Goal: Task Accomplishment & Management: Use online tool/utility

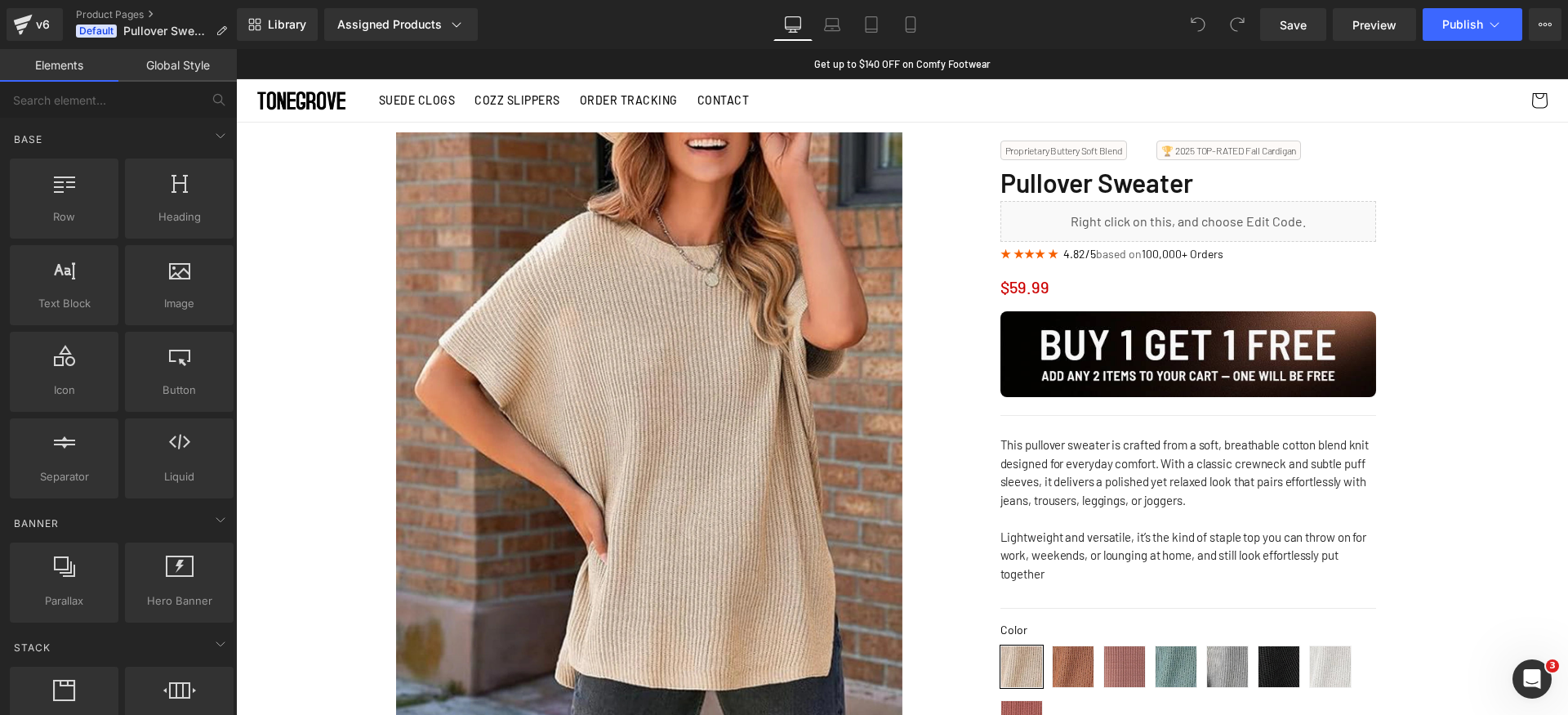
click at [1134, 149] on div "Proprietary Buttery Soft Blend Text Block" at bounding box center [1079, 150] width 157 height 20
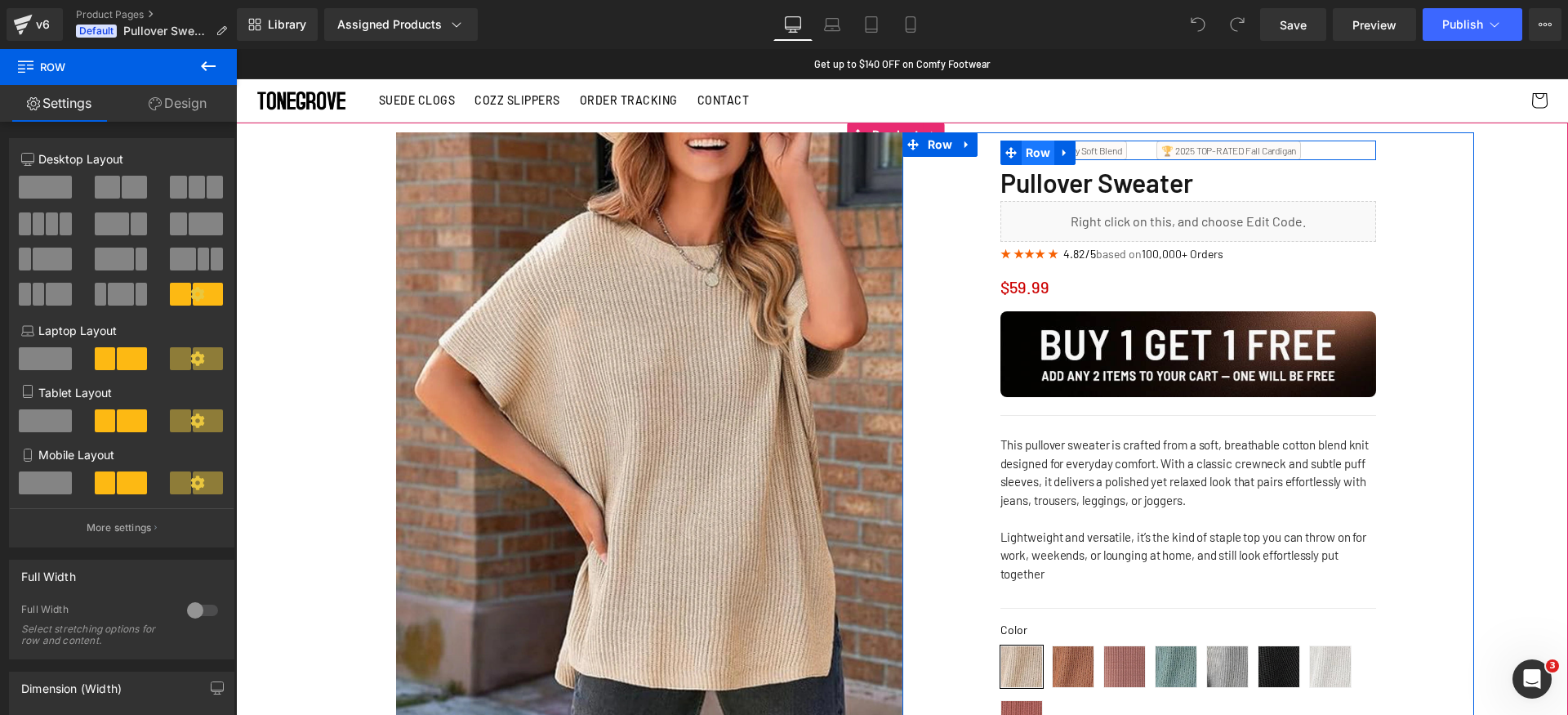
click at [1045, 154] on span "Row" at bounding box center [1039, 153] width 34 height 24
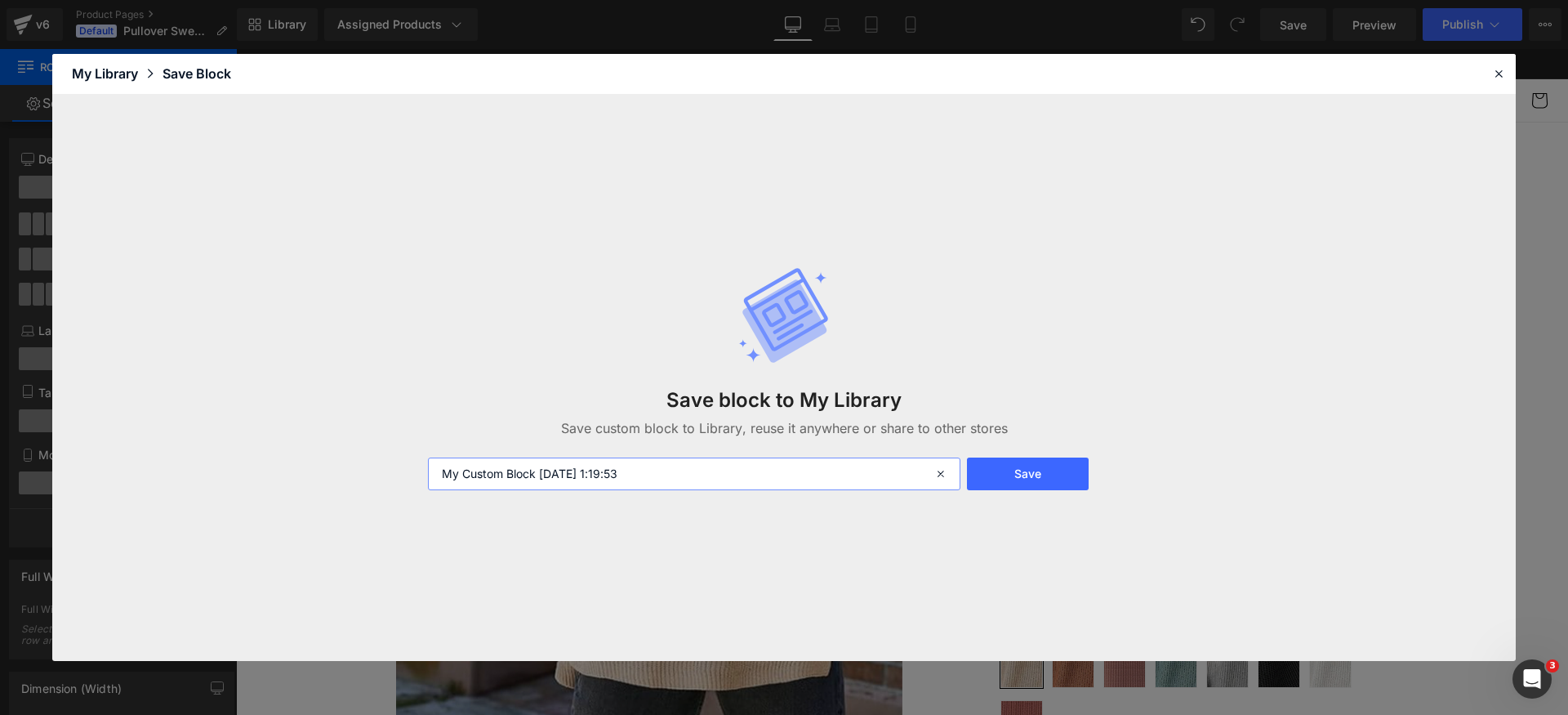
click at [705, 478] on input "My Custom Block 2025-09-21 1:19:53" at bounding box center [694, 474] width 532 height 33
click at [531, 474] on input "My Custom Block 2025-09-21 1:19:53" at bounding box center [694, 474] width 532 height 33
drag, startPoint x: 538, startPoint y: 473, endPoint x: 406, endPoint y: 471, distance: 132.0
click at [406, 471] on div "Save block to My Library Save custom block to Library, reuse it anywhere or sha…" at bounding box center [784, 378] width 1464 height 567
type input "Products Tags 2025-09-21 1:19:53"
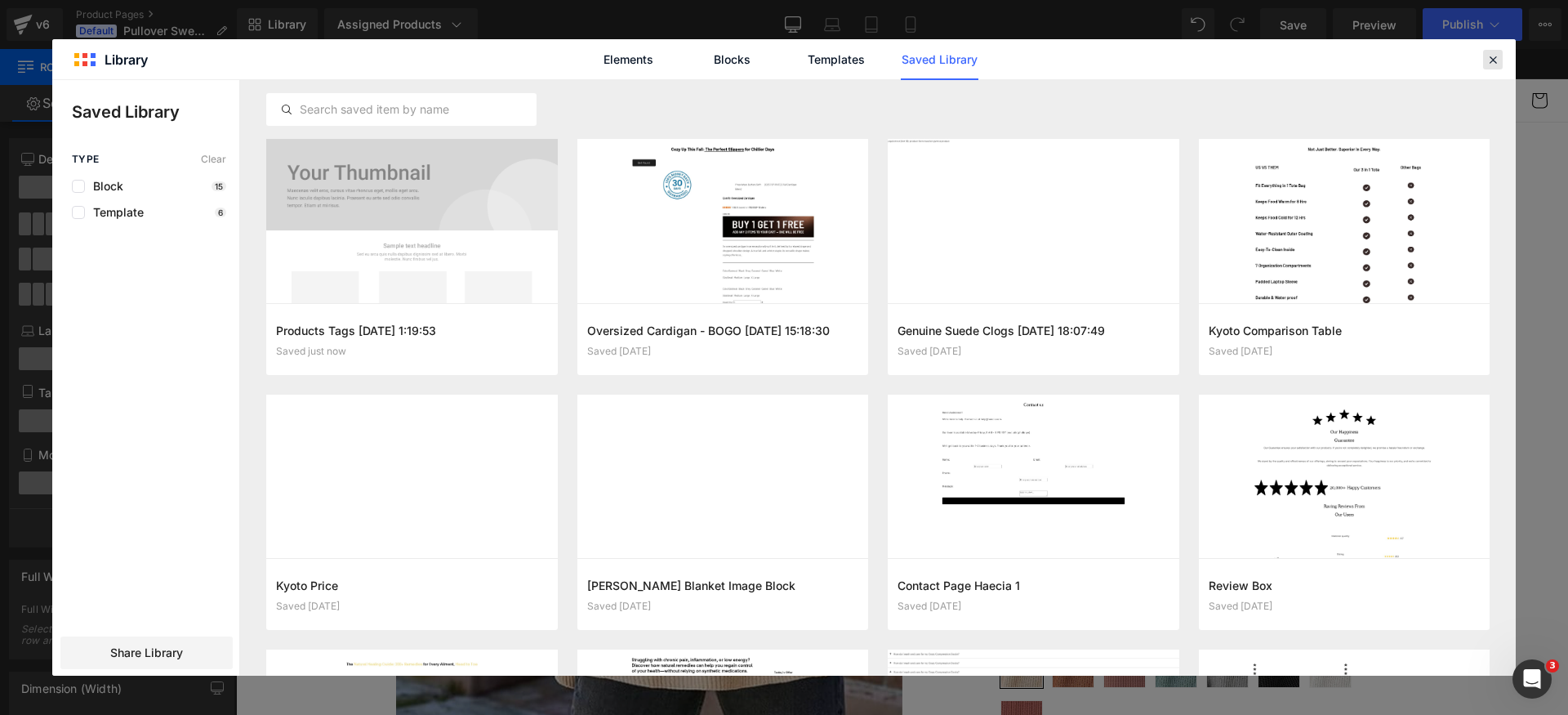
click at [1494, 63] on icon at bounding box center [1494, 60] width 15 height 15
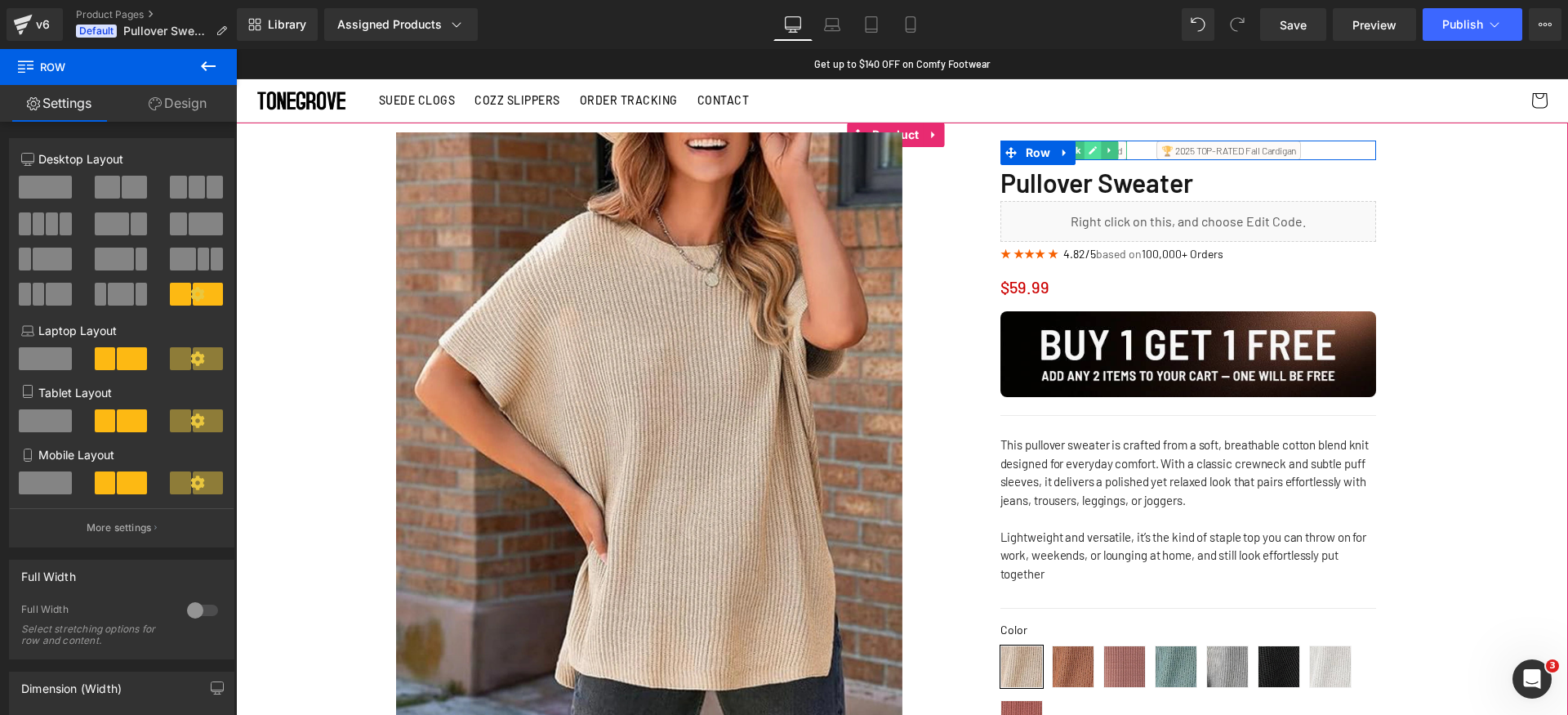
click at [1090, 150] on icon at bounding box center [1093, 150] width 8 height 8
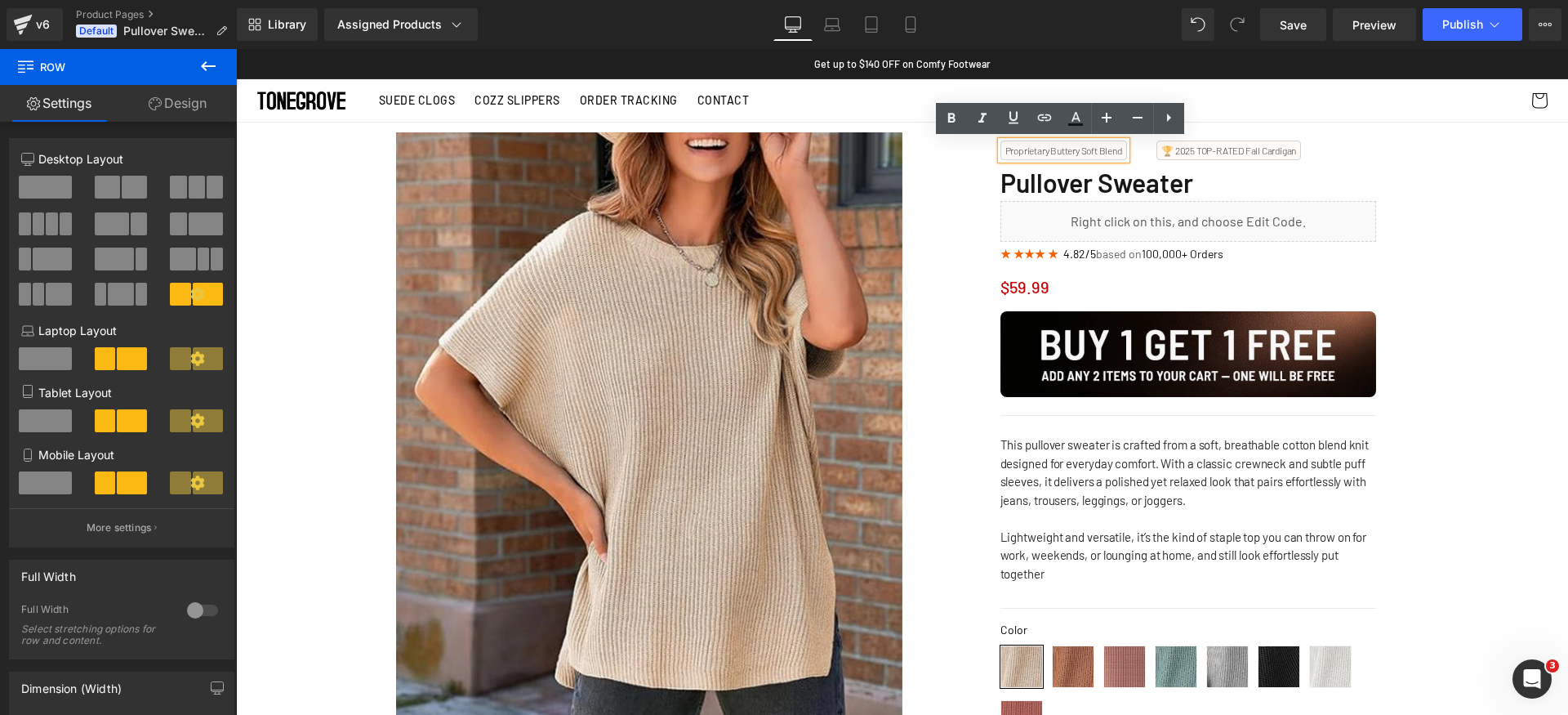
click at [1089, 150] on p "Proprietary Buttery Soft Blend" at bounding box center [1065, 150] width 117 height 10
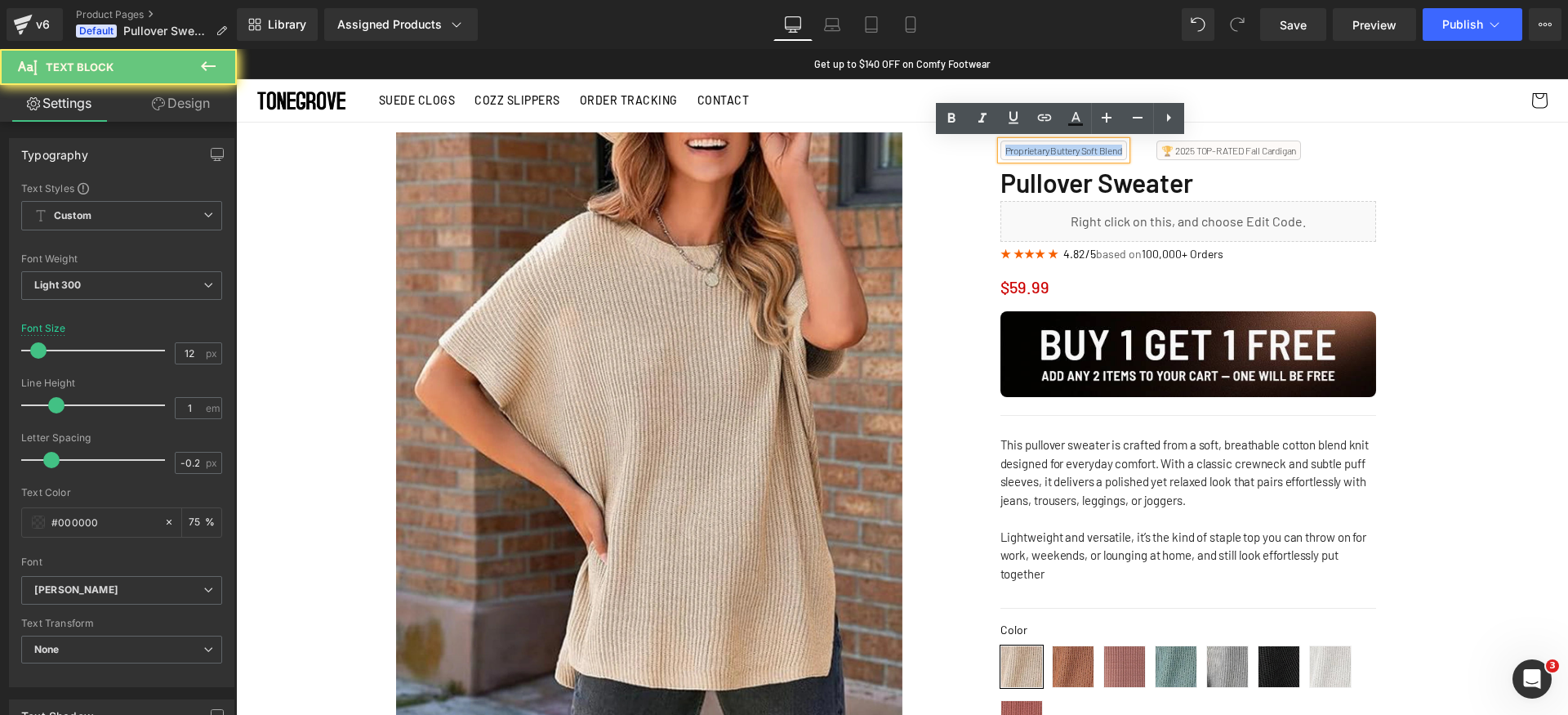
click at [1089, 150] on p "Proprietary Buttery Soft Blend" at bounding box center [1065, 150] width 117 height 10
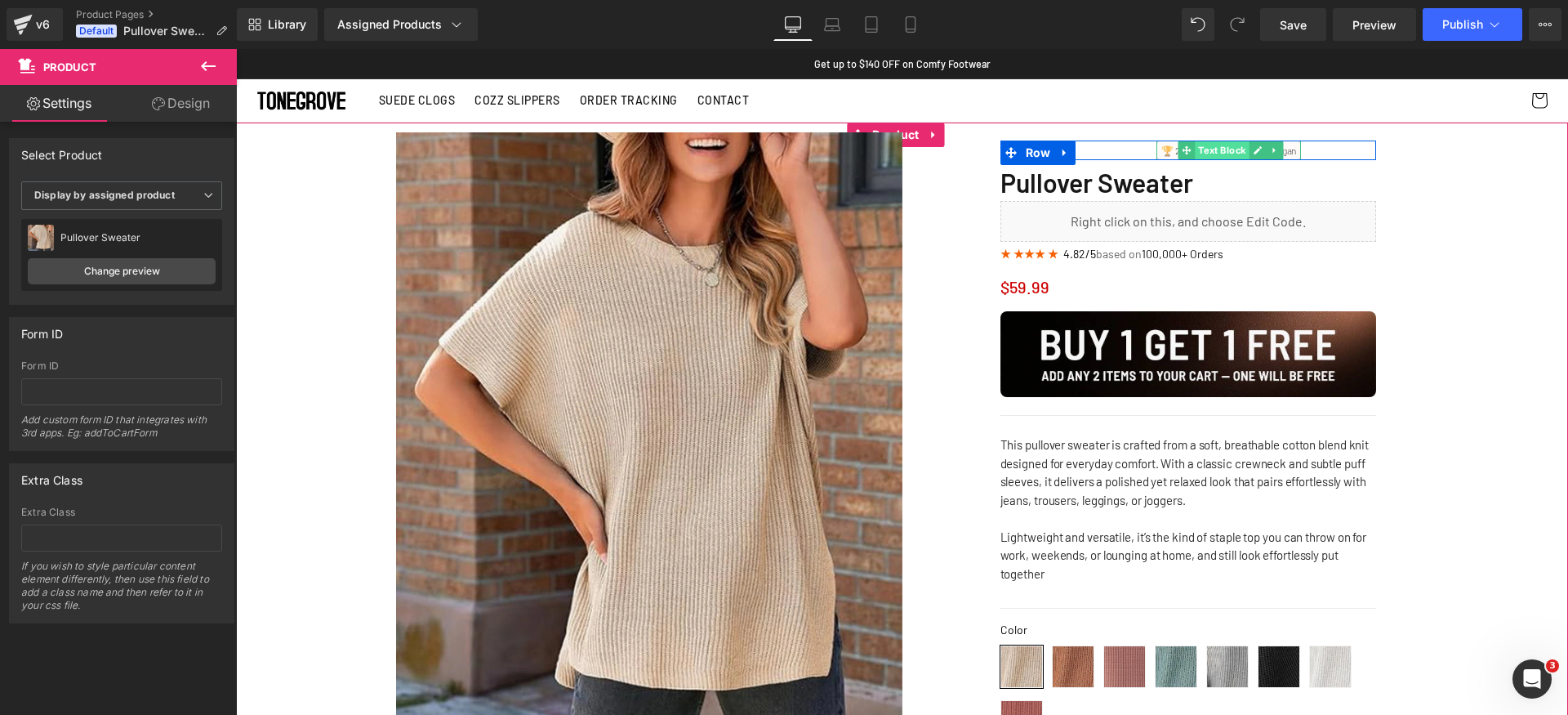
click at [1242, 152] on span "Text Block" at bounding box center [1222, 150] width 54 height 20
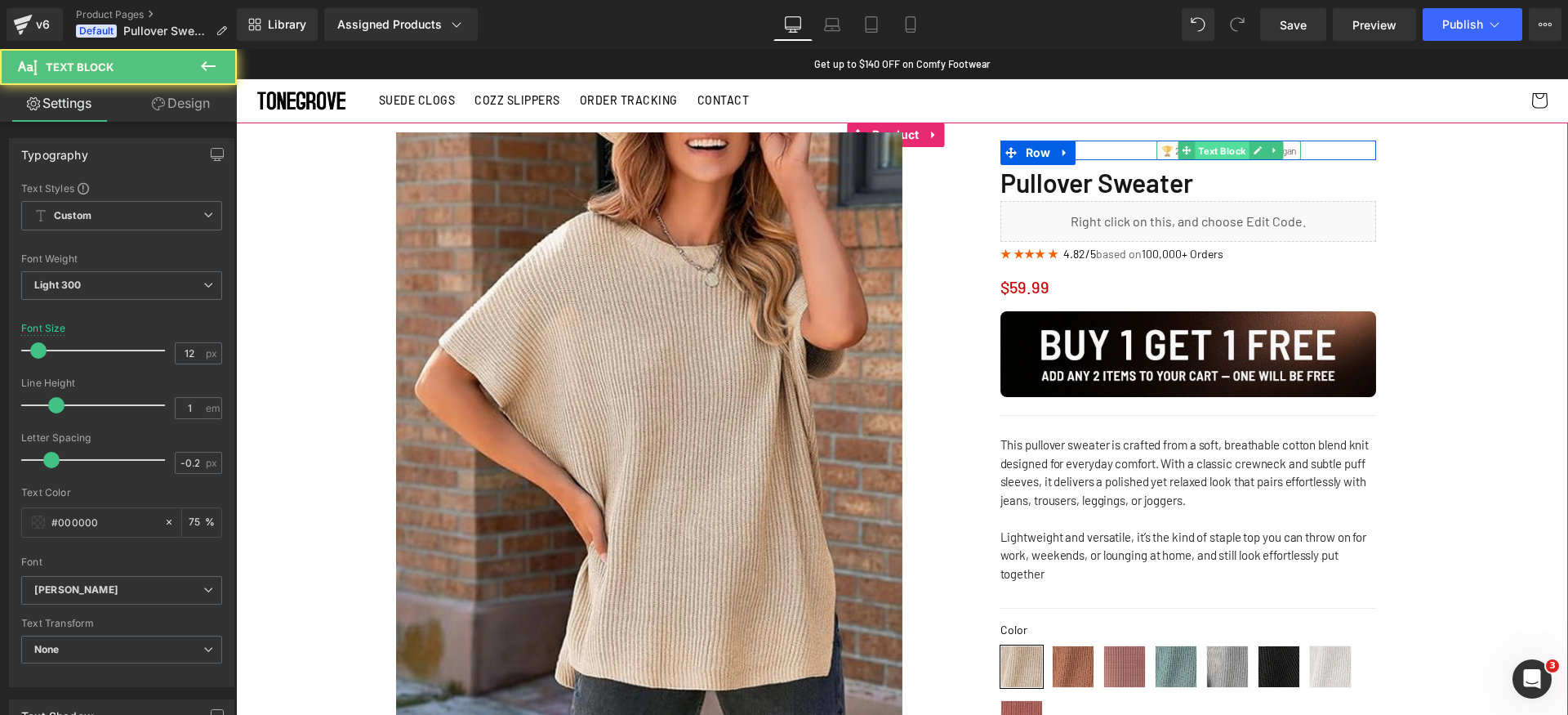
click at [1242, 152] on span "Text Block" at bounding box center [1222, 151] width 54 height 20
click at [1250, 150] on link at bounding box center [1258, 150] width 17 height 20
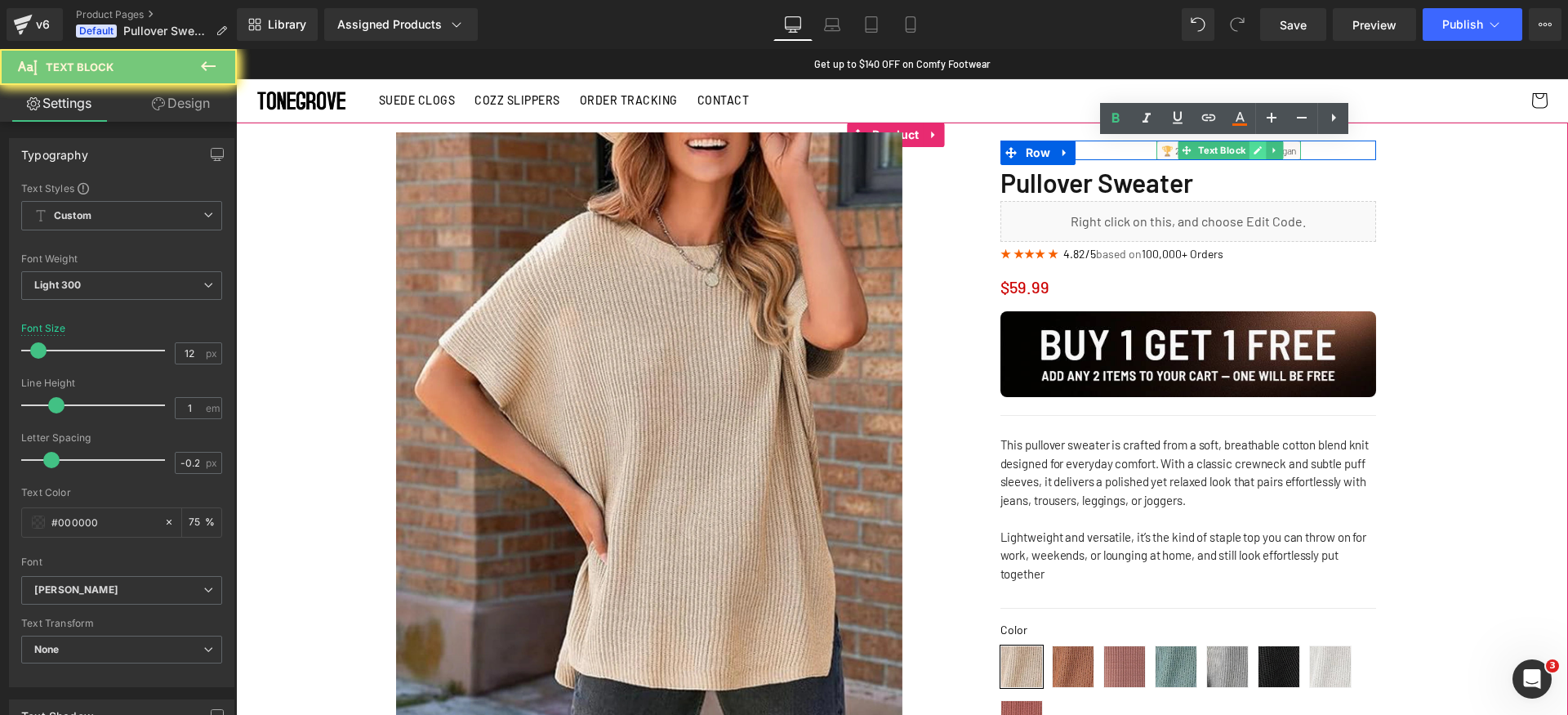
click at [1245, 150] on p "🏆 2025 TOP-RATED Fall Cardigan" at bounding box center [1228, 150] width 135 height 10
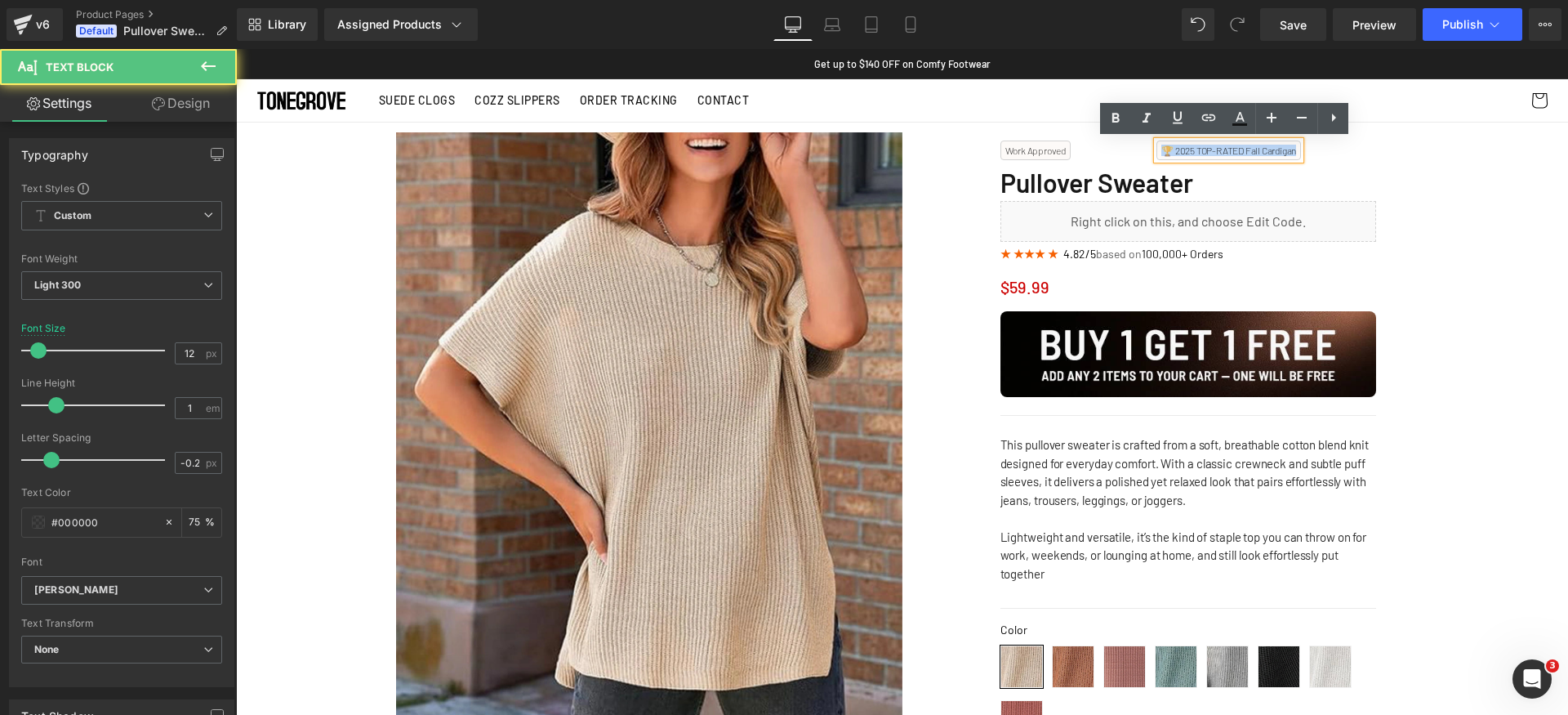
click at [1245, 150] on p "🏆 2025 TOP-RATED Fall Cardigan" at bounding box center [1228, 150] width 135 height 10
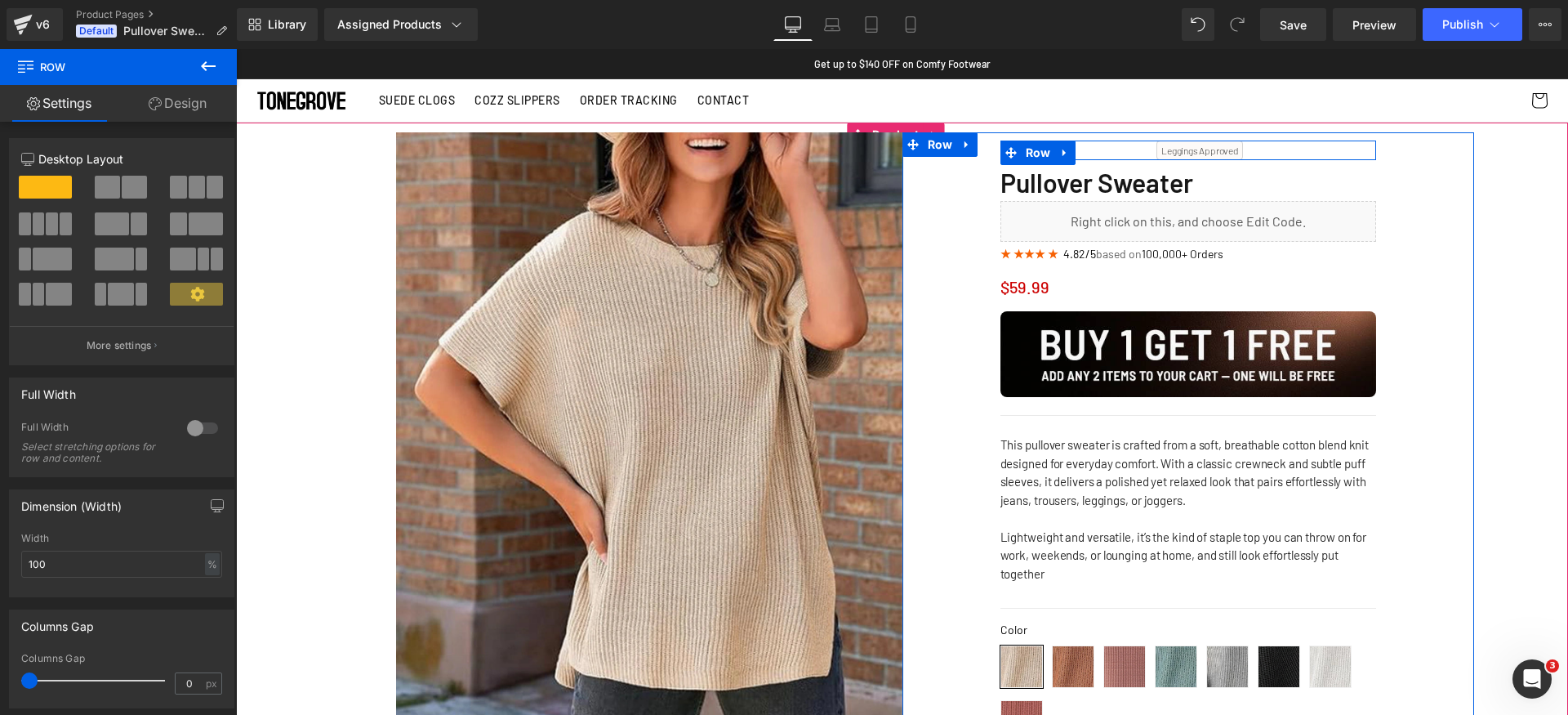
click at [1128, 151] on div "Work Approved Text Block" at bounding box center [1079, 150] width 157 height 20
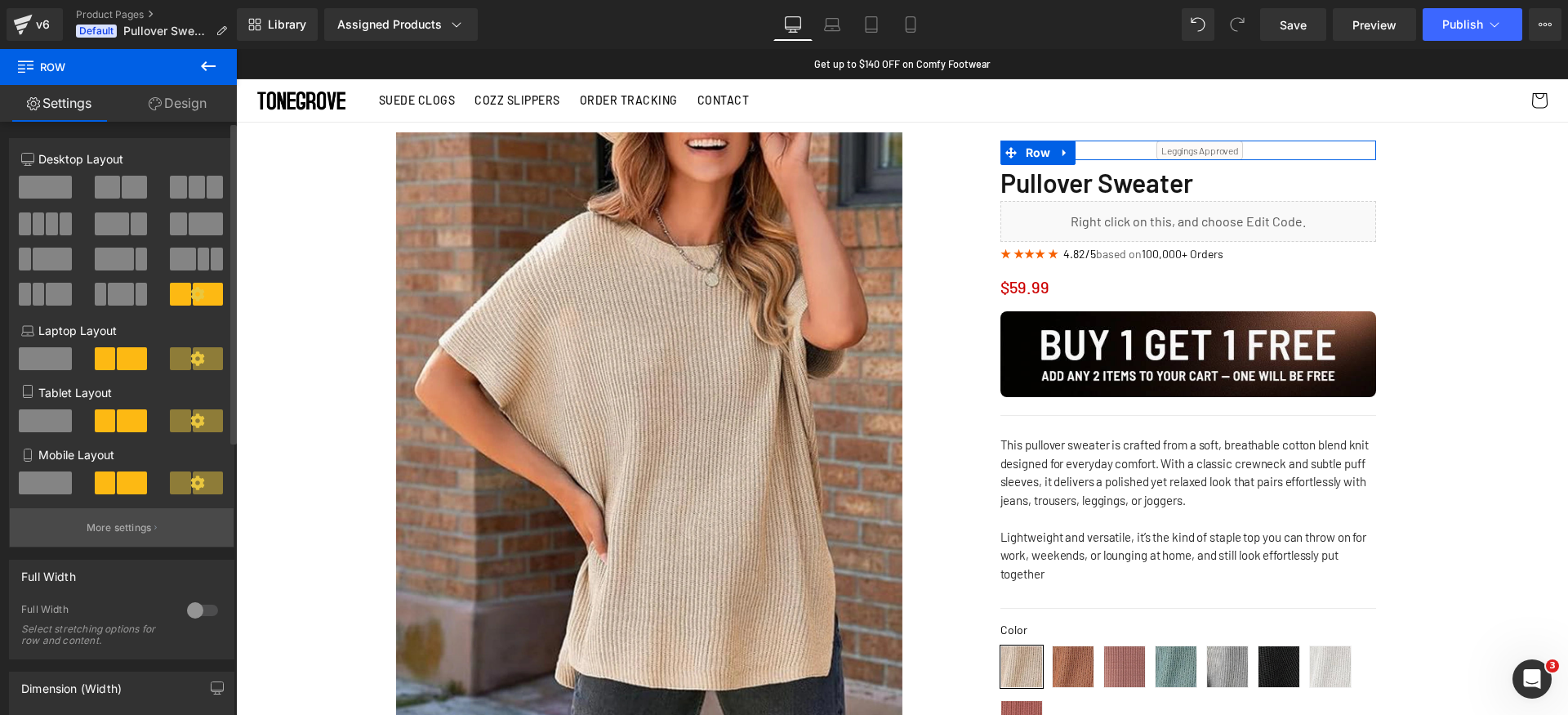
click at [114, 516] on button "More settings" at bounding box center [122, 527] width 224 height 38
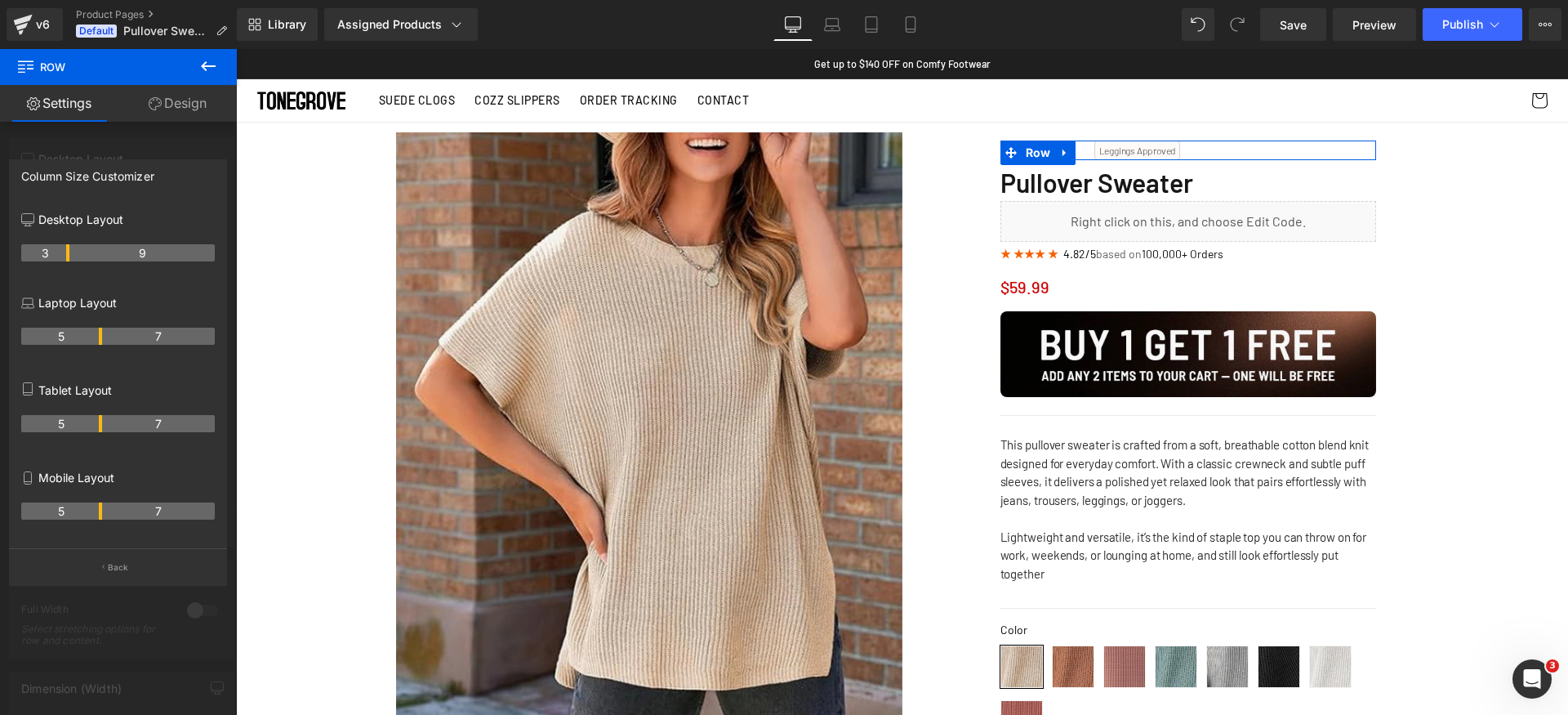
drag, startPoint x: 99, startPoint y: 256, endPoint x: 63, endPoint y: 251, distance: 36.3
click at [146, 547] on div "Mobile Layout 5 7" at bounding box center [118, 505] width 194 height 88
click at [143, 548] on div "Column Size Customizer Desktop Layout 3 9 Laptop Layout 5 7 Tablet Layout 5 7 M…" at bounding box center [118, 372] width 218 height 426
click at [112, 558] on button "Back" at bounding box center [118, 566] width 218 height 36
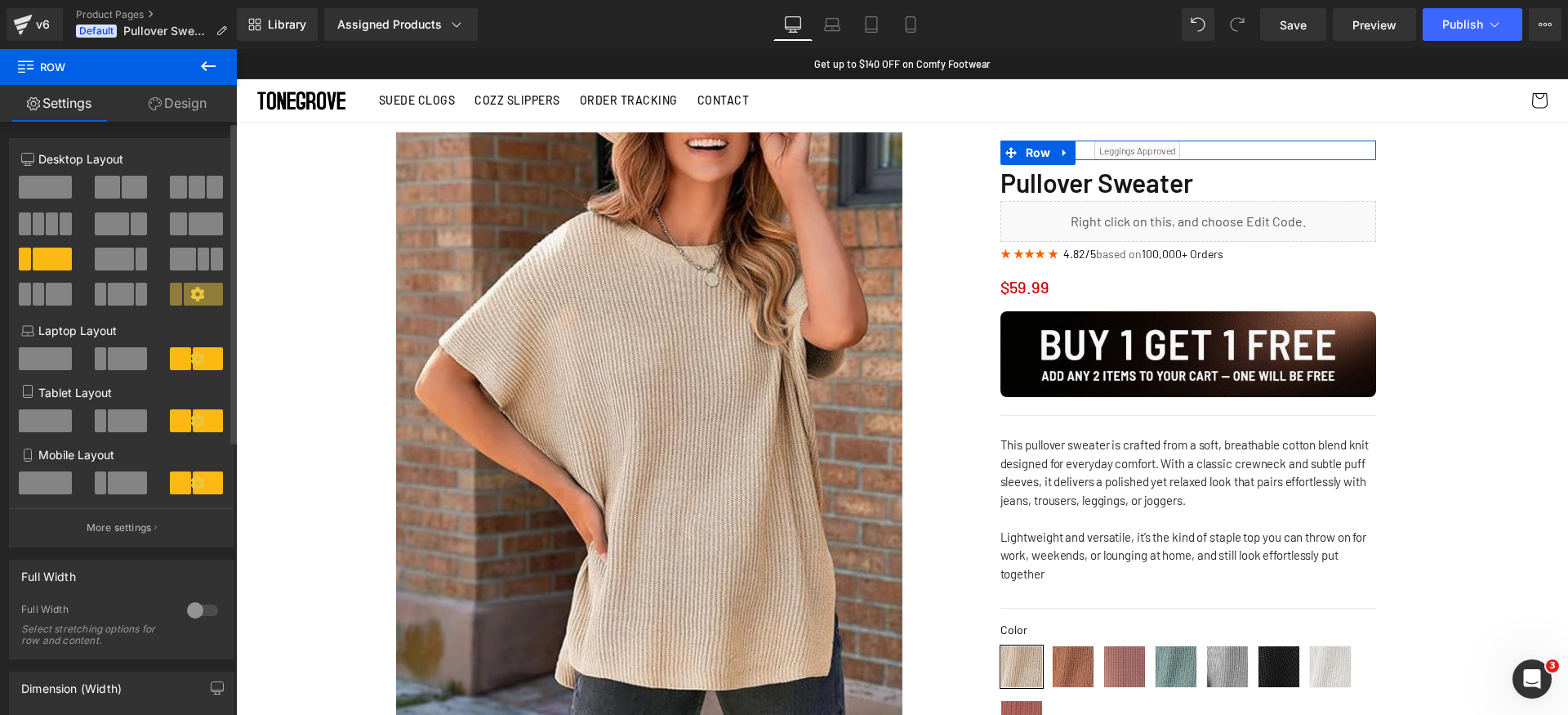
click at [198, 264] on span at bounding box center [203, 259] width 12 height 23
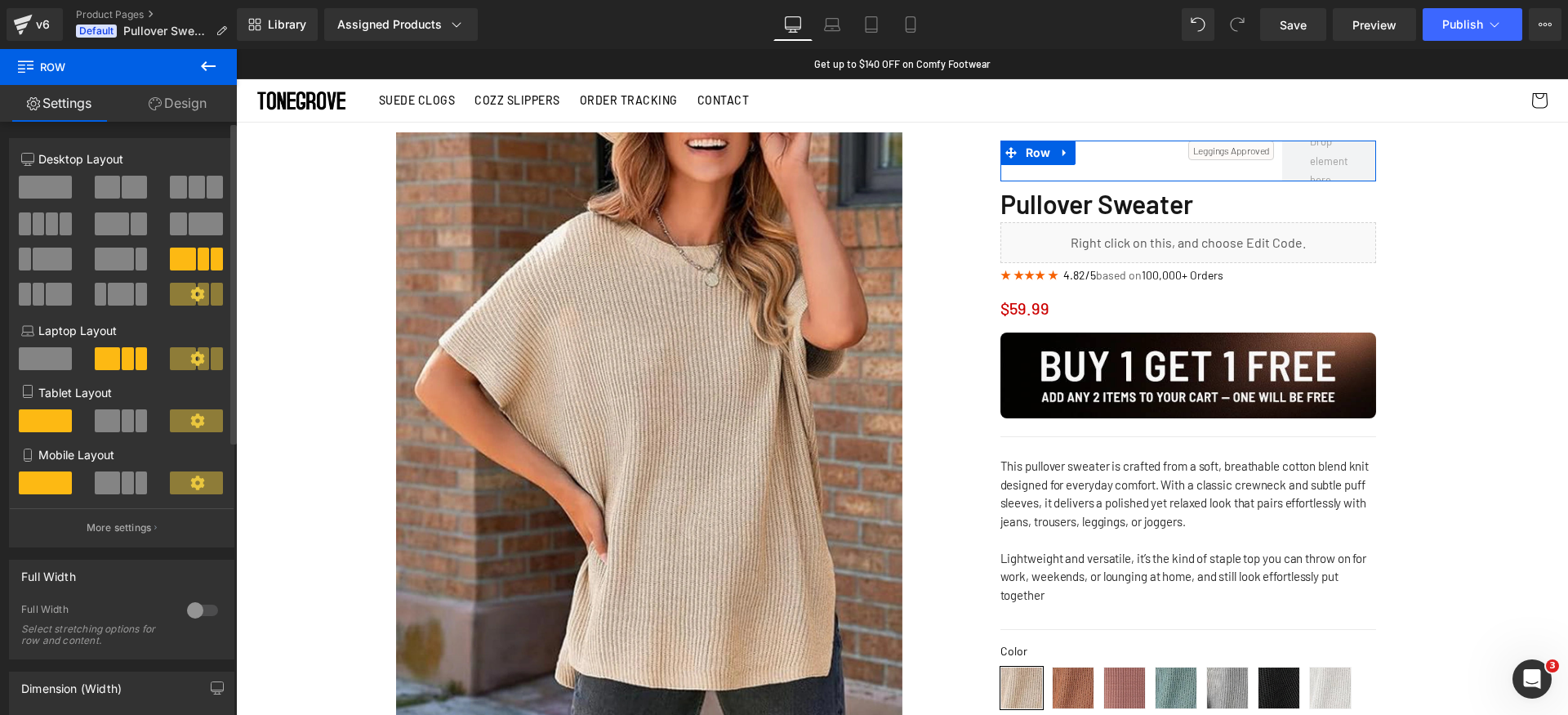
click at [46, 293] on span at bounding box center [58, 294] width 25 height 23
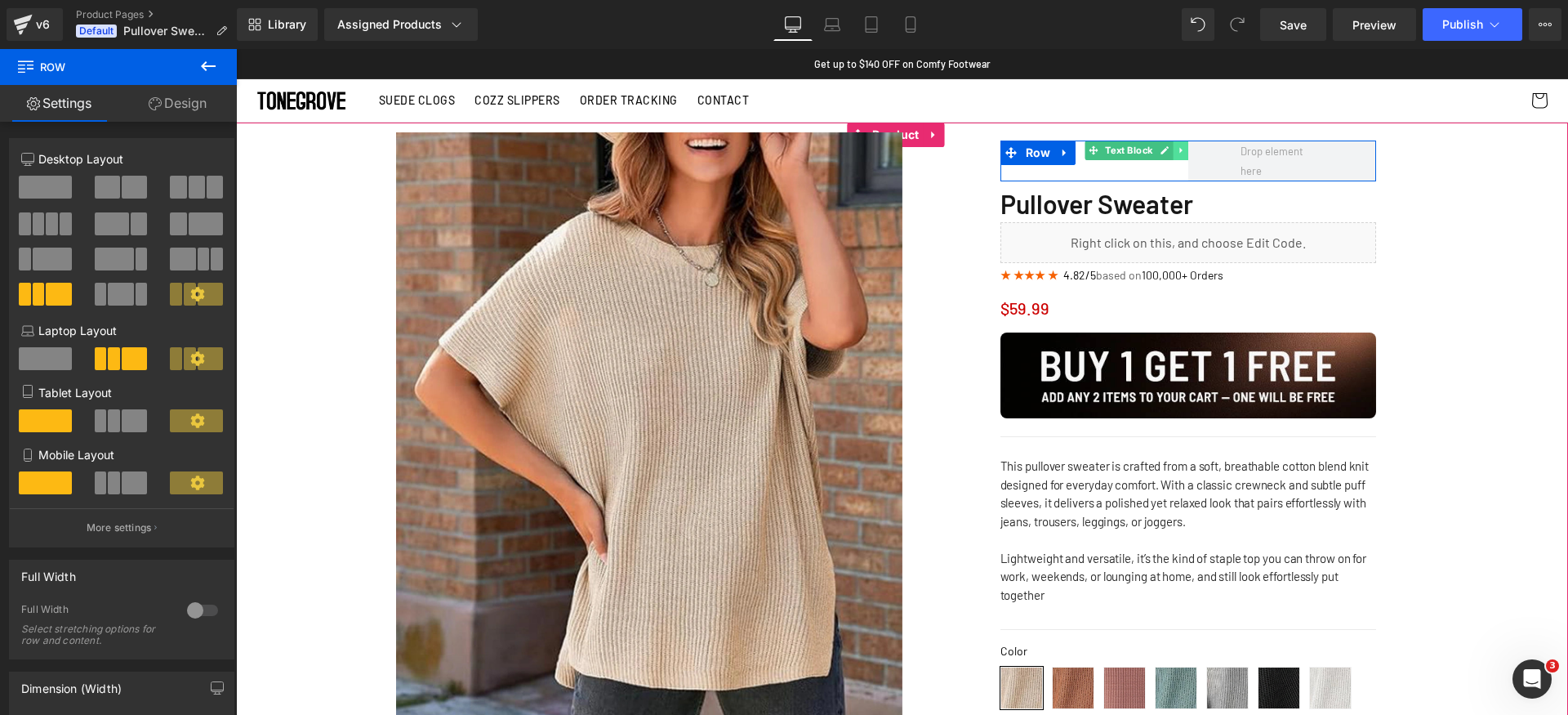
click at [1178, 151] on icon at bounding box center [1183, 150] width 9 height 10
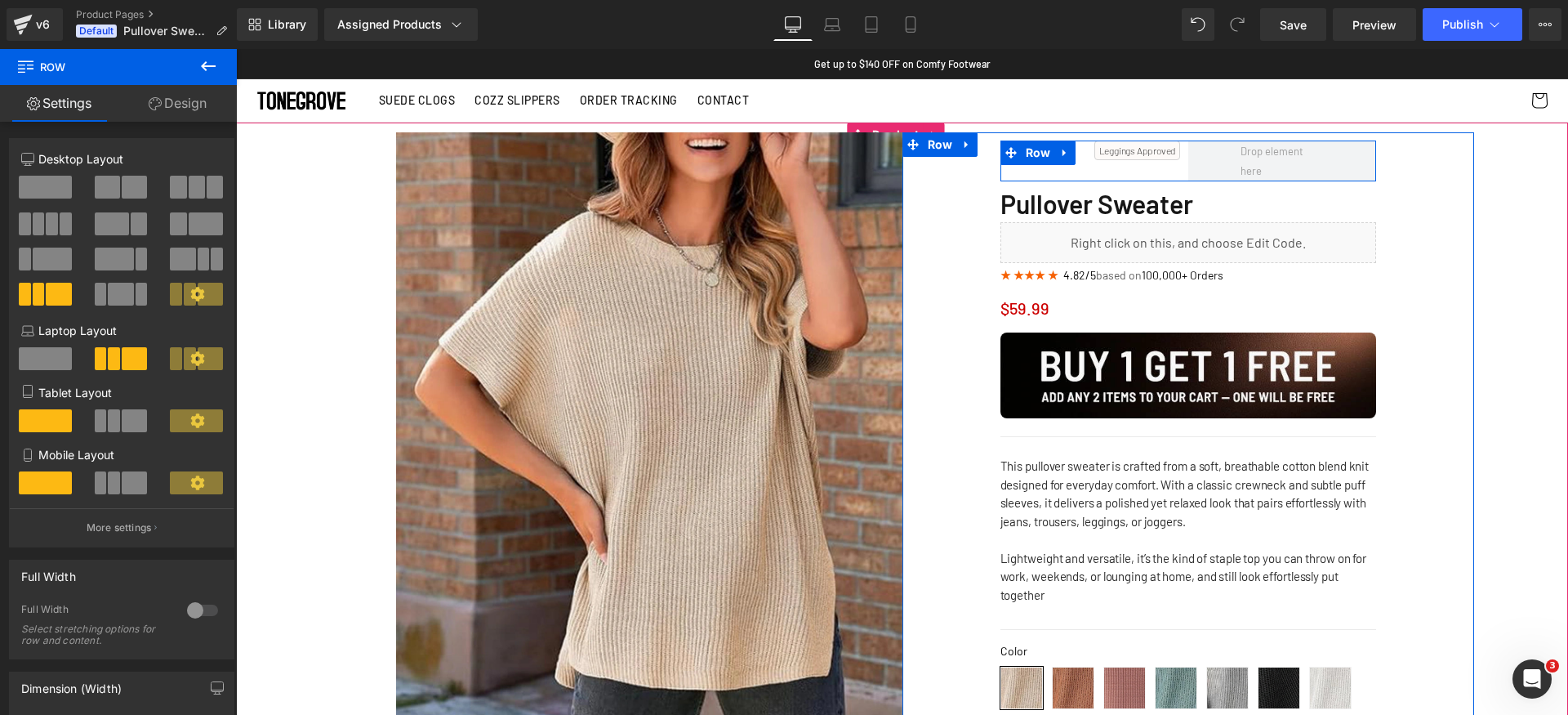
drag, startPoint x: 1149, startPoint y: 153, endPoint x: 1150, endPoint y: 164, distance: 11.0
click at [1150, 164] on div "Work Approved Text Block Leggings Approved Text Block Row" at bounding box center [1188, 161] width 376 height 41
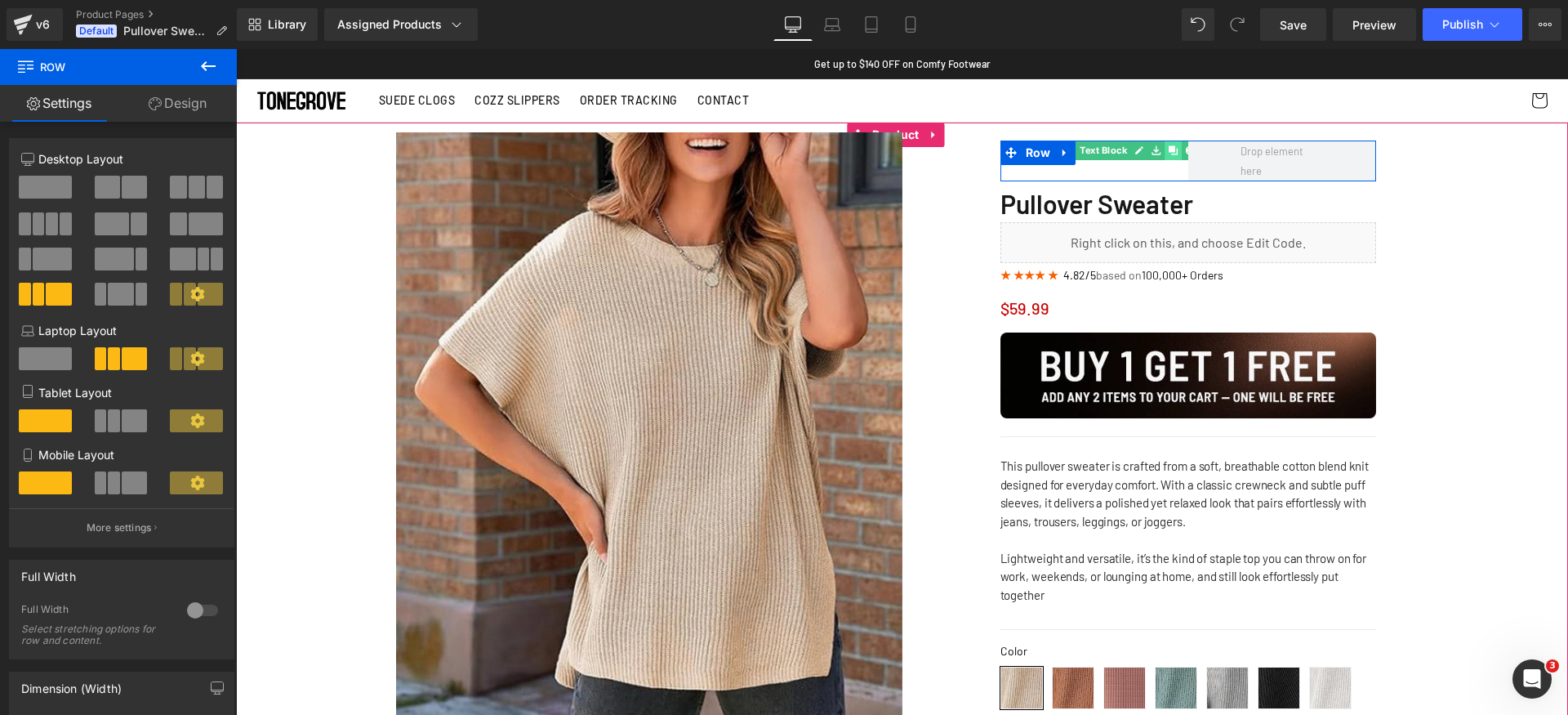
click at [1170, 156] on link at bounding box center [1173, 150] width 17 height 20
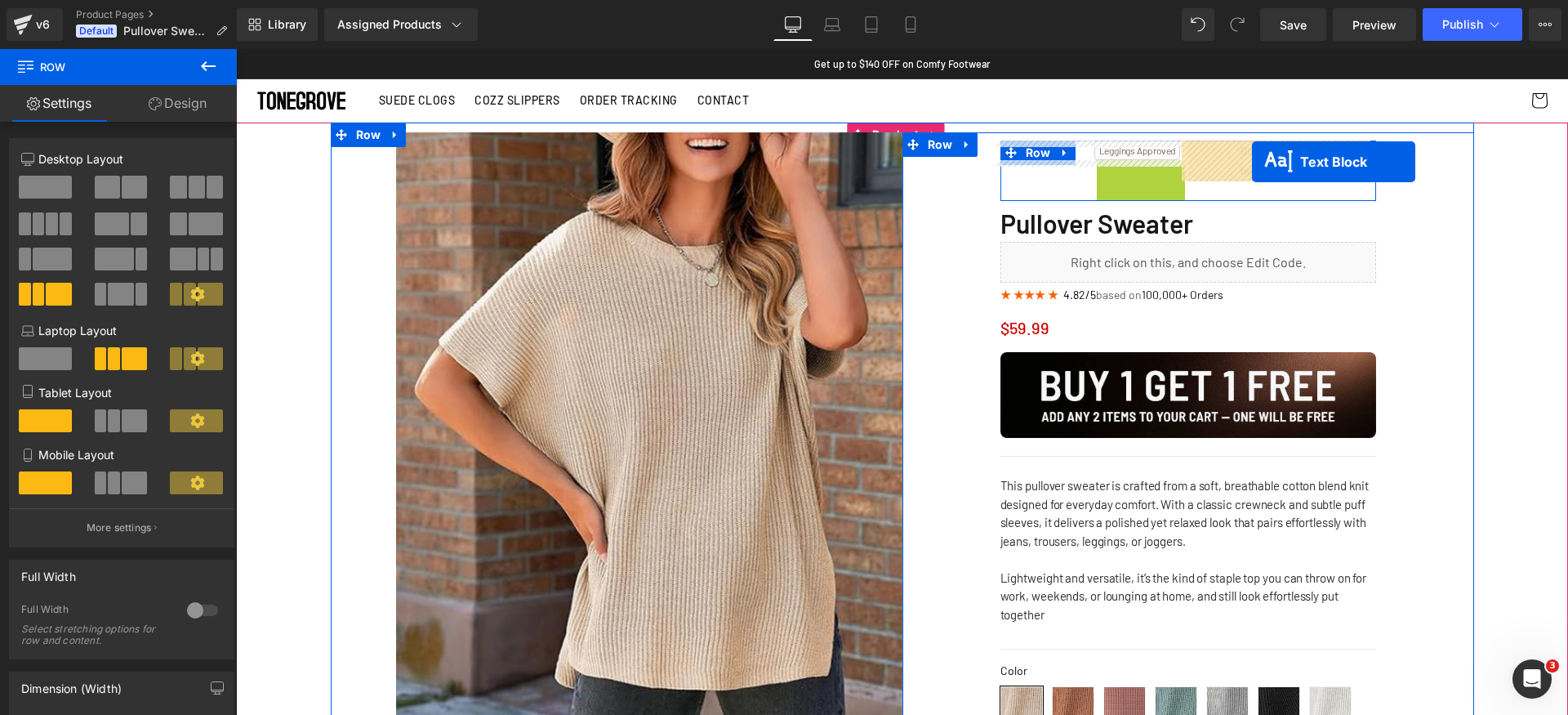
drag, startPoint x: 1132, startPoint y: 169, endPoint x: 1253, endPoint y: 162, distance: 121.2
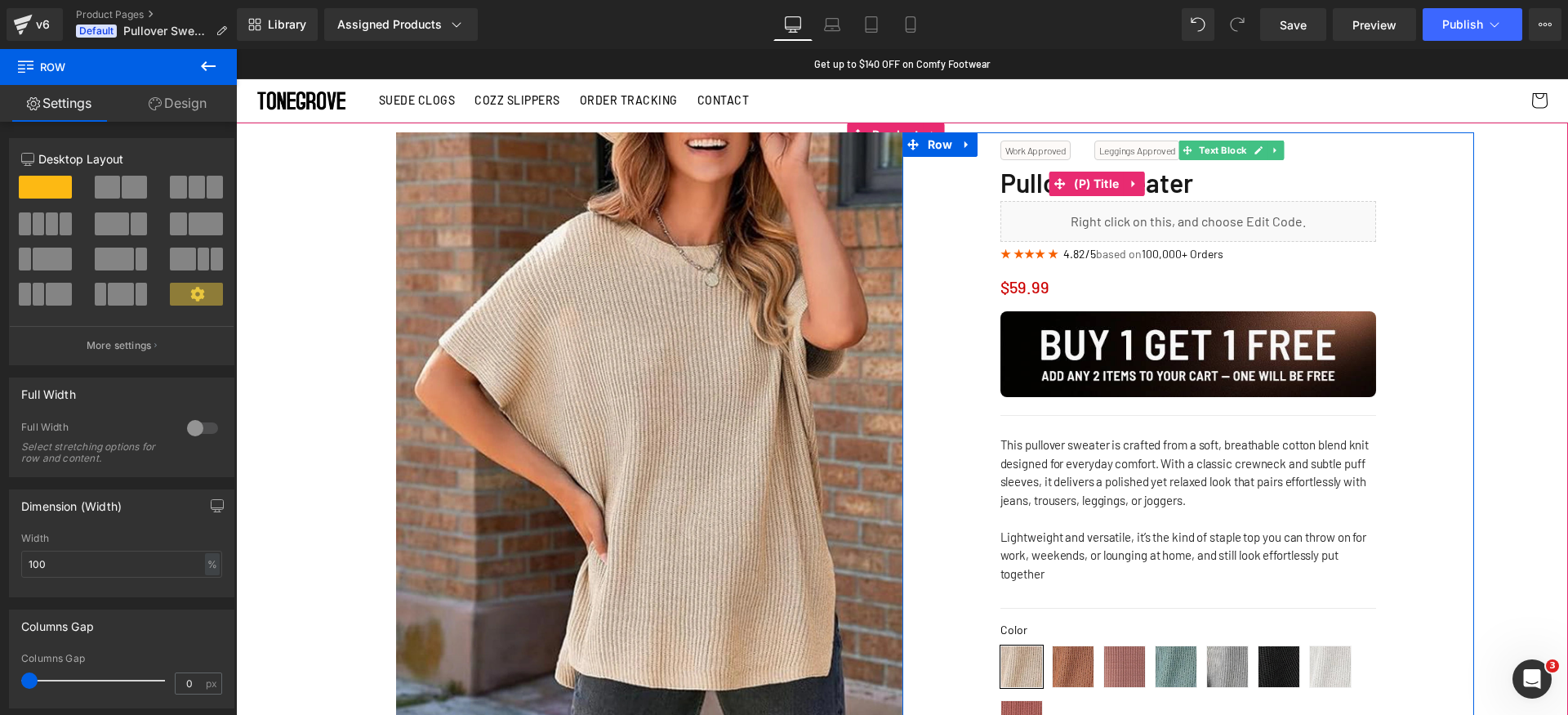
click at [1312, 183] on h3 "Pullover Sweater" at bounding box center [1188, 183] width 376 height 34
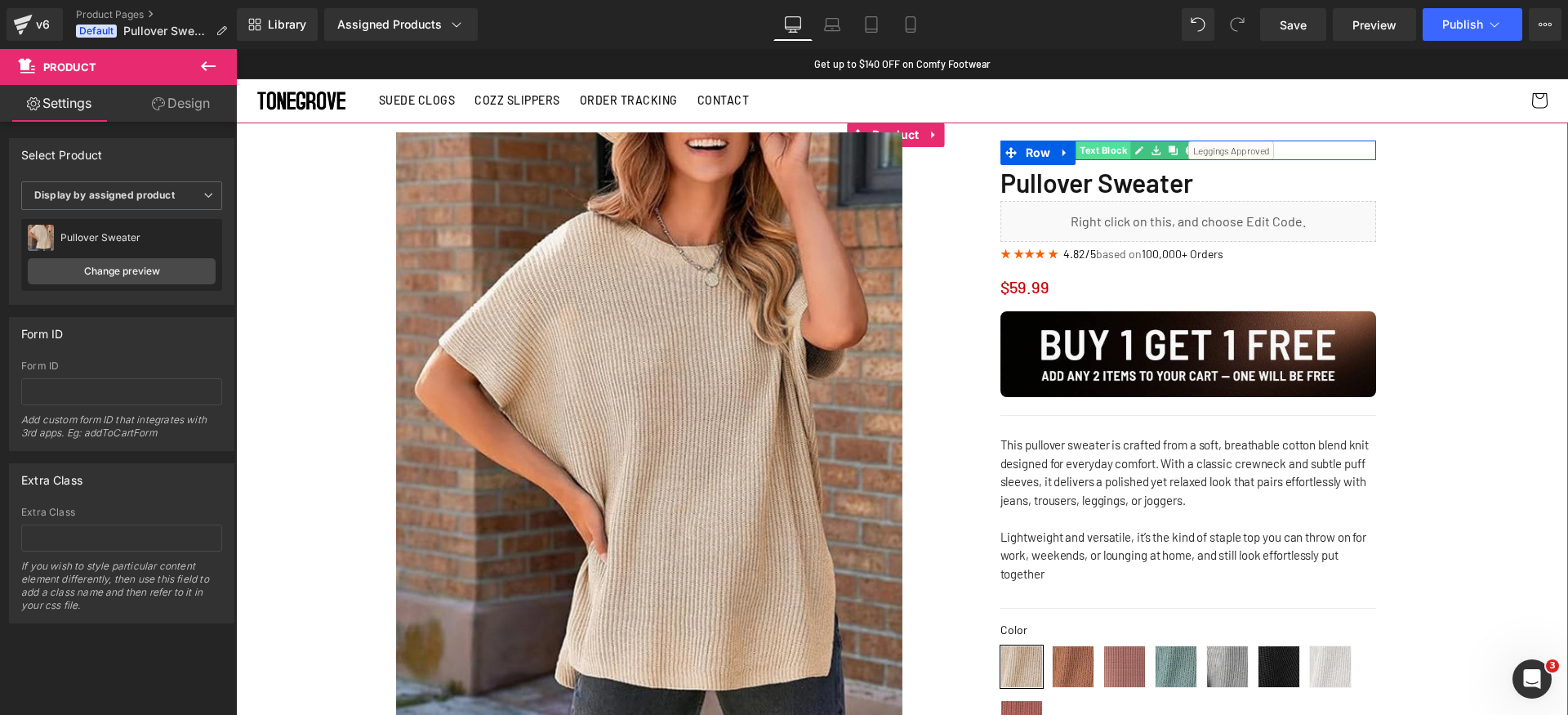
click at [1097, 154] on span "Text Block" at bounding box center [1104, 150] width 54 height 20
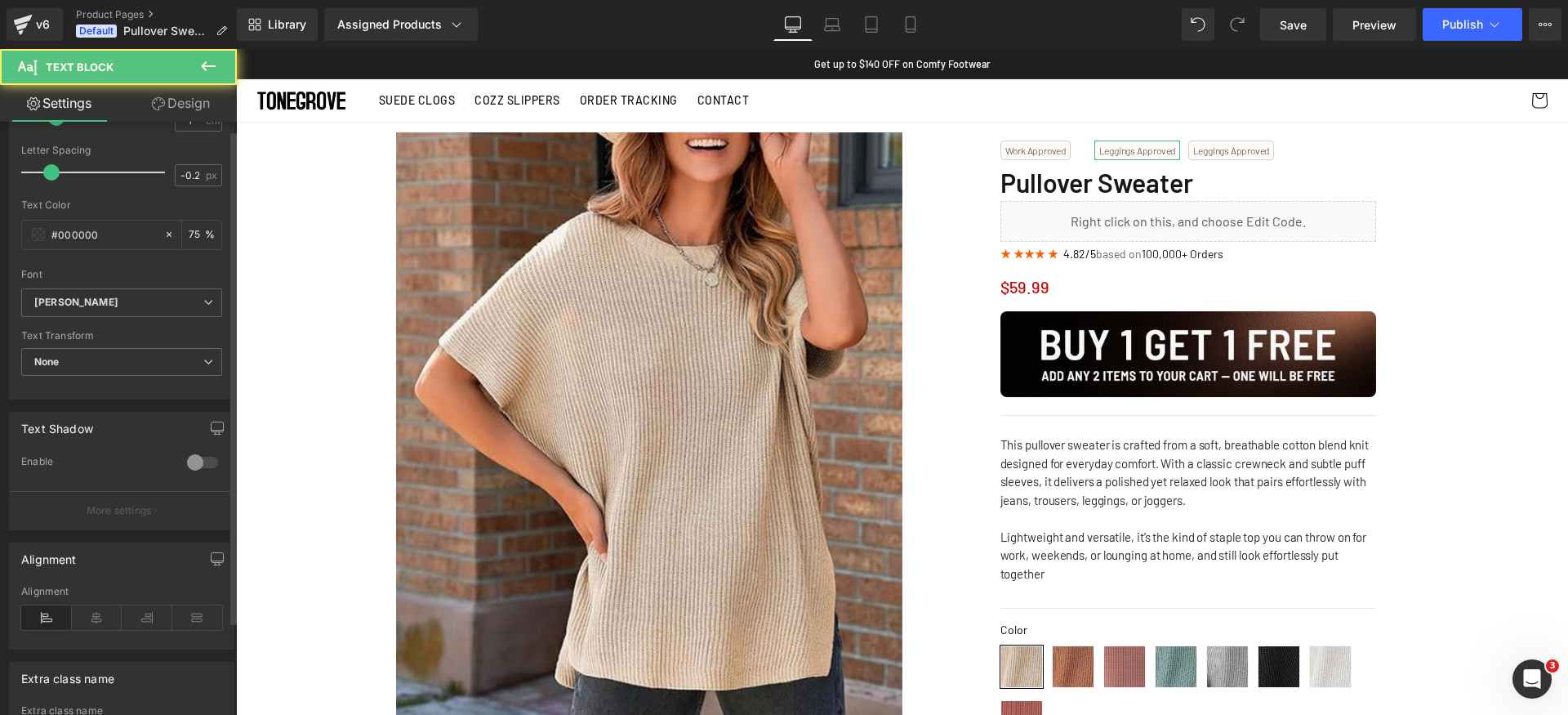
scroll to position [371, 0]
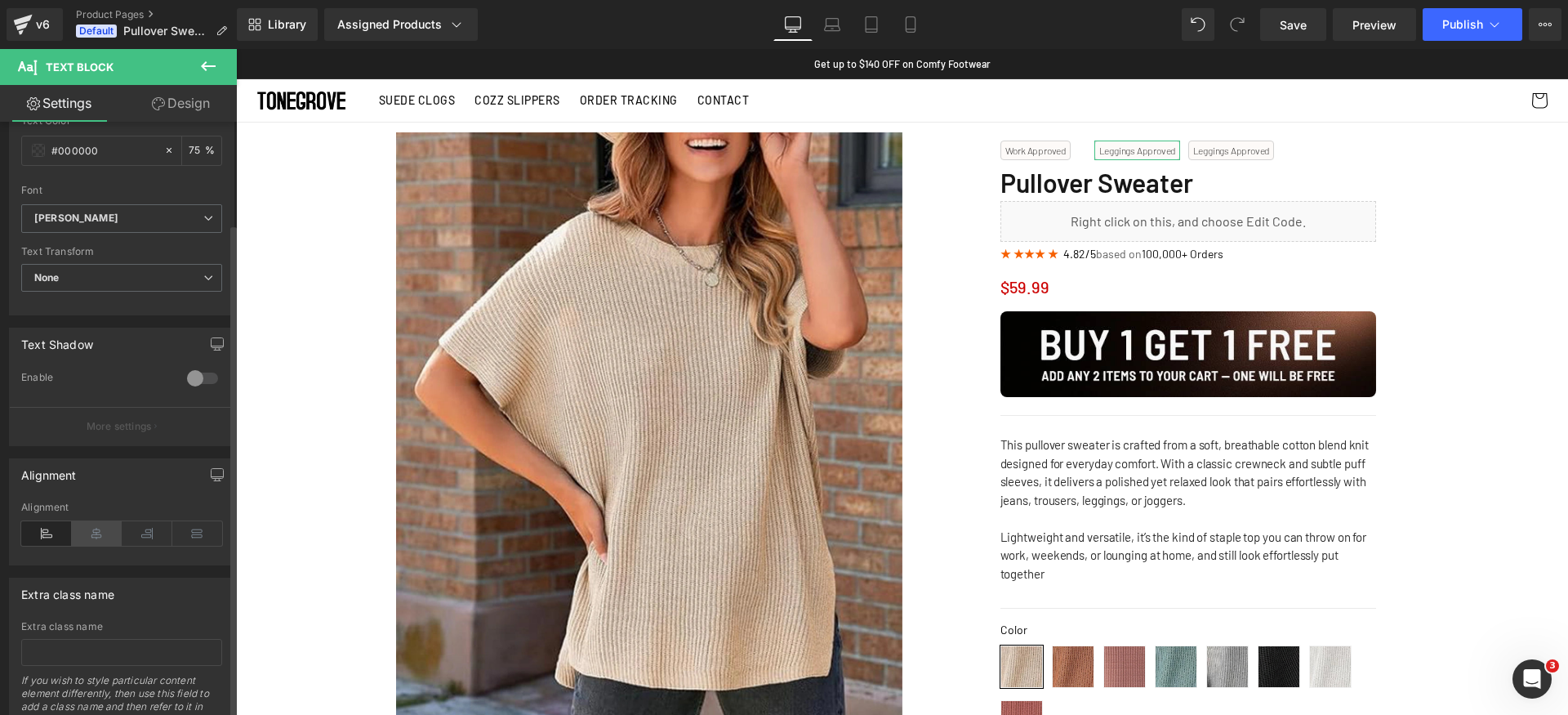
click at [117, 536] on icon at bounding box center [97, 533] width 50 height 24
click at [60, 533] on icon at bounding box center [47, 533] width 50 height 24
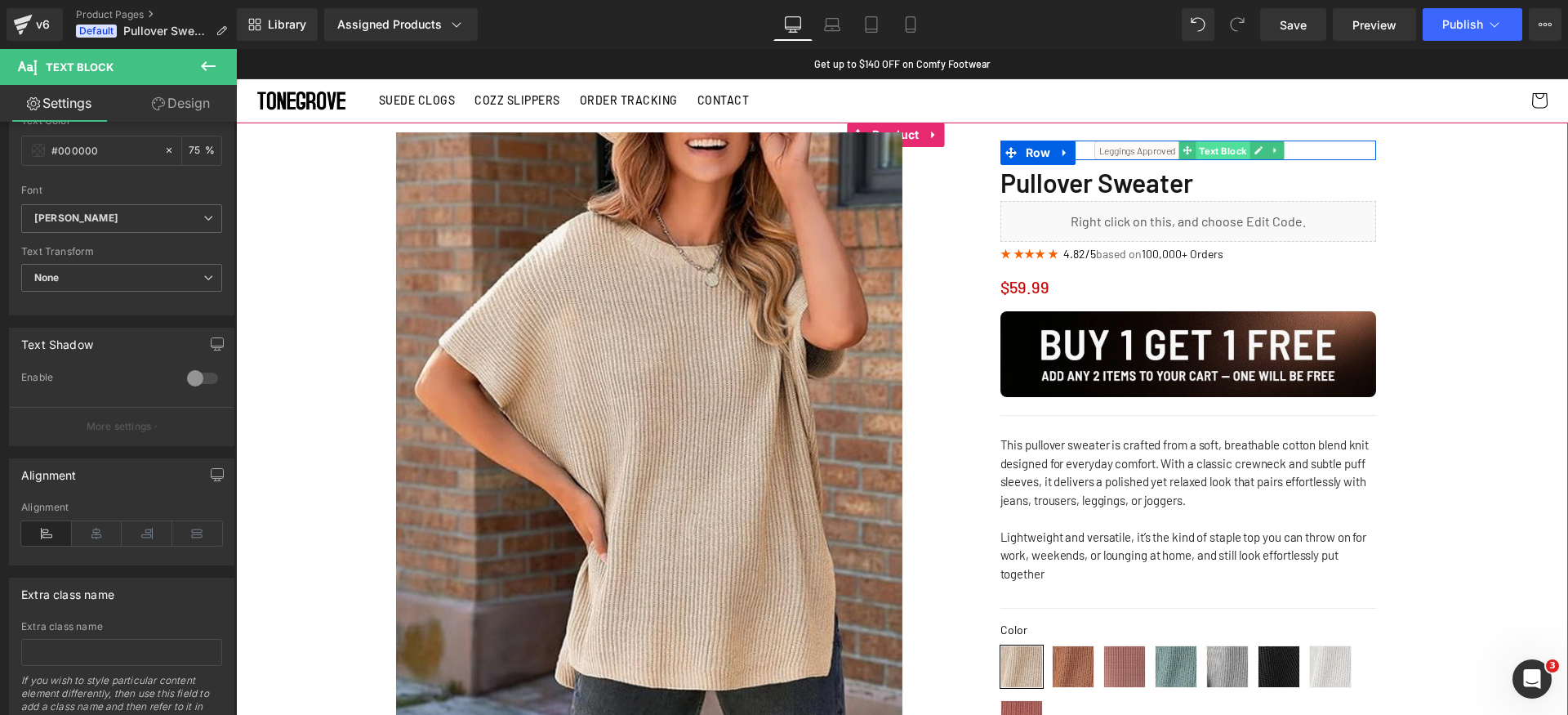
click at [1207, 152] on span "Text Block" at bounding box center [1224, 151] width 54 height 20
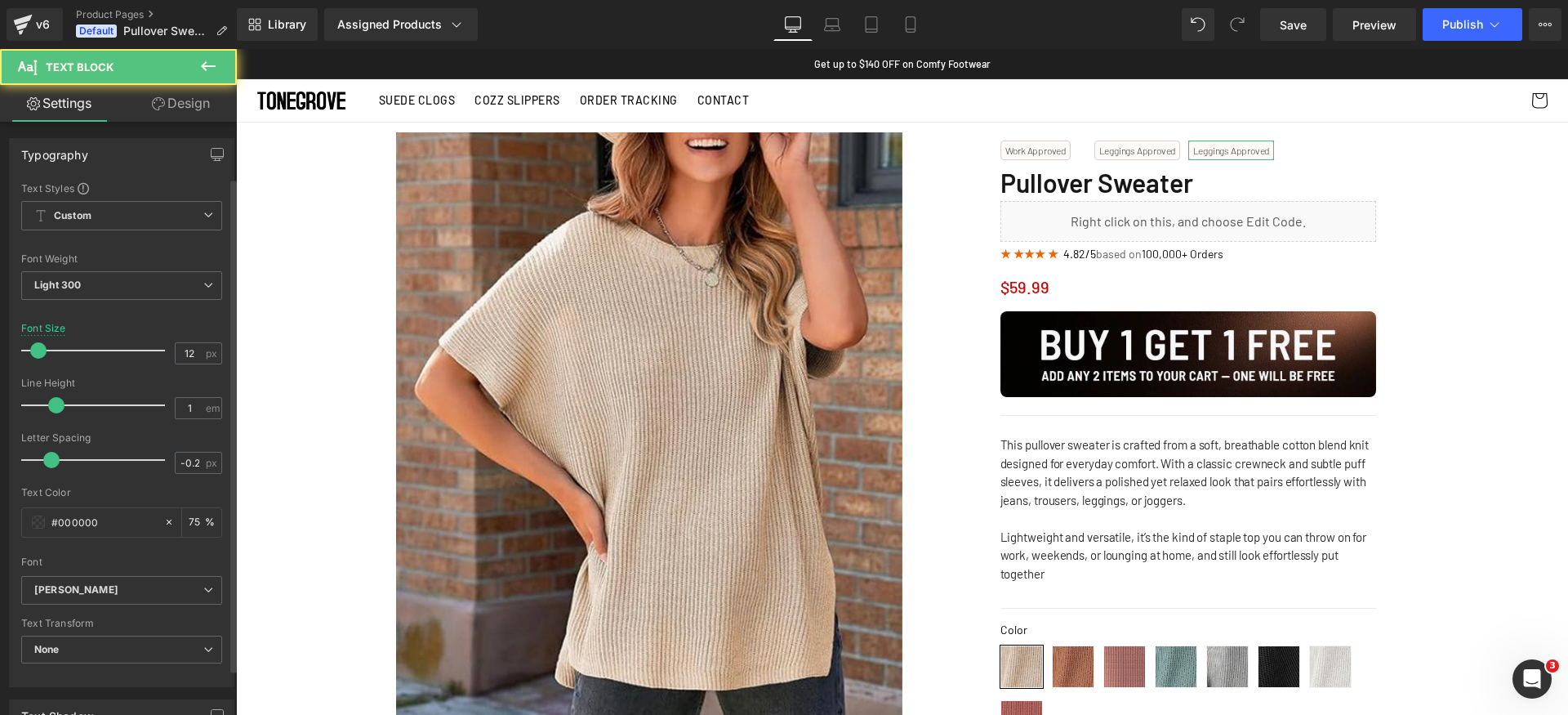
scroll to position [440, 0]
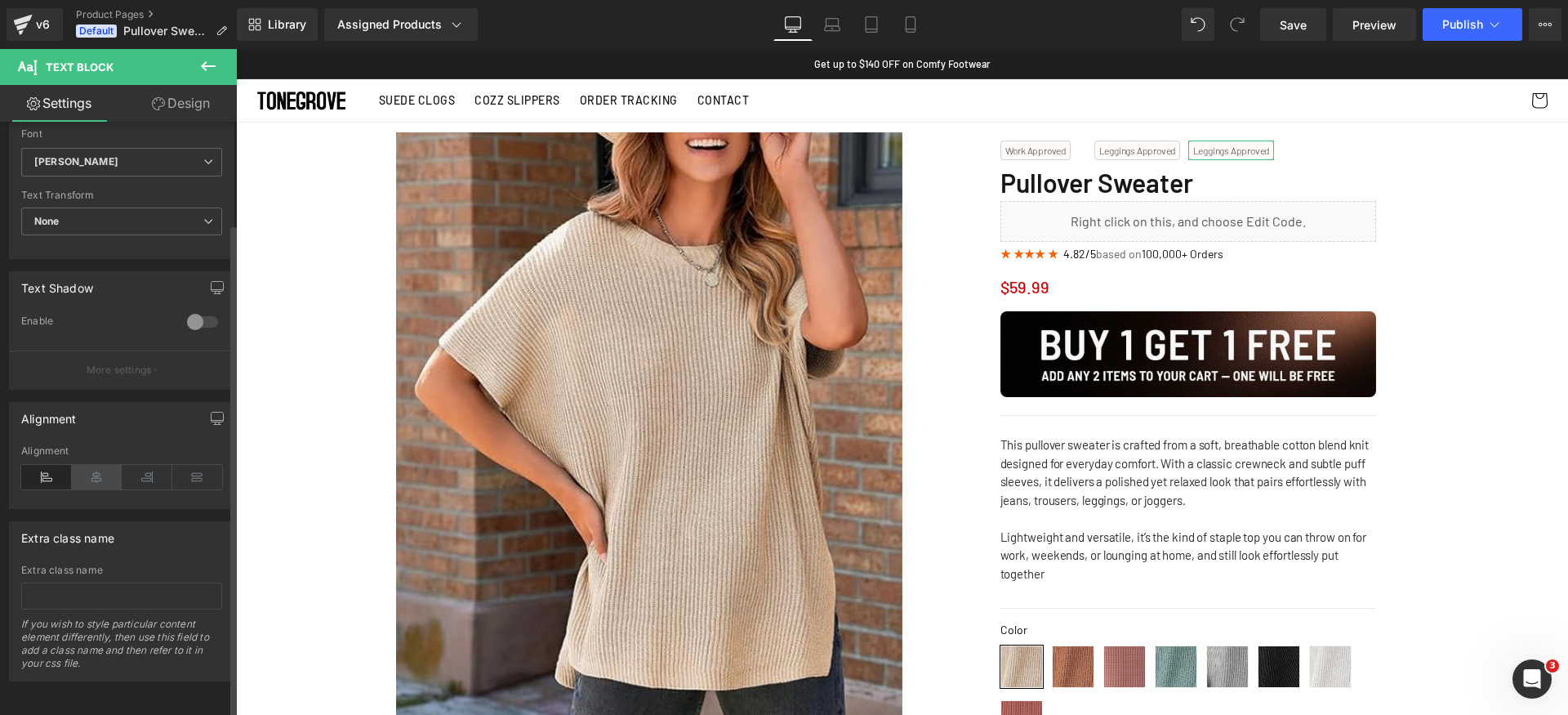
click at [102, 465] on icon at bounding box center [97, 477] width 50 height 24
click at [58, 465] on icon at bounding box center [47, 477] width 50 height 24
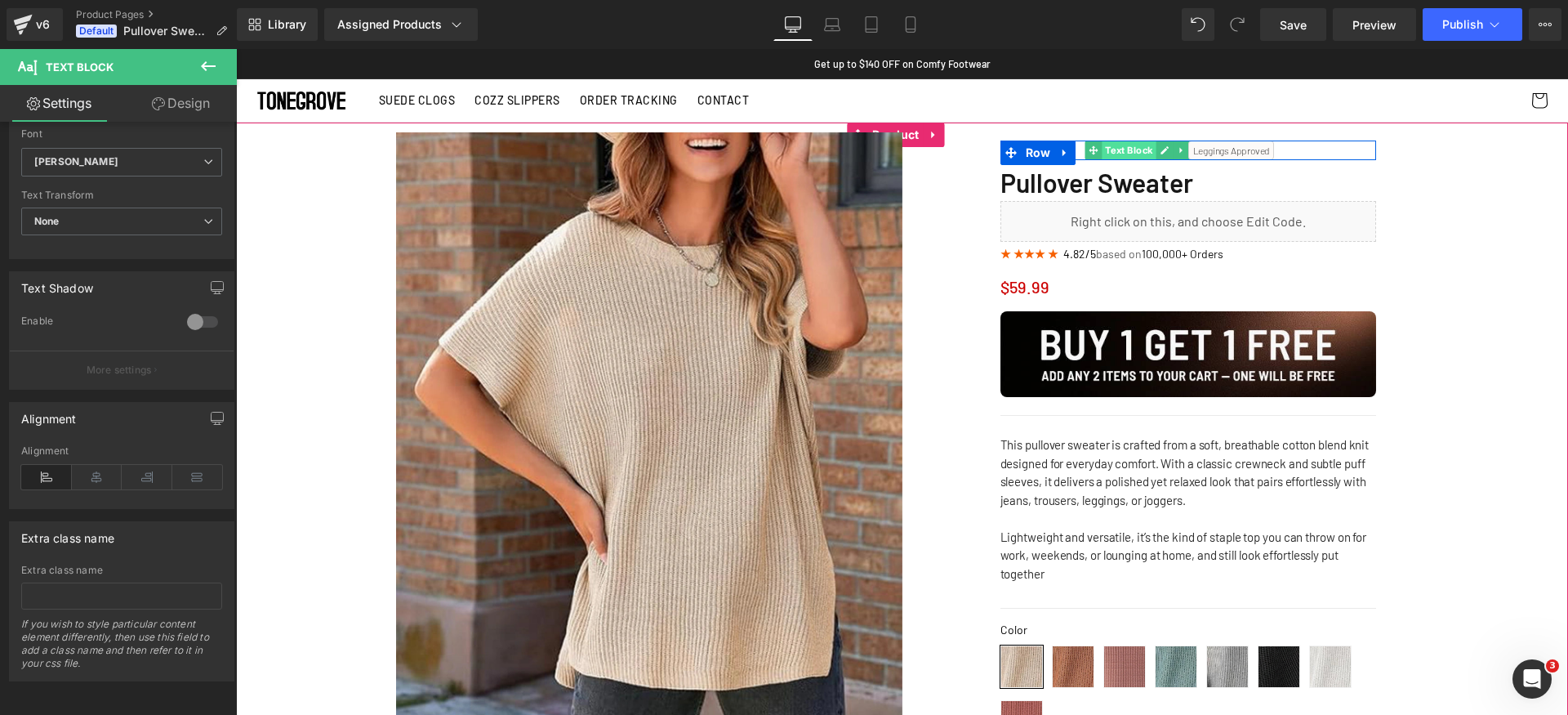
click at [1104, 151] on span "Text Block" at bounding box center [1130, 150] width 54 height 20
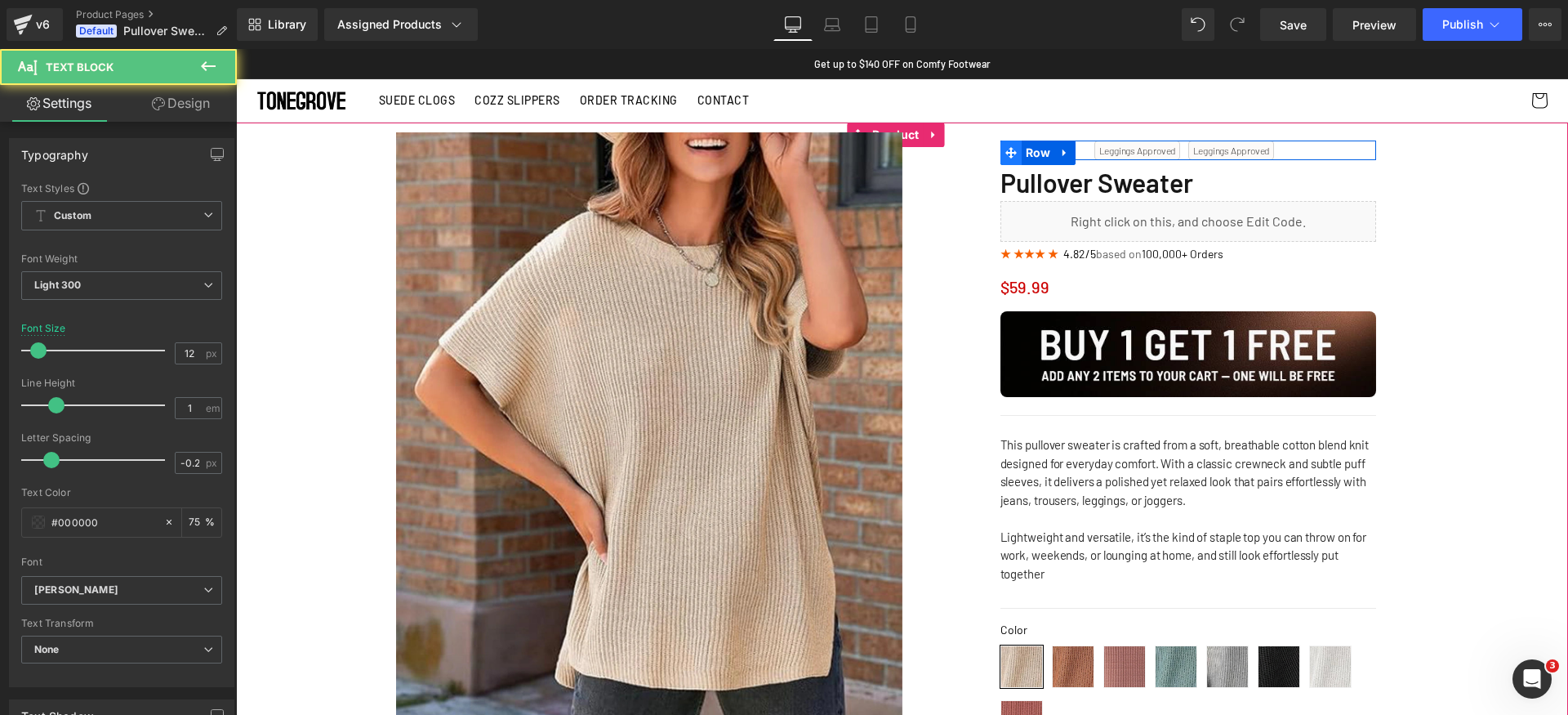
click at [1012, 154] on span at bounding box center [1011, 153] width 21 height 24
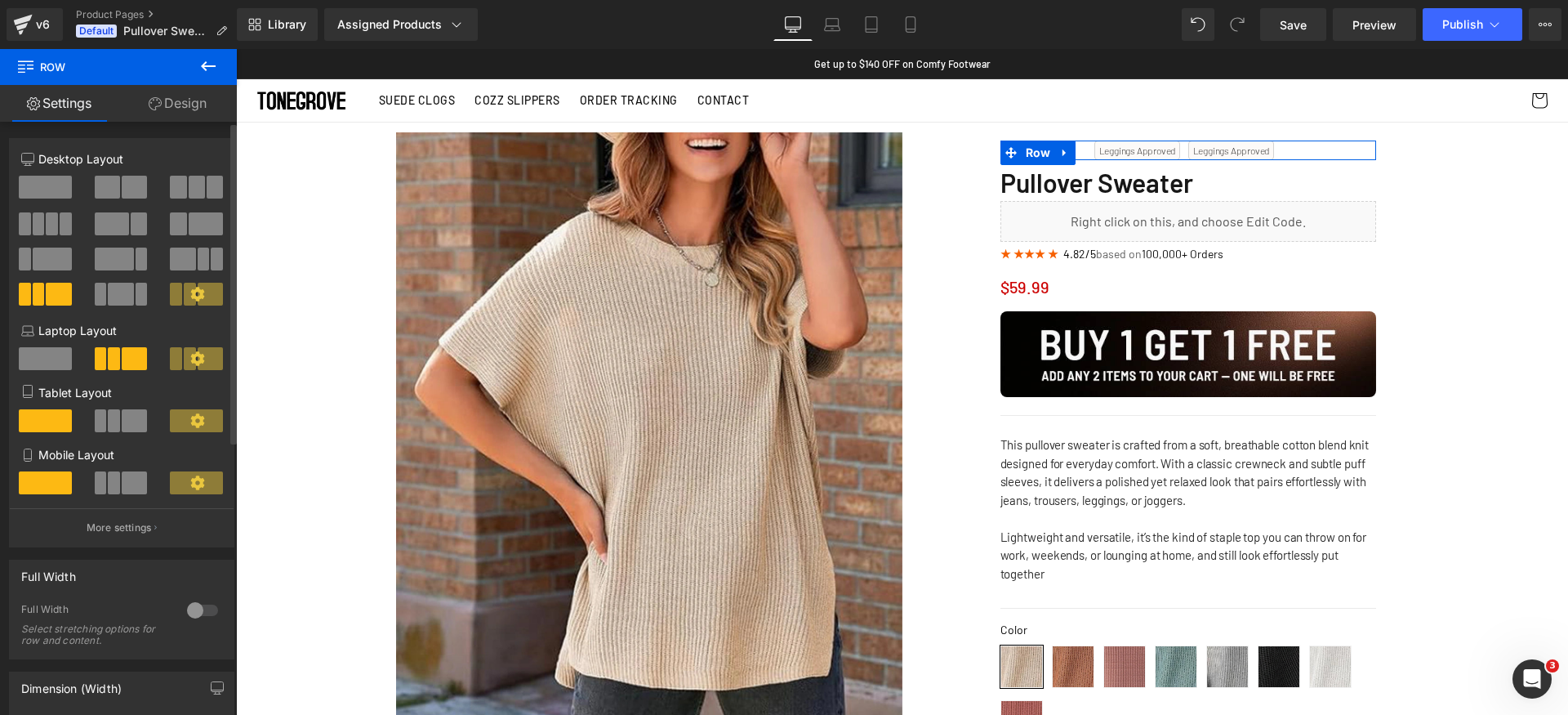
click at [120, 532] on p "More settings" at bounding box center [119, 528] width 65 height 15
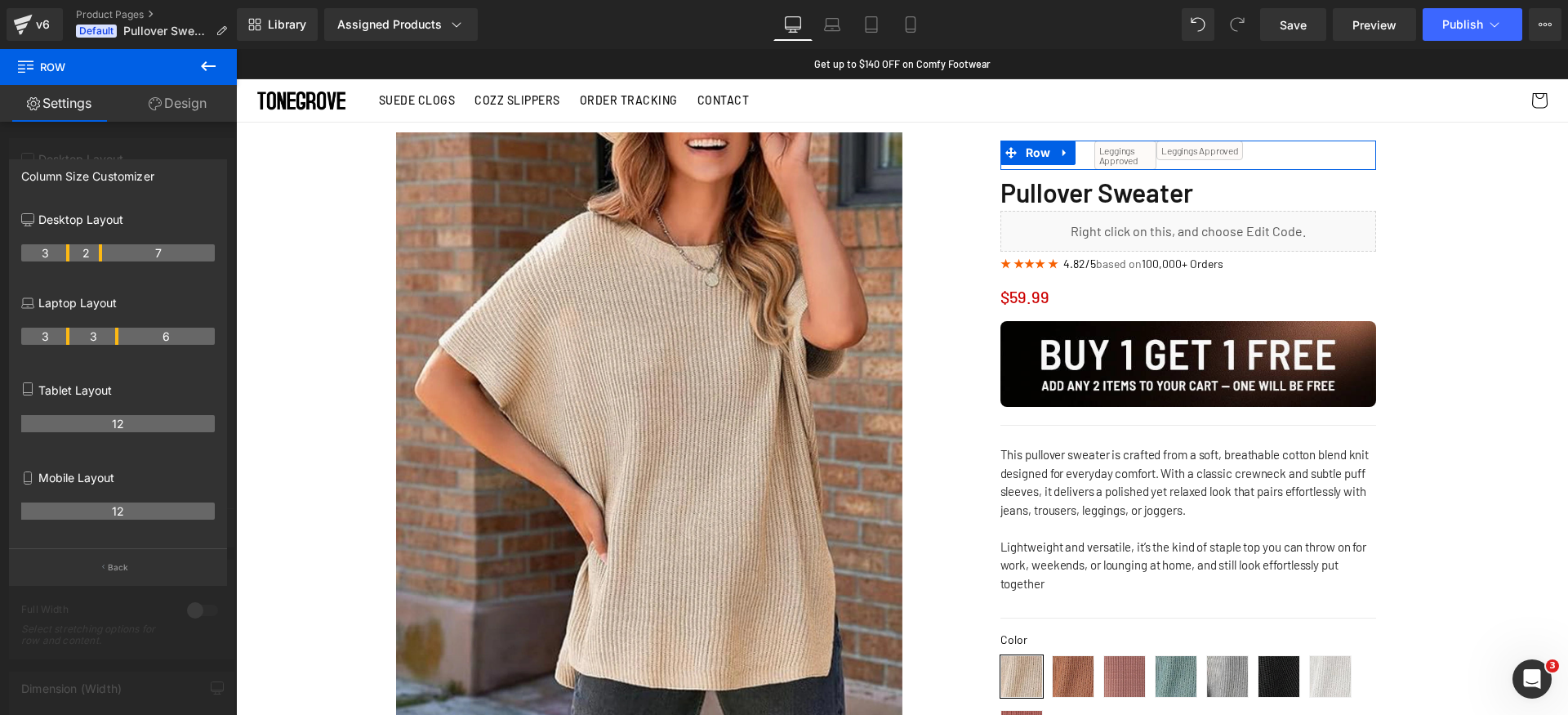
drag, startPoint x: 114, startPoint y: 256, endPoint x: 103, endPoint y: 259, distance: 11.4
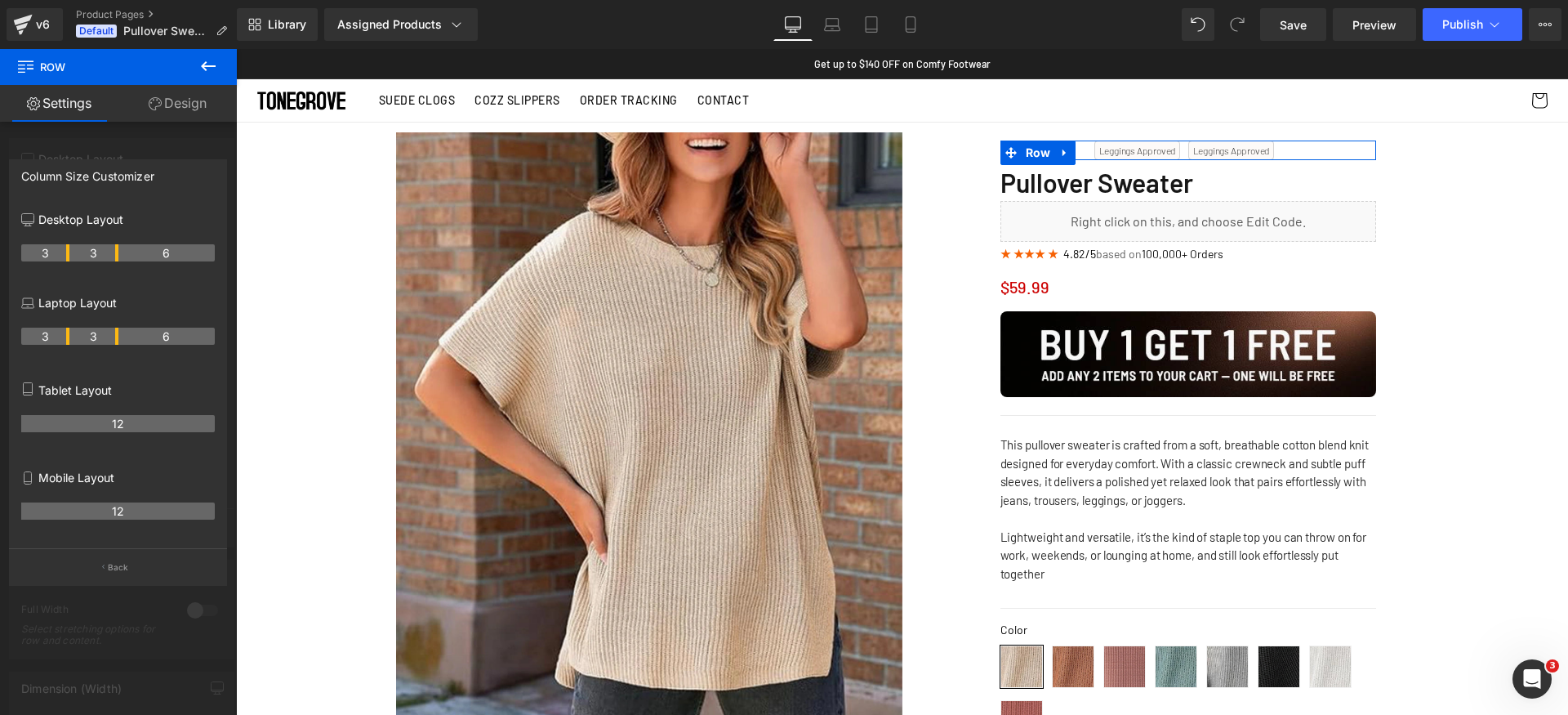
drag, startPoint x: 101, startPoint y: 253, endPoint x: 119, endPoint y: 257, distance: 18.4
drag, startPoint x: 66, startPoint y: 254, endPoint x: 276, endPoint y: 275, distance: 211.0
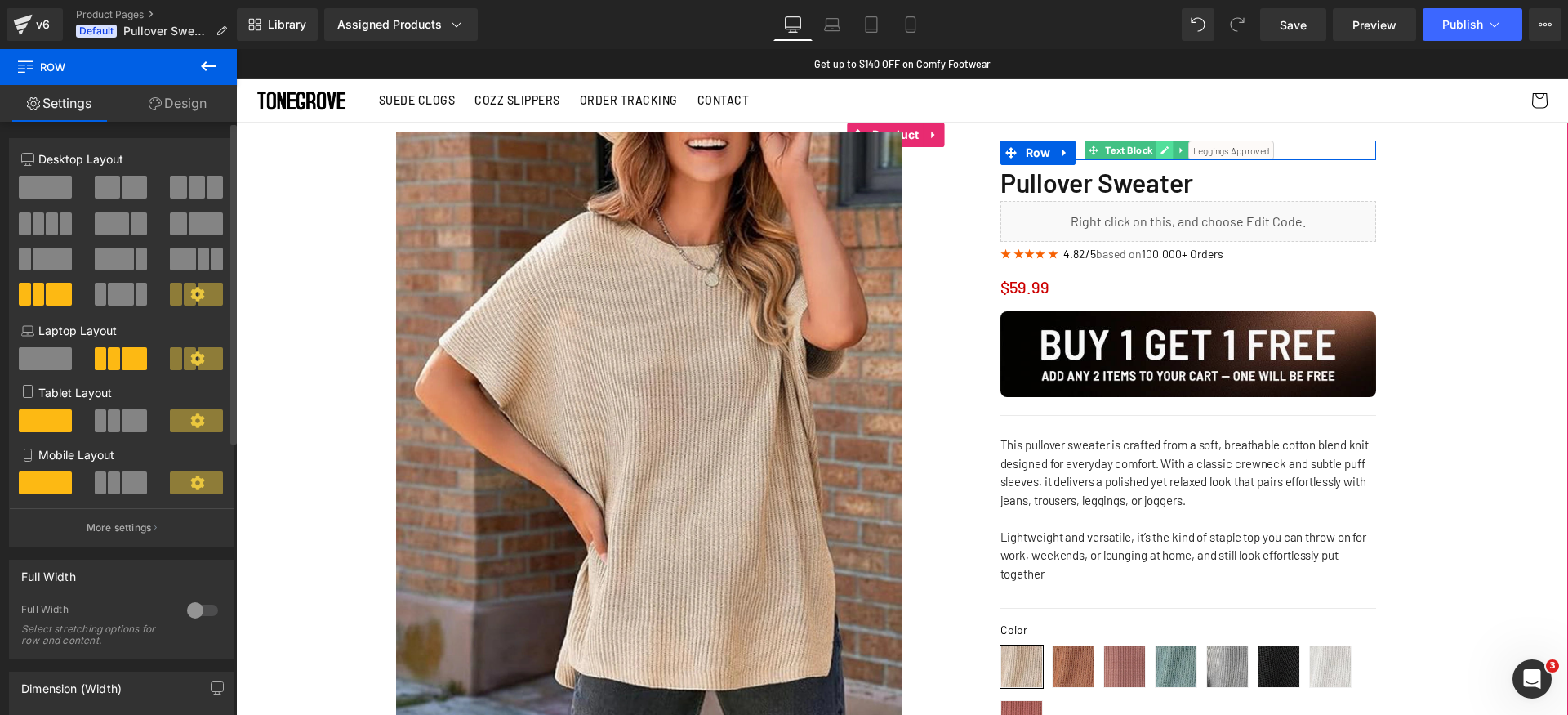
click at [1163, 153] on icon at bounding box center [1165, 150] width 9 height 10
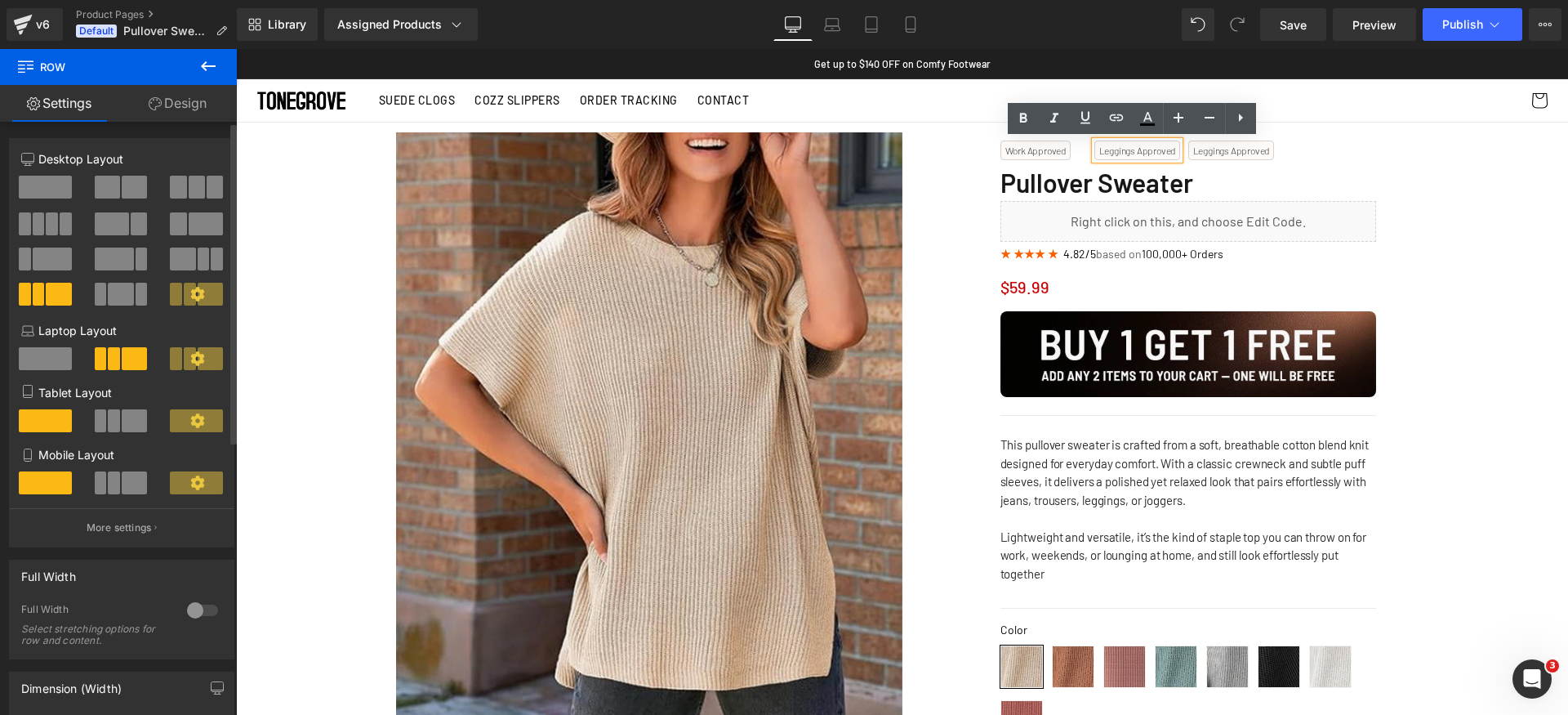
click at [1136, 153] on p "Leggings Approved" at bounding box center [1137, 150] width 77 height 10
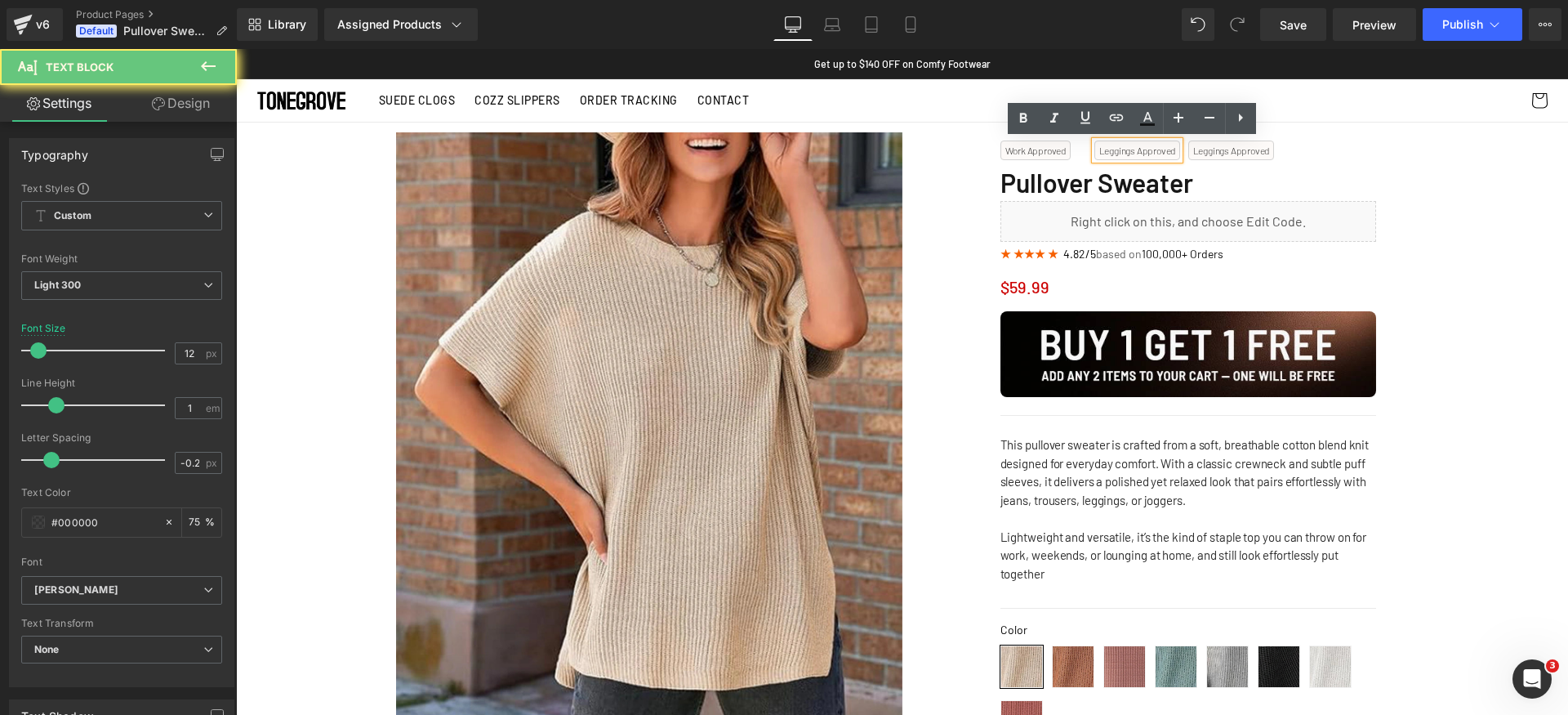
click at [1099, 152] on p "Leggings Approved" at bounding box center [1137, 150] width 77 height 10
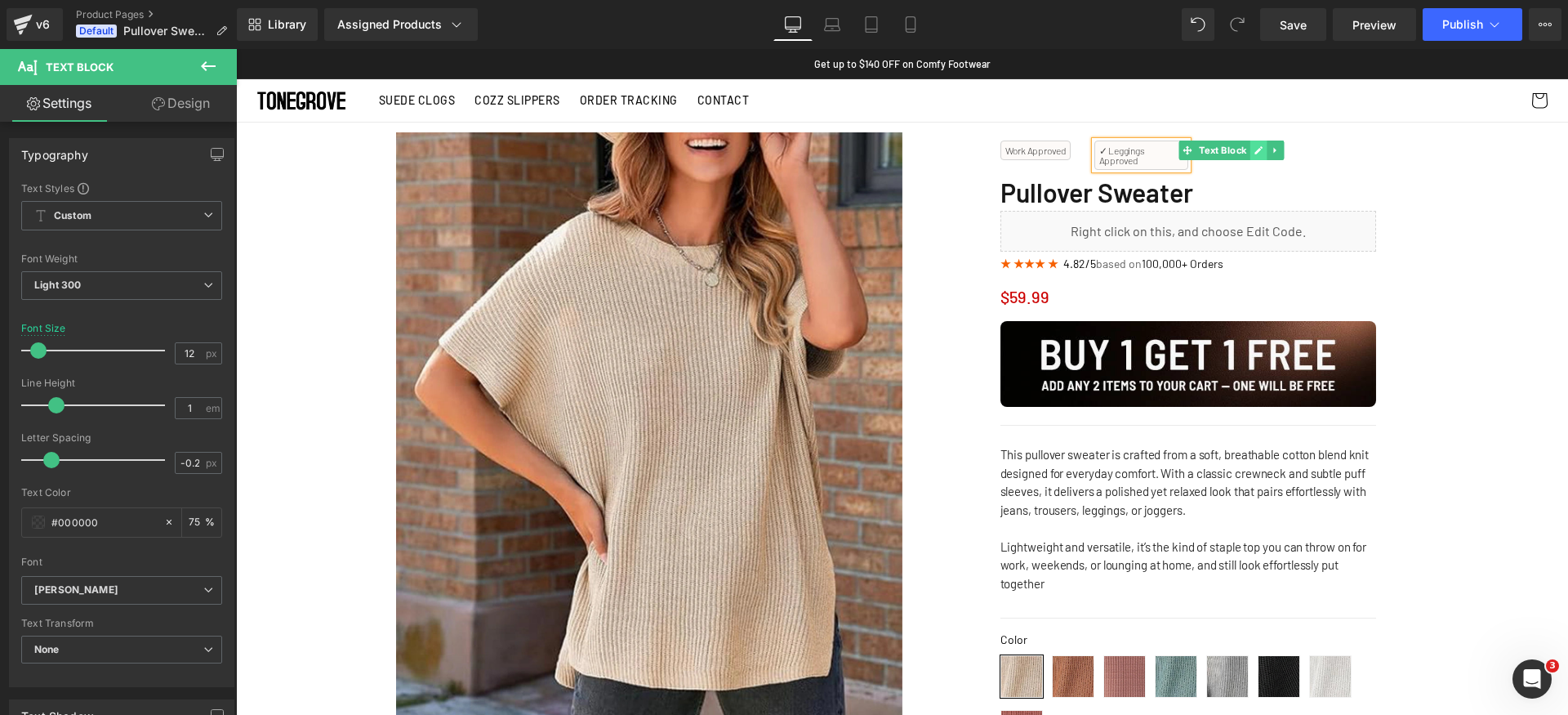
click at [1255, 152] on icon at bounding box center [1259, 150] width 8 height 8
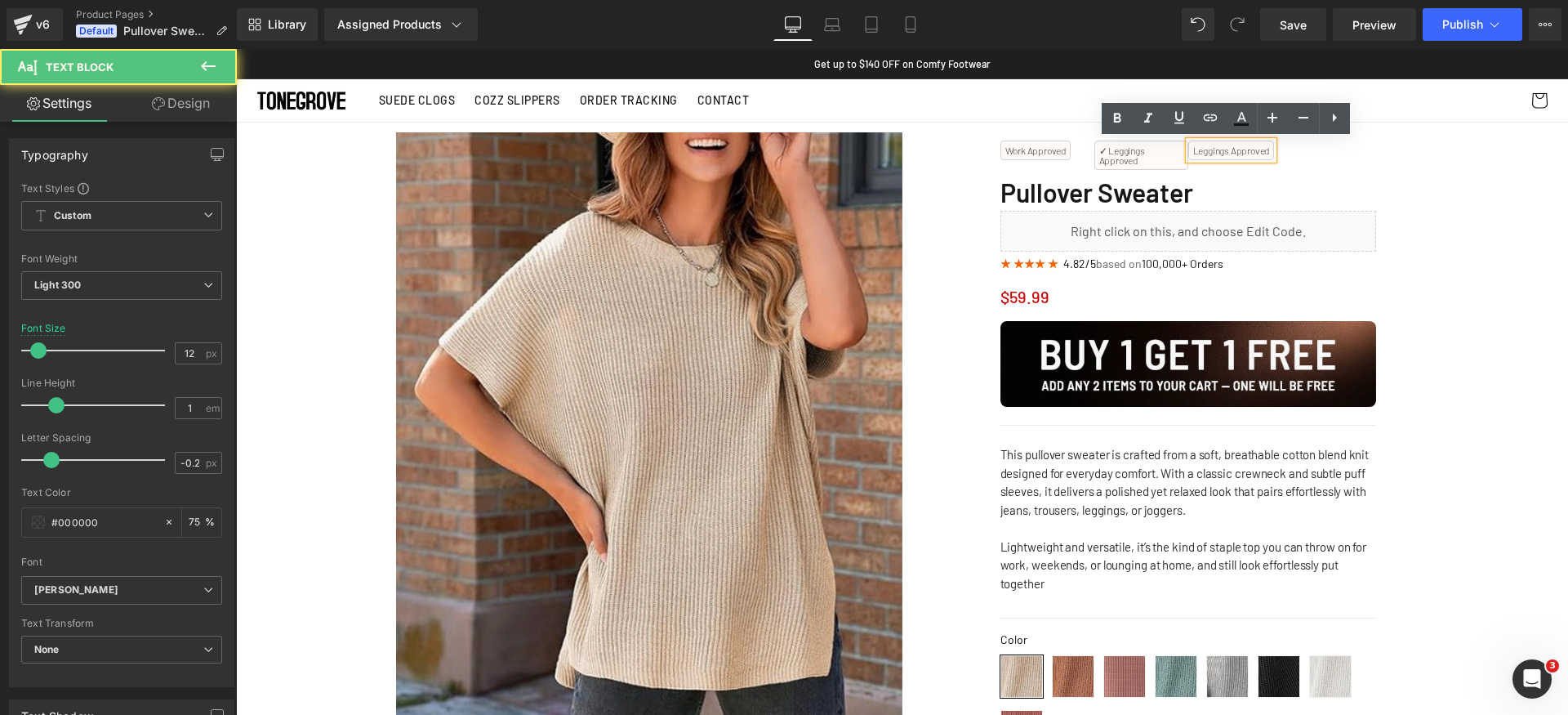
click at [1213, 146] on p "Leggings Approved" at bounding box center [1231, 150] width 77 height 10
click at [1193, 151] on p "Leggings Approved" at bounding box center [1231, 150] width 77 height 10
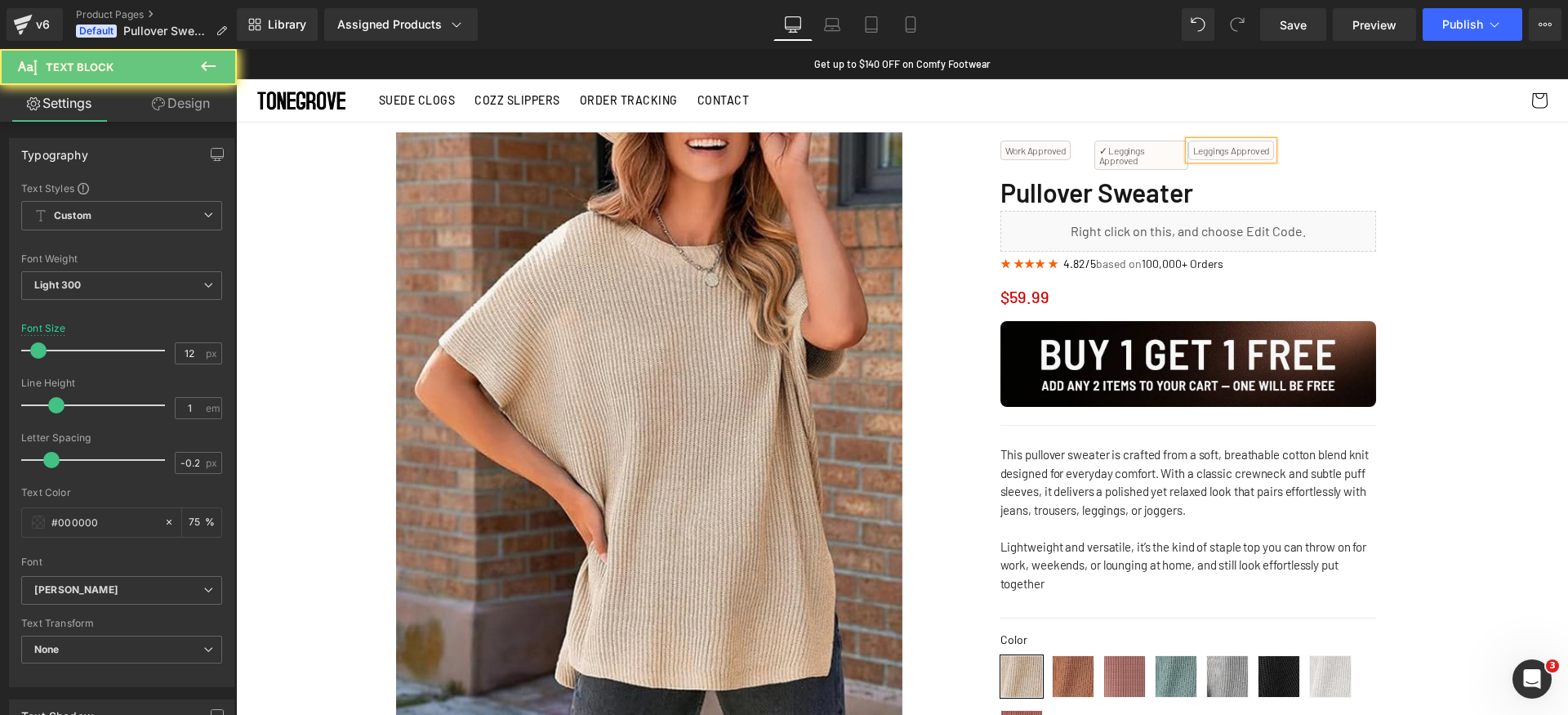
paste div
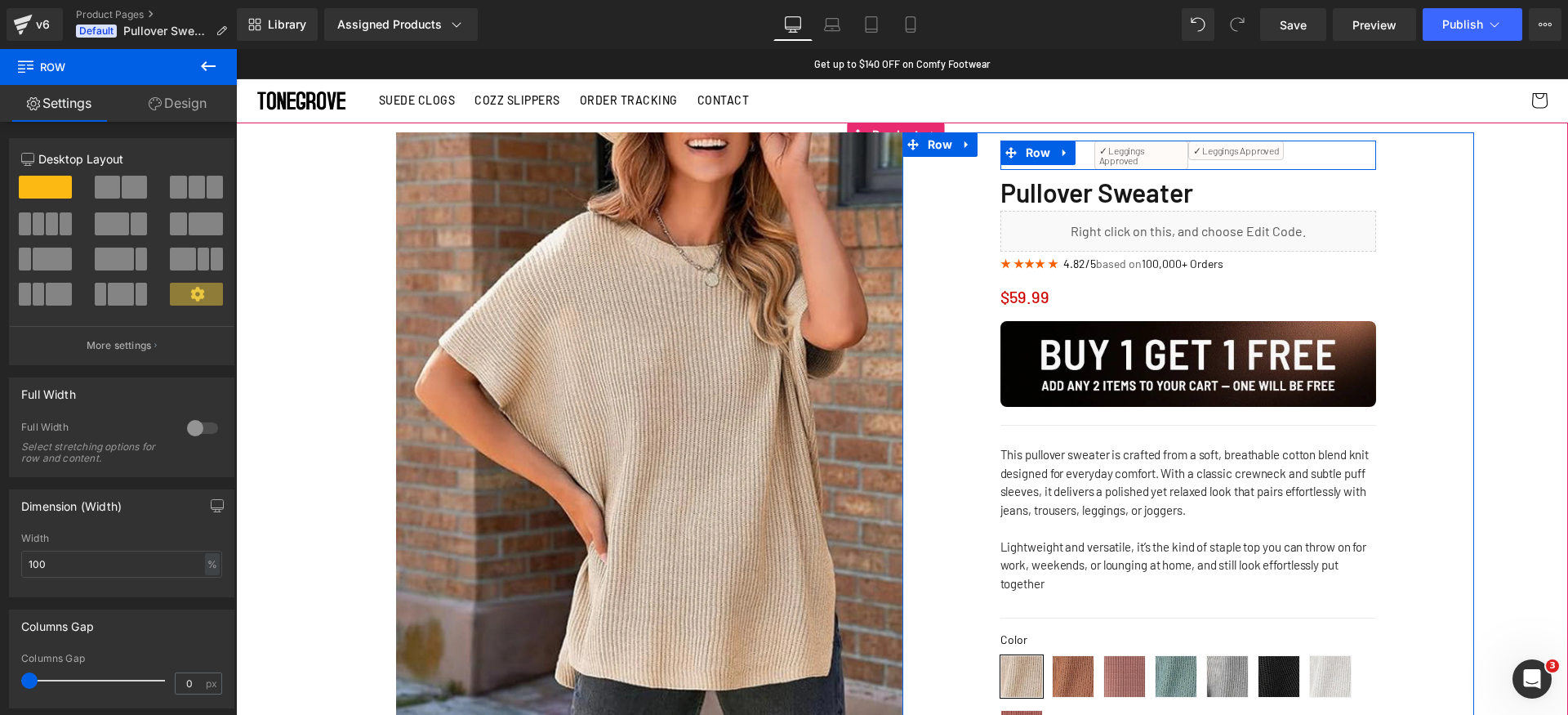
click at [1082, 153] on div "Work Approved Text Block" at bounding box center [1047, 150] width 94 height 20
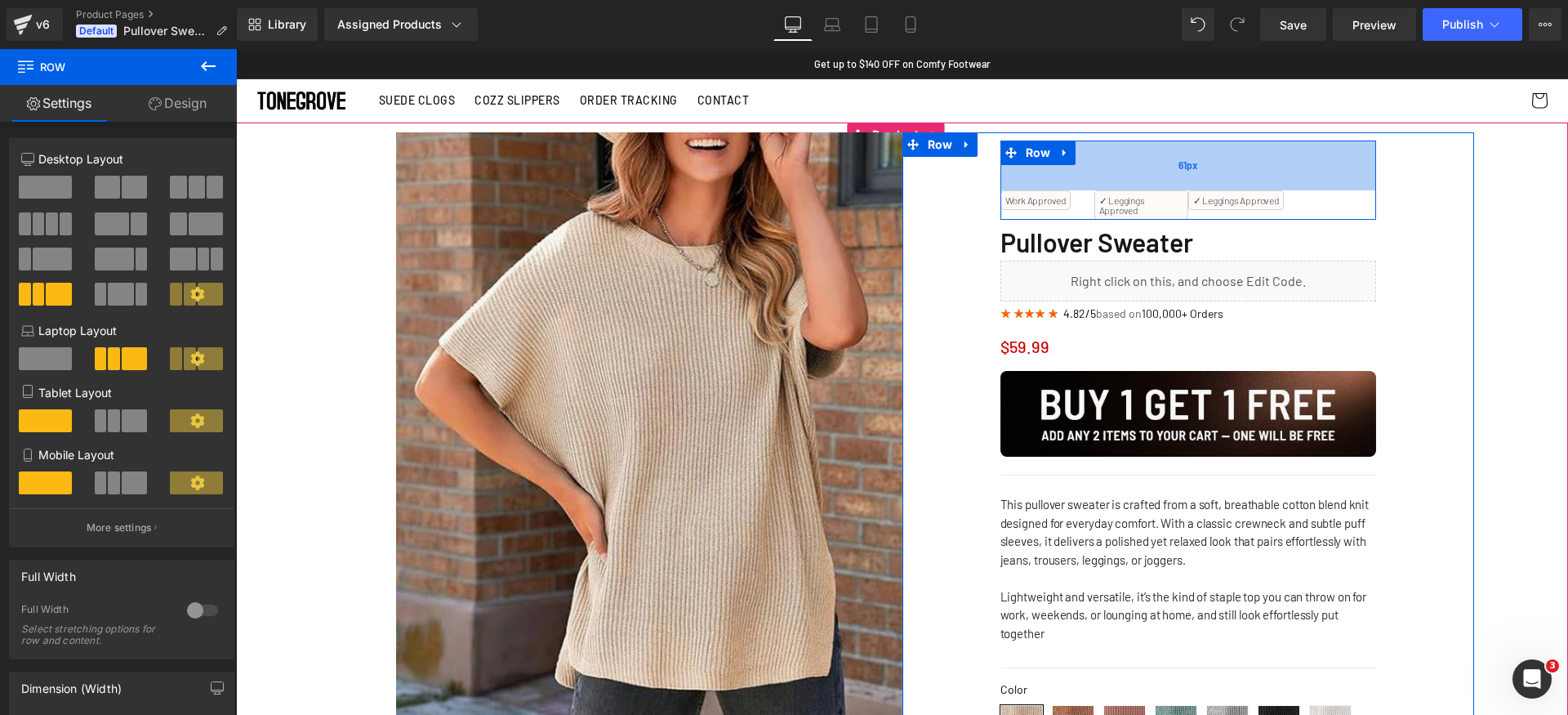
drag, startPoint x: 1084, startPoint y: 143, endPoint x: 1098, endPoint y: 208, distance: 66.5
click at [1099, 210] on div "Work Approved Text Block ✓ Leggings Approved Text Block ✓ Leggings Approved Tex…" at bounding box center [1188, 180] width 376 height 79
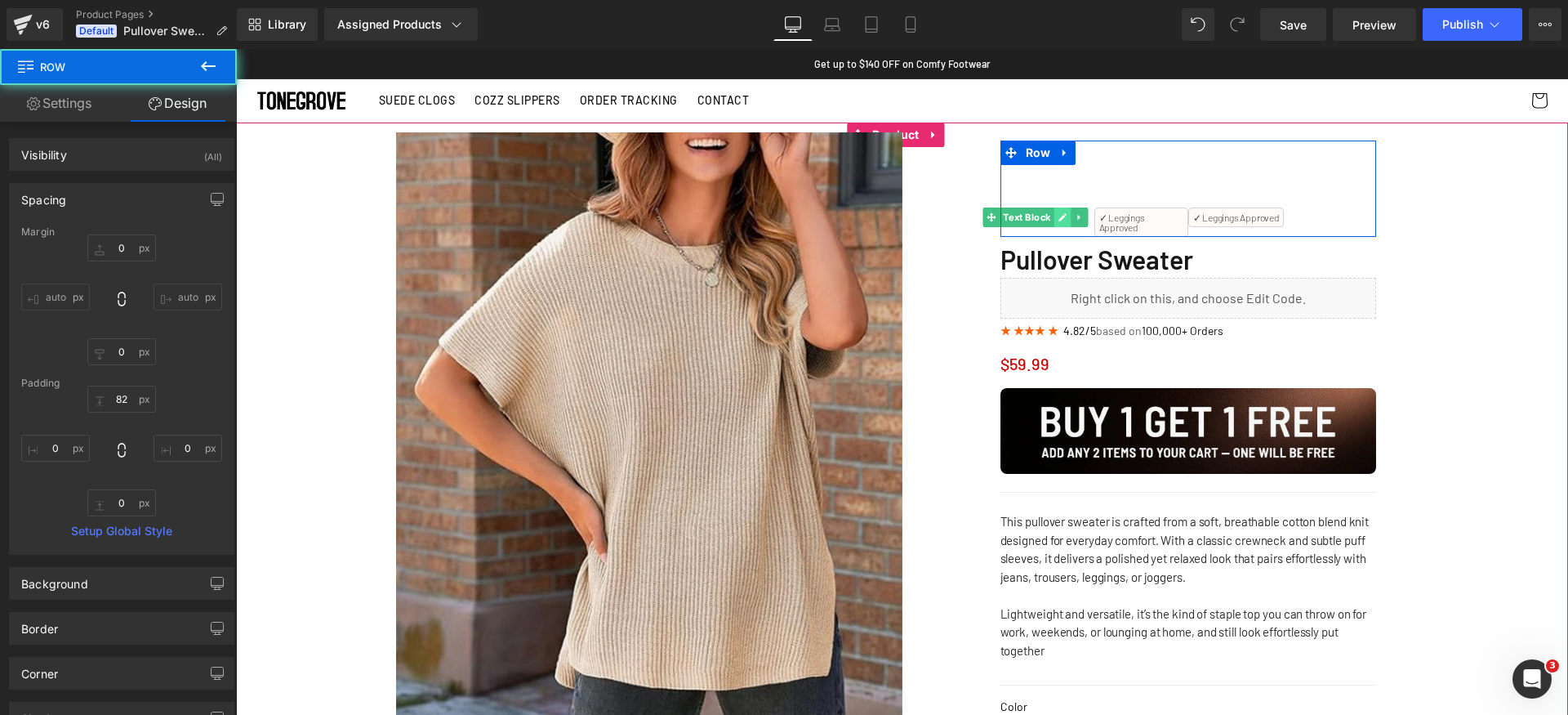
click at [1054, 217] on link at bounding box center [1063, 217] width 17 height 20
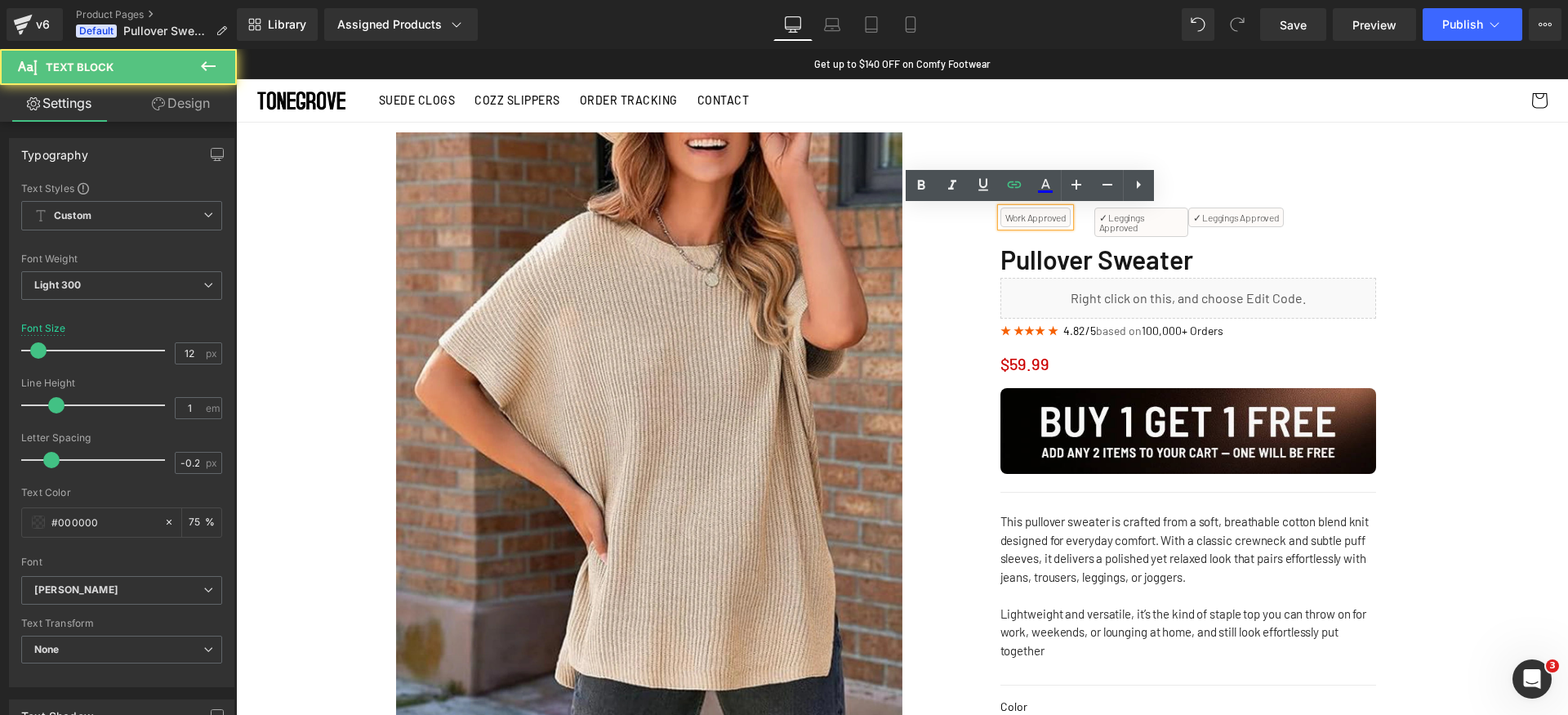
click at [1019, 217] on p "Work Approved" at bounding box center [1036, 217] width 60 height 10
drag, startPoint x: 999, startPoint y: 219, endPoint x: 1046, endPoint y: 228, distance: 47.9
click at [1006, 221] on p "Work Approved" at bounding box center [1036, 217] width 60 height 10
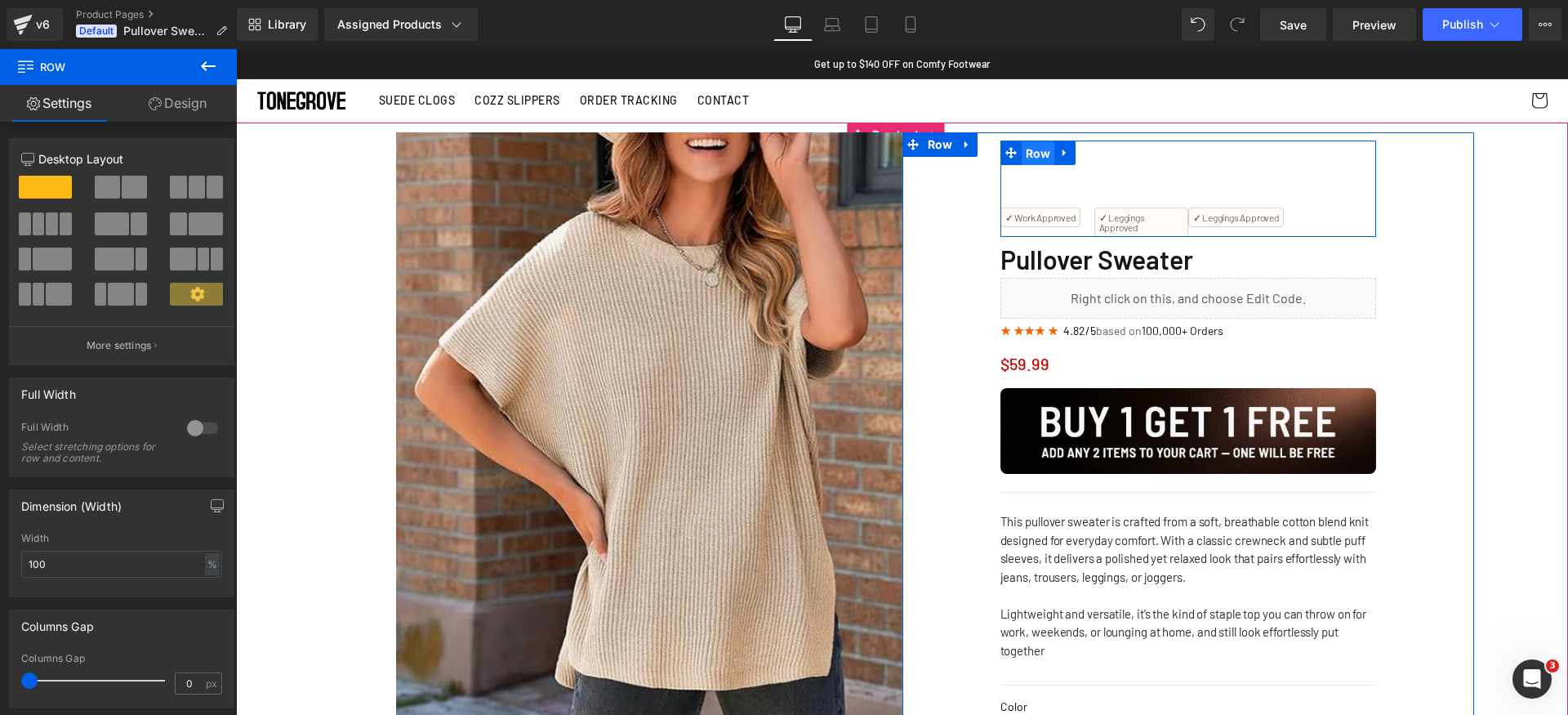
click at [1022, 159] on span "Row" at bounding box center [1039, 154] width 34 height 24
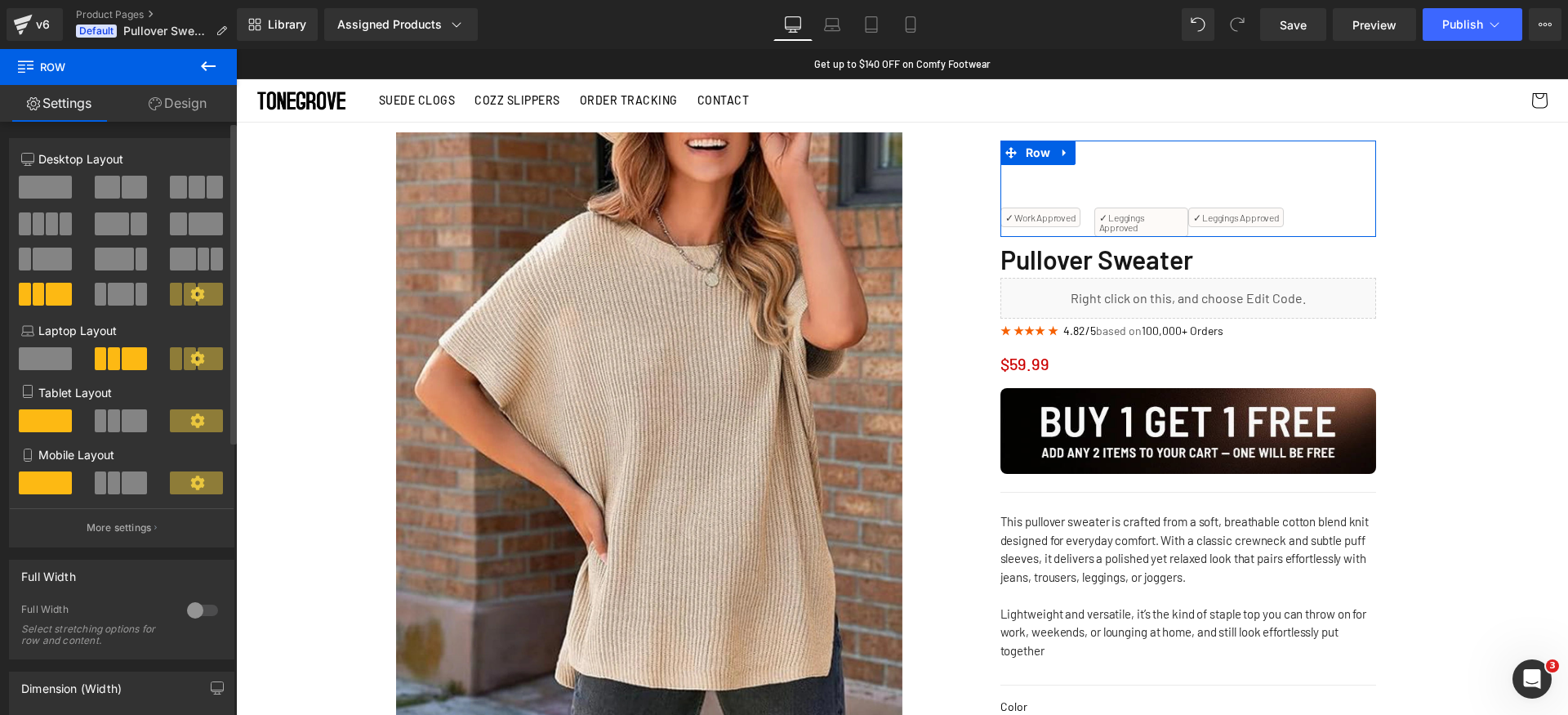
click at [132, 544] on button "More settings" at bounding box center [122, 527] width 224 height 38
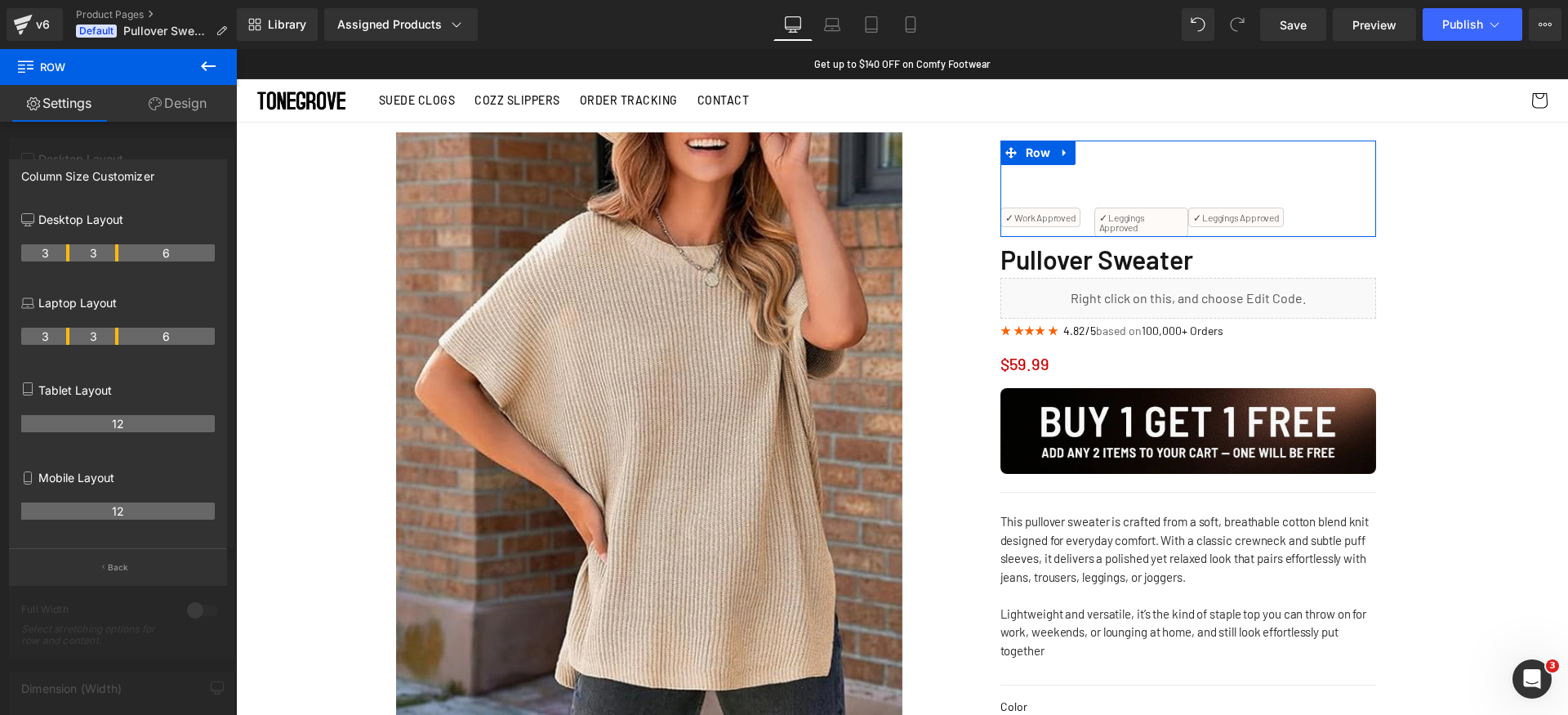
click at [134, 534] on div "12" at bounding box center [118, 517] width 194 height 46
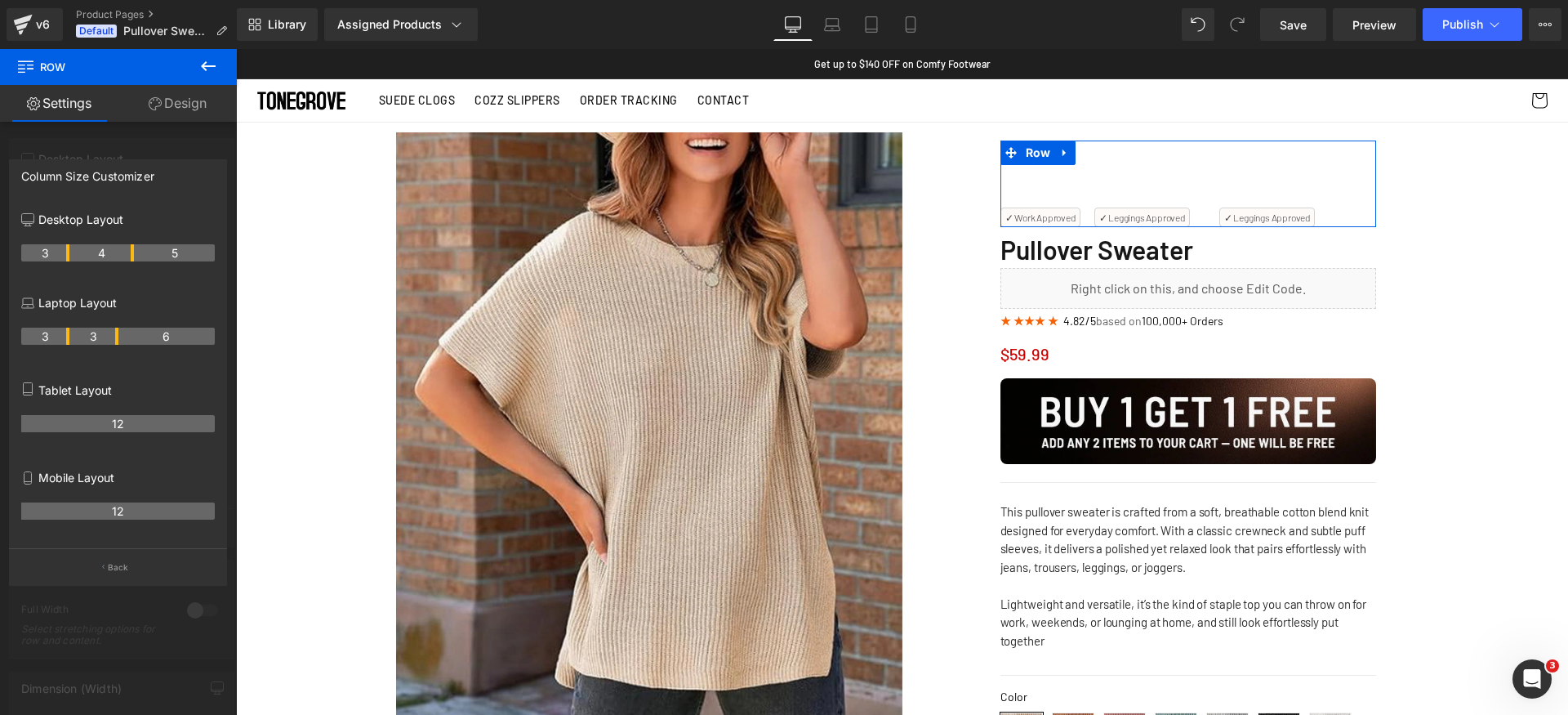
drag, startPoint x: 116, startPoint y: 259, endPoint x: 130, endPoint y: 257, distance: 14.1
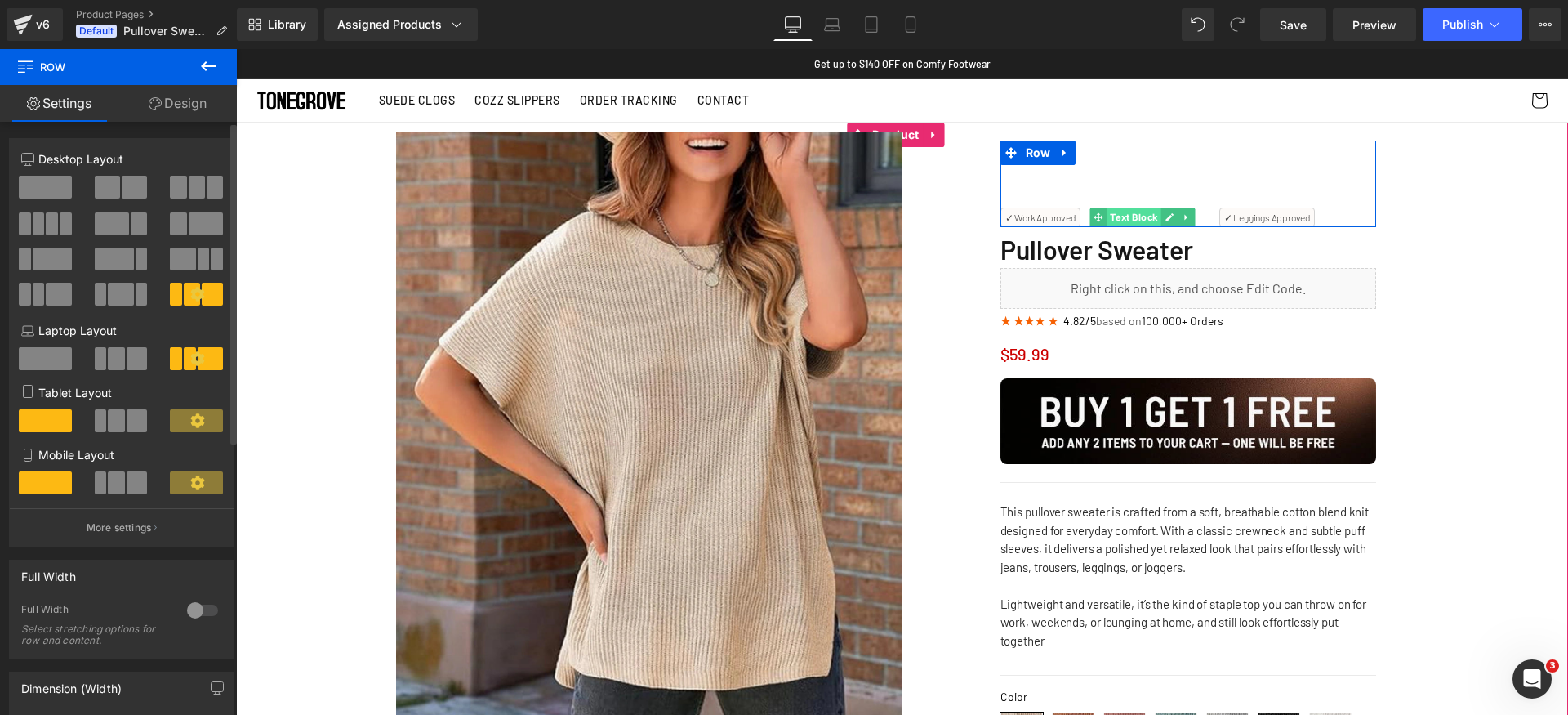
click at [1134, 213] on span "Text Block" at bounding box center [1133, 217] width 54 height 20
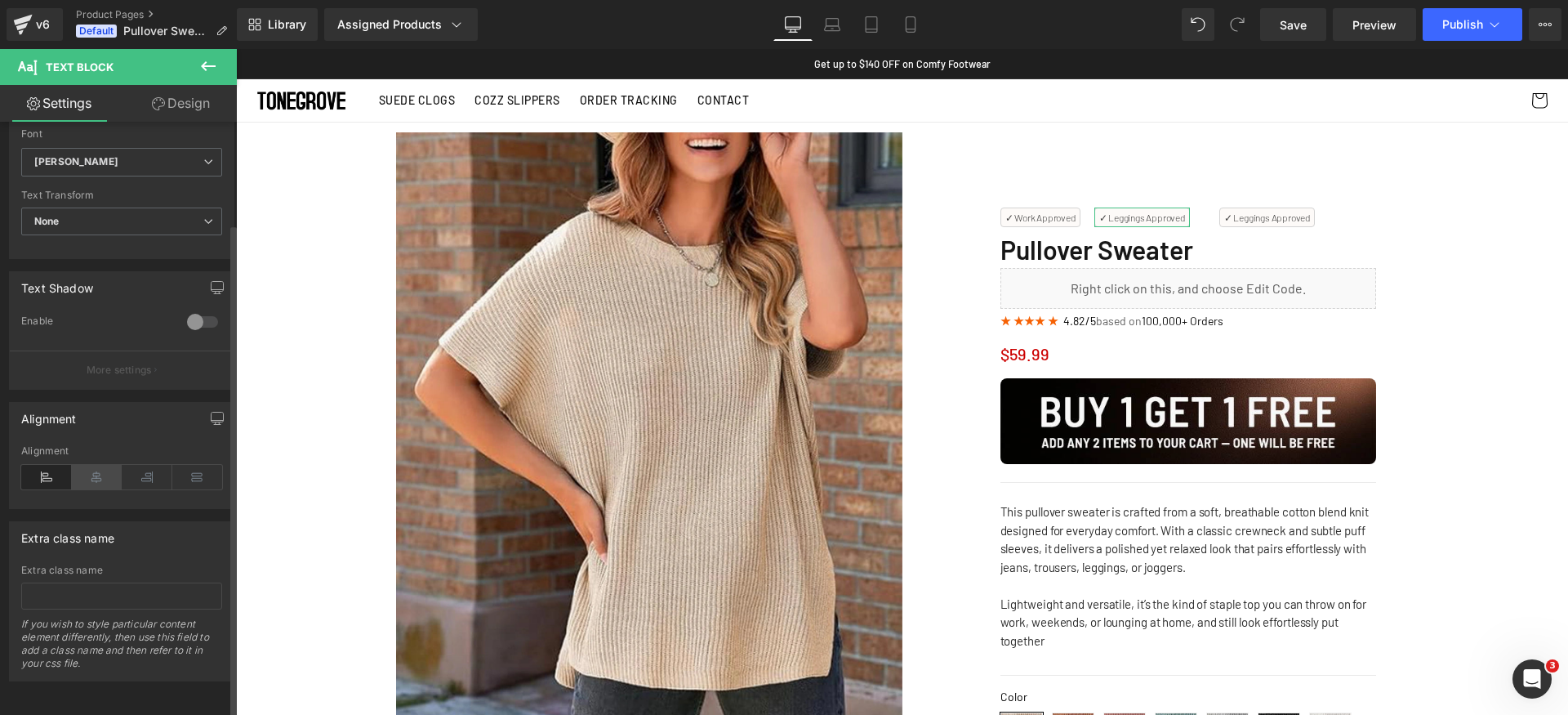
drag, startPoint x: 102, startPoint y: 459, endPoint x: 241, endPoint y: 425, distance: 143.1
click at [102, 465] on icon at bounding box center [97, 477] width 50 height 24
click at [144, 465] on icon at bounding box center [147, 477] width 50 height 24
click at [34, 478] on icon at bounding box center [47, 477] width 50 height 24
click at [99, 475] on icon at bounding box center [97, 477] width 50 height 24
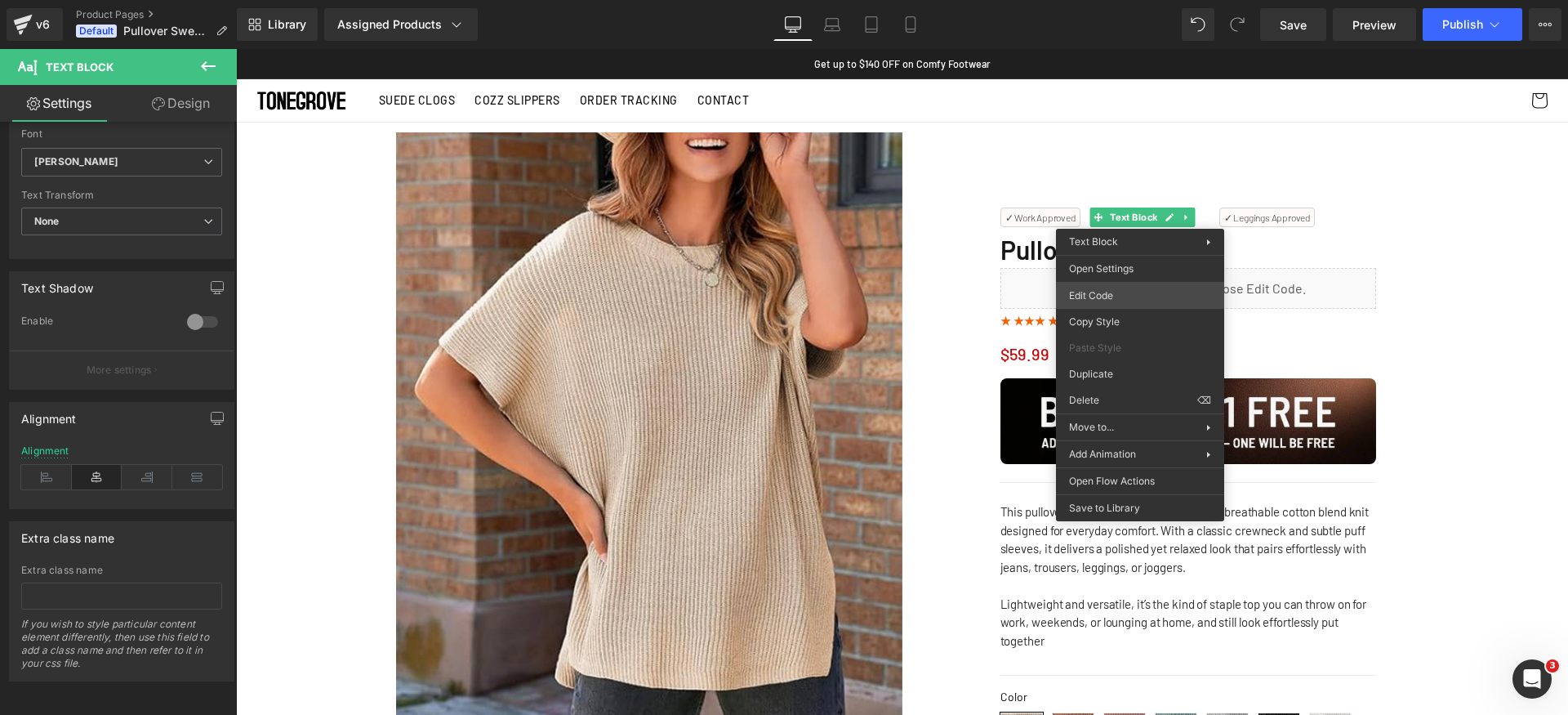
click at [1102, 0] on div "Text Block You are previewing how the will restyle your page. You can not edit …" at bounding box center [784, 0] width 1568 height 0
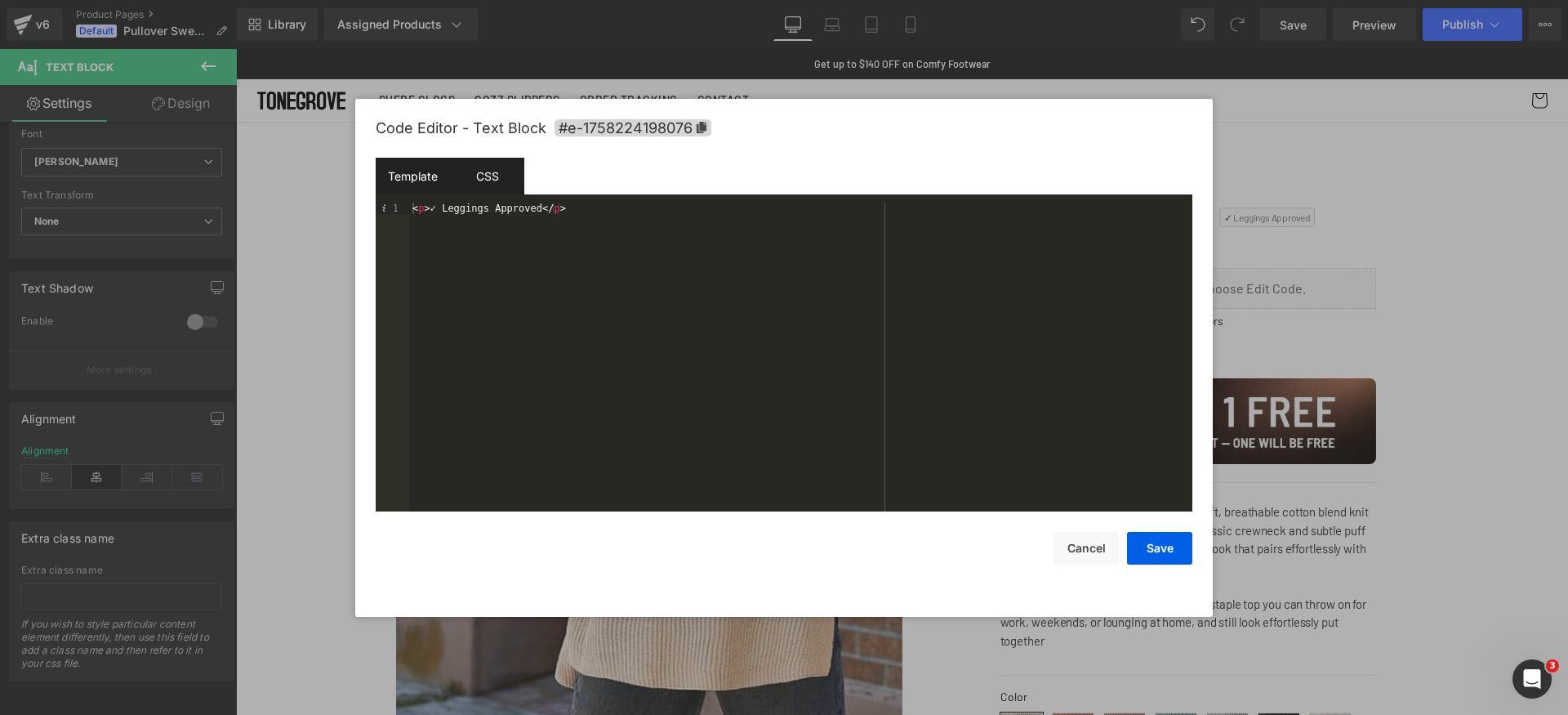
click at [465, 171] on div "CSS" at bounding box center [488, 175] width 74 height 36
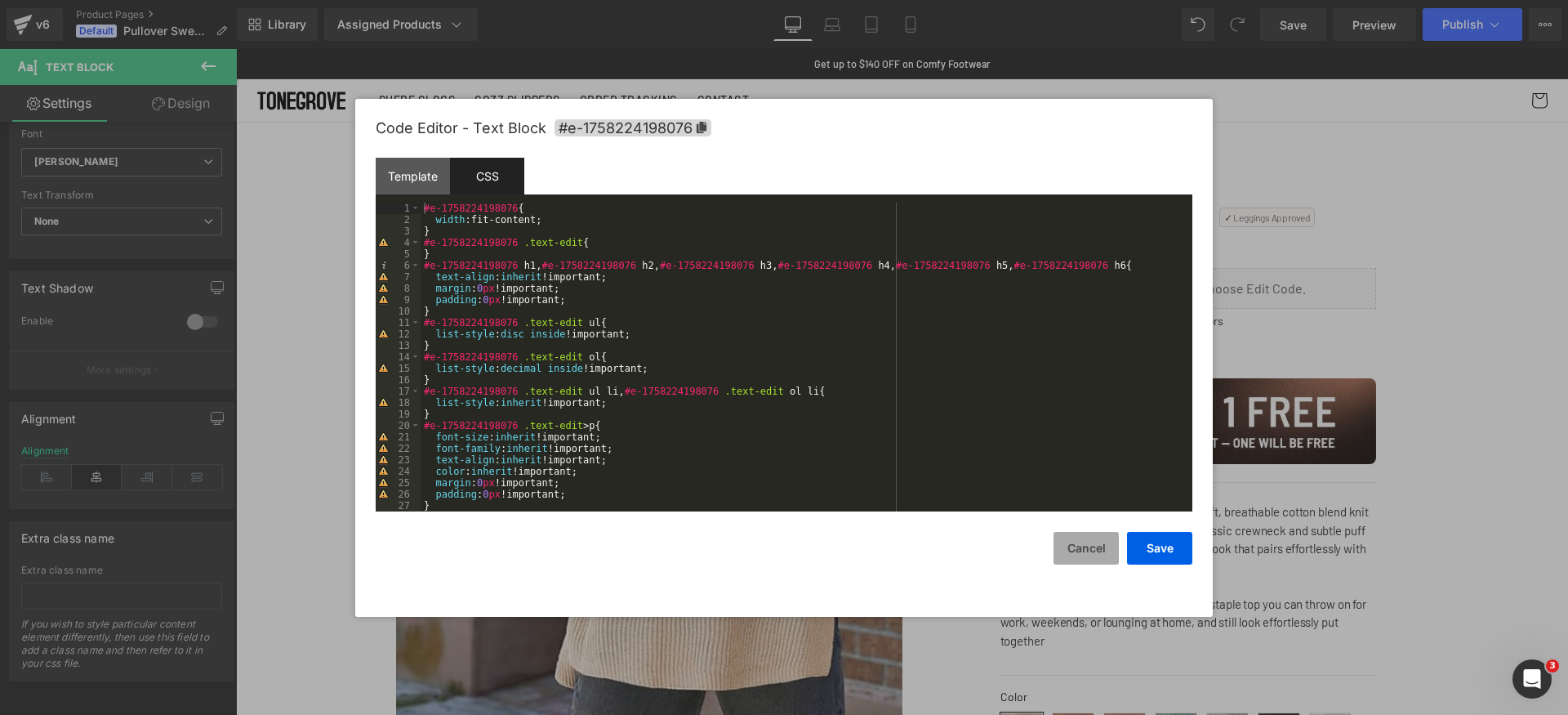
click at [1085, 546] on button "Cancel" at bounding box center [1086, 547] width 65 height 33
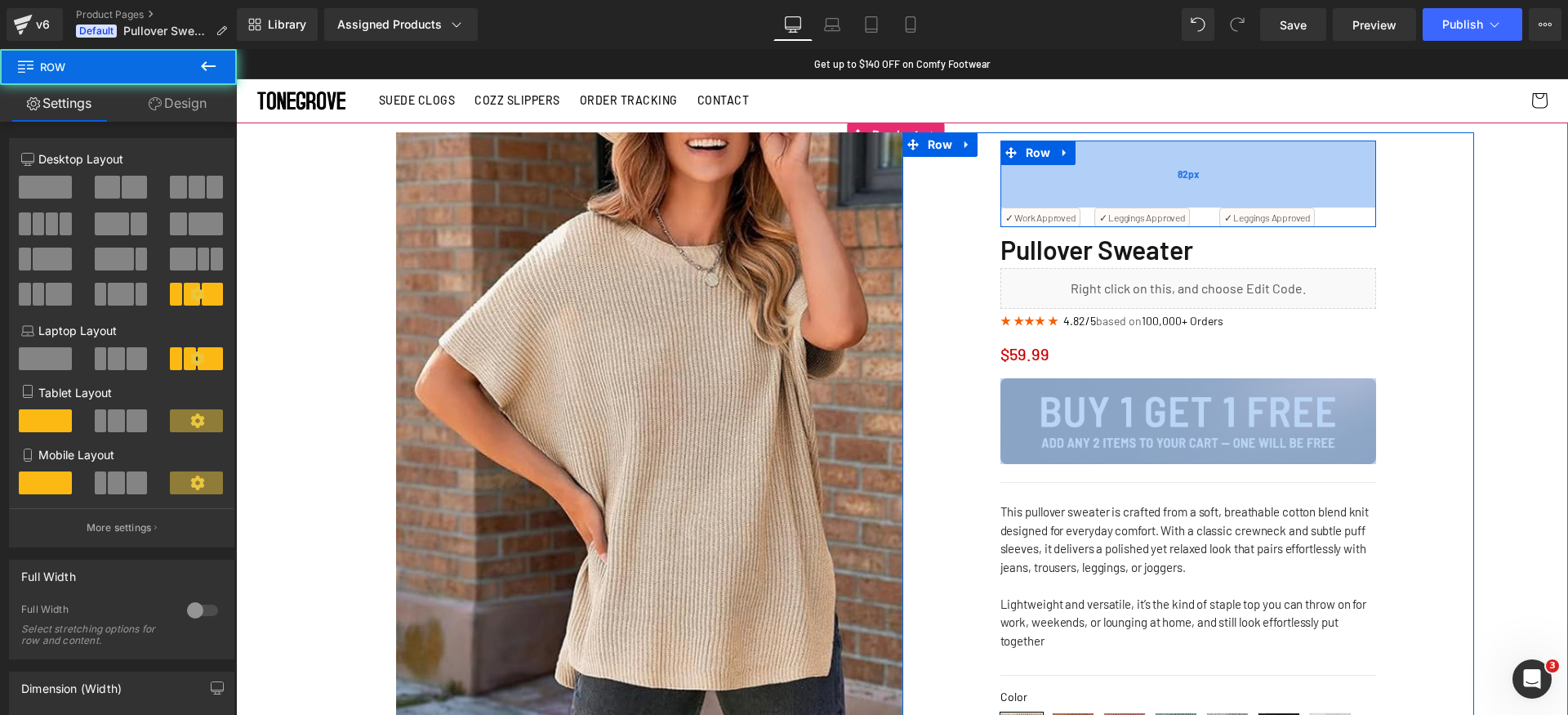
click at [1253, 186] on div "82px" at bounding box center [1188, 174] width 376 height 67
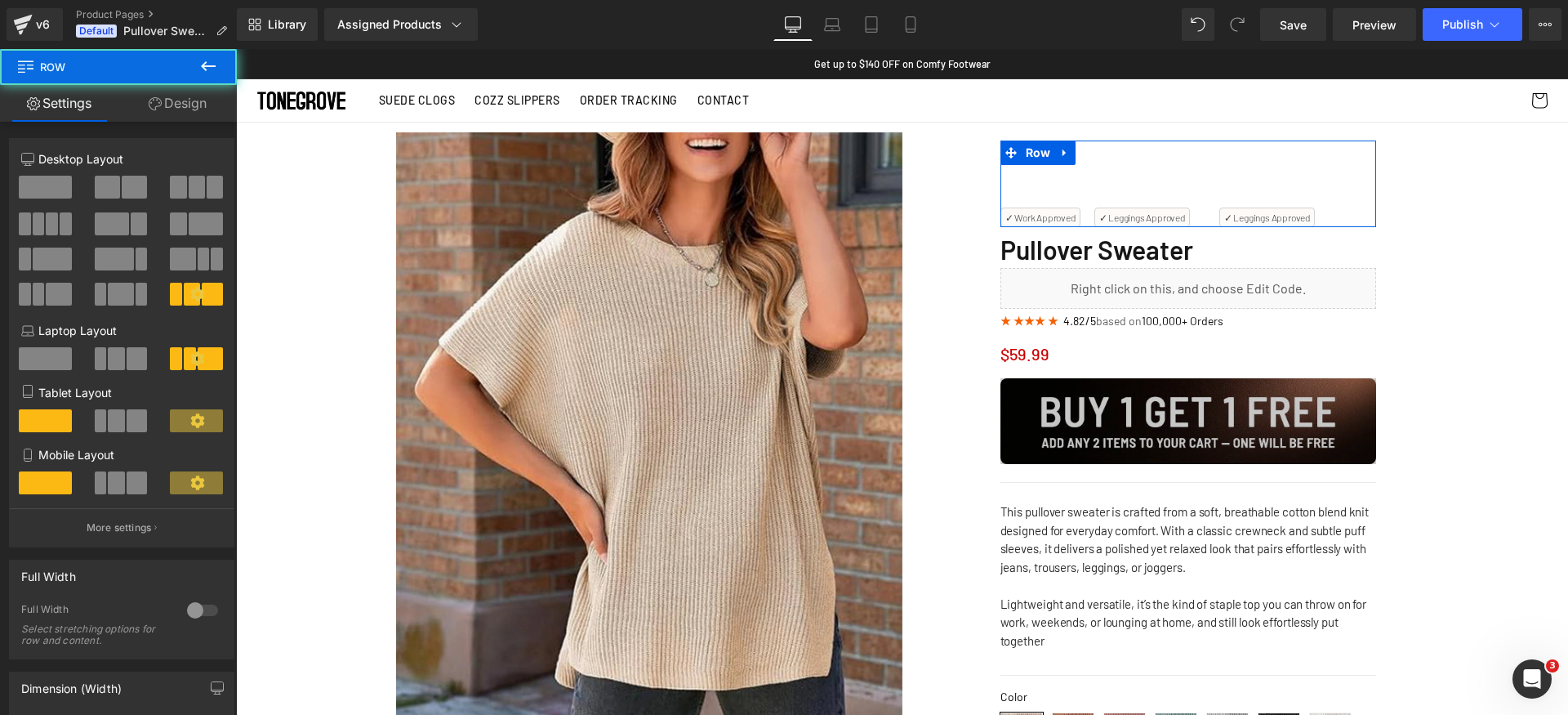
click at [164, 102] on link "Design" at bounding box center [177, 102] width 118 height 36
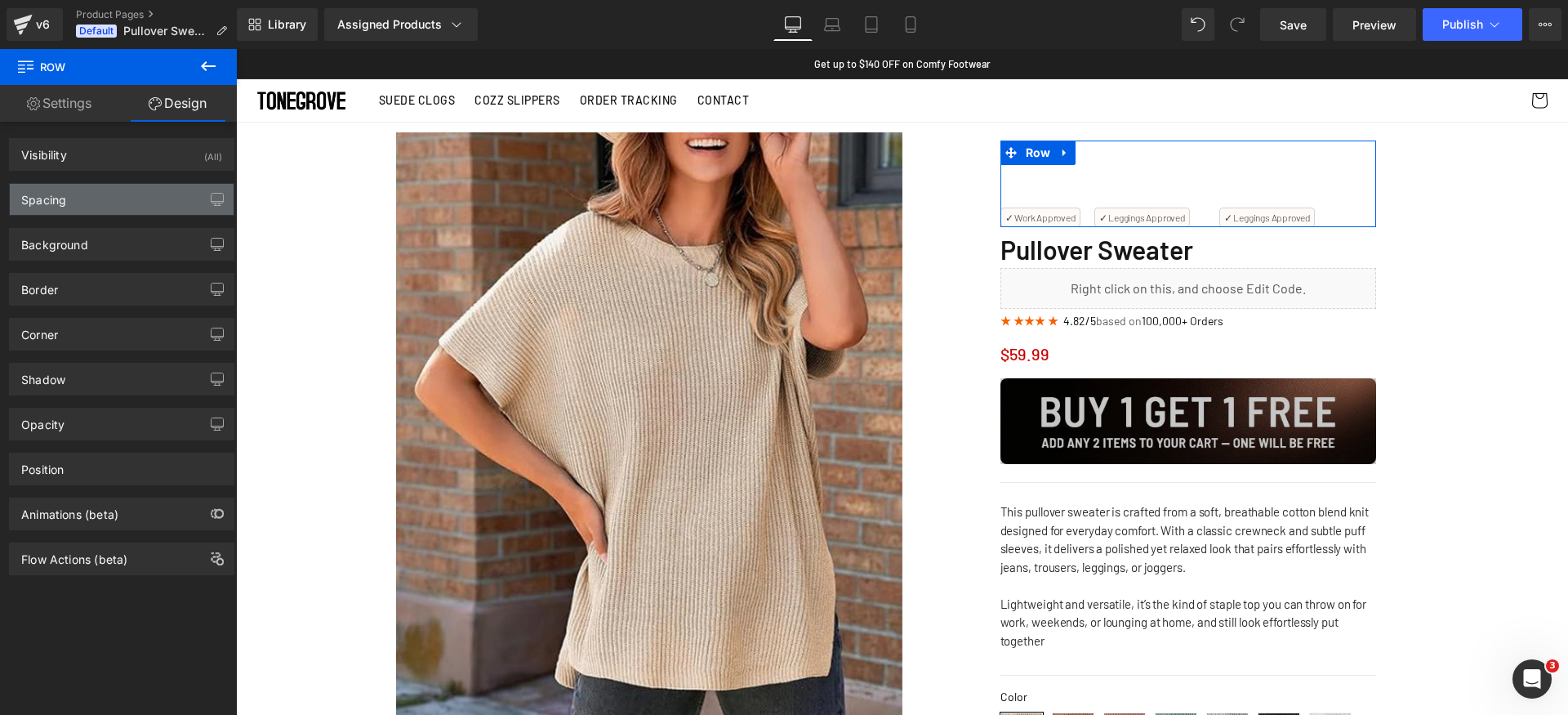
click at [90, 196] on div "Spacing" at bounding box center [122, 198] width 224 height 31
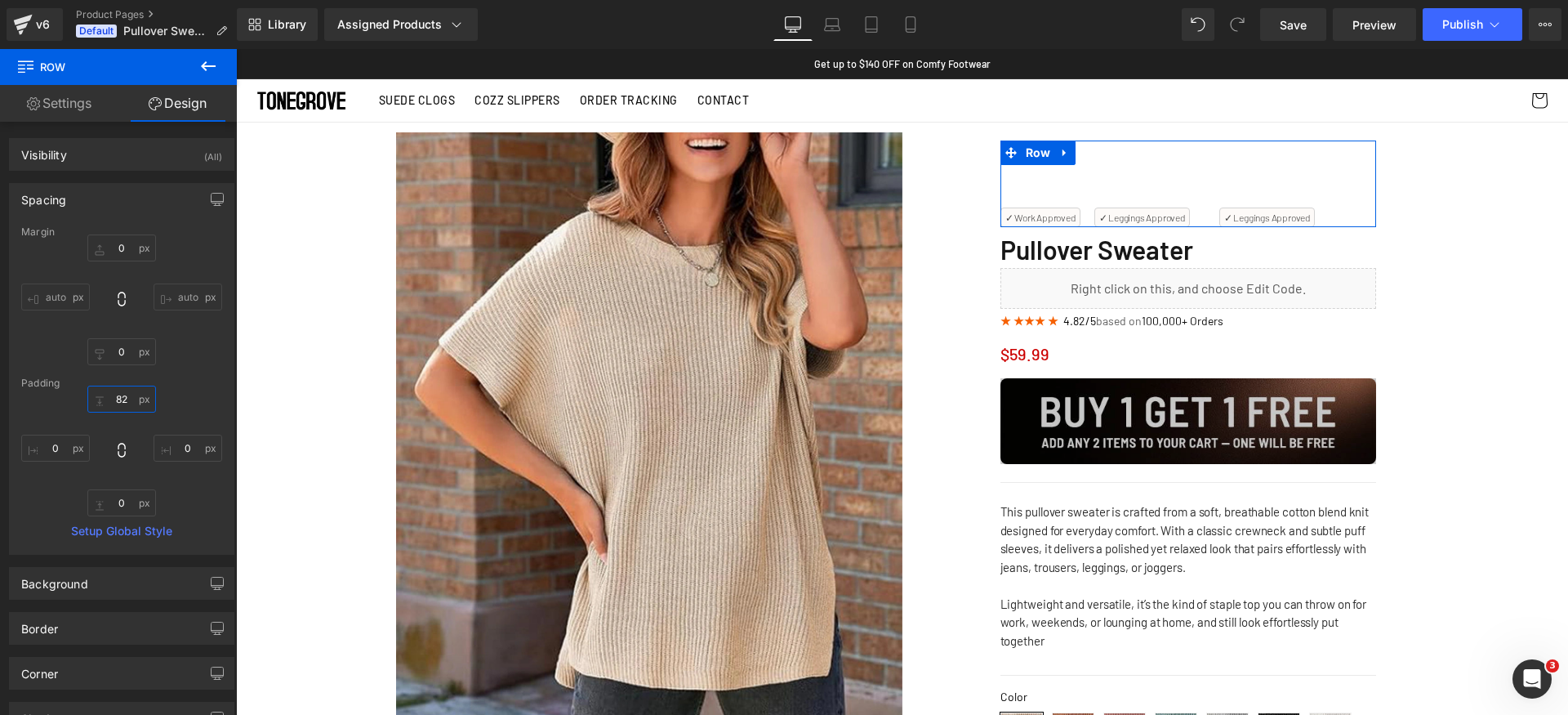
click at [134, 398] on input "82" at bounding box center [122, 398] width 69 height 27
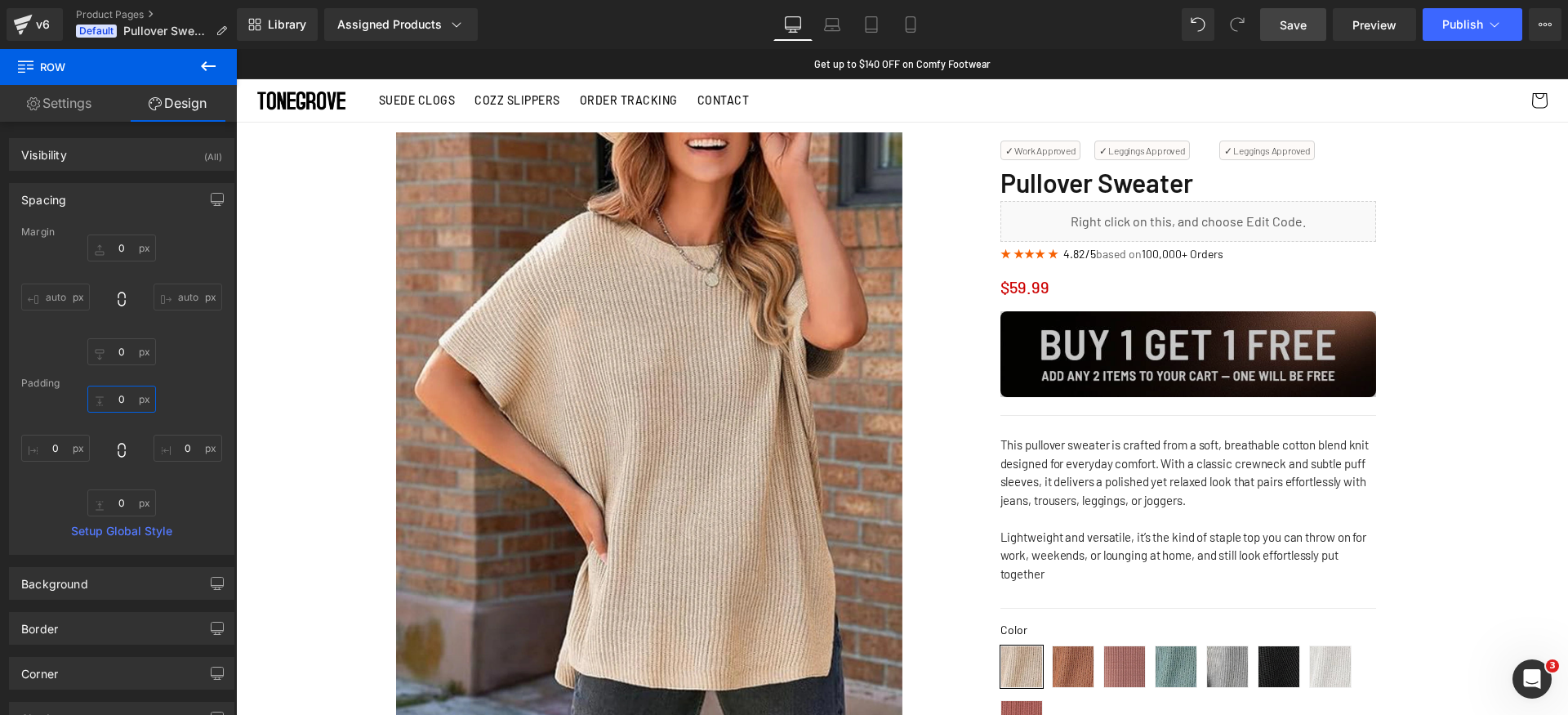
type input "0"
click at [1287, 30] on span "Save" at bounding box center [1293, 25] width 27 height 17
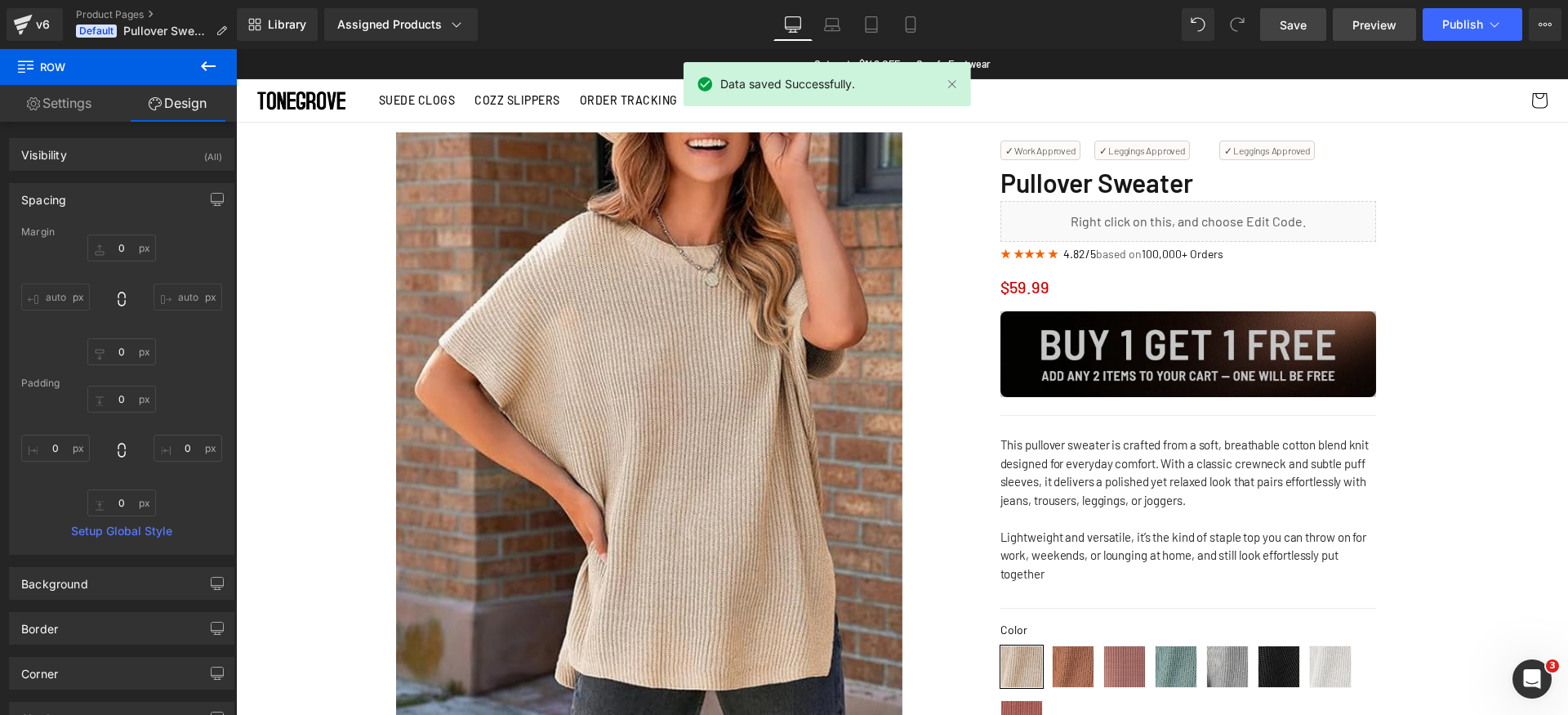
click at [1376, 24] on span "Preview" at bounding box center [1374, 25] width 44 height 17
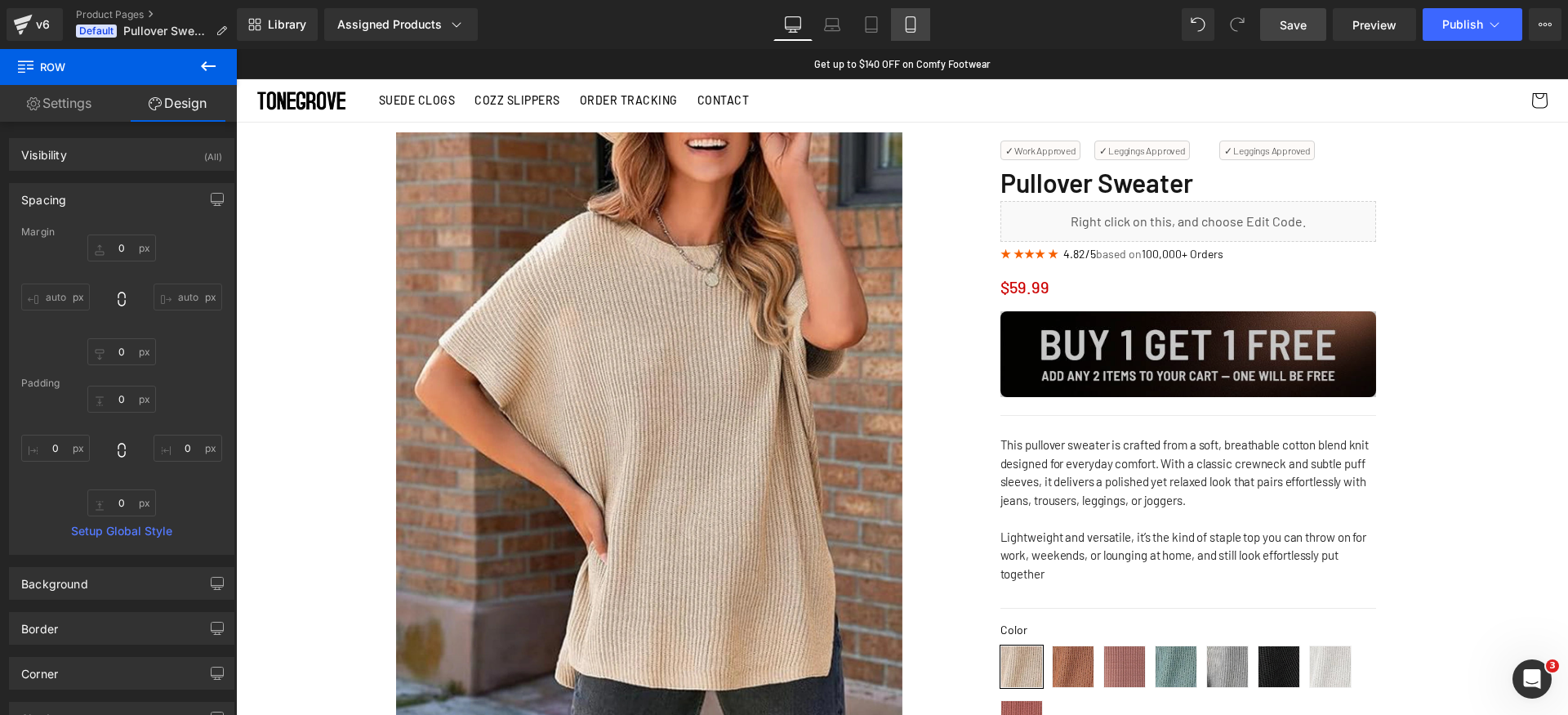
click at [921, 33] on link "Mobile" at bounding box center [911, 24] width 39 height 33
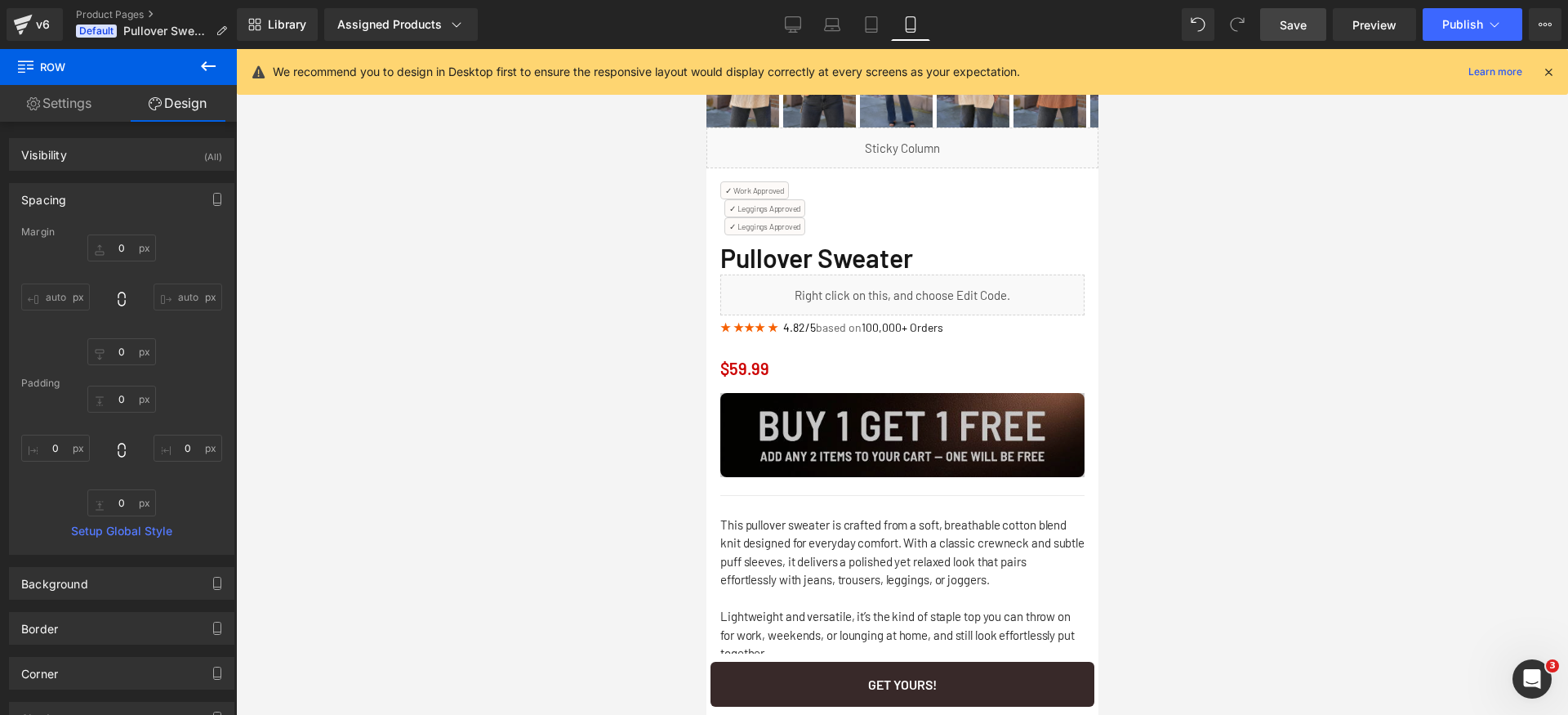
scroll to position [531, 0]
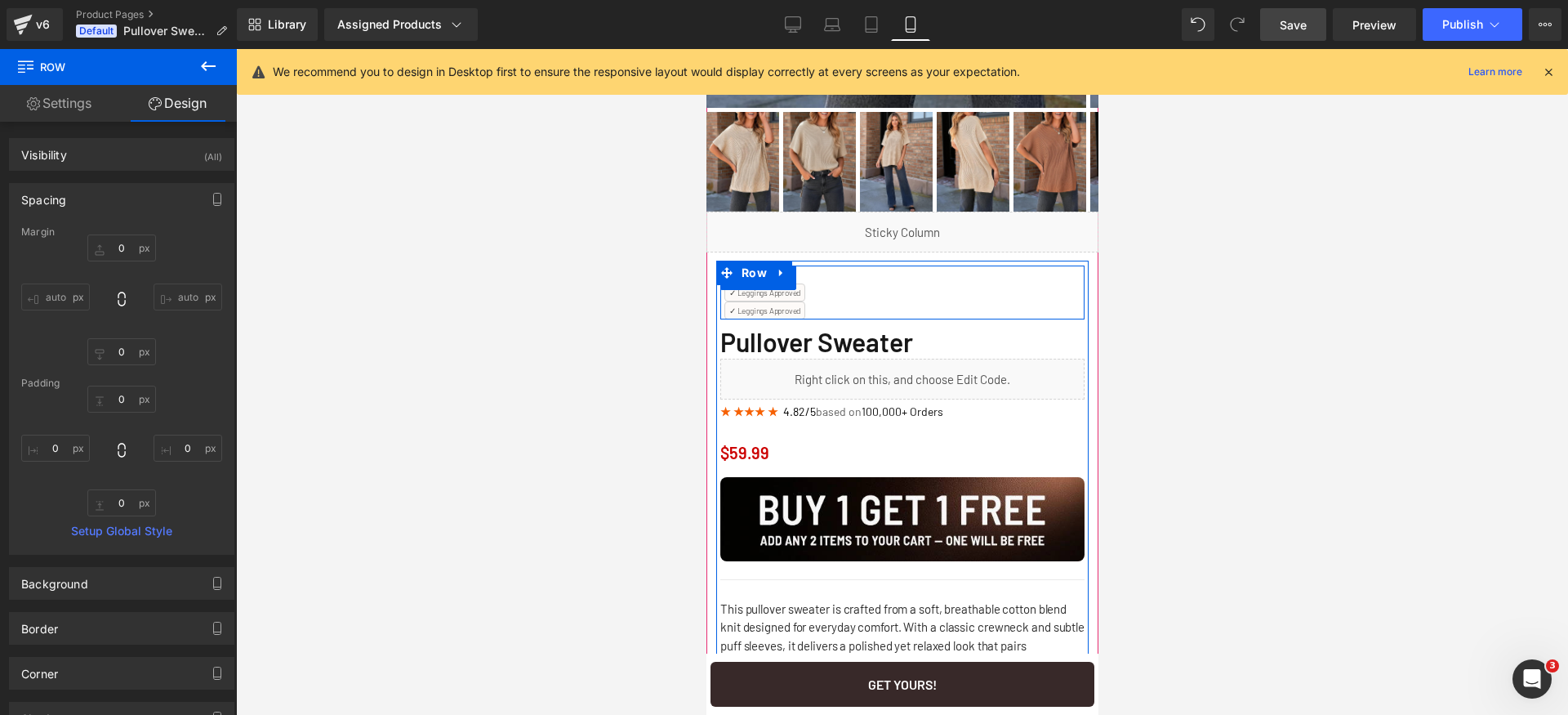
click at [859, 282] on div "✓ Work Approved Text Block" at bounding box center [901, 274] width 364 height 18
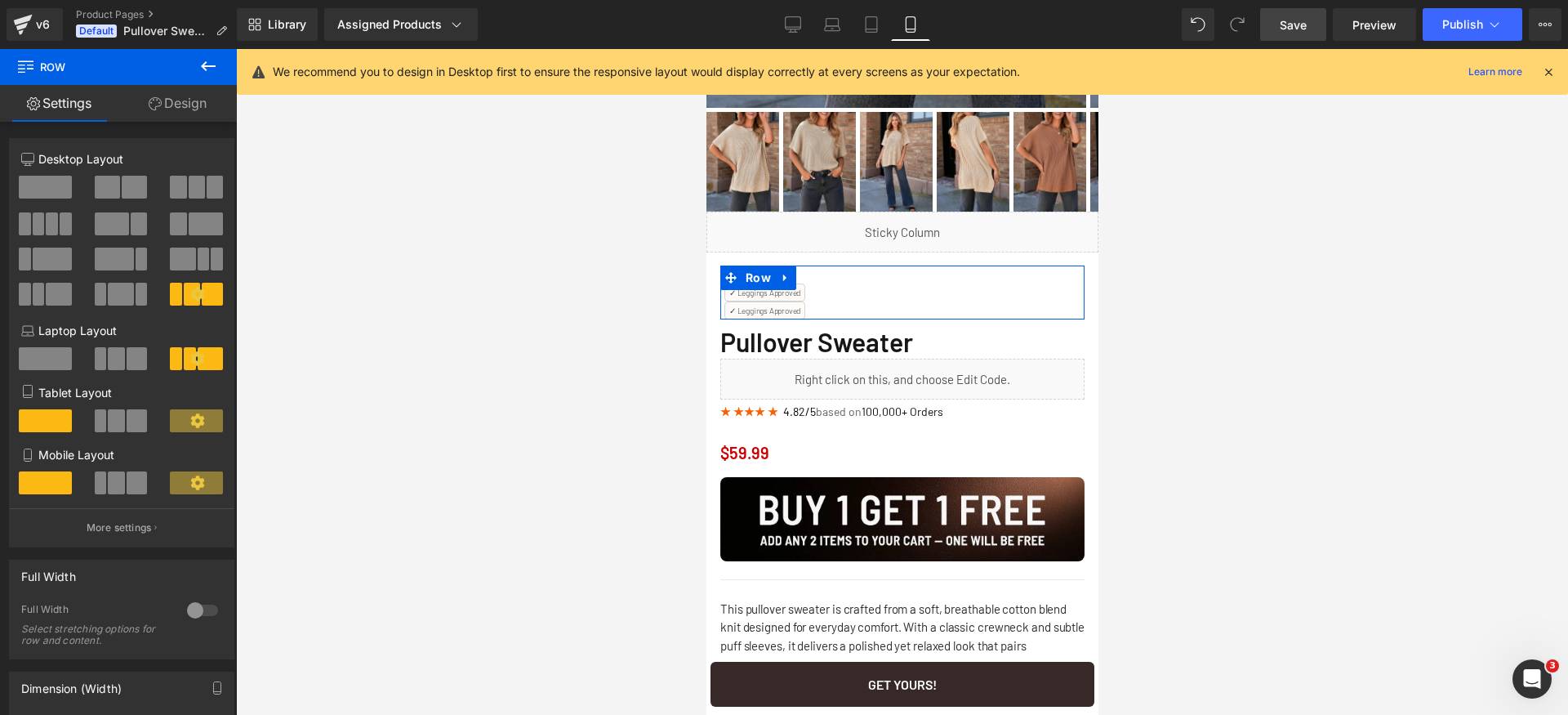
drag, startPoint x: 124, startPoint y: 418, endPoint x: 130, endPoint y: 465, distance: 47.4
click at [127, 418] on span at bounding box center [137, 421] width 21 height 23
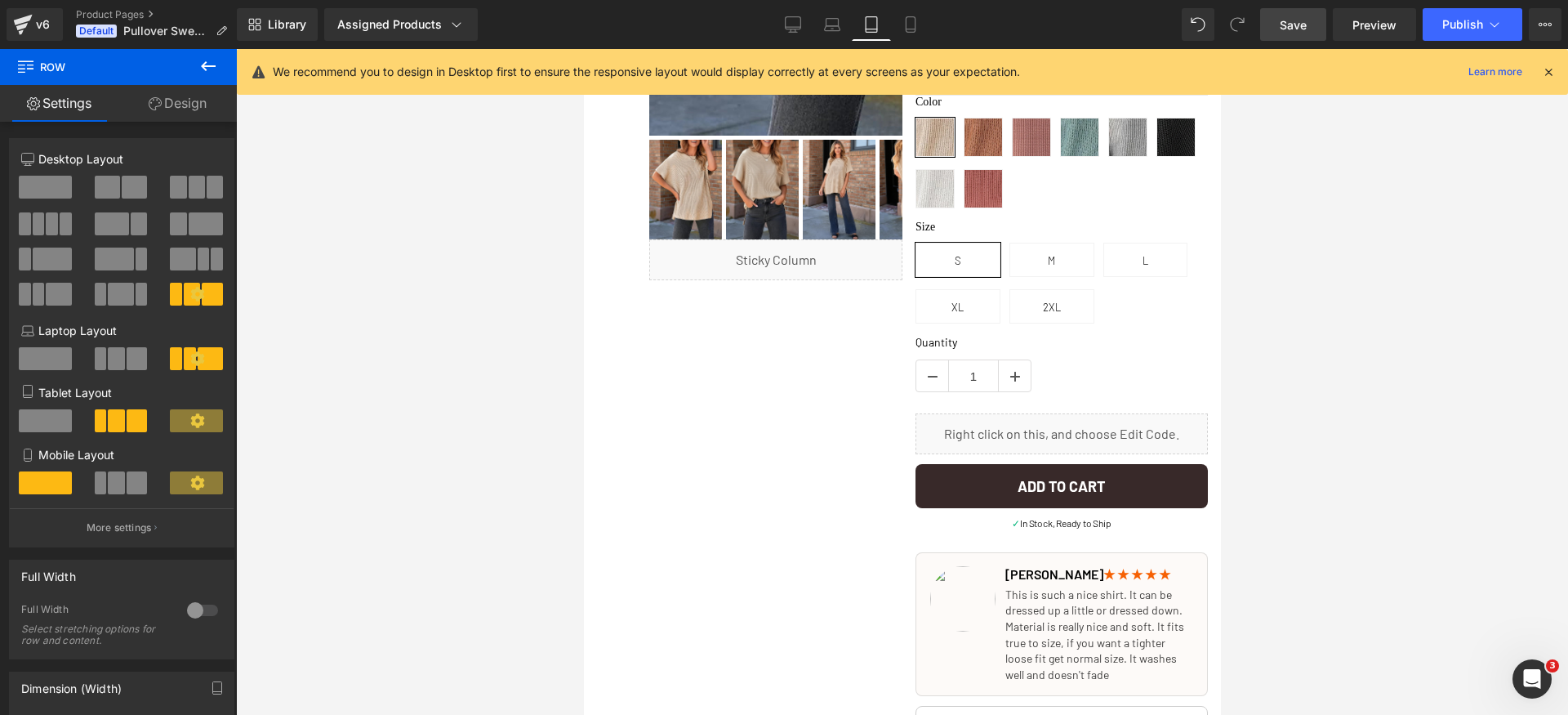
scroll to position [0, 0]
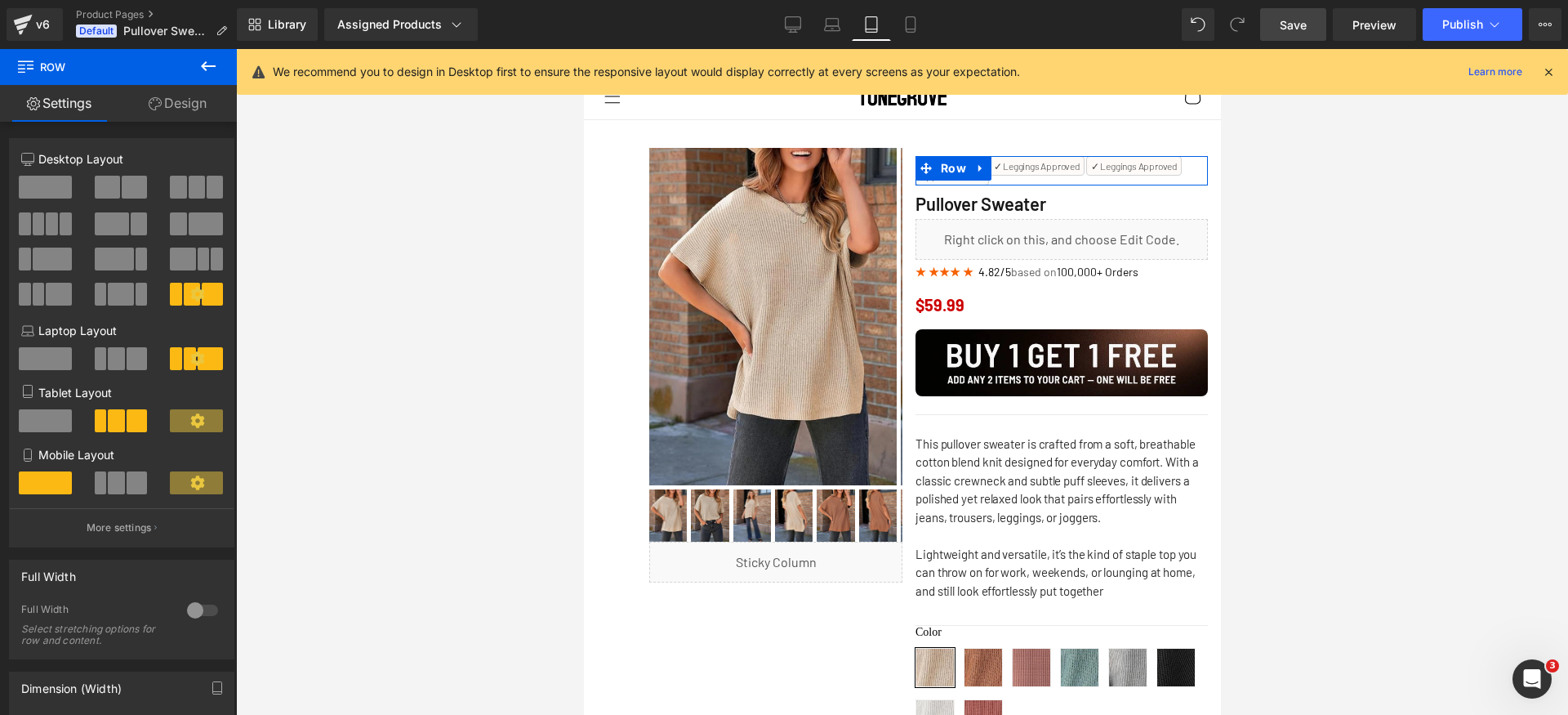
click at [119, 479] on span at bounding box center [116, 482] width 17 height 23
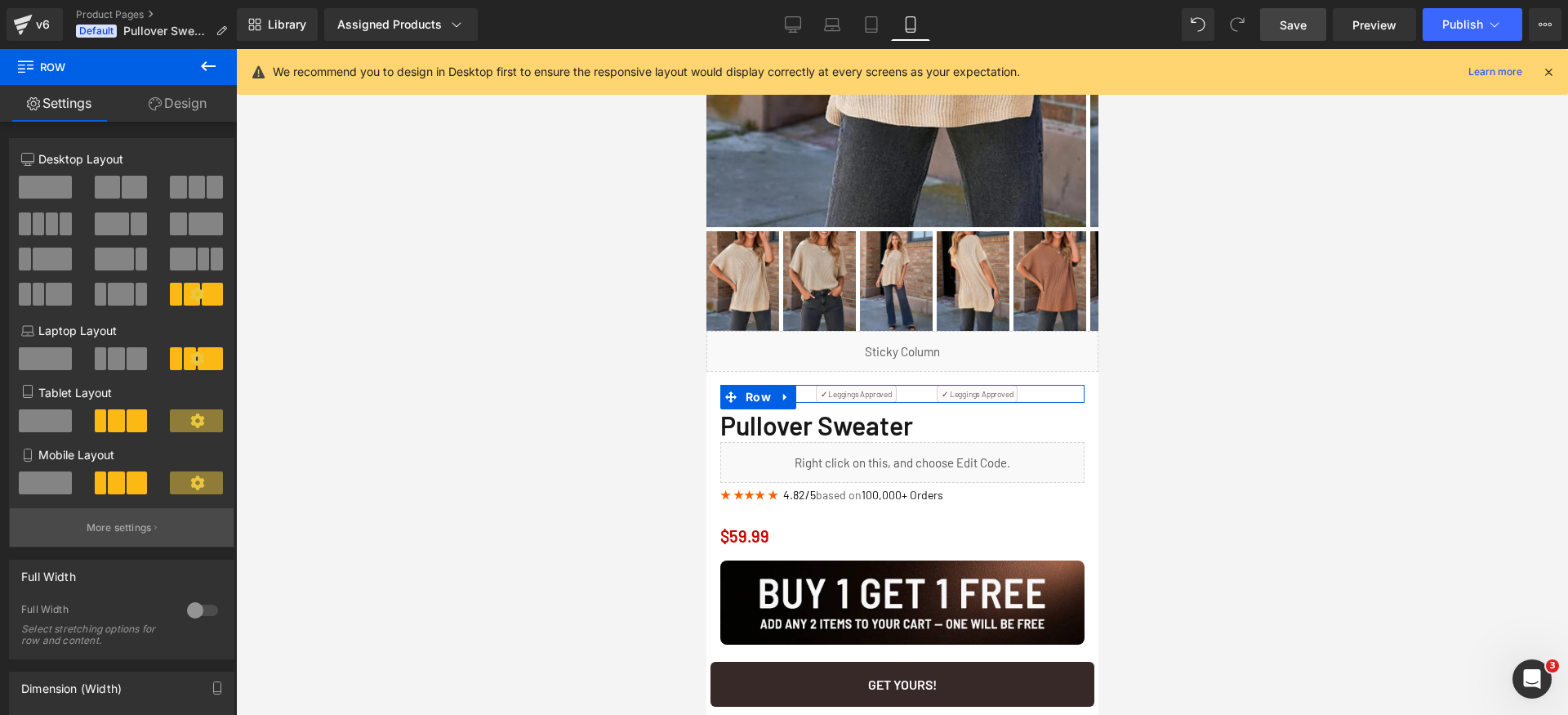
scroll to position [591, 0]
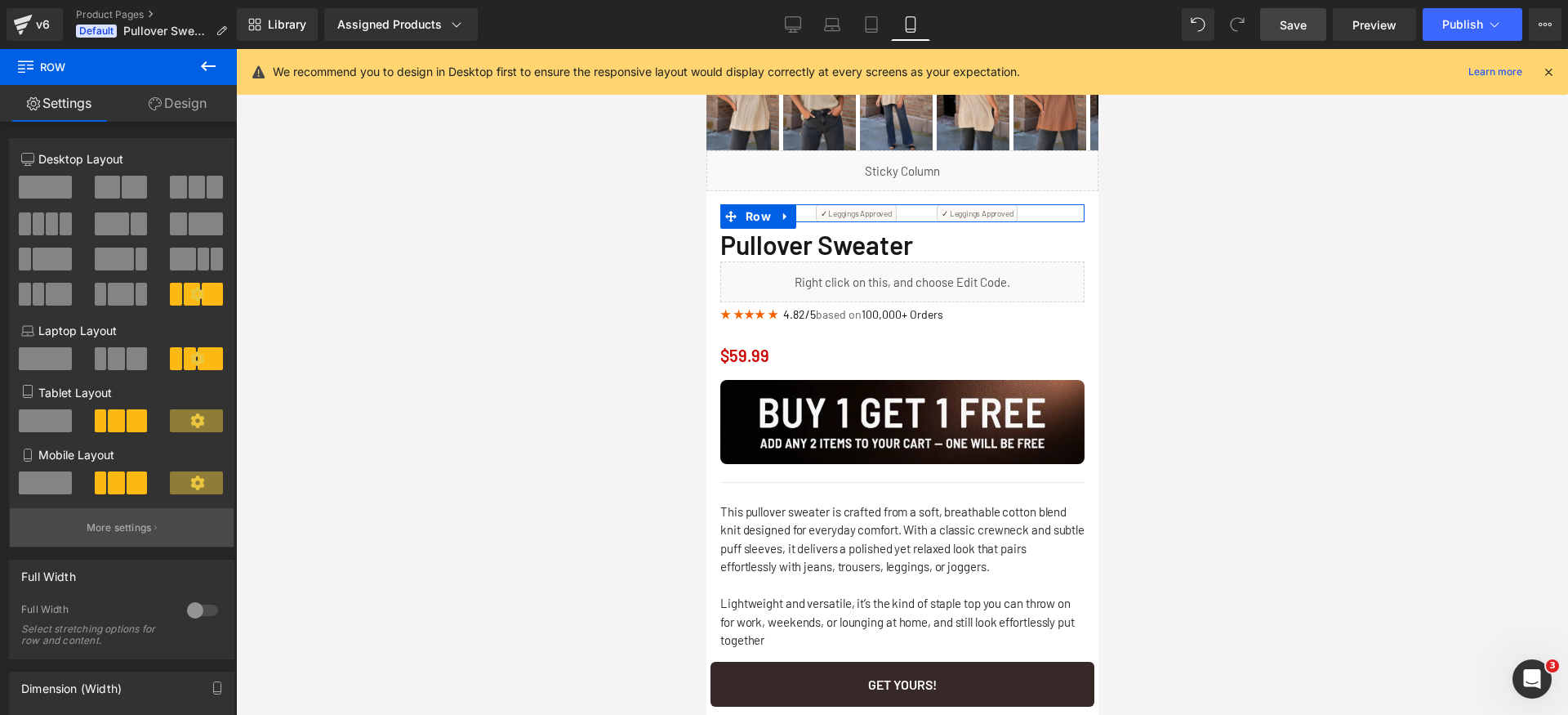
click at [120, 534] on p "More settings" at bounding box center [119, 528] width 65 height 15
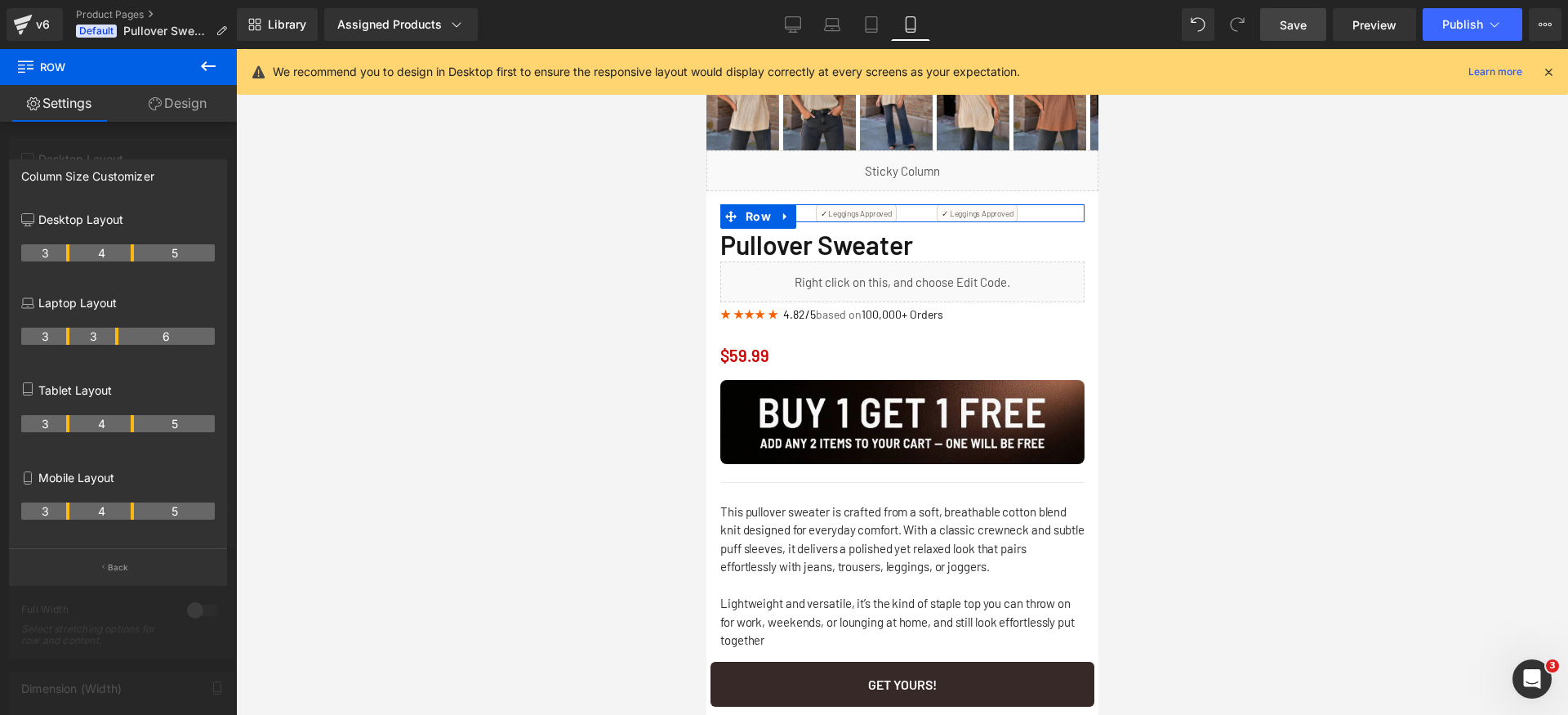
drag, startPoint x: 132, startPoint y: 513, endPoint x: 147, endPoint y: 511, distance: 15.1
click at [134, 511] on th "4" at bounding box center [101, 511] width 64 height 17
click at [63, 512] on th "3" at bounding box center [46, 511] width 48 height 17
drag, startPoint x: 67, startPoint y: 511, endPoint x: 81, endPoint y: 511, distance: 14.0
click at [81, 511] on th "4" at bounding box center [53, 511] width 64 height 17
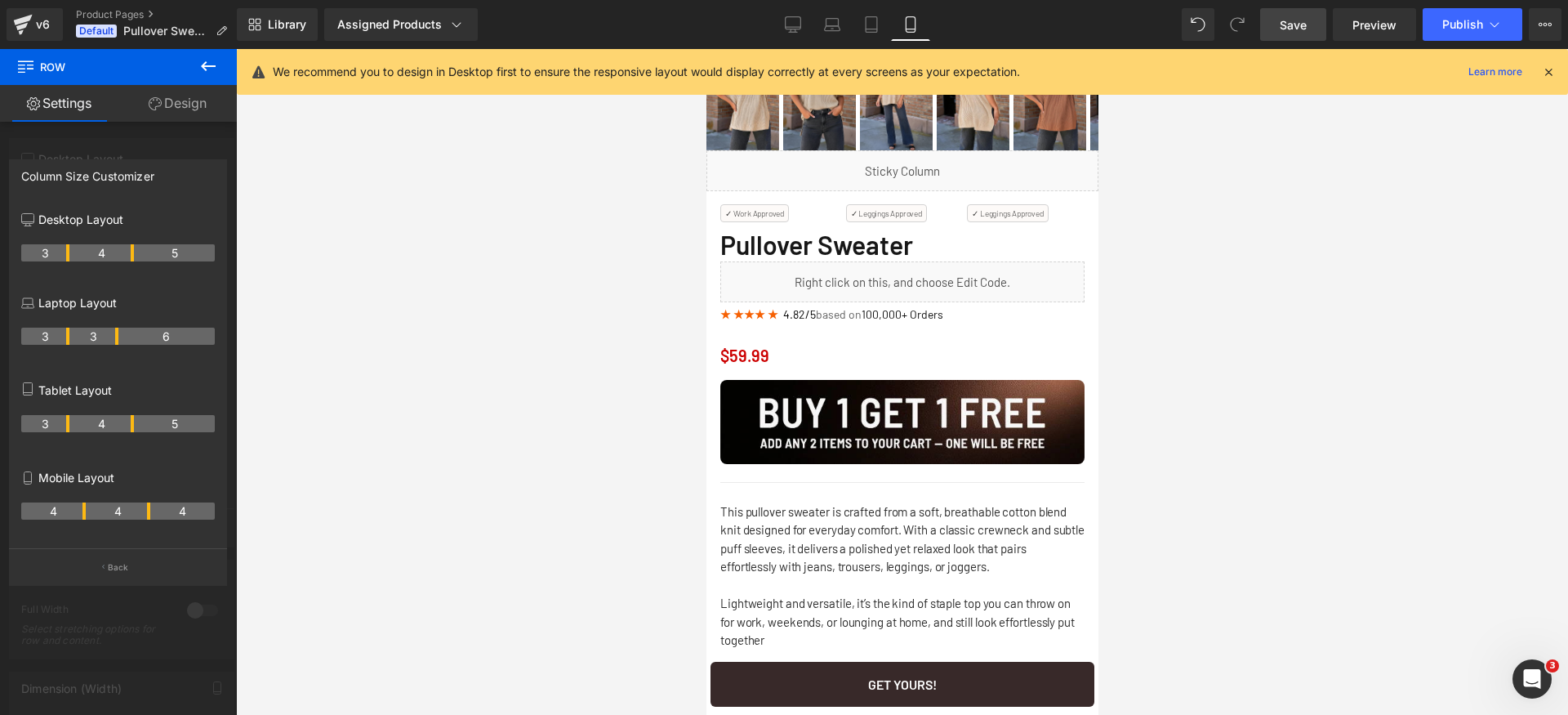
click at [1315, 15] on link "Save" at bounding box center [1293, 24] width 66 height 33
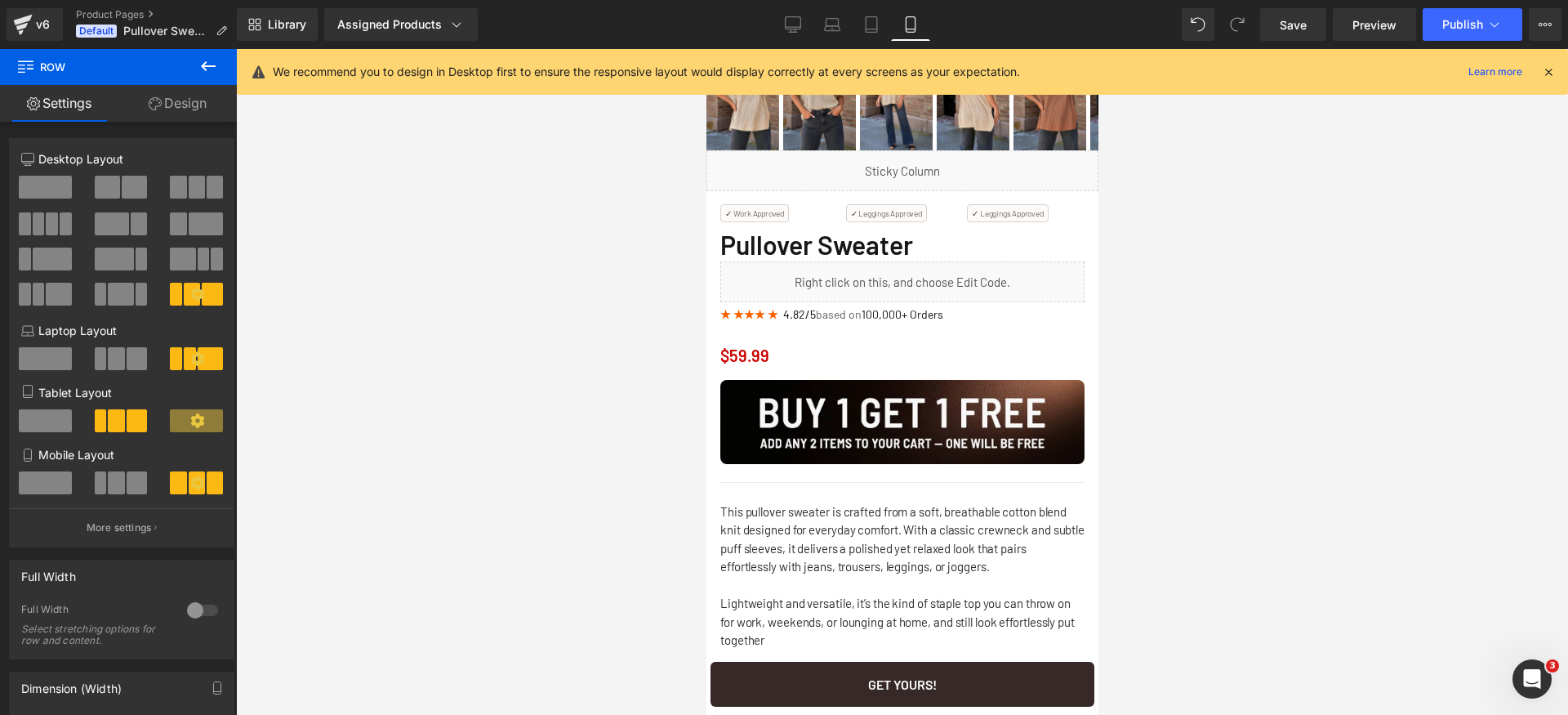
click at [853, 213] on span "Text Block" at bounding box center [878, 213] width 54 height 20
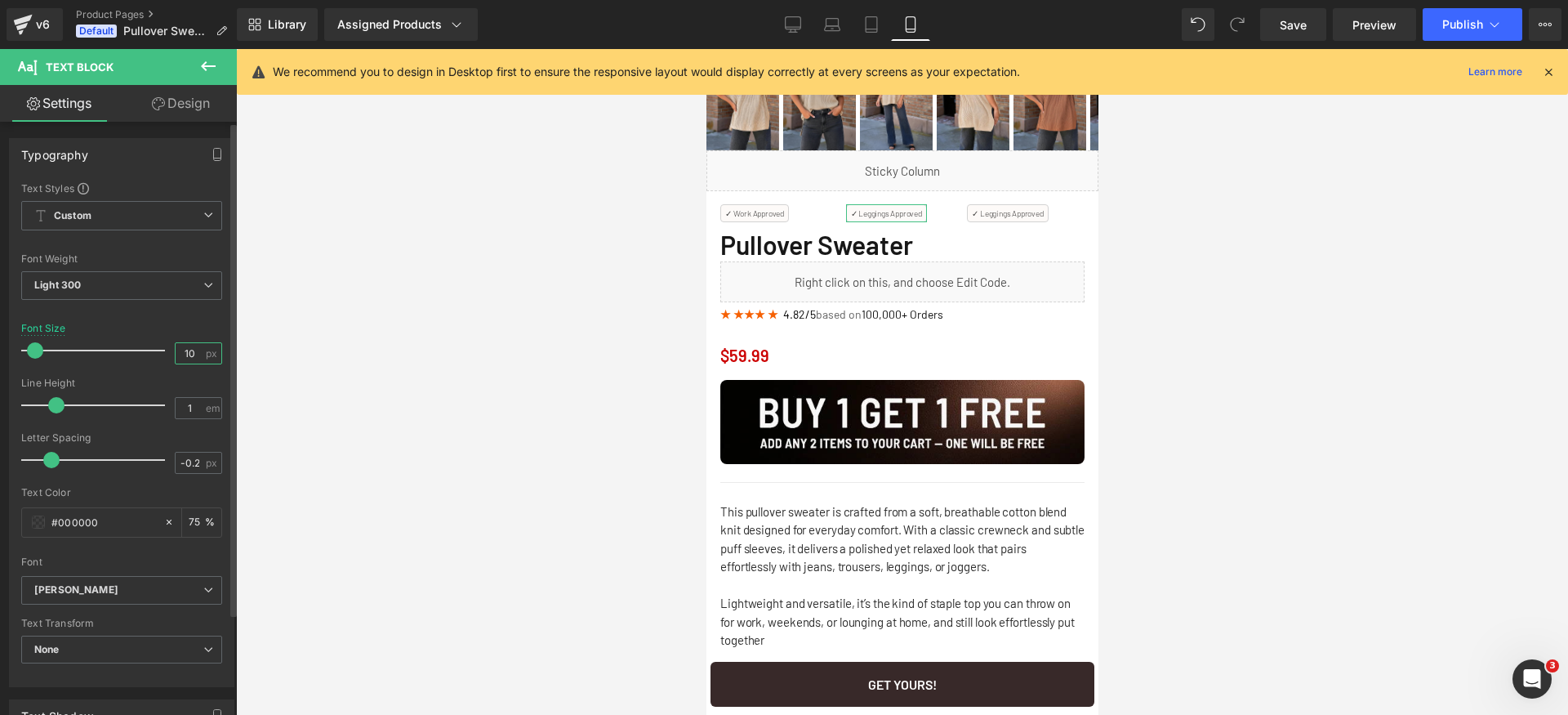
click at [183, 358] on input "10" at bounding box center [190, 354] width 29 height 20
type input "11"
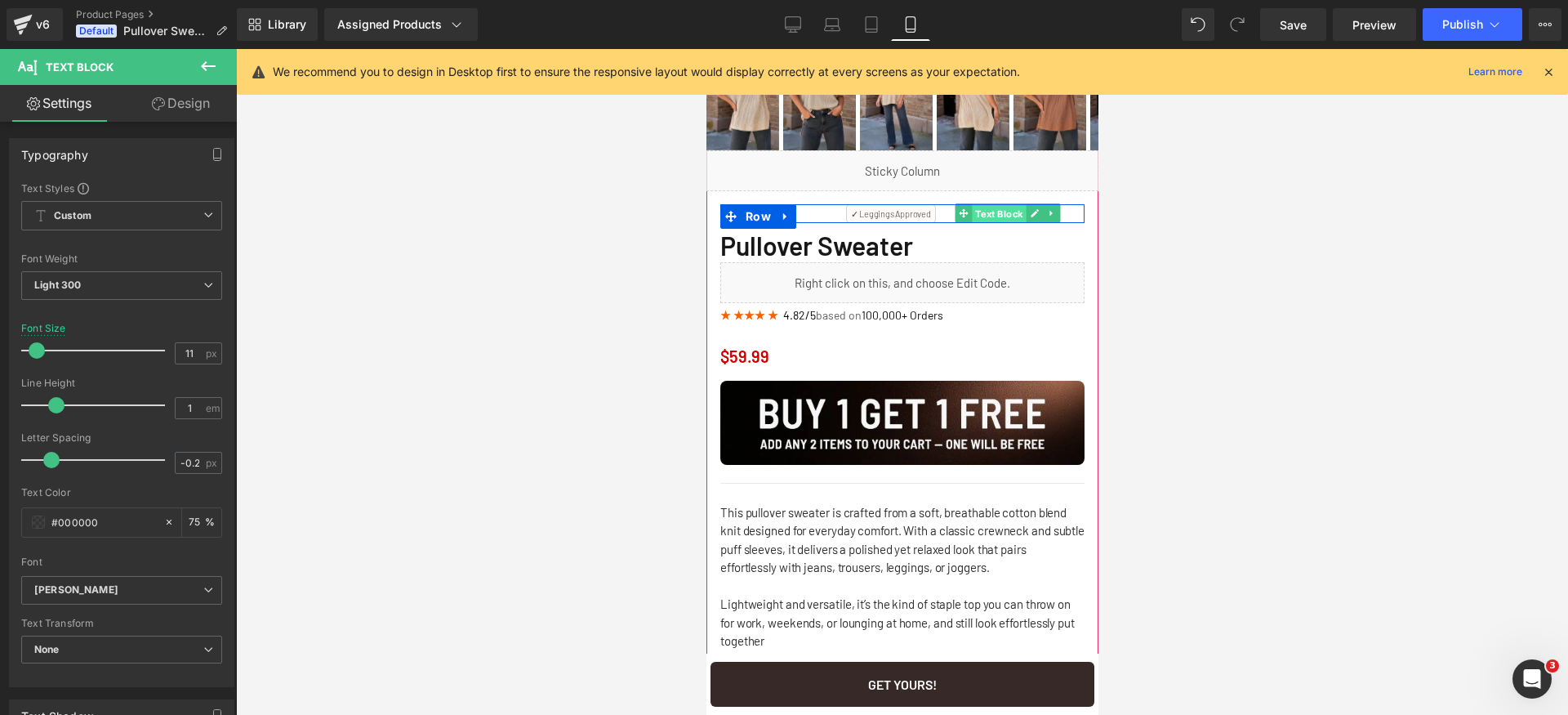
click at [995, 215] on span "Text Block" at bounding box center [999, 213] width 54 height 20
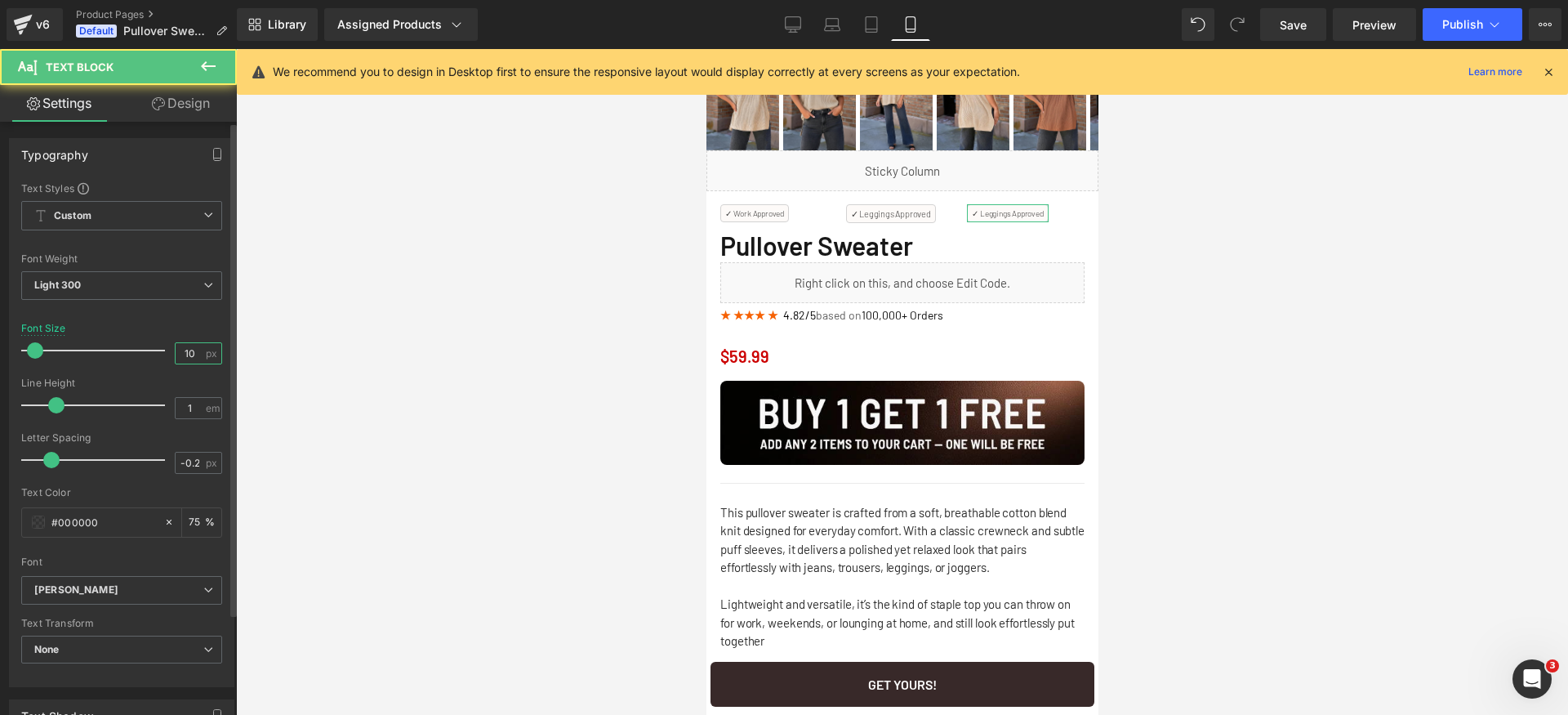
click at [181, 357] on input "10" at bounding box center [190, 354] width 29 height 20
type input "11"
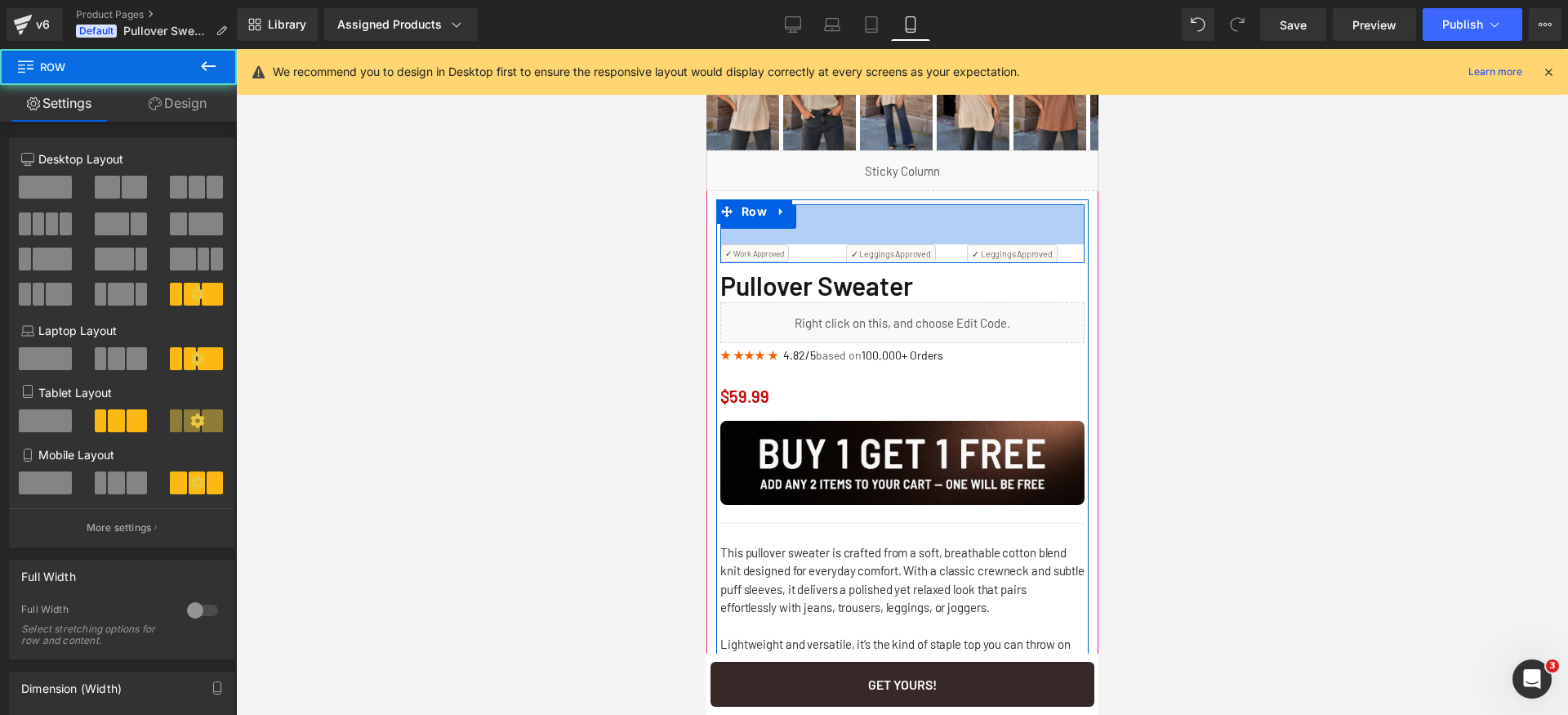
drag, startPoint x: 799, startPoint y: 205, endPoint x: 799, endPoint y: 246, distance: 41.0
click at [799, 246] on div "✓ Work Approved Text Block ✓ Leggings Approved Text Block ✓ Leggings Approved T…" at bounding box center [901, 233] width 364 height 59
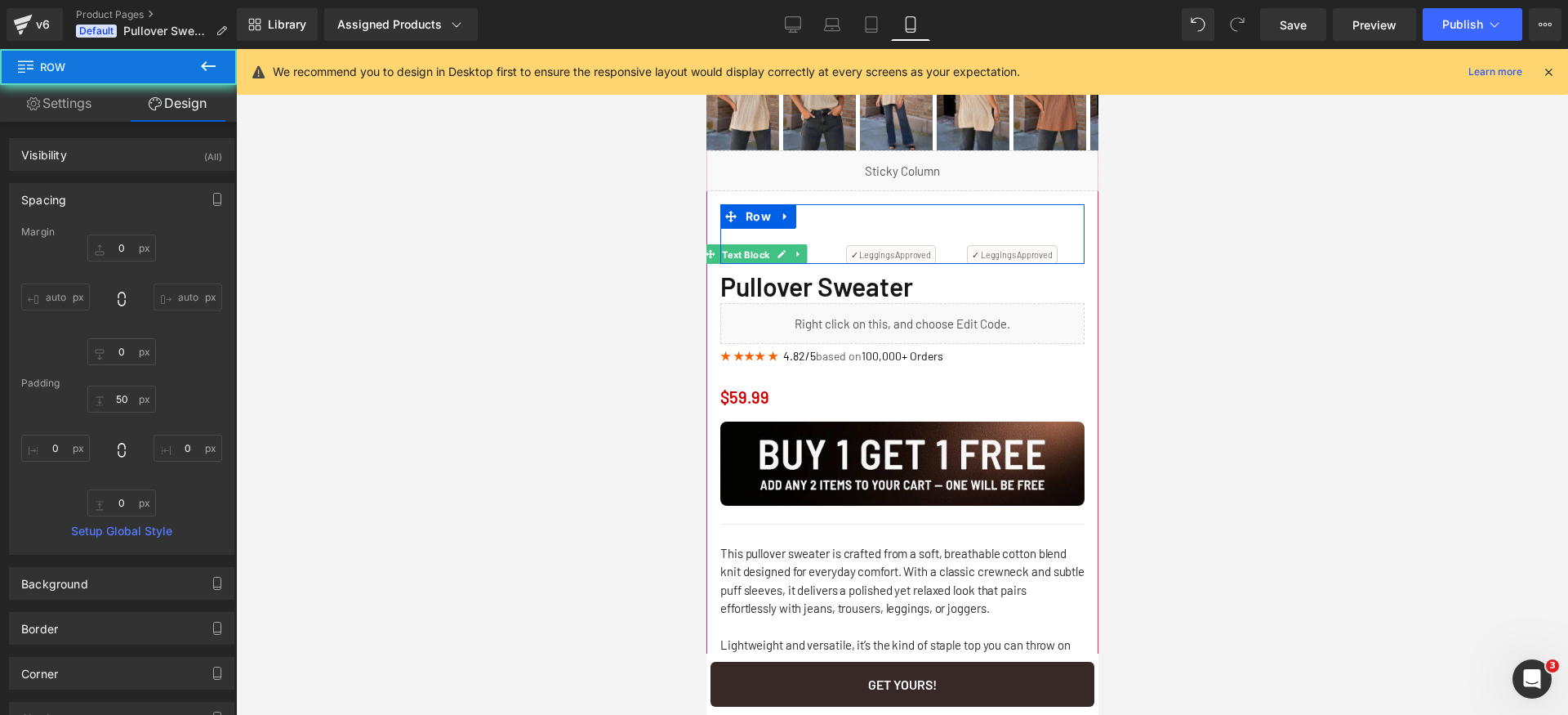
click at [754, 256] on span "Text Block" at bounding box center [745, 253] width 54 height 20
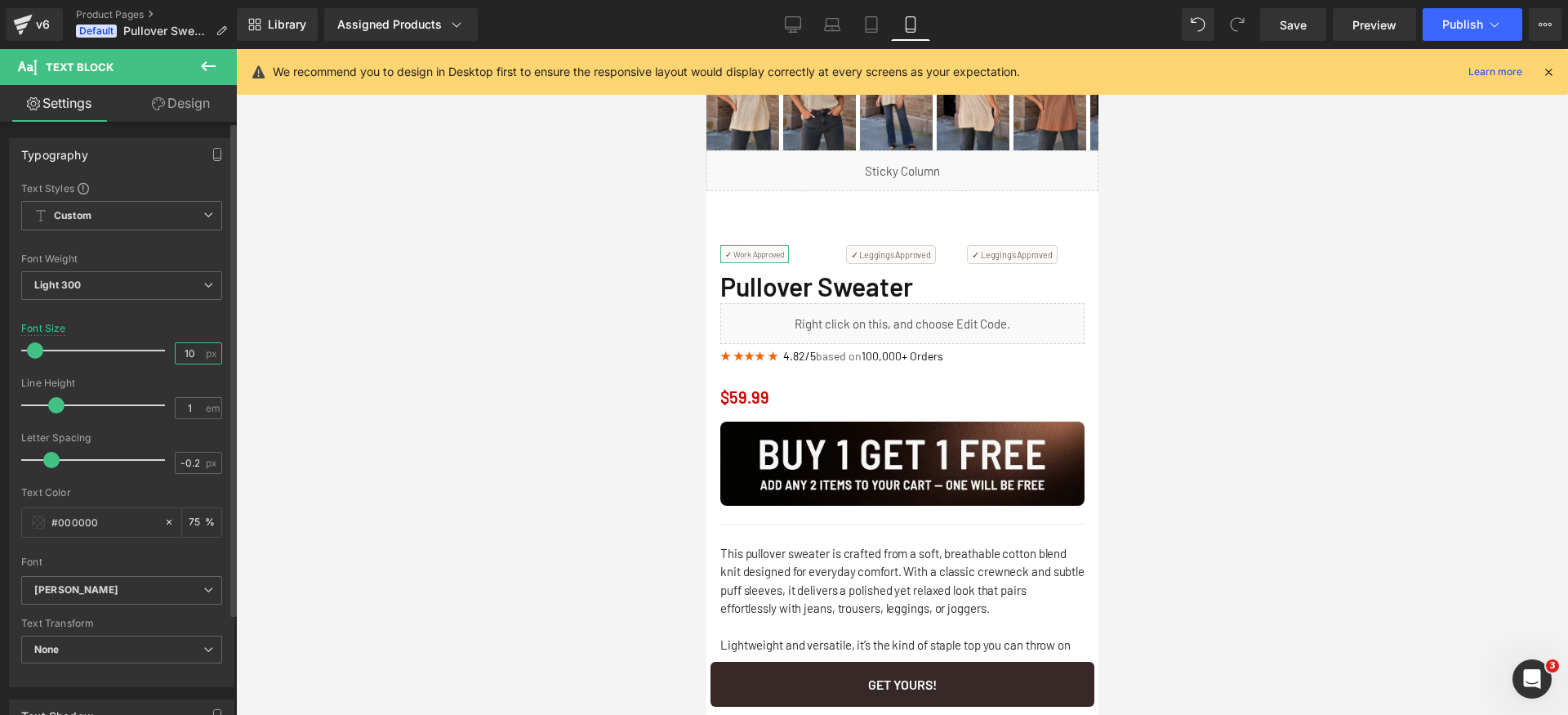
click at [192, 358] on input "10" at bounding box center [190, 354] width 29 height 20
type input "11"
click at [187, 458] on input "-0.2" at bounding box center [190, 463] width 29 height 20
type input "0"
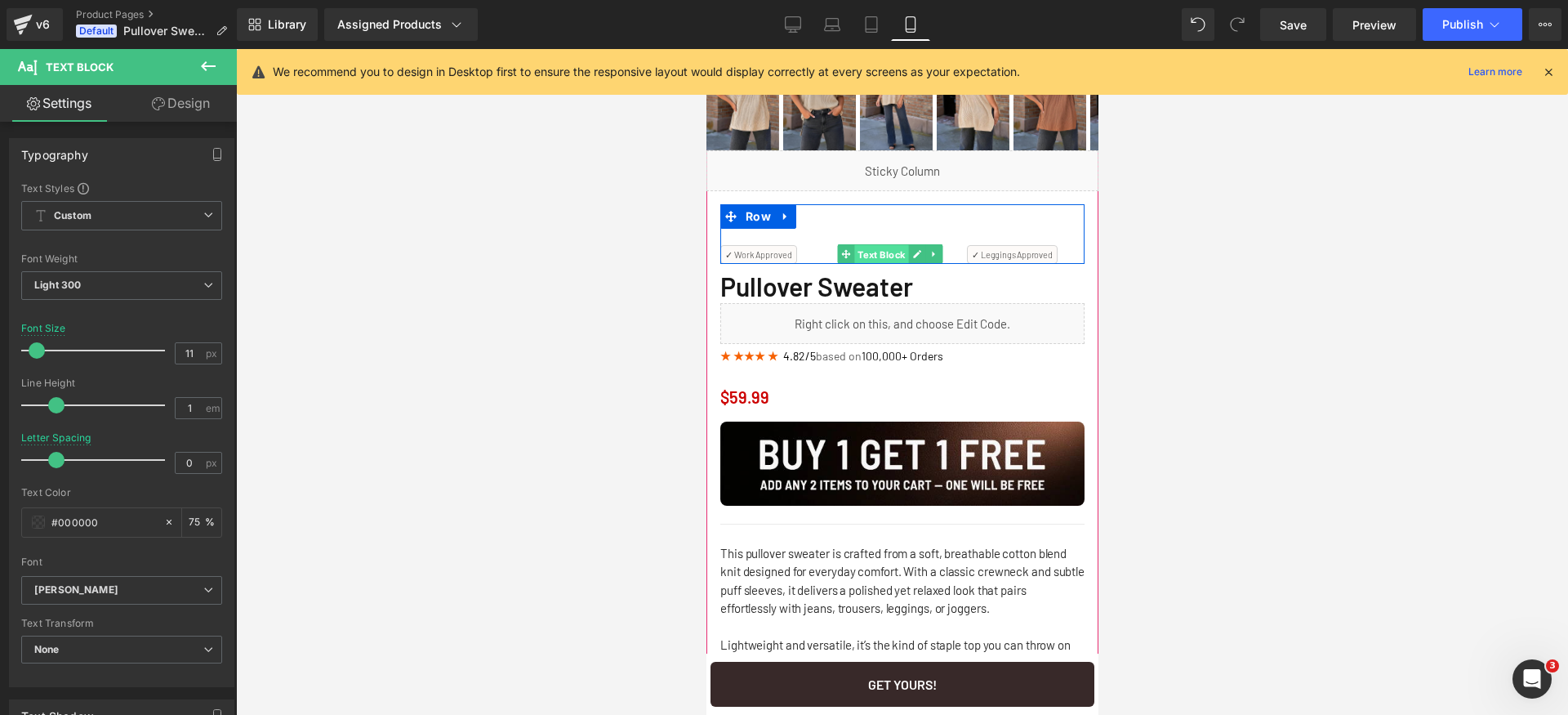
click at [890, 257] on span "Text Block" at bounding box center [881, 254] width 54 height 20
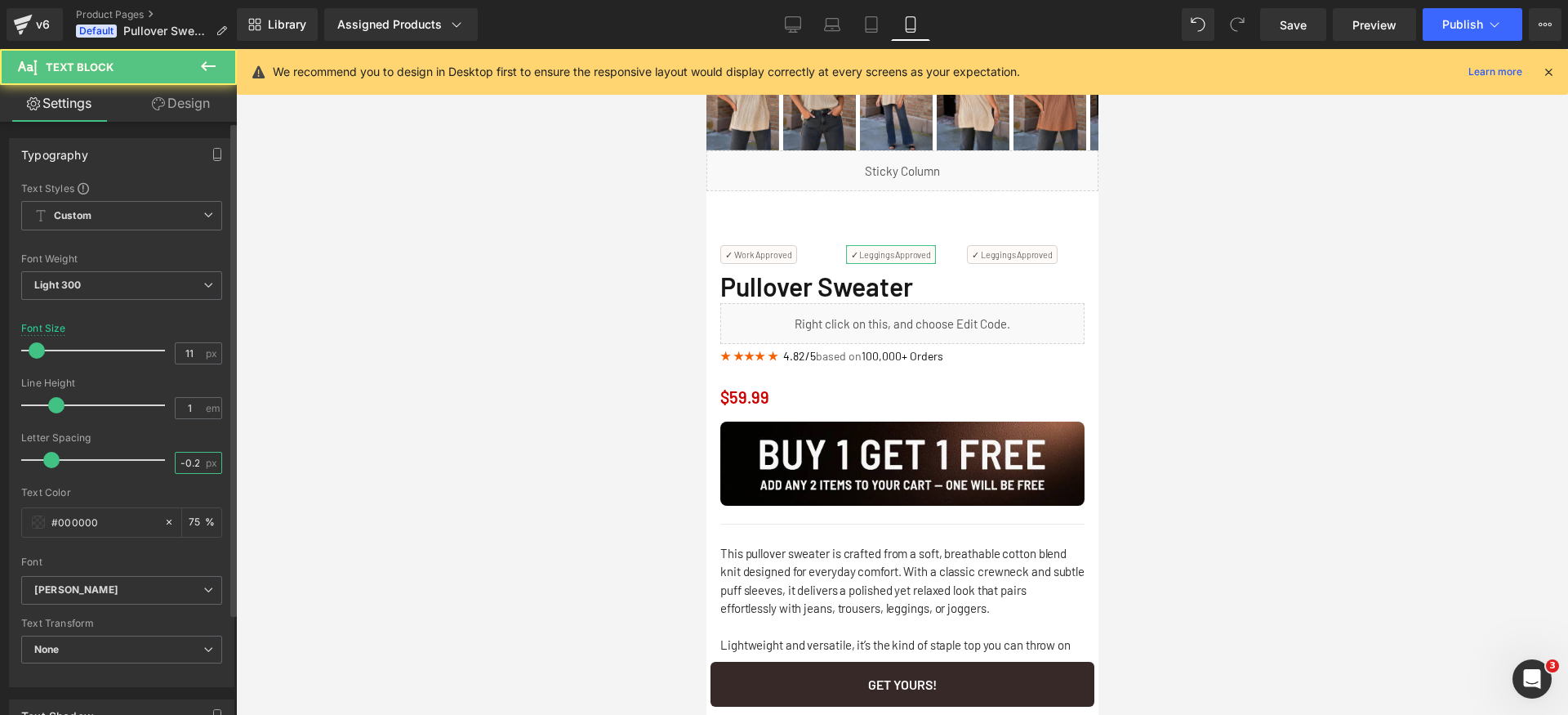
drag, startPoint x: 190, startPoint y: 465, endPoint x: 207, endPoint y: 438, distance: 31.9
click at [191, 465] on input "-0.2" at bounding box center [190, 463] width 29 height 20
type input "0"
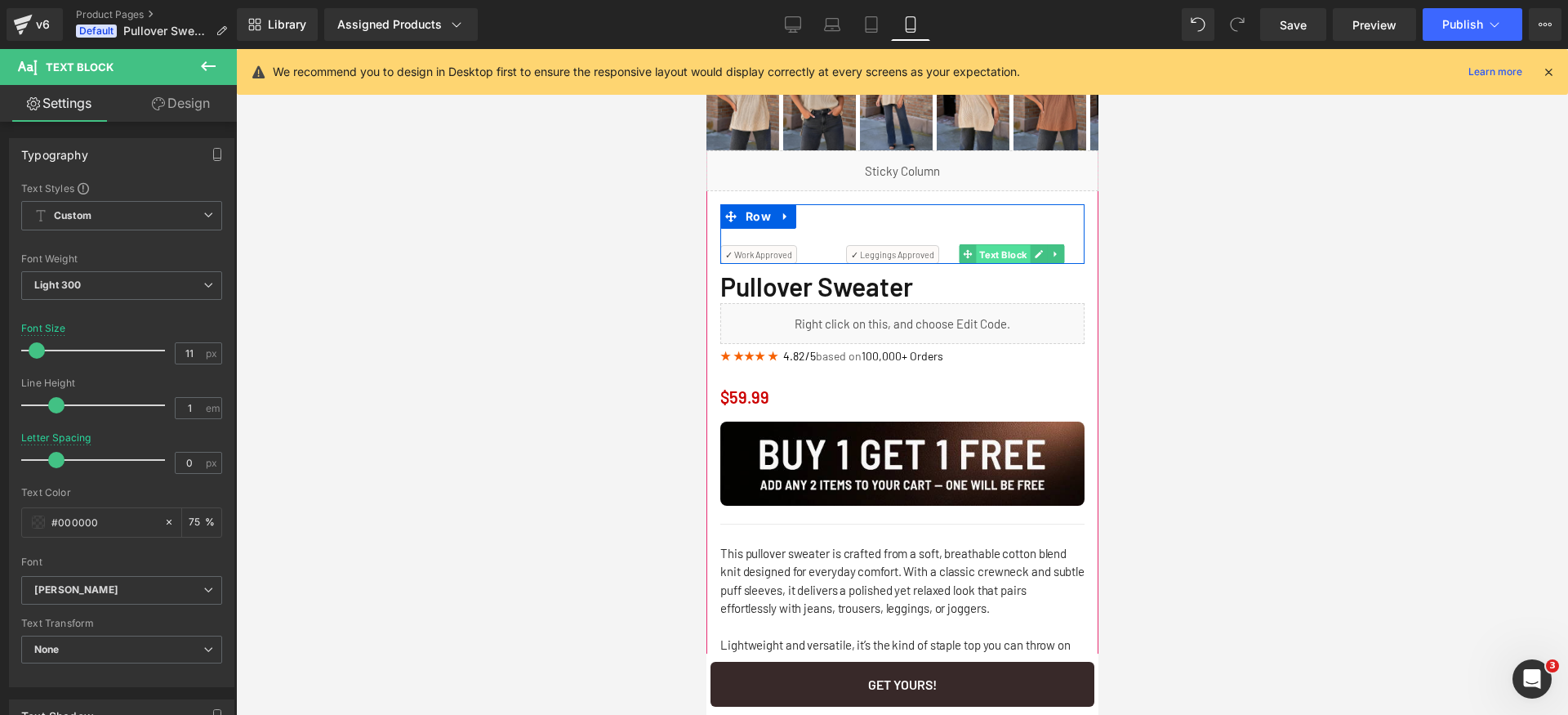
click at [1003, 254] on span "Text Block" at bounding box center [1002, 254] width 54 height 20
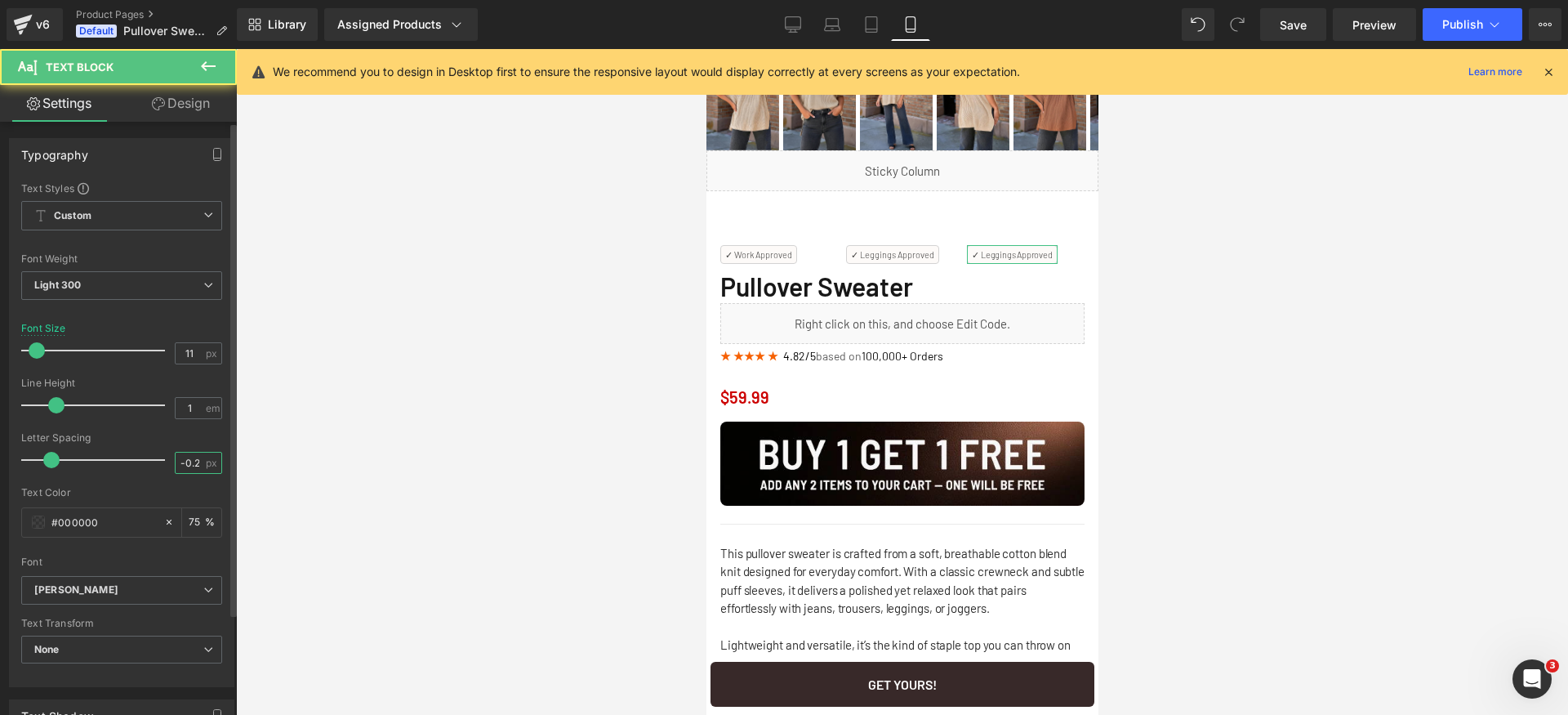
click at [192, 467] on input "-0.2" at bounding box center [190, 463] width 29 height 20
type input "0"
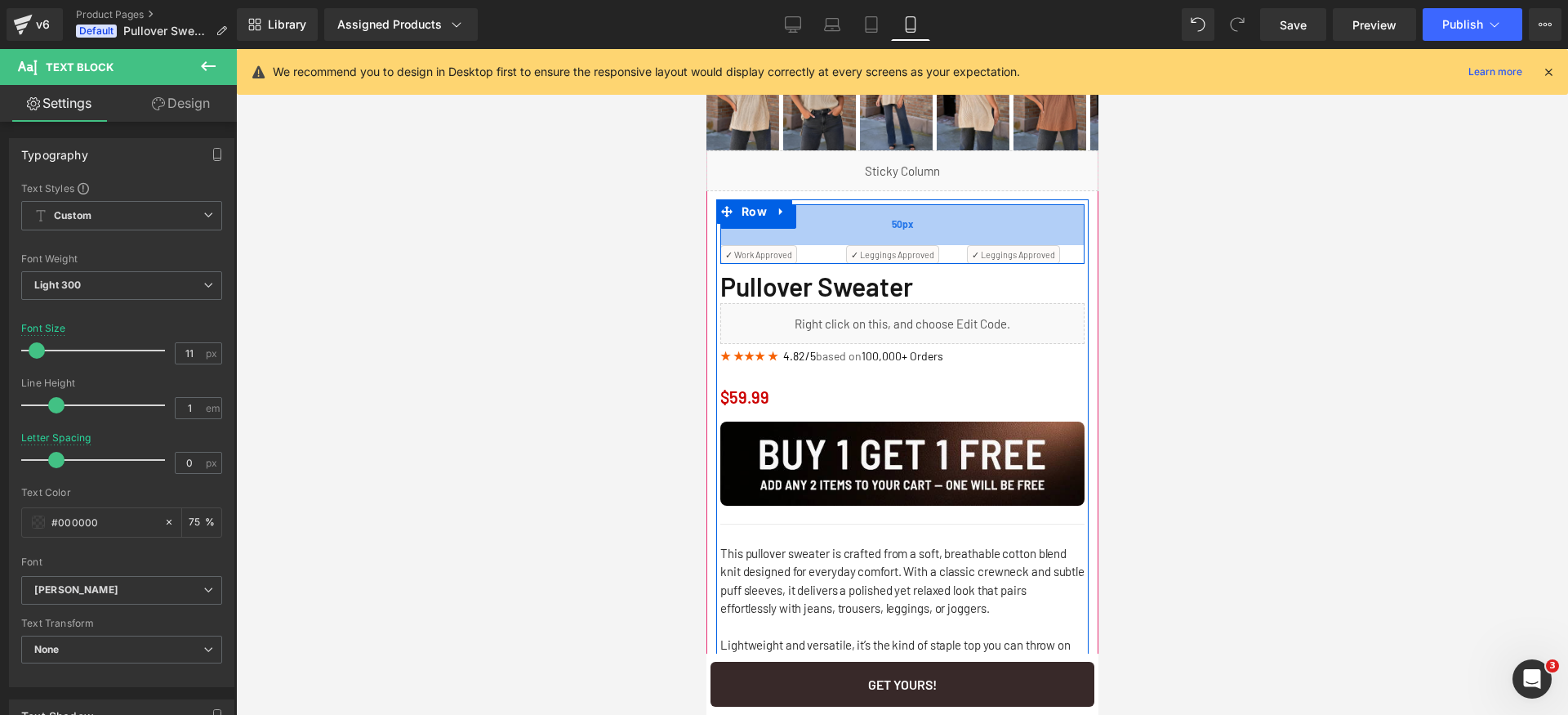
click at [876, 229] on div "50px" at bounding box center [901, 224] width 364 height 41
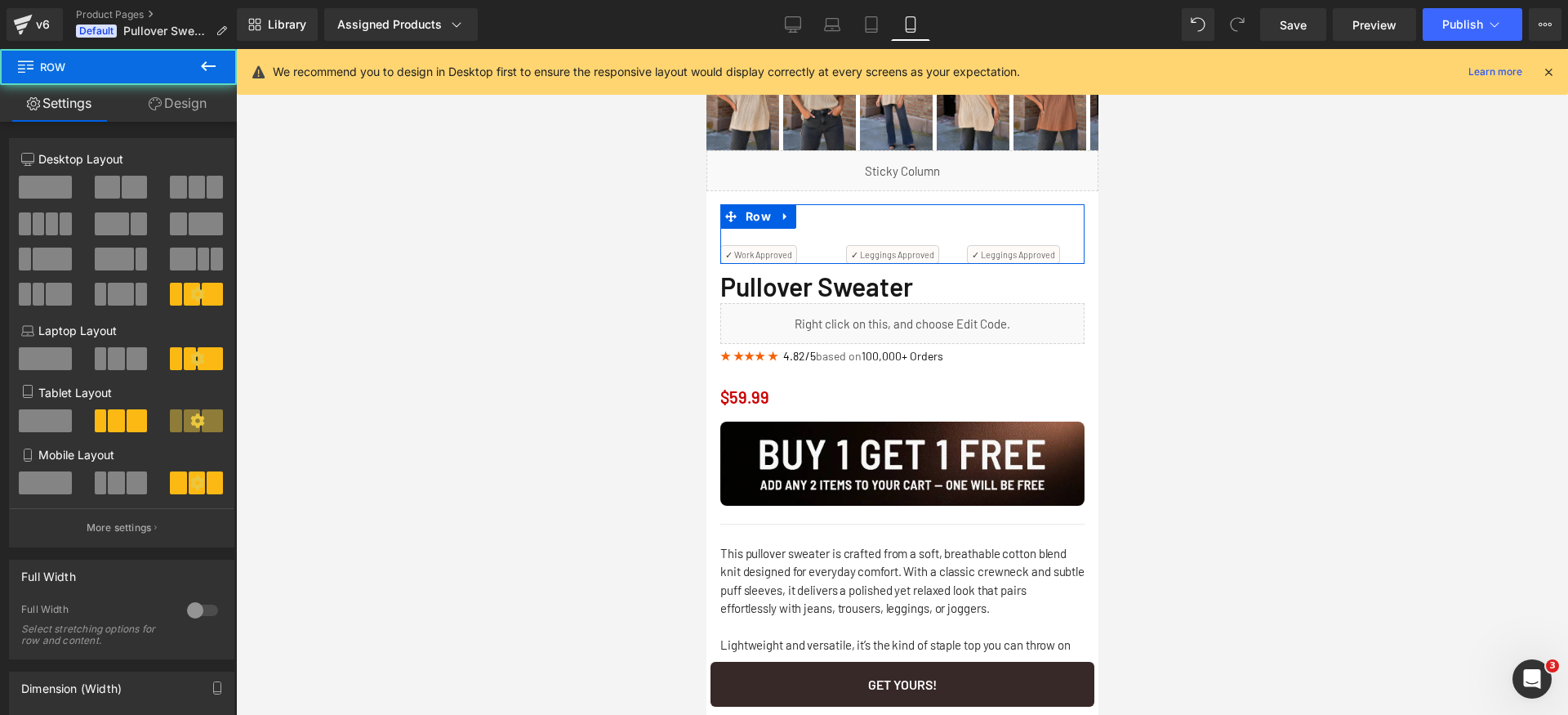
click at [197, 113] on link "Design" at bounding box center [177, 102] width 118 height 36
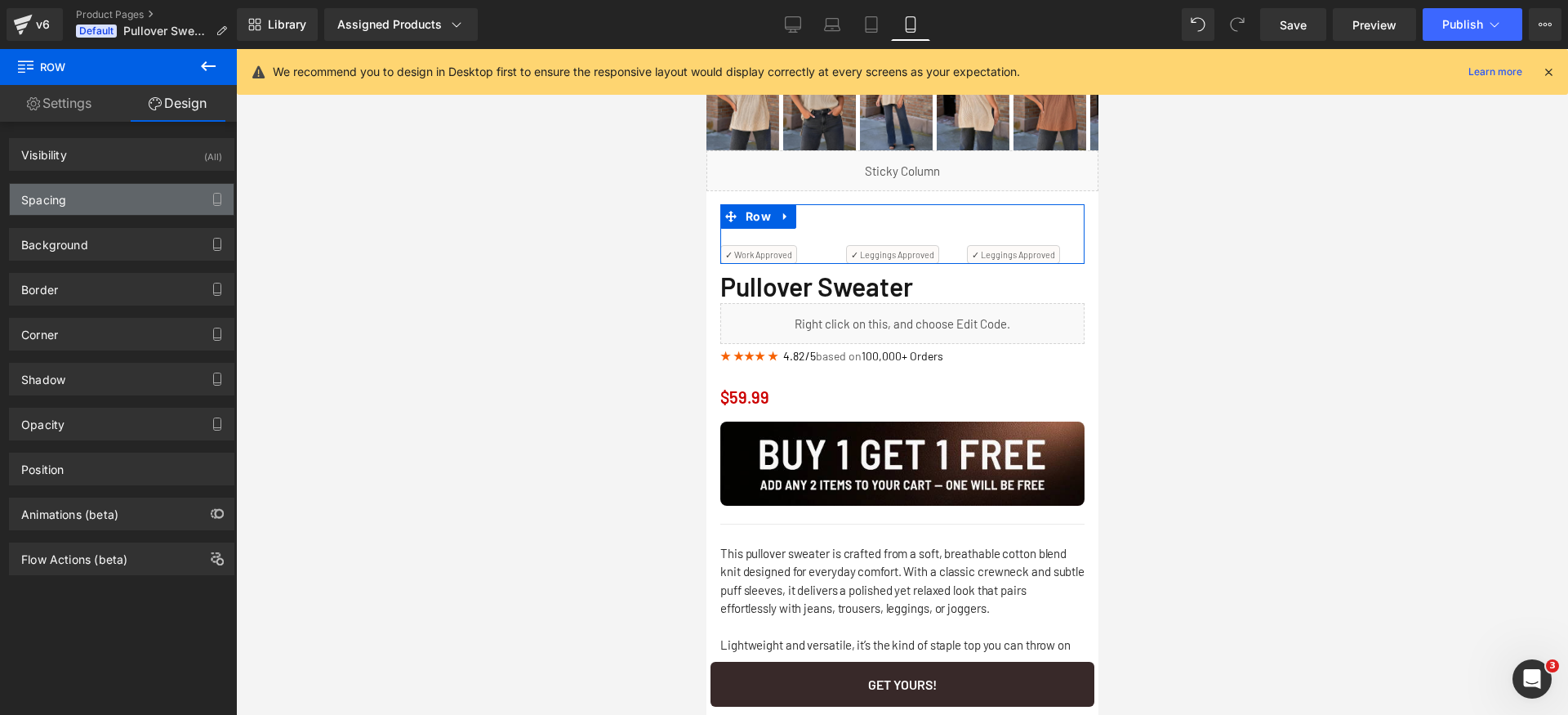
click at [87, 191] on div "Spacing" at bounding box center [122, 198] width 224 height 31
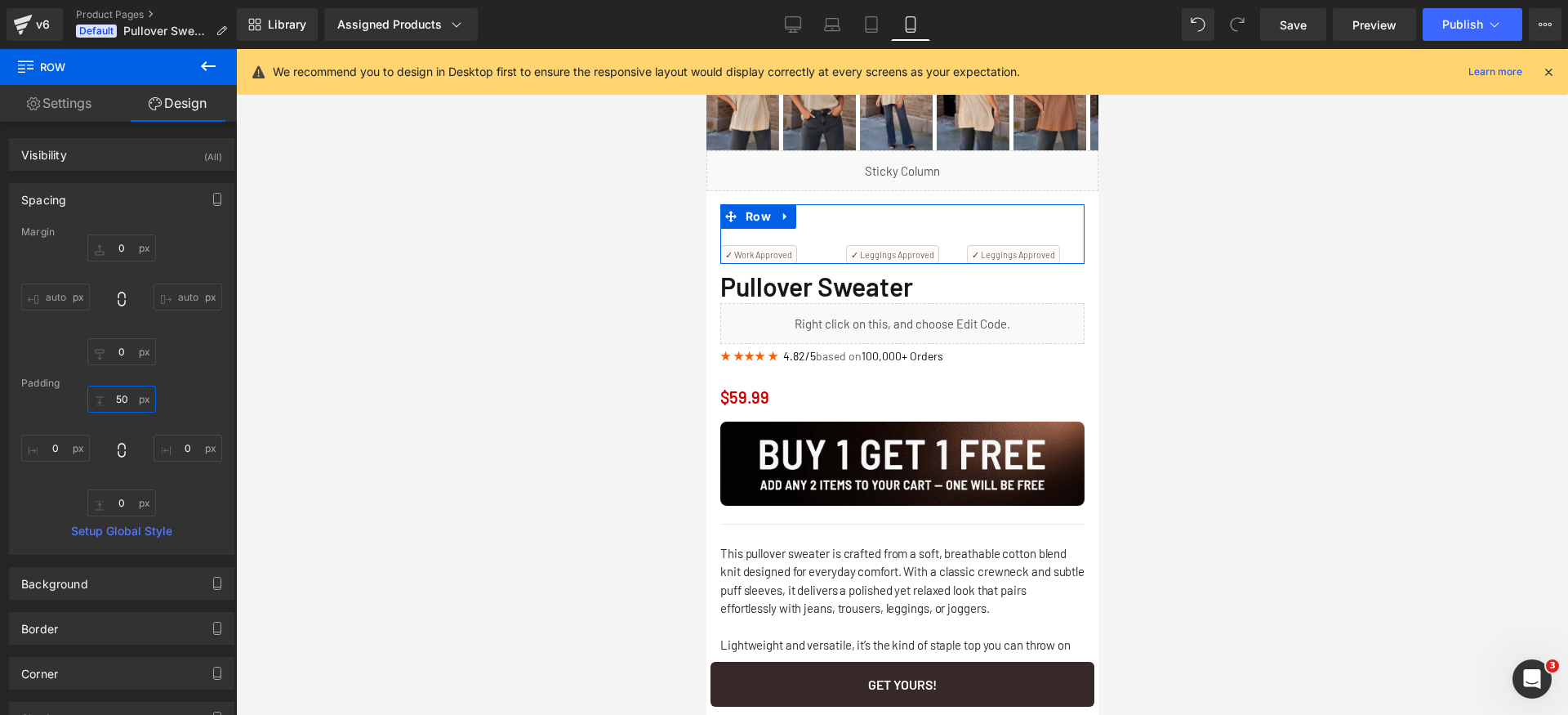
click at [129, 398] on input "50" at bounding box center [122, 398] width 69 height 27
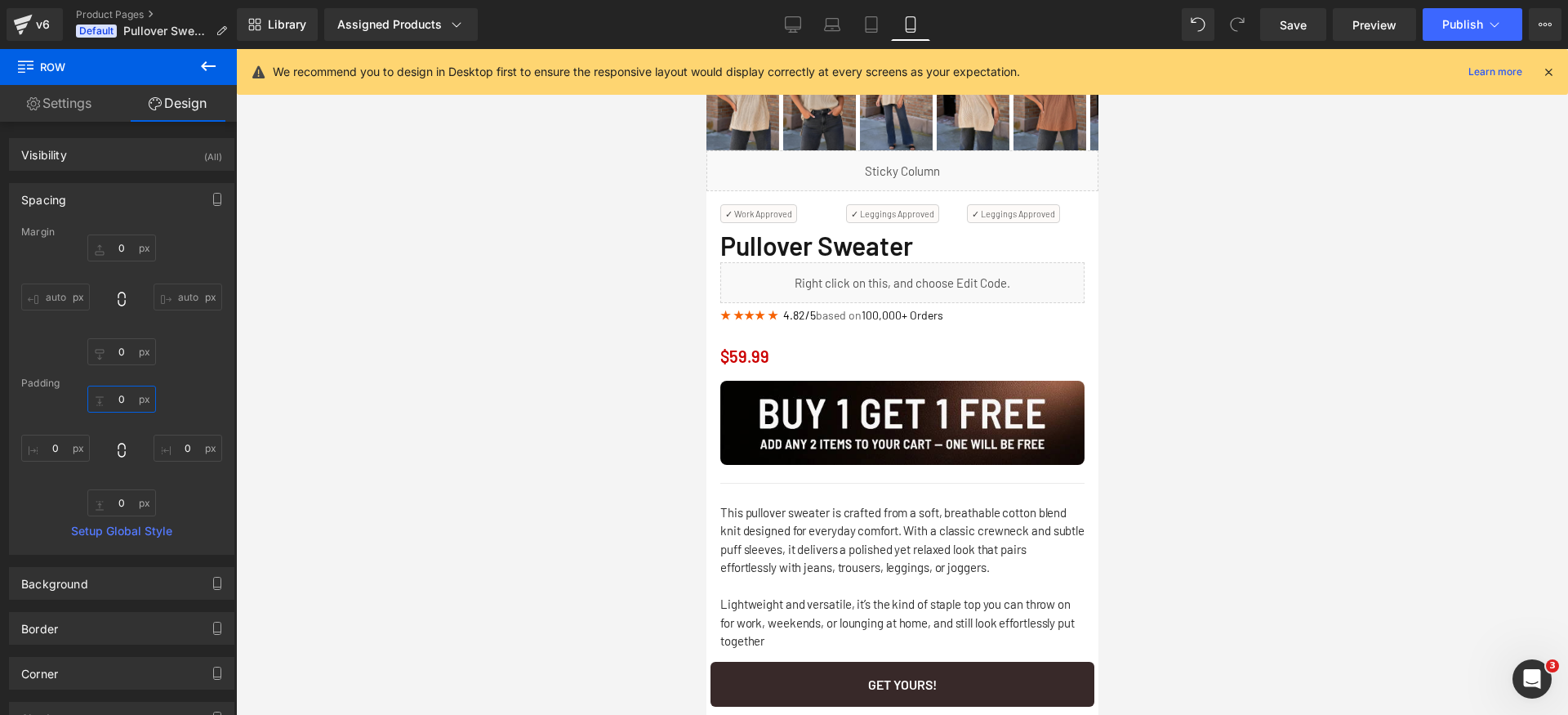
type input "0"
click at [1284, 33] on span "Save" at bounding box center [1293, 25] width 27 height 17
click at [786, 25] on icon at bounding box center [794, 25] width 17 height 17
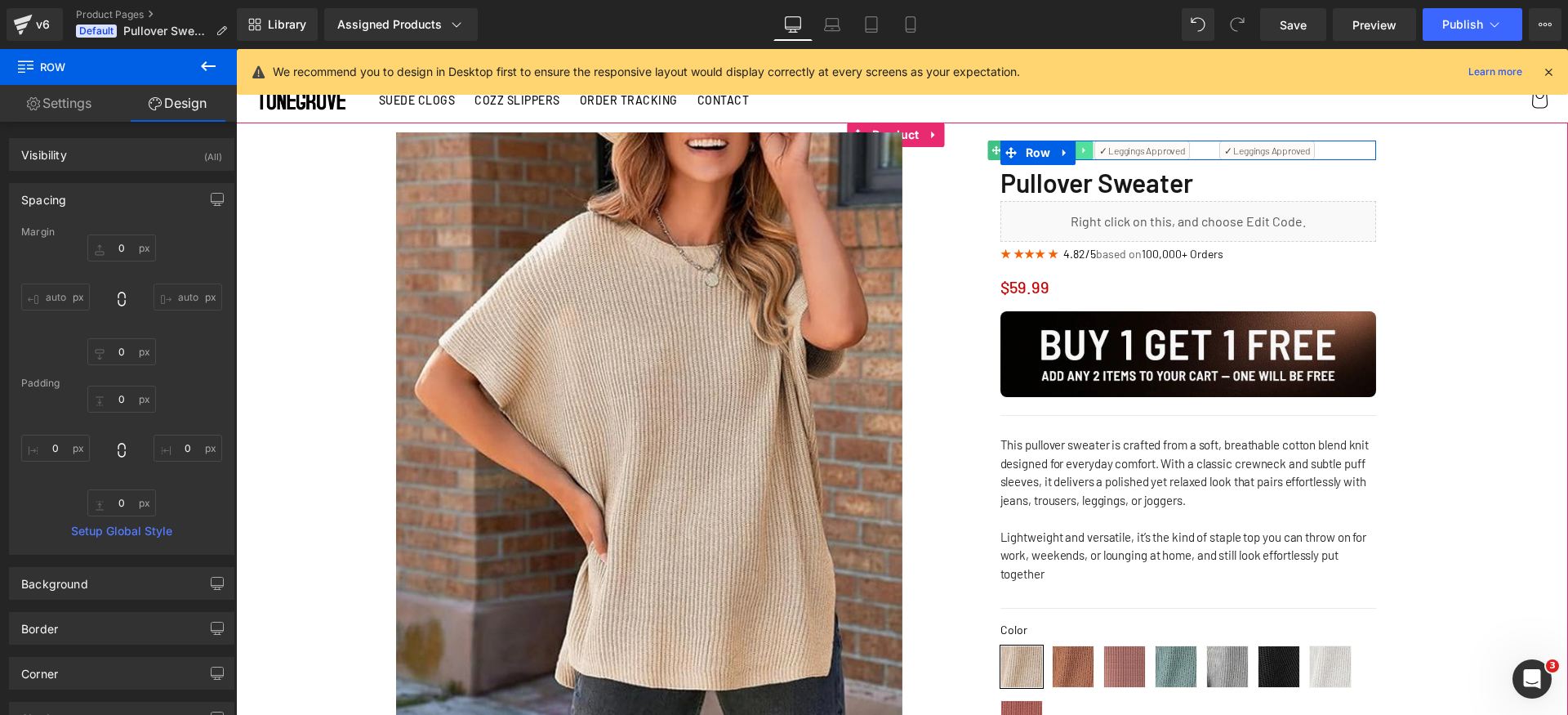
click at [1082, 153] on icon at bounding box center [1083, 151] width 3 height 6
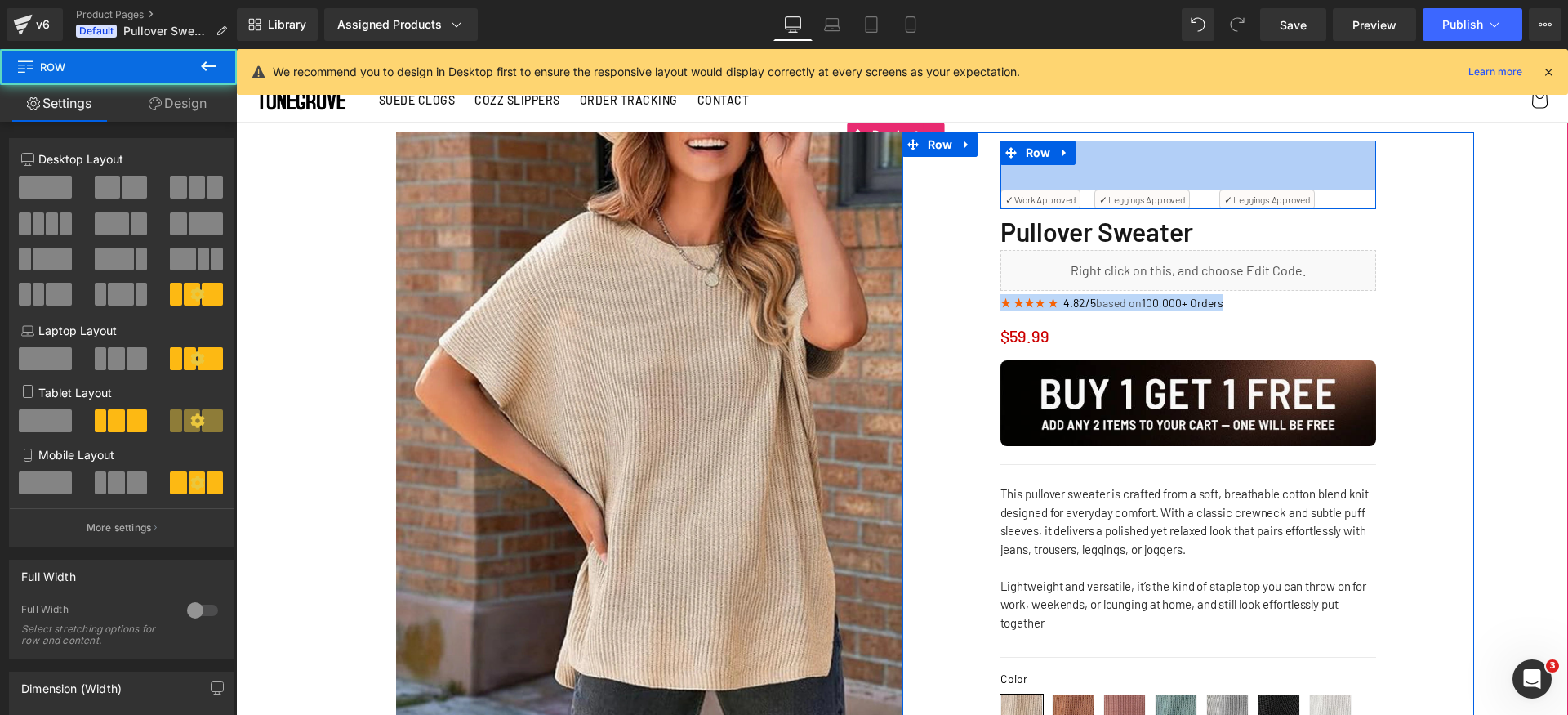
drag, startPoint x: 1196, startPoint y: 142, endPoint x: 1202, endPoint y: 191, distance: 49.4
click at [1202, 191] on div "✓ Work Approved Text Block ✓ Leggings Approved Text Block ✓ Leggings Approved T…" at bounding box center [1188, 175] width 376 height 69
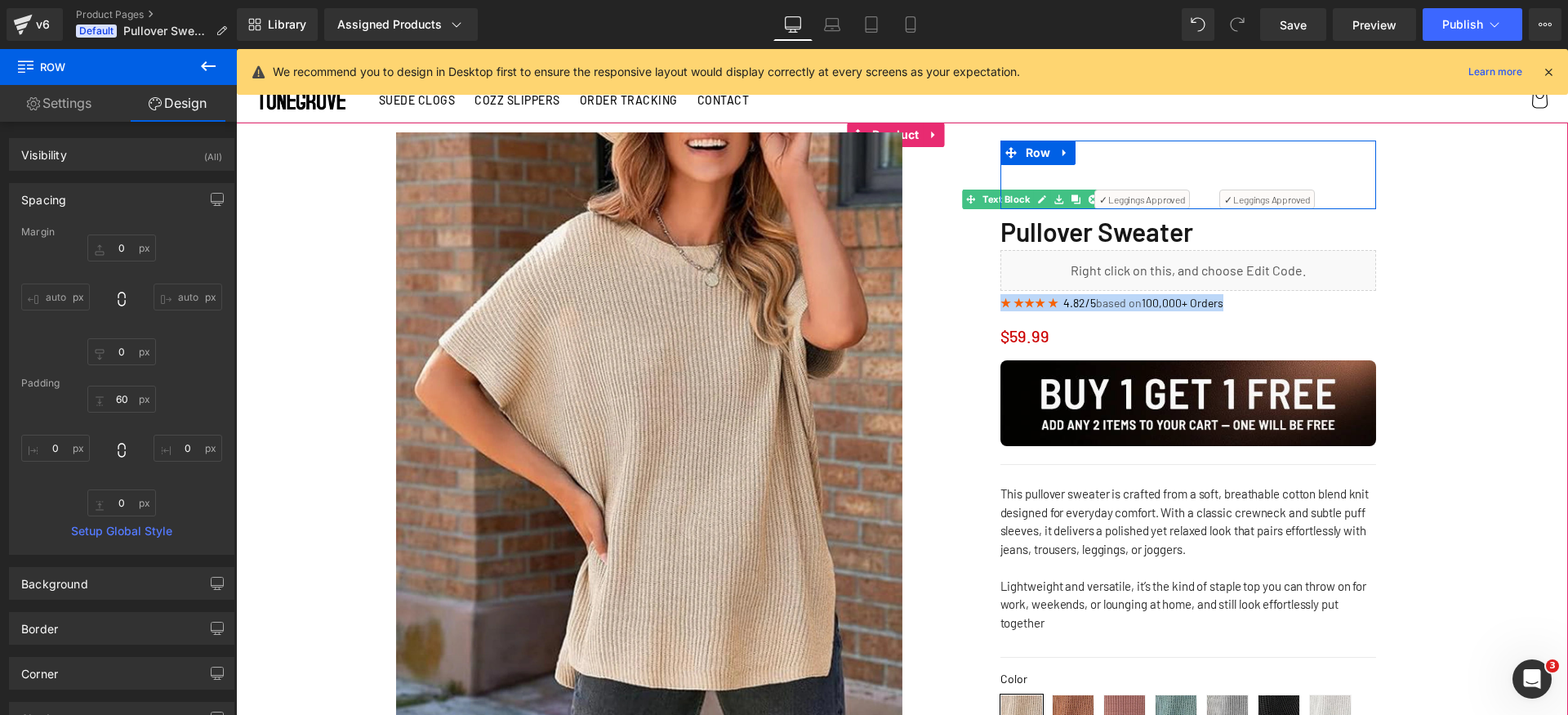
click at [1039, 199] on icon at bounding box center [1042, 199] width 8 height 8
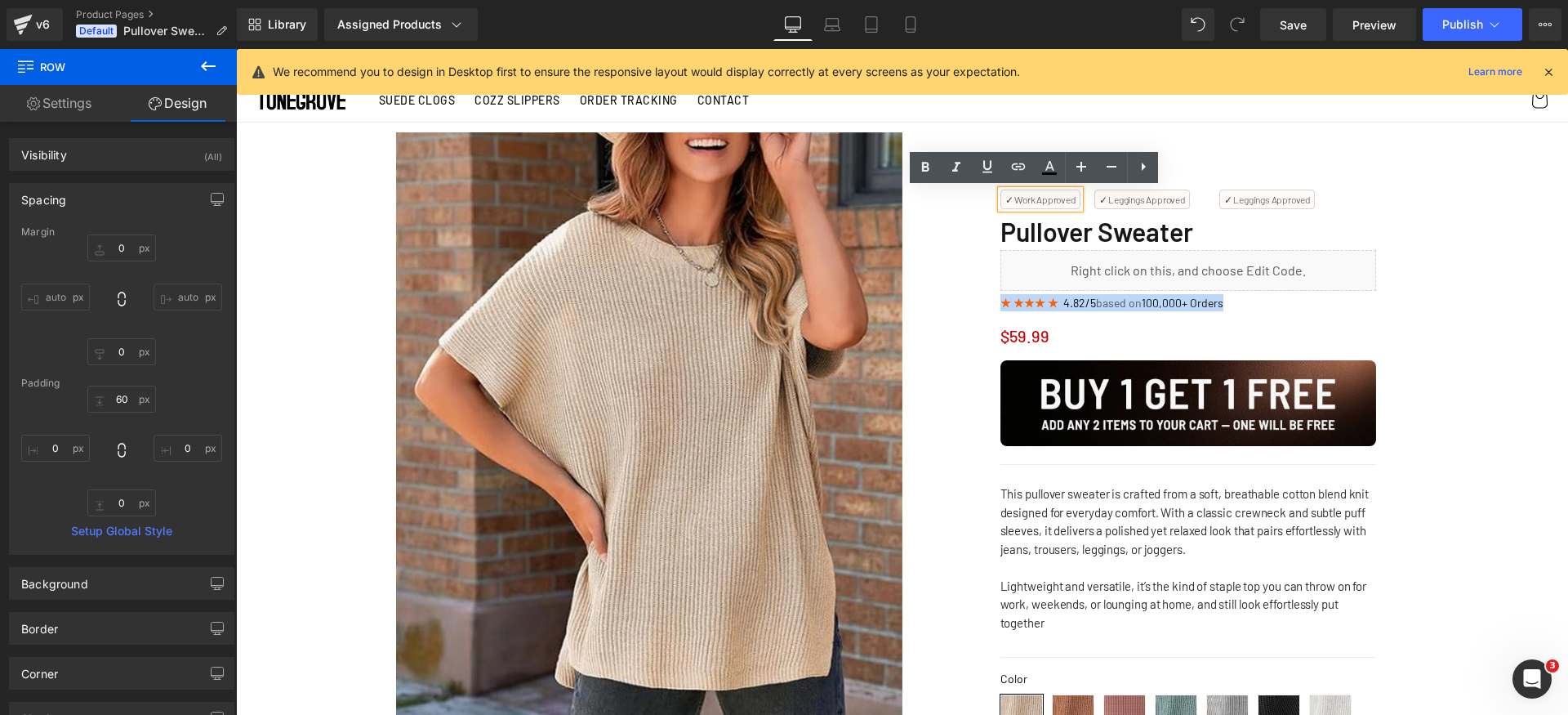
click at [1036, 200] on p "✓ Work Approved" at bounding box center [1040, 199] width 70 height 10
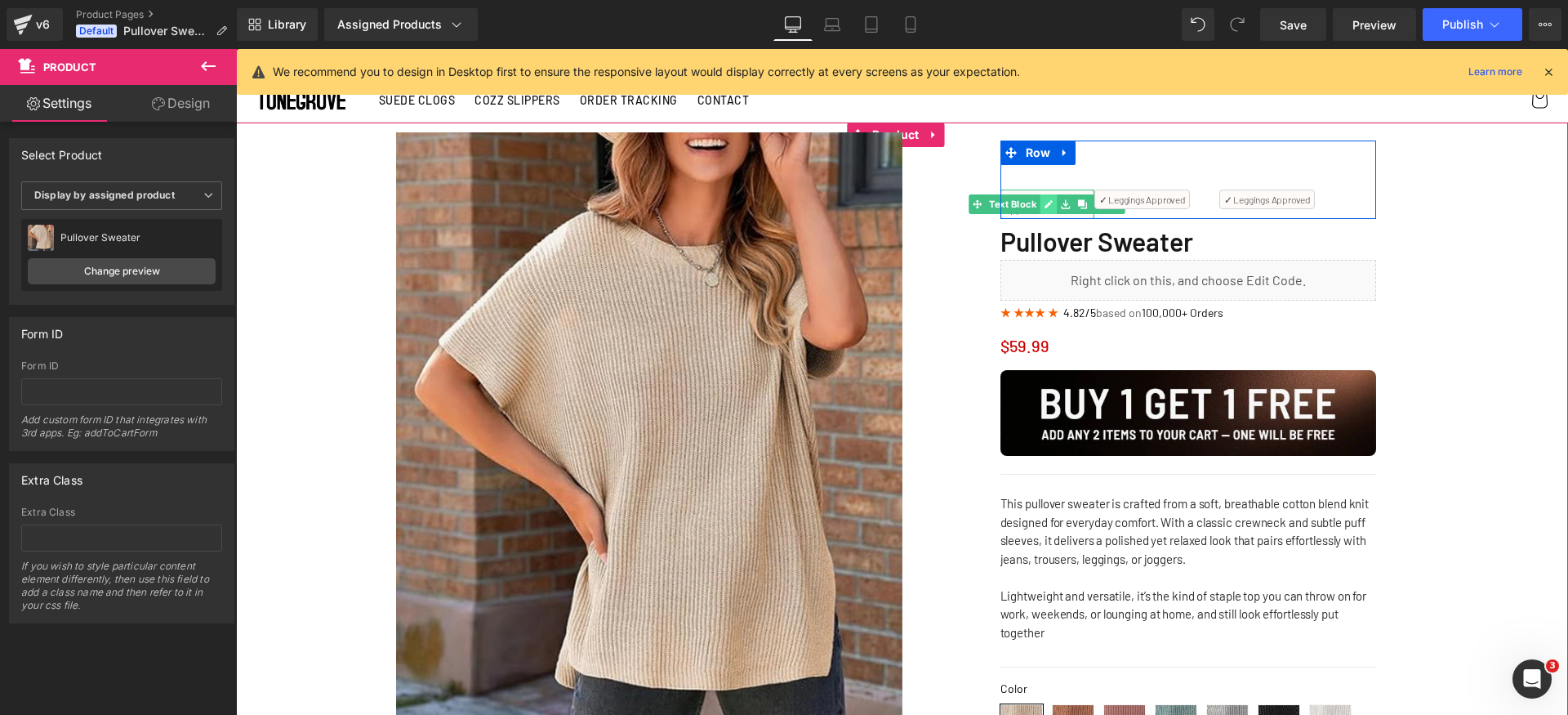
click at [1046, 206] on icon at bounding box center [1049, 204] width 9 height 10
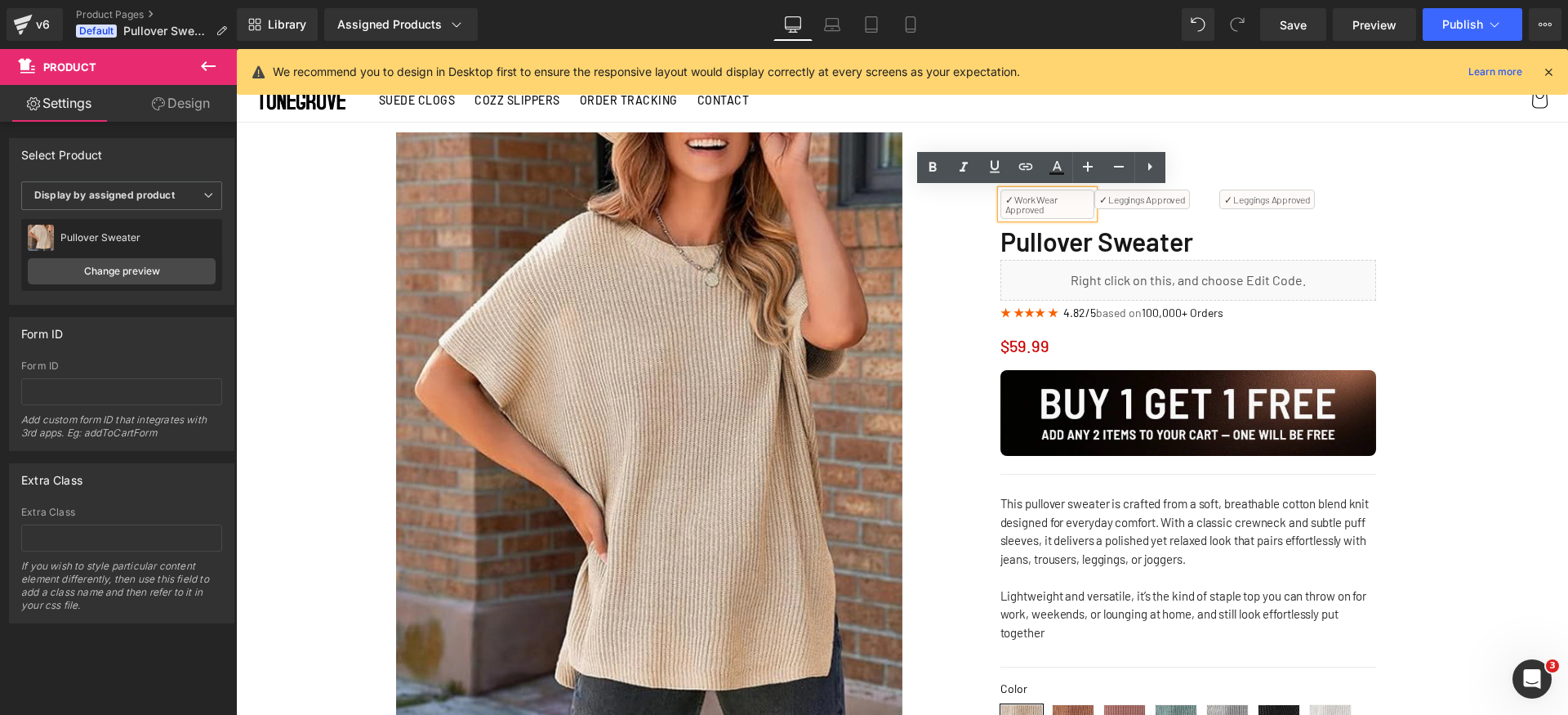
click at [1045, 199] on p "✓ Work Wear Approved" at bounding box center [1048, 204] width 84 height 20
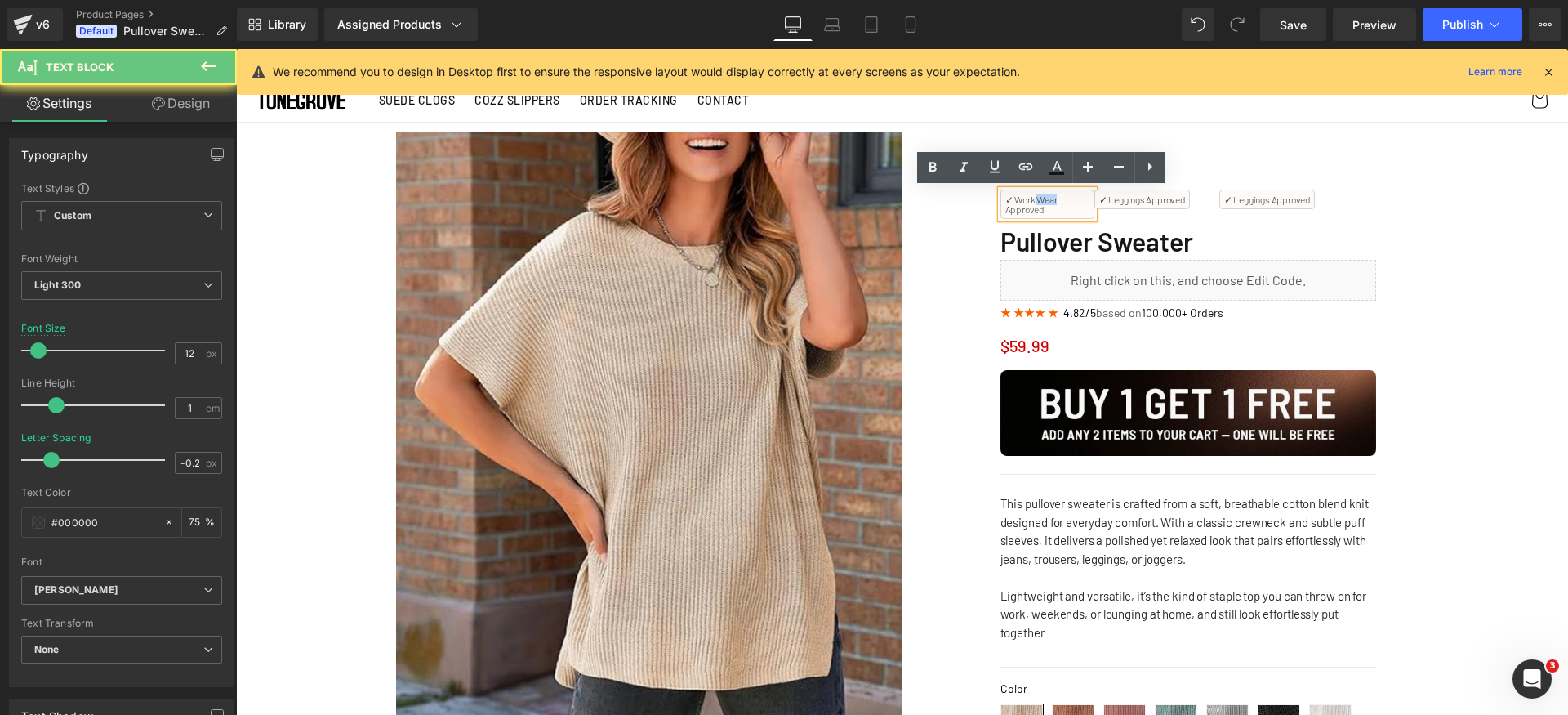
click at [1045, 199] on p "✓ Work Wear Approved" at bounding box center [1048, 204] width 84 height 20
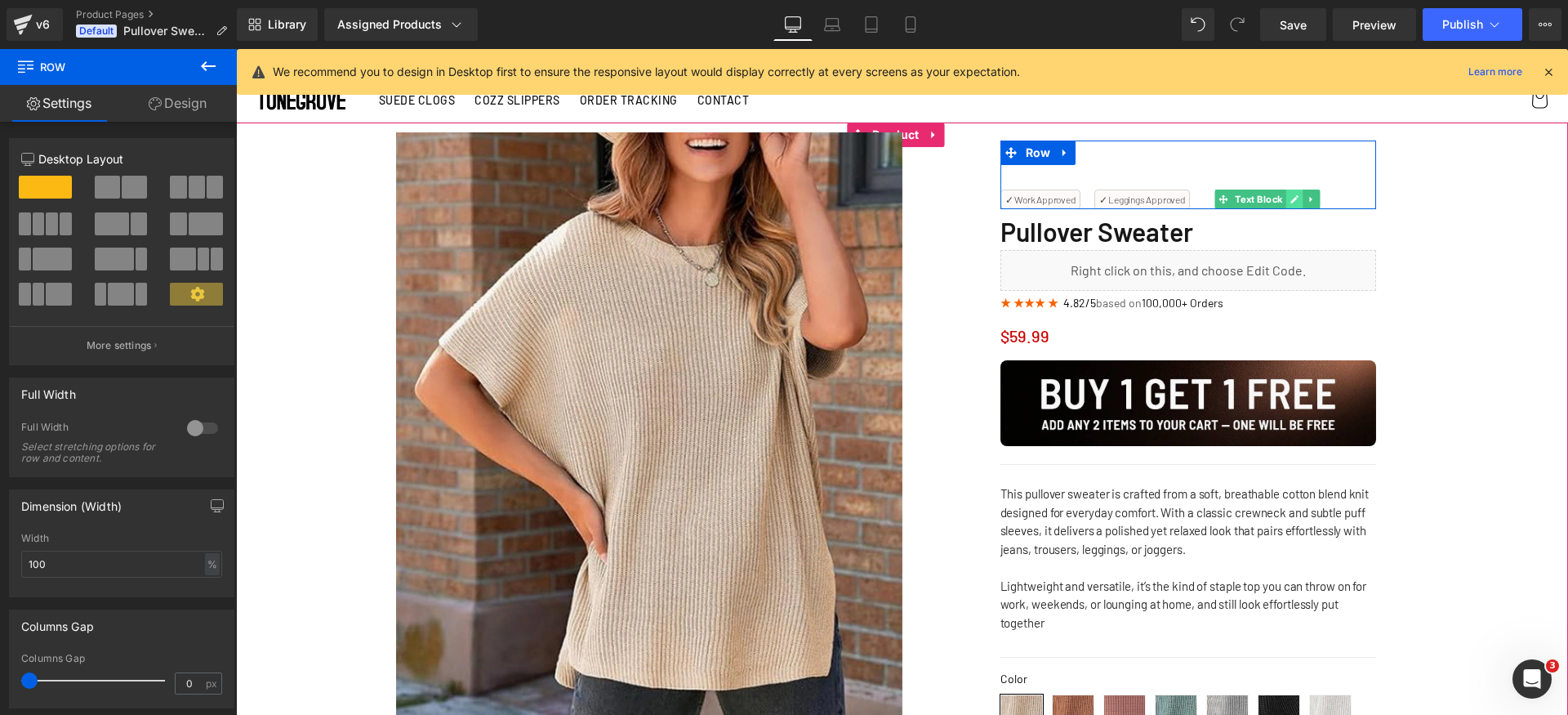
click at [1291, 200] on icon at bounding box center [1295, 199] width 9 height 10
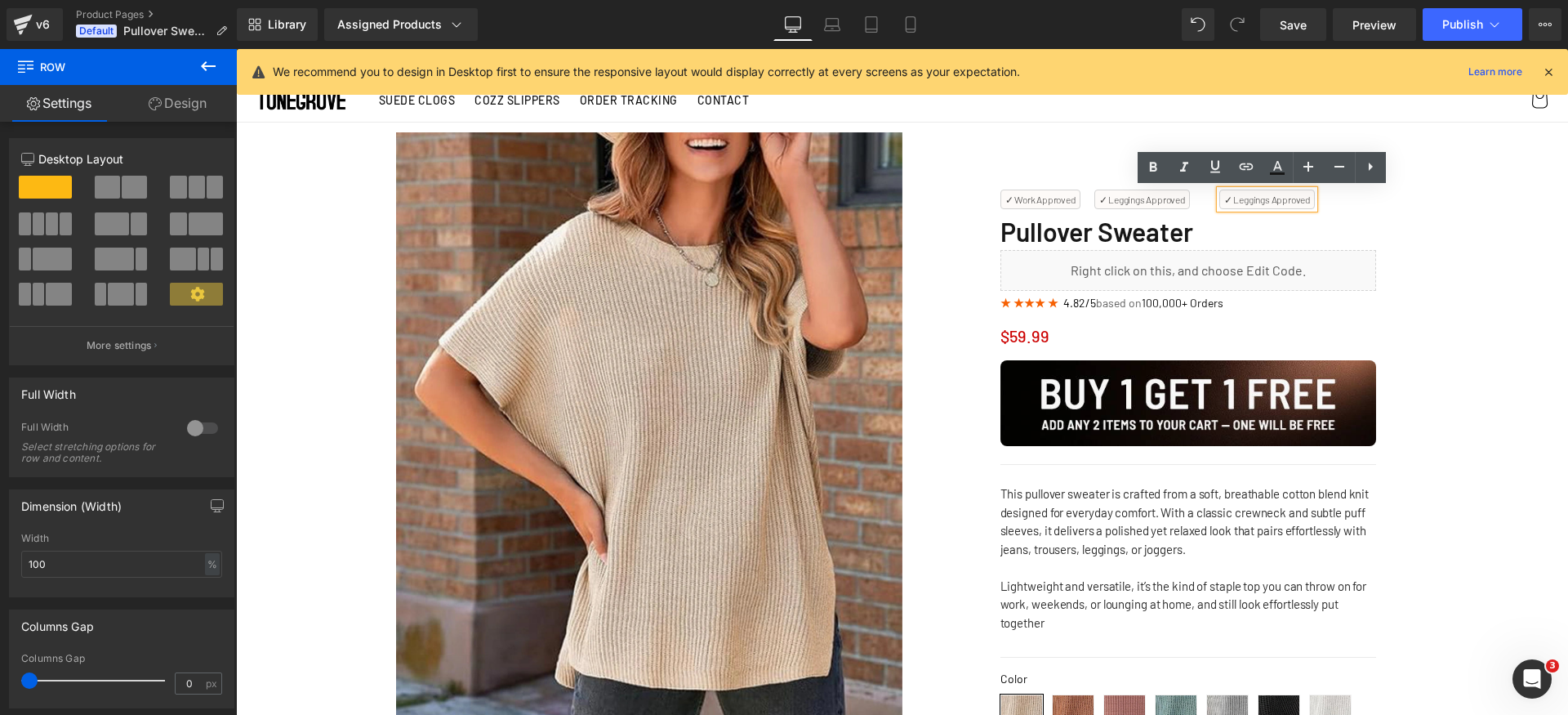
click at [1249, 198] on p "✓ Leggings Approved" at bounding box center [1267, 199] width 86 height 10
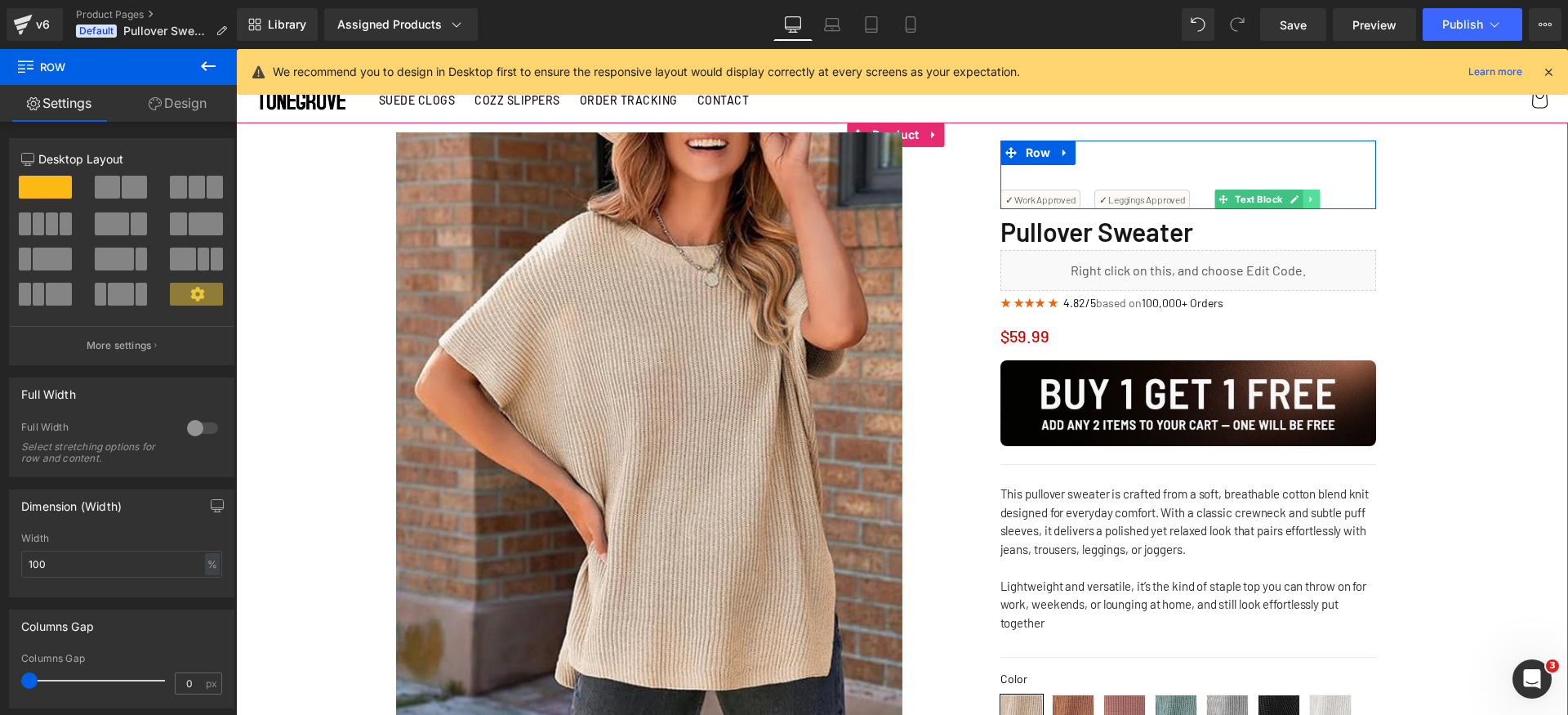
click at [1310, 199] on icon at bounding box center [1311, 200] width 3 height 6
click at [1316, 201] on icon at bounding box center [1320, 199] width 9 height 10
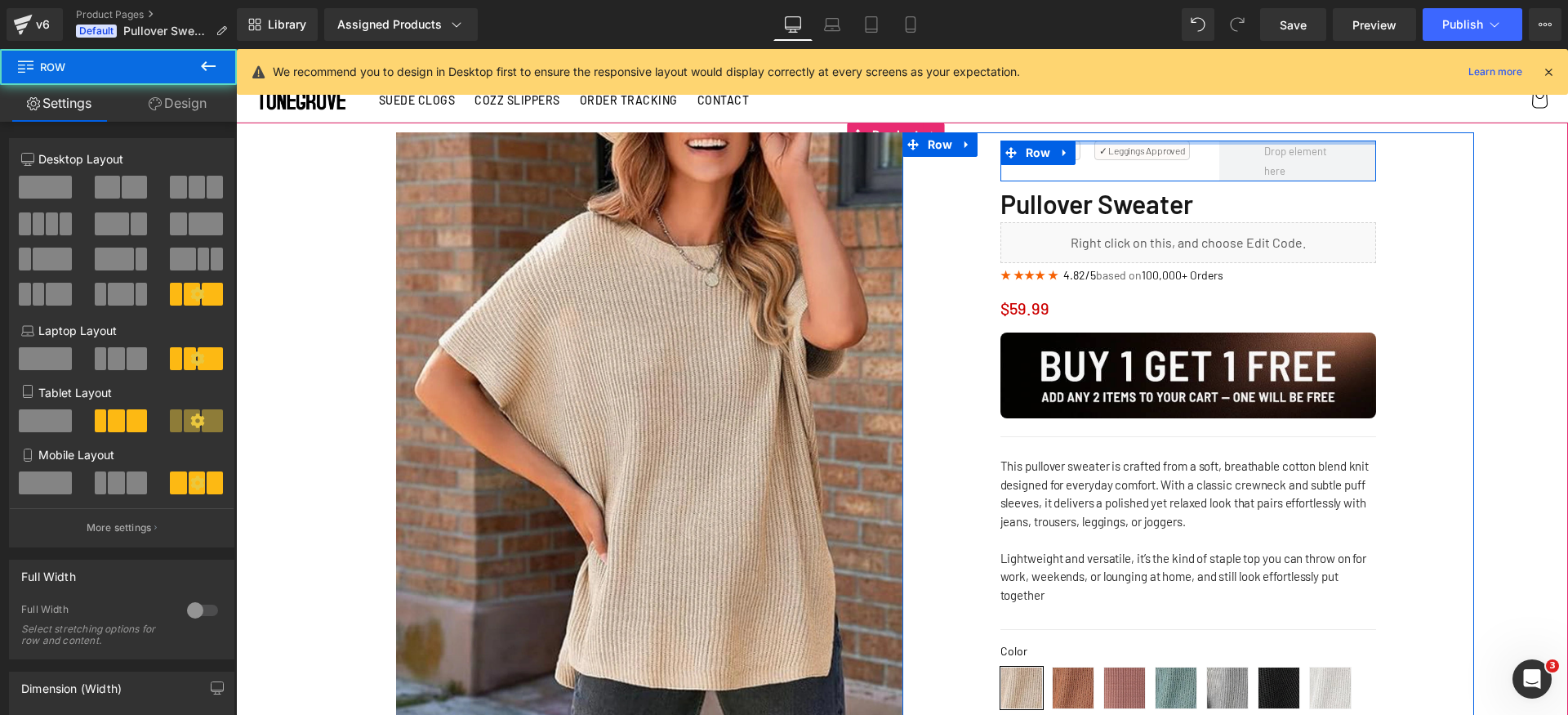
drag, startPoint x: 1243, startPoint y: 171, endPoint x: 1253, endPoint y: 96, distance: 75.7
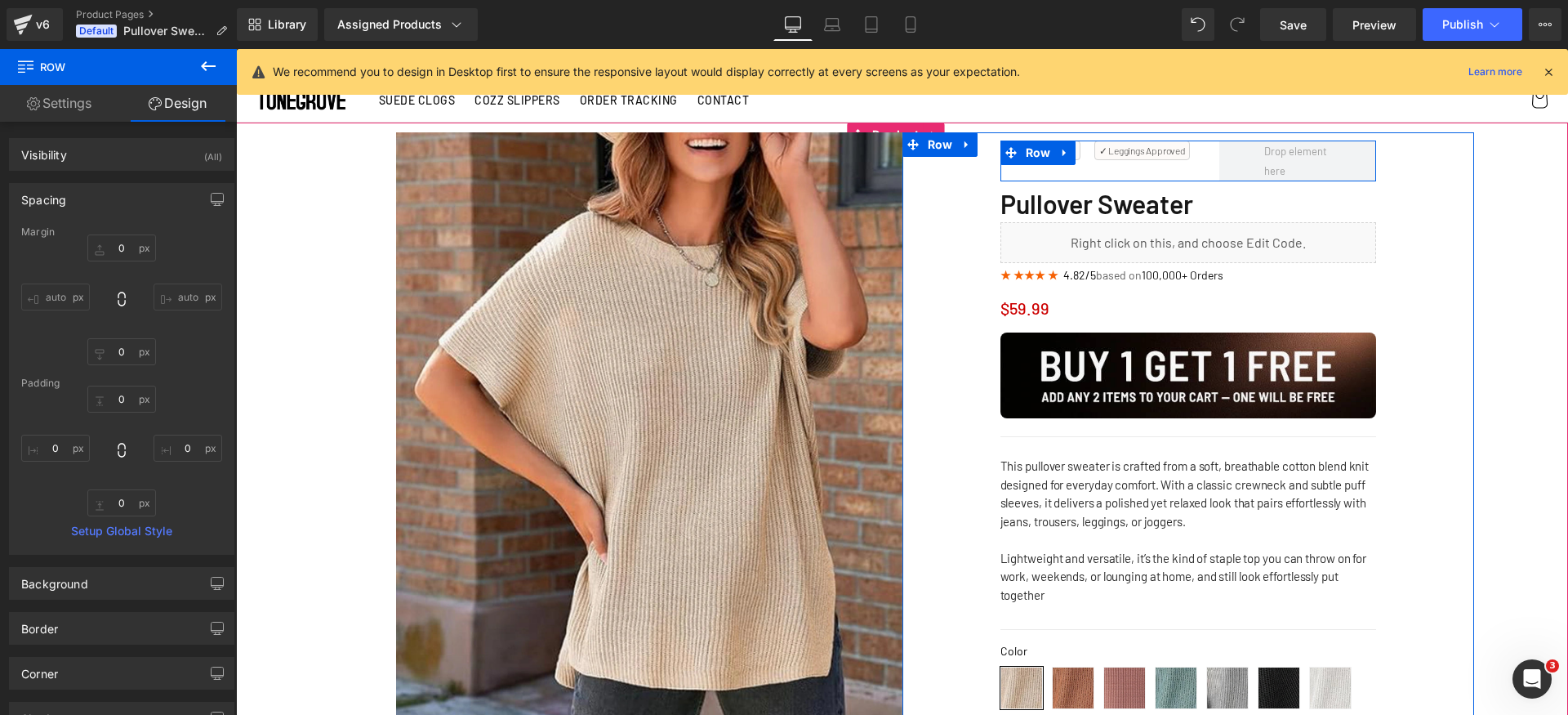
click at [1201, 171] on div "✓ Work Approved Text Block ✓ Leggings Approved Text Block Row" at bounding box center [1188, 161] width 376 height 41
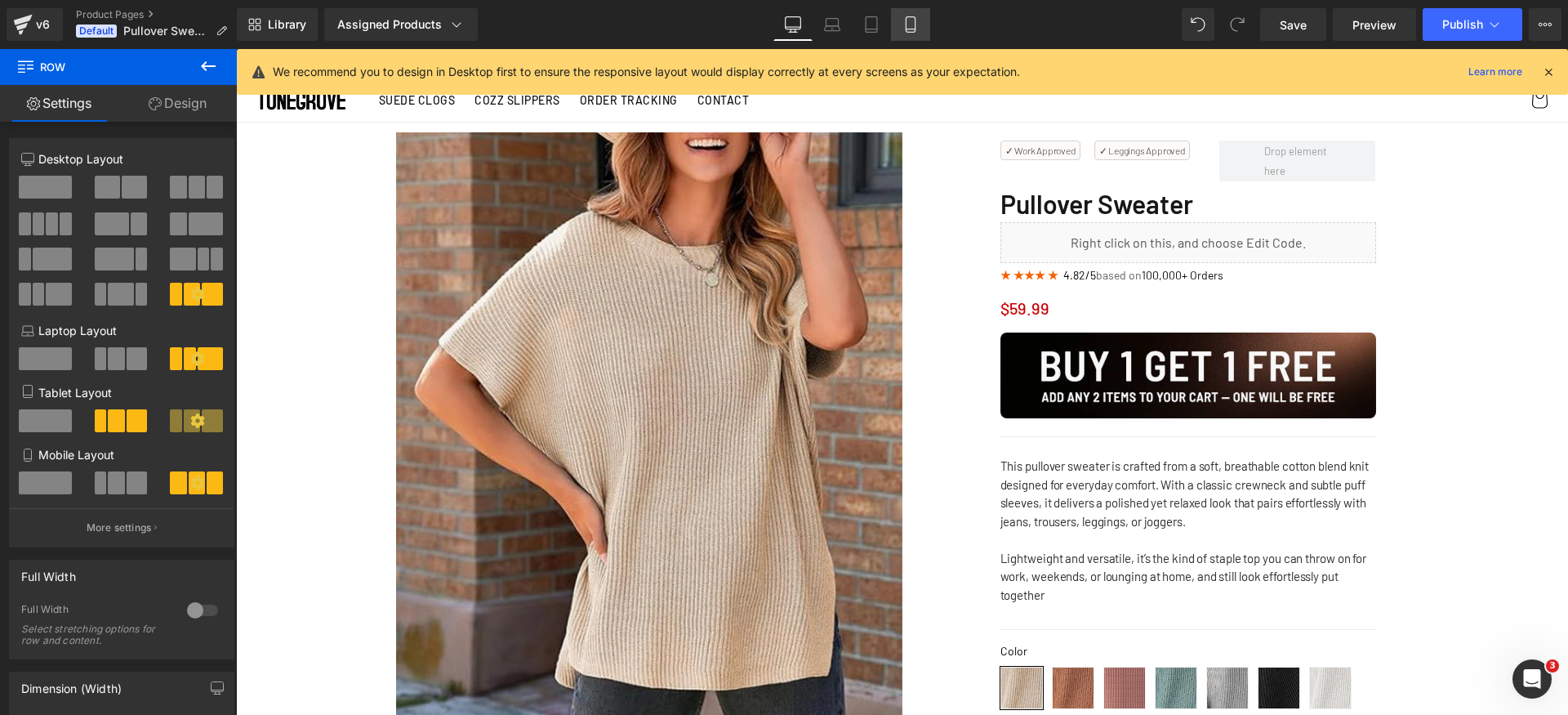
click at [906, 18] on icon at bounding box center [910, 24] width 9 height 16
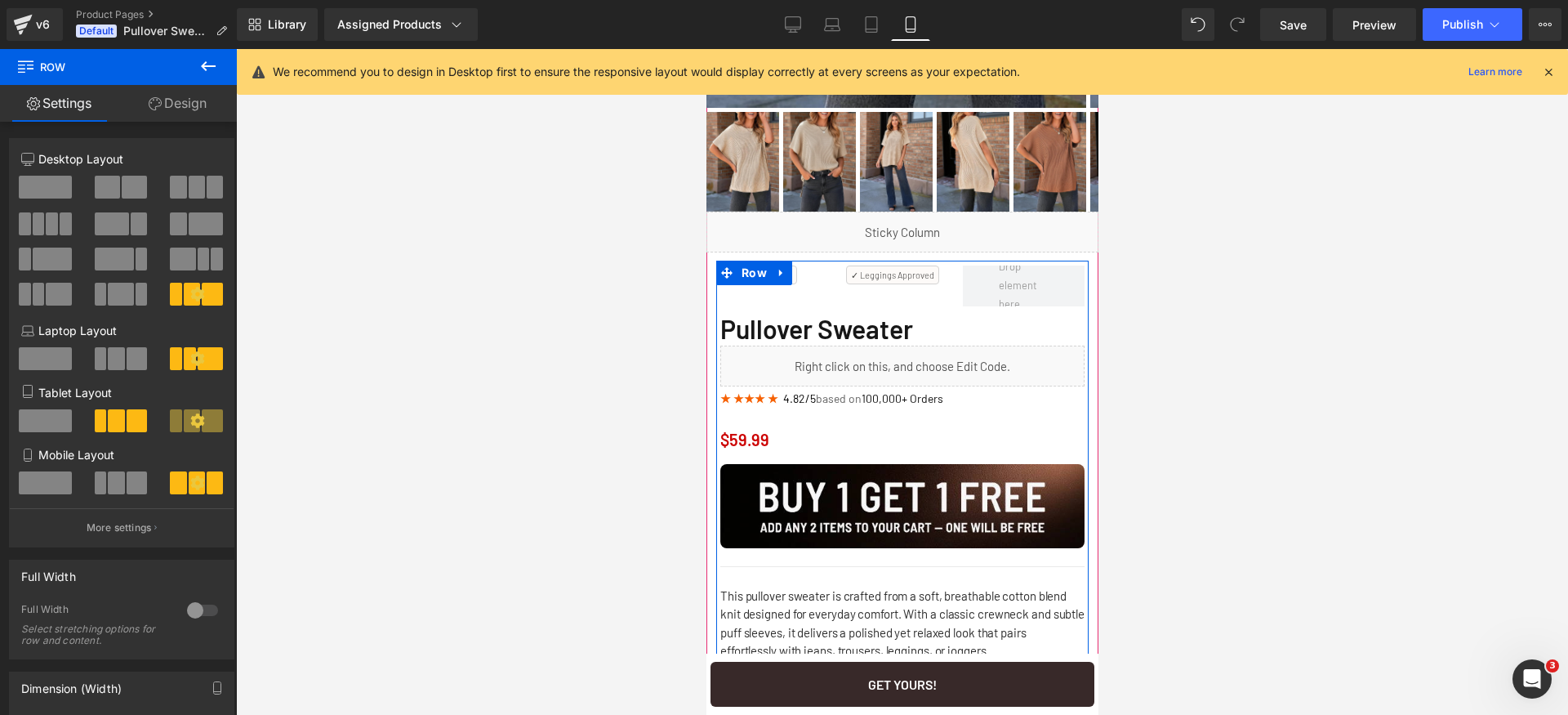
scroll to position [446, 0]
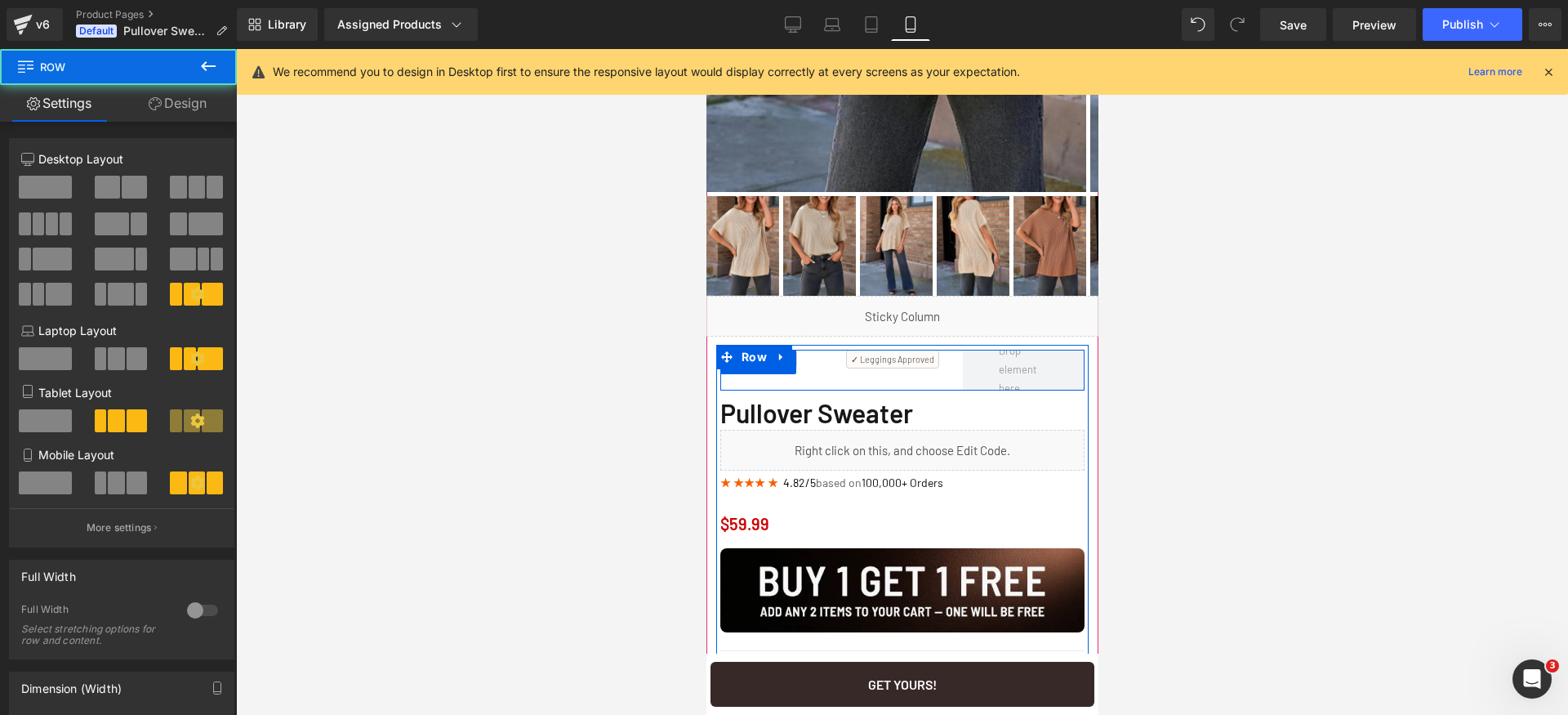
click at [817, 373] on div "✓ Work Approved Text Block ✓ Leggings Approved Text Block Row" at bounding box center [901, 371] width 364 height 41
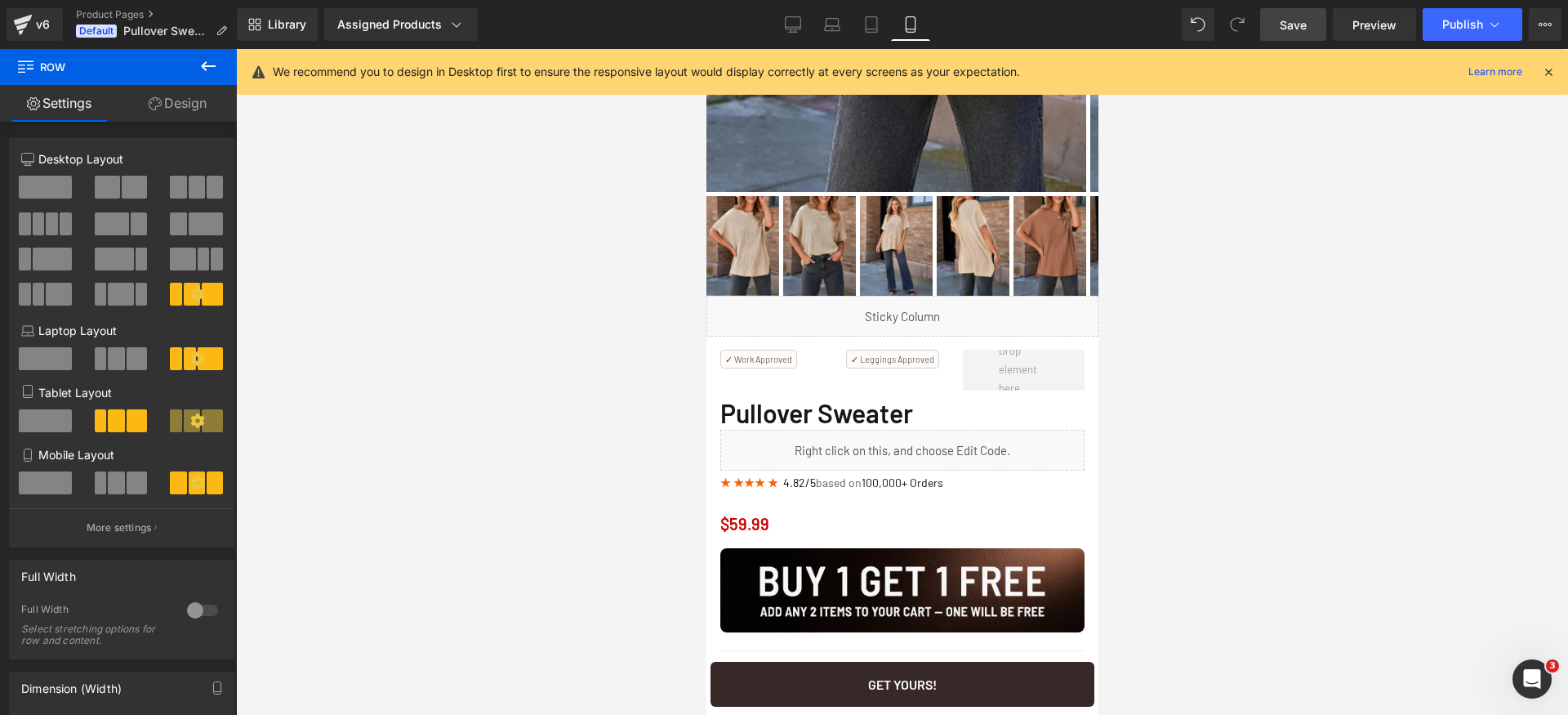
click at [1291, 21] on span "Save" at bounding box center [1293, 25] width 27 height 17
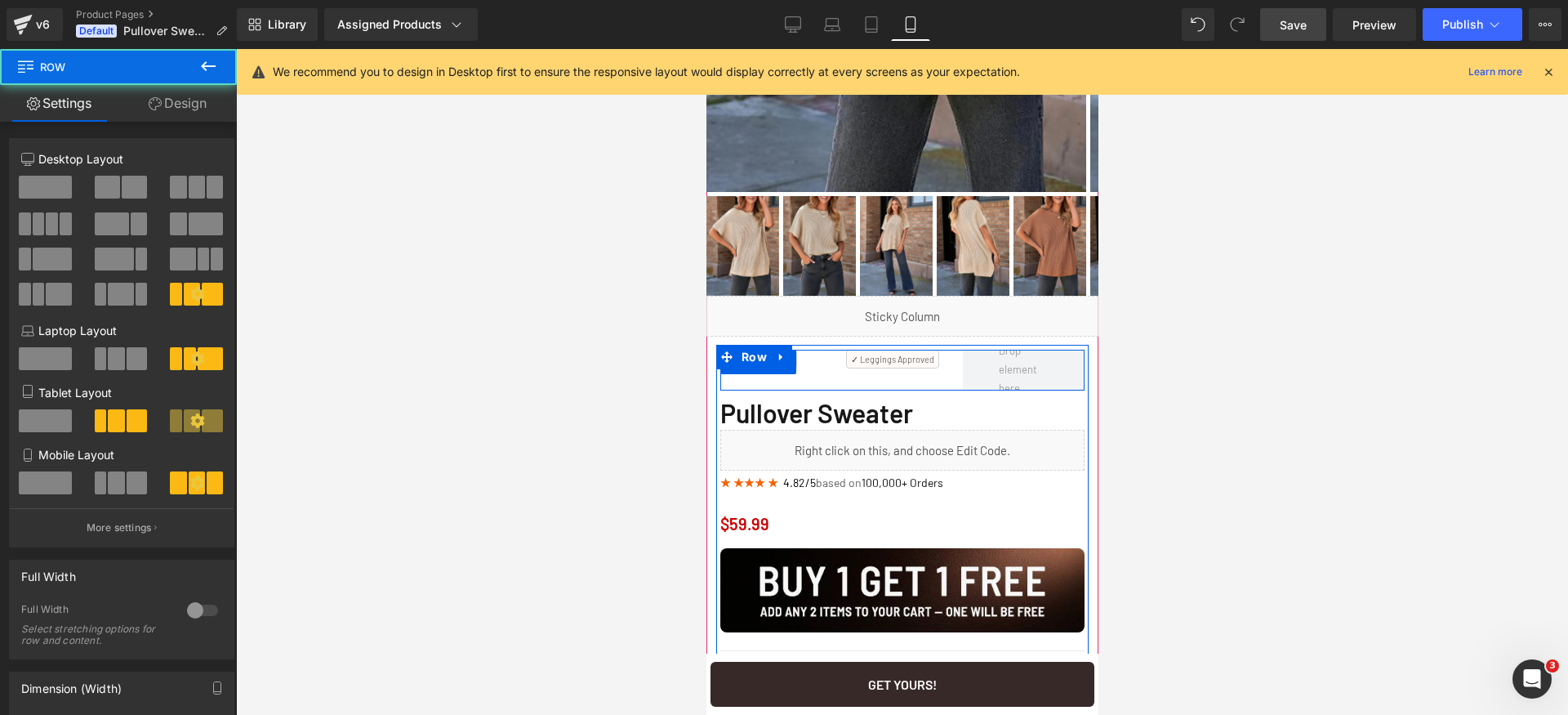
click at [948, 380] on div "✓ Work Approved Text Block ✓ Leggings Approved Text Block Row" at bounding box center [901, 371] width 364 height 41
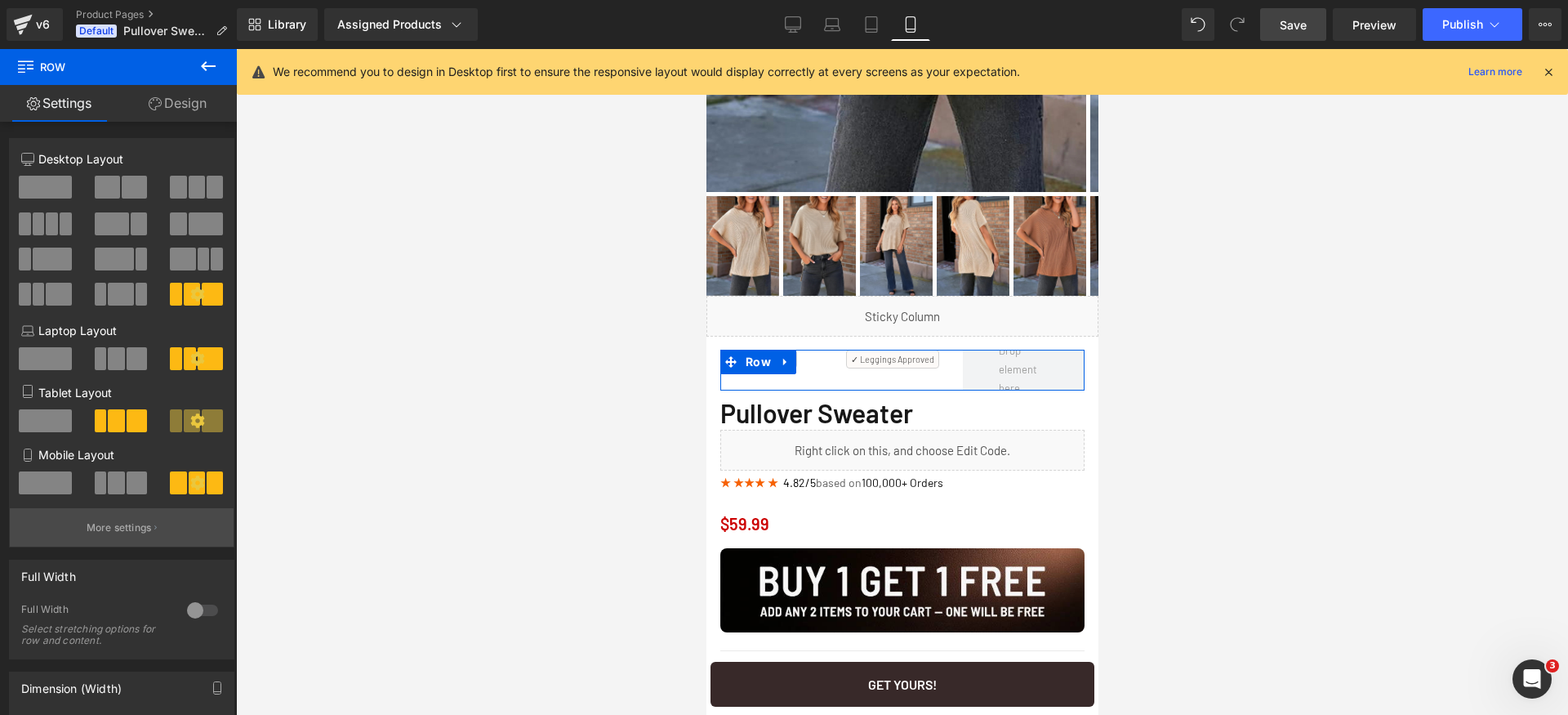
click at [133, 518] on button "More settings" at bounding box center [122, 527] width 224 height 38
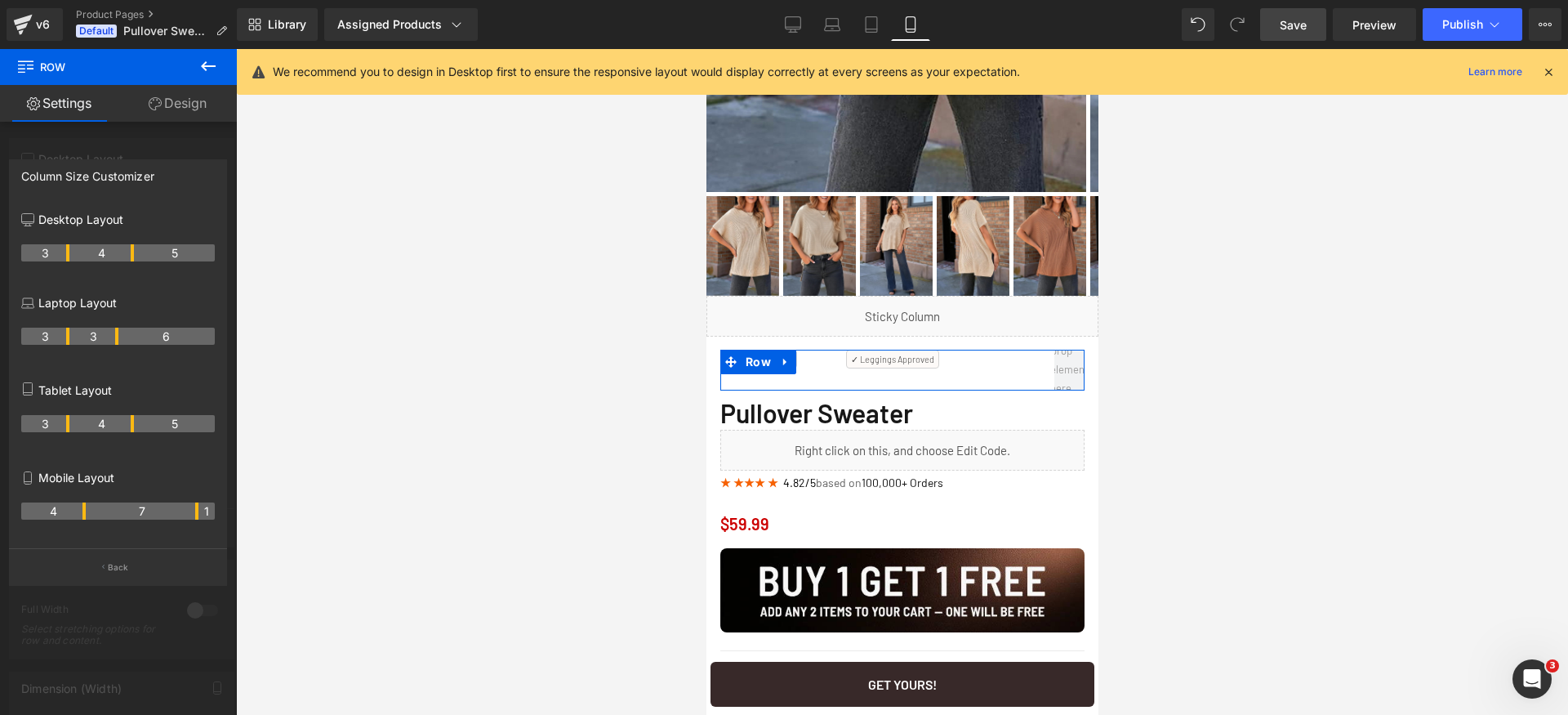
drag, startPoint x: 149, startPoint y: 510, endPoint x: 210, endPoint y: 505, distance: 61.2
click at [210, 505] on tr "4 7 1" at bounding box center [118, 511] width 194 height 17
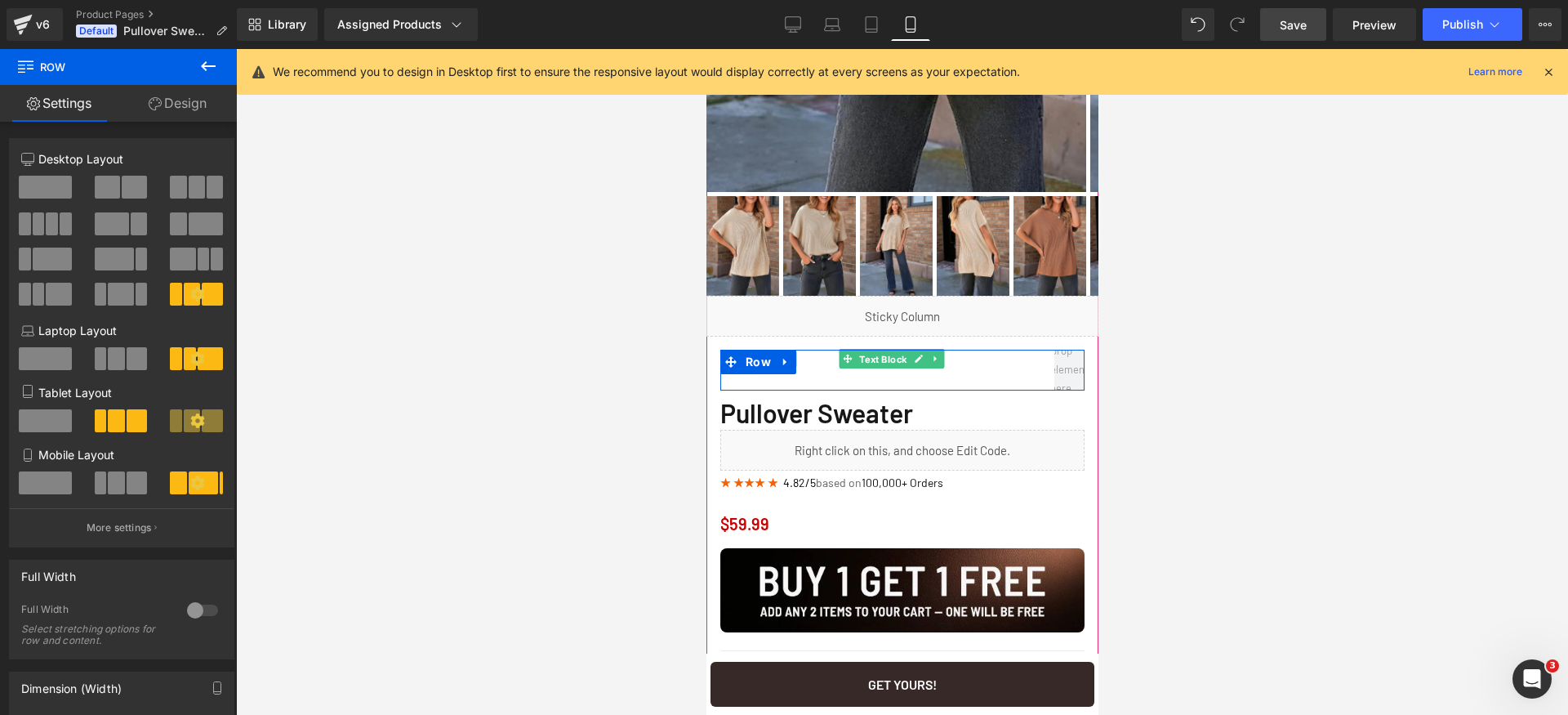
click at [863, 358] on span "Text Block" at bounding box center [883, 359] width 54 height 20
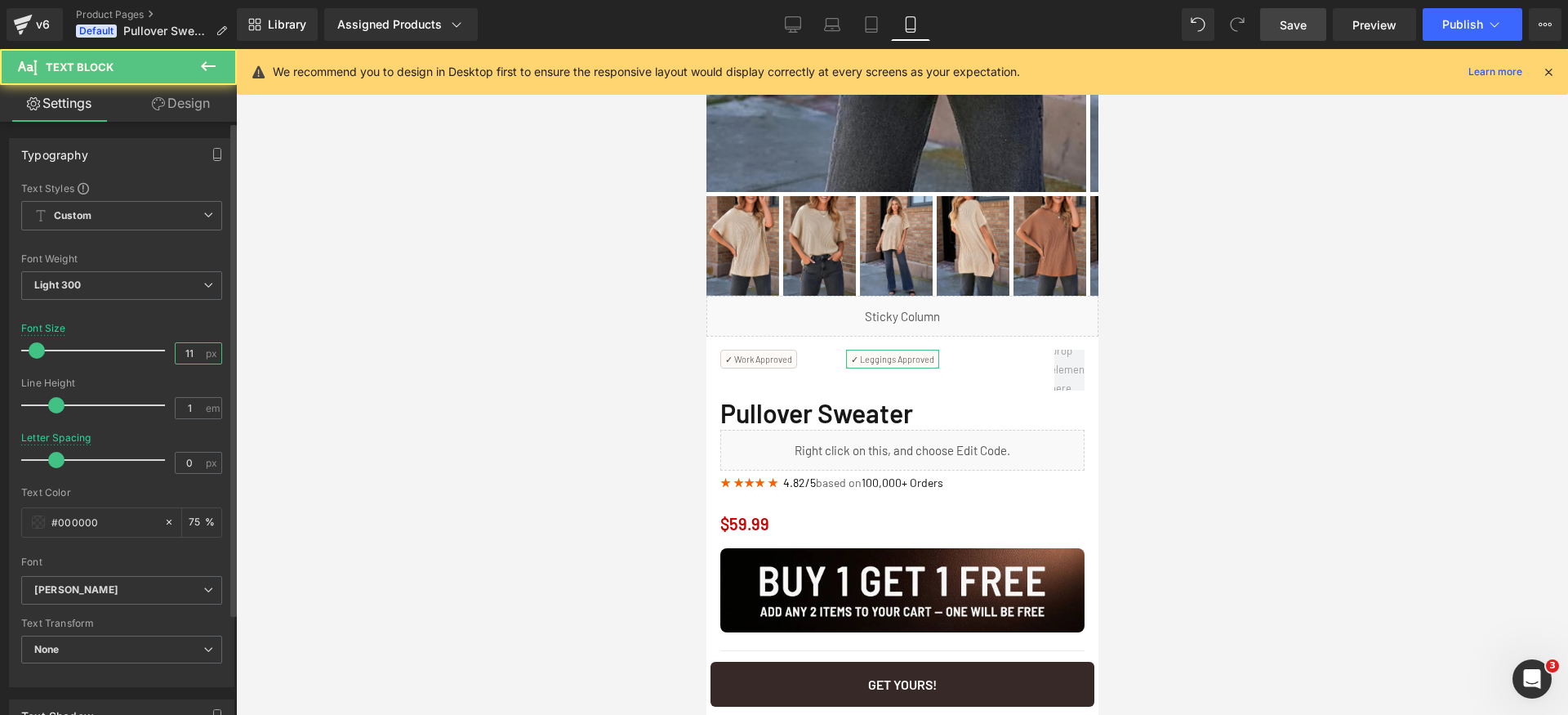
click at [191, 358] on input "11" at bounding box center [190, 354] width 29 height 20
type input "12"
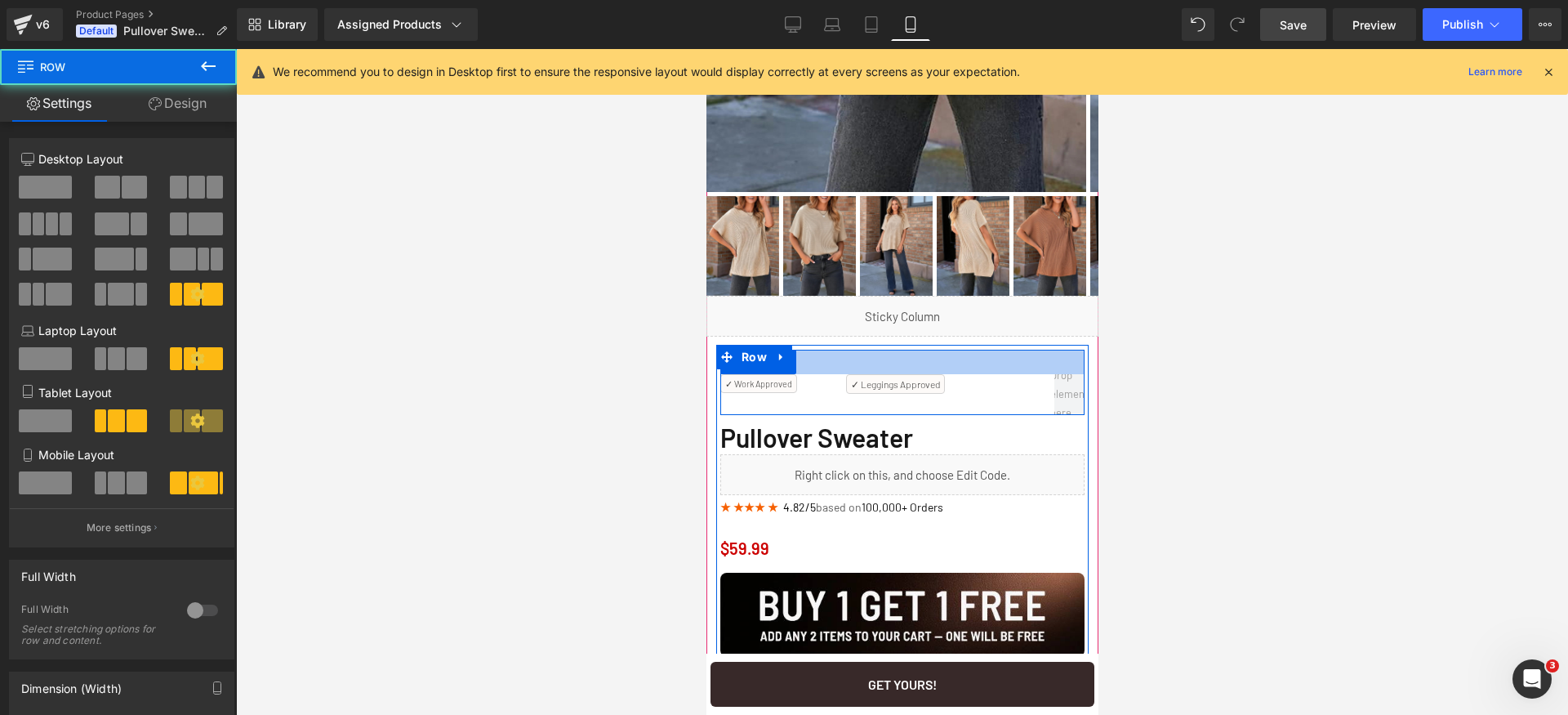
drag, startPoint x: 824, startPoint y: 353, endPoint x: 819, endPoint y: 395, distance: 42.3
click at [819, 395] on div "✓ Work Approved Text Block ✓ Leggings Approved Text Block Row" at bounding box center [901, 383] width 364 height 65
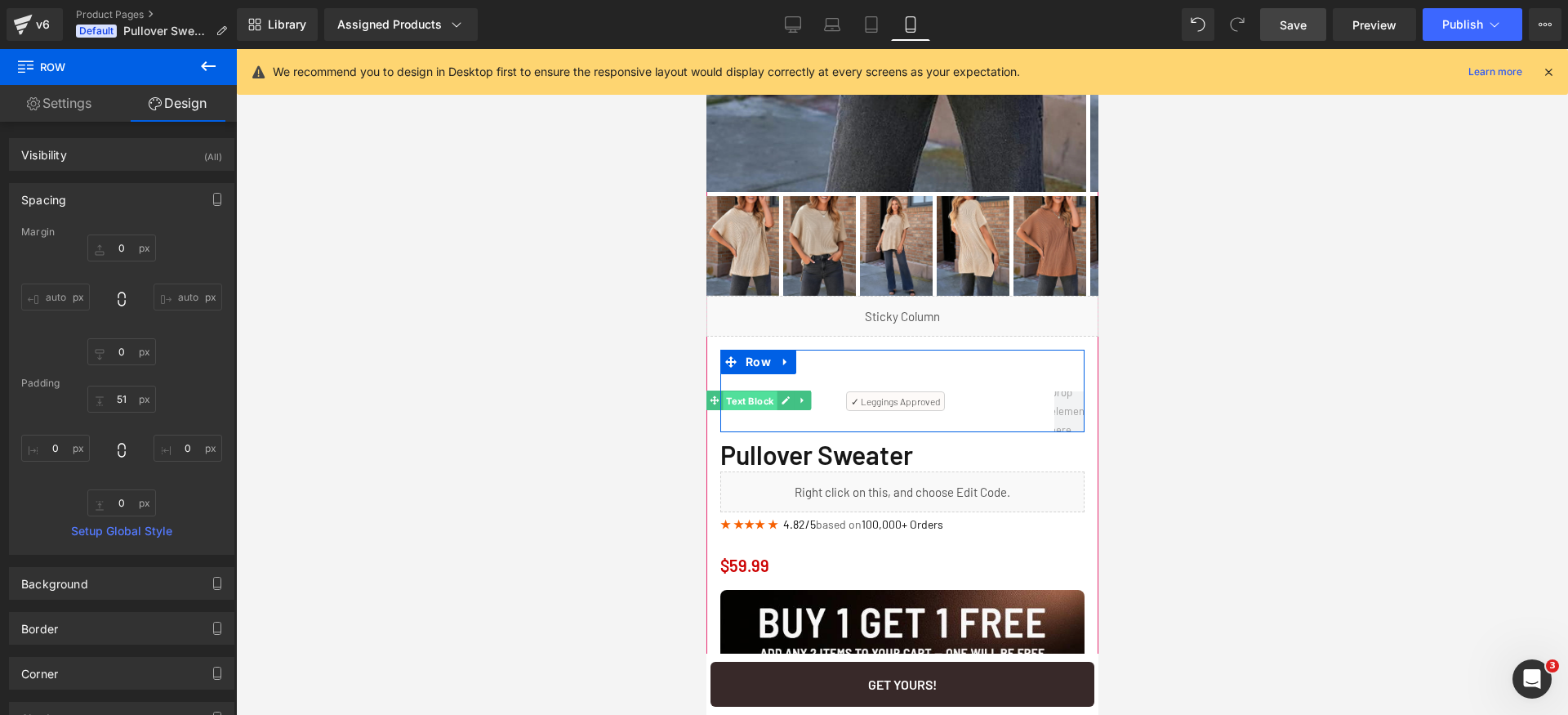
click at [738, 404] on span "Text Block" at bounding box center [749, 400] width 54 height 20
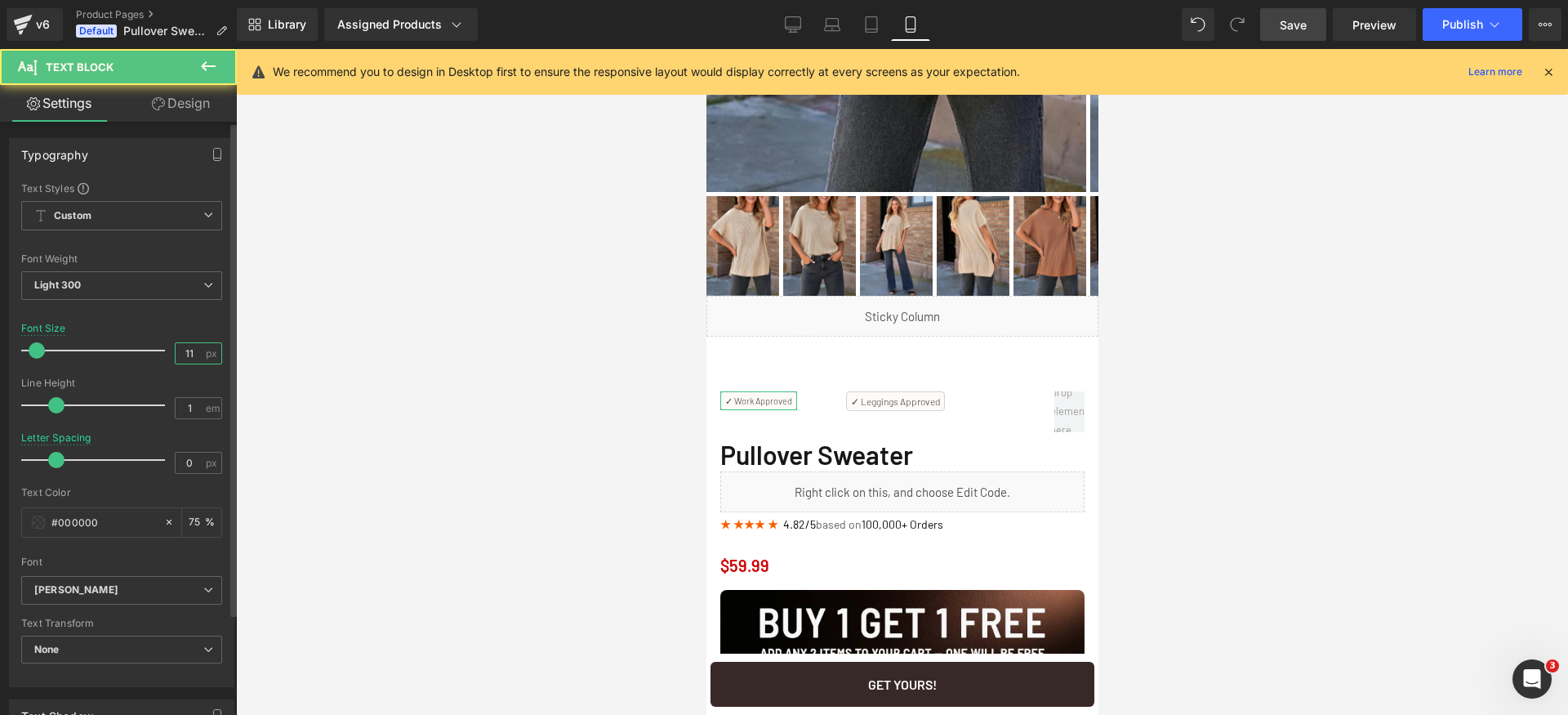
click at [189, 356] on input "11" at bounding box center [190, 354] width 29 height 20
type input "12"
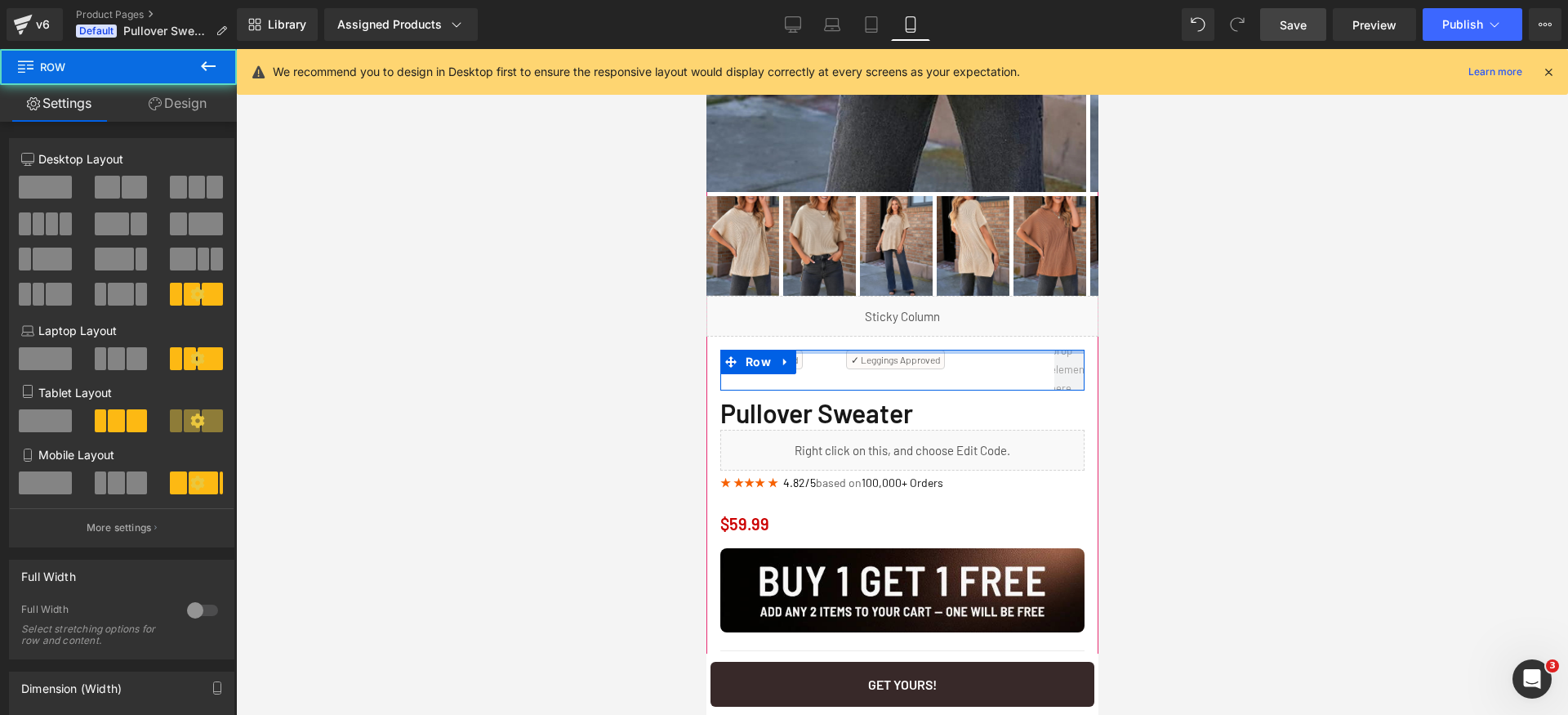
drag, startPoint x: 824, startPoint y: 391, endPoint x: 832, endPoint y: 311, distance: 80.4
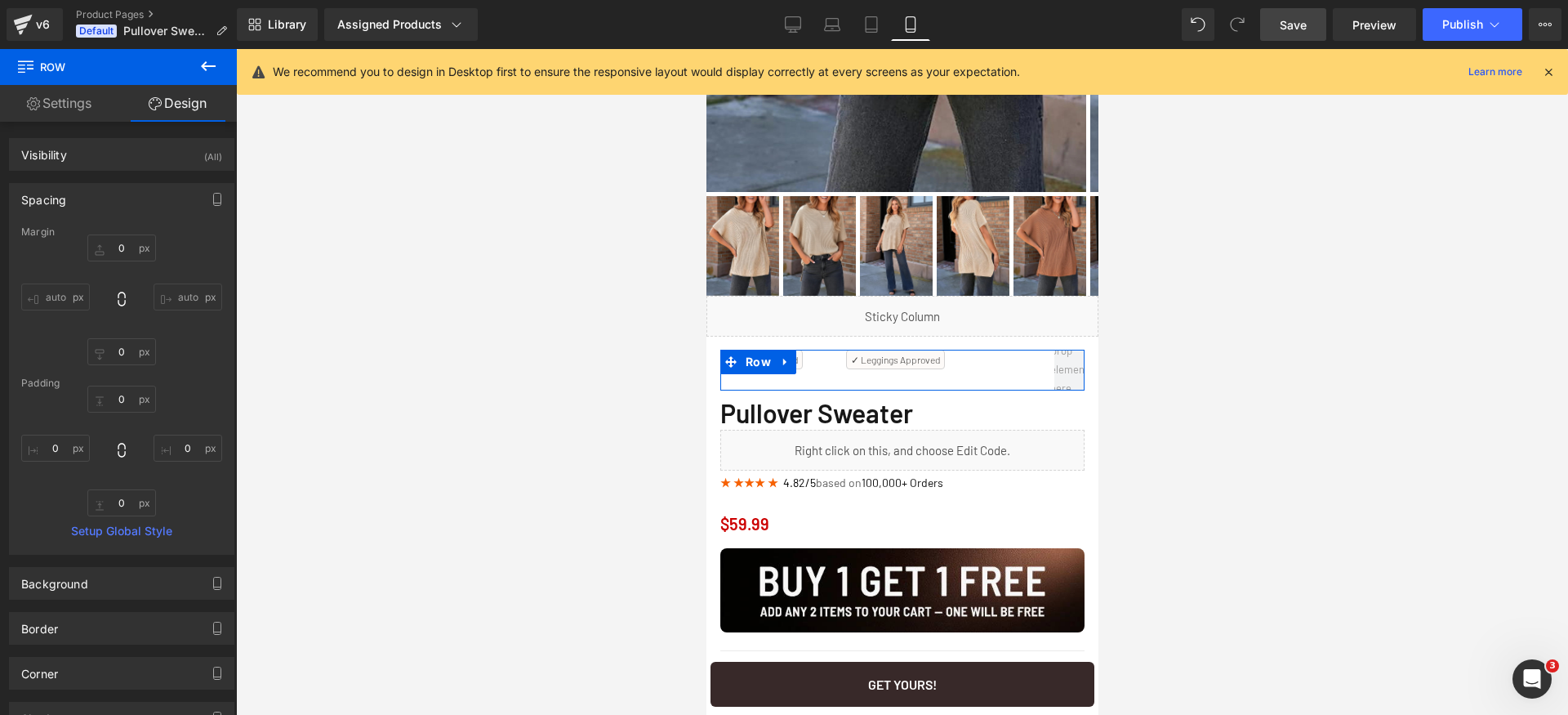
click at [1300, 30] on span "Save" at bounding box center [1293, 25] width 27 height 17
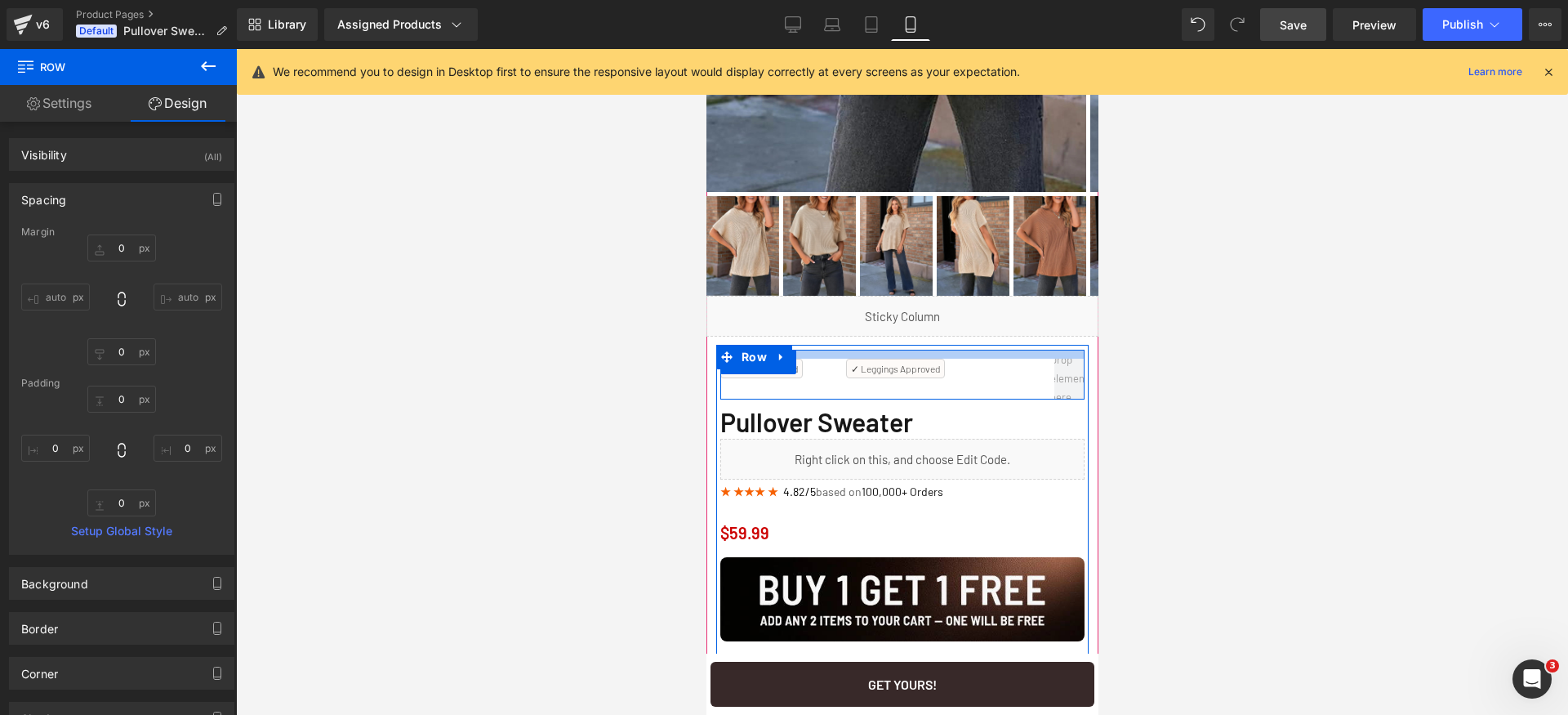
drag, startPoint x: 824, startPoint y: 351, endPoint x: 826, endPoint y: 387, distance: 36.1
click at [826, 387] on div "✓ Work Approved Text Block ✓ Leggings Approved Text Block Row" at bounding box center [901, 375] width 364 height 50
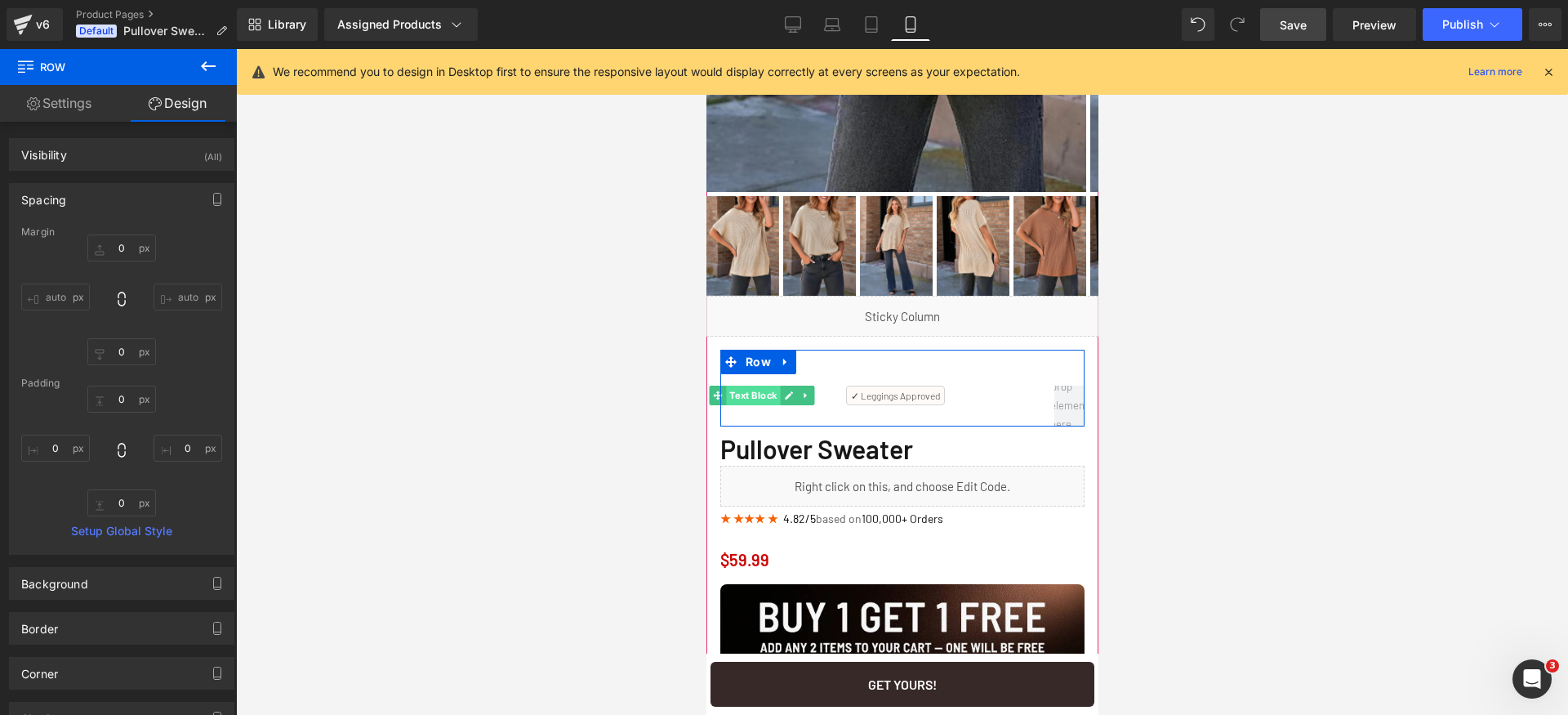
click at [758, 400] on span "Text Block" at bounding box center [752, 395] width 54 height 20
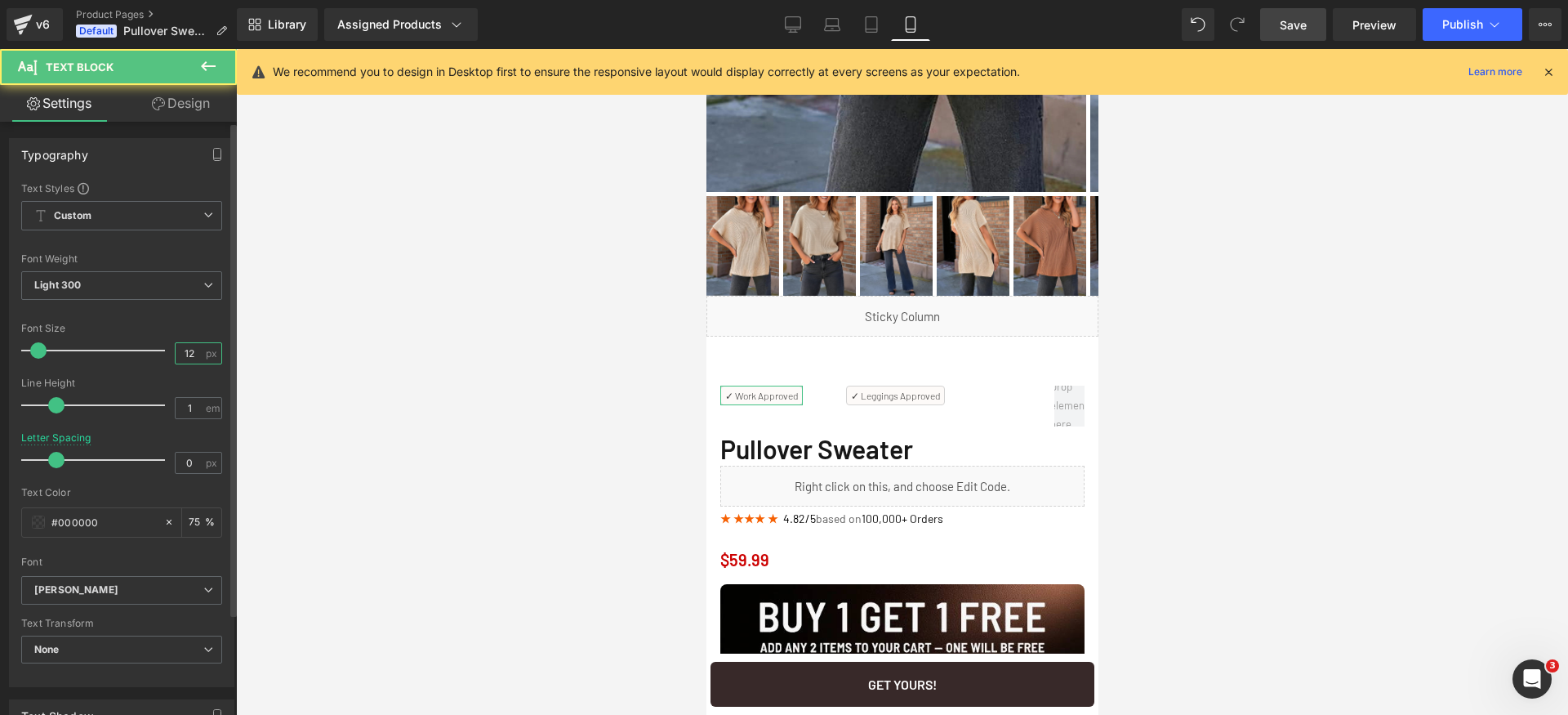
click at [186, 358] on input "12" at bounding box center [190, 354] width 29 height 20
type input "13"
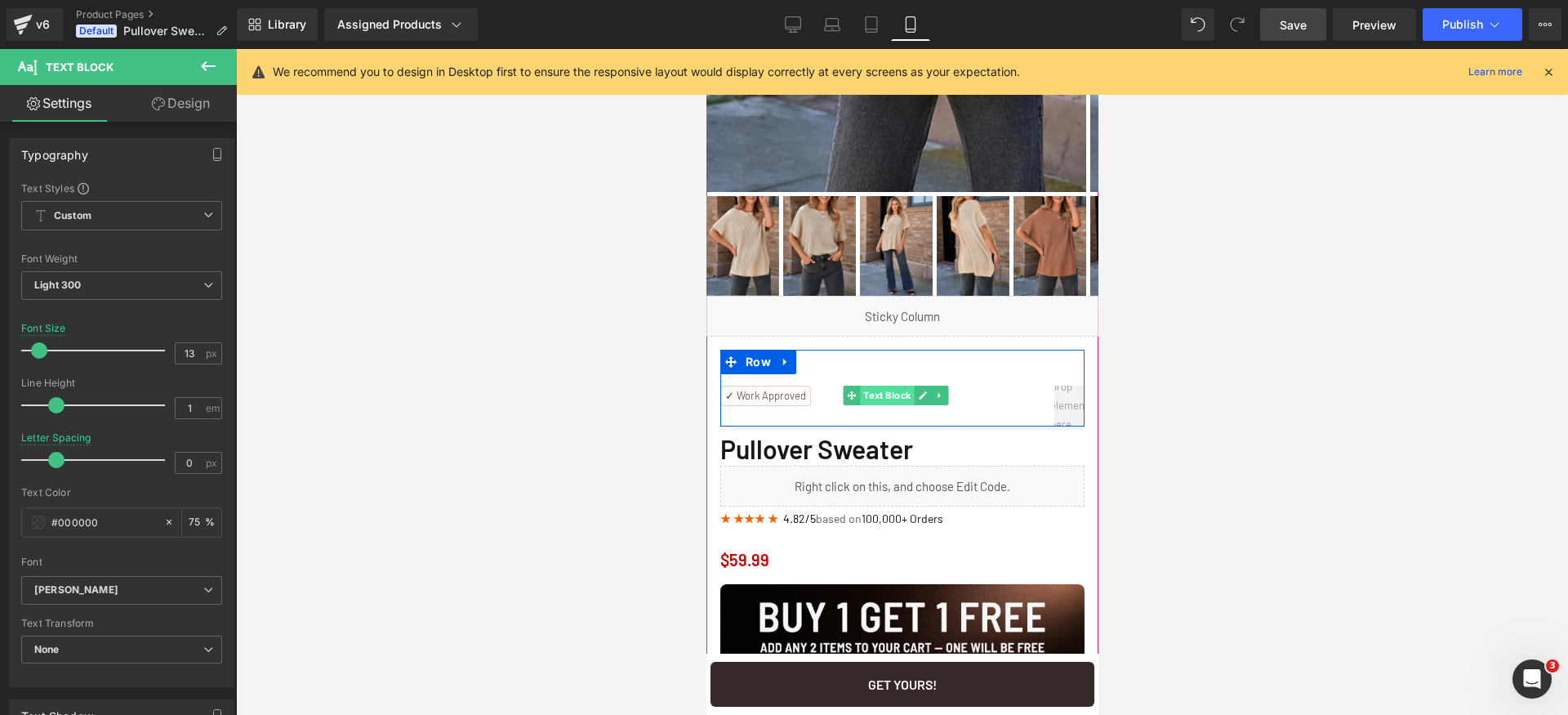
click at [892, 397] on span "Text Block" at bounding box center [886, 395] width 54 height 20
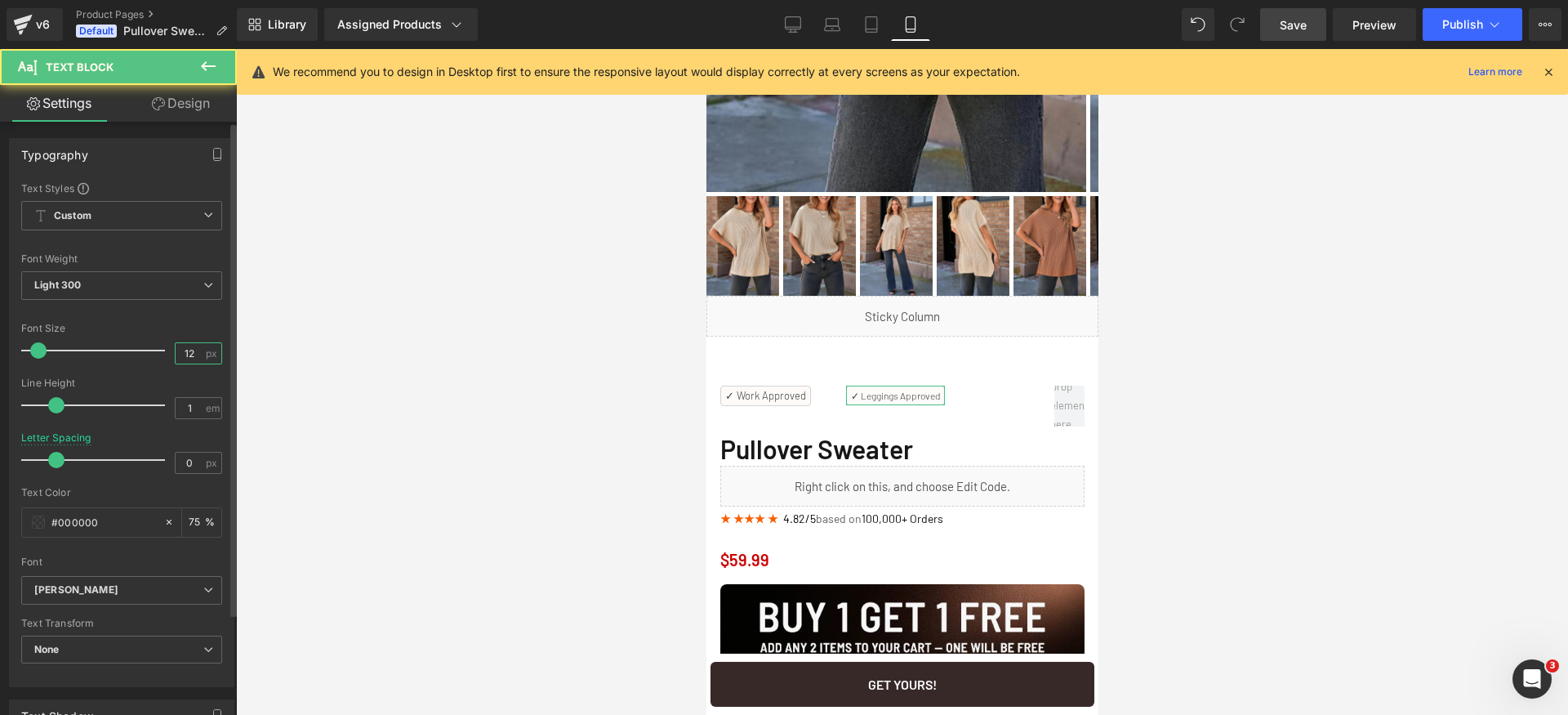
drag, startPoint x: 180, startPoint y: 351, endPoint x: 189, endPoint y: 353, distance: 9.2
click at [180, 351] on input "12" at bounding box center [190, 354] width 29 height 20
type input "13"
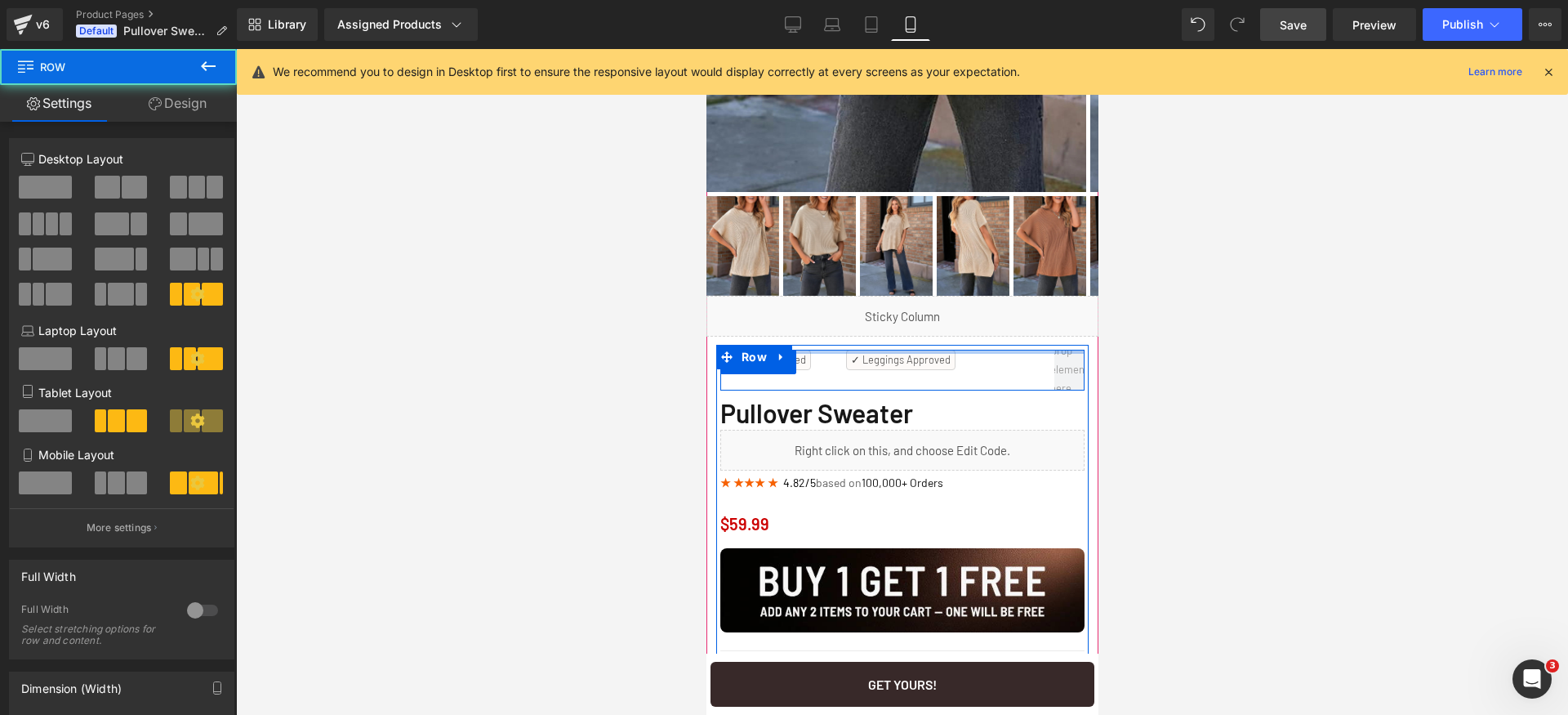
drag, startPoint x: 833, startPoint y: 381, endPoint x: 859, endPoint y: 311, distance: 74.7
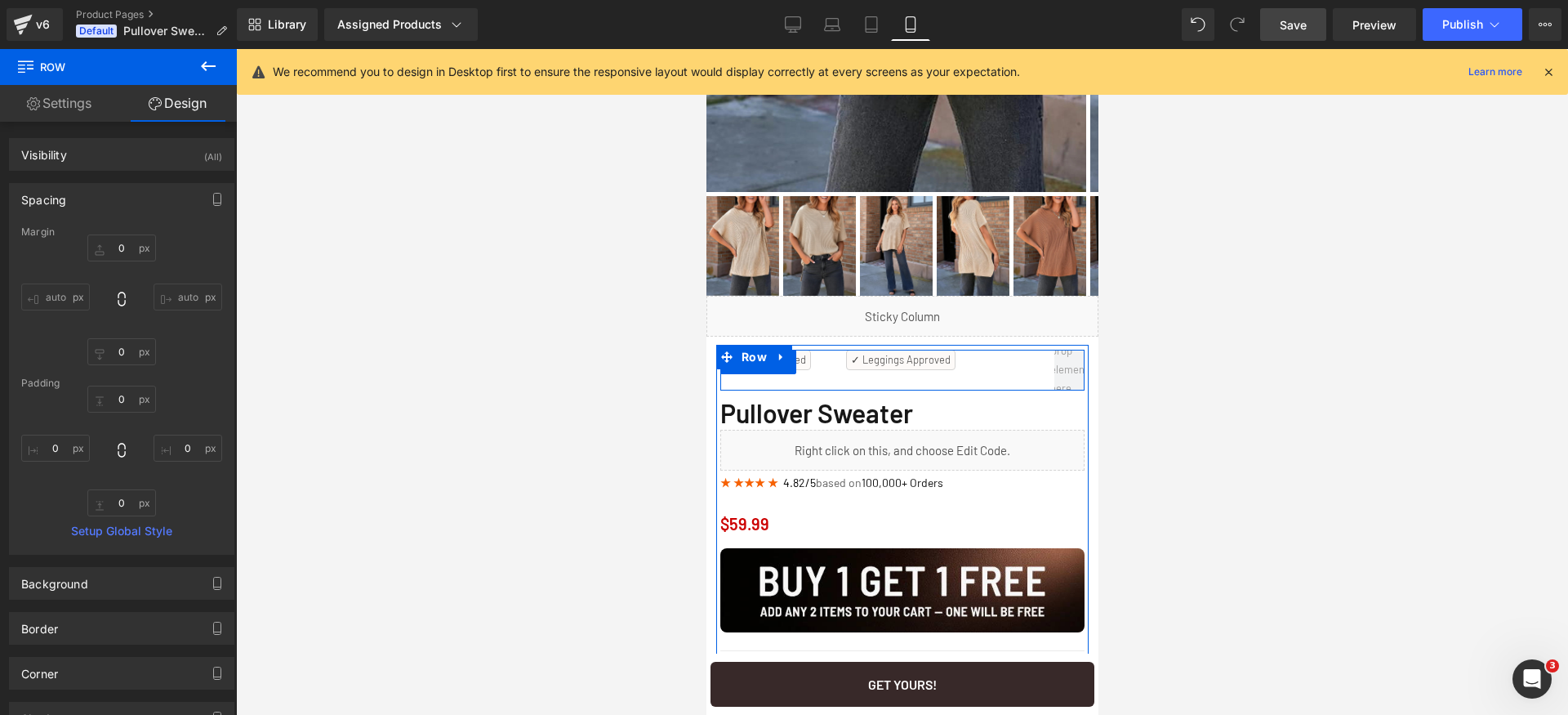
click at [1302, 24] on span "Save" at bounding box center [1293, 25] width 27 height 17
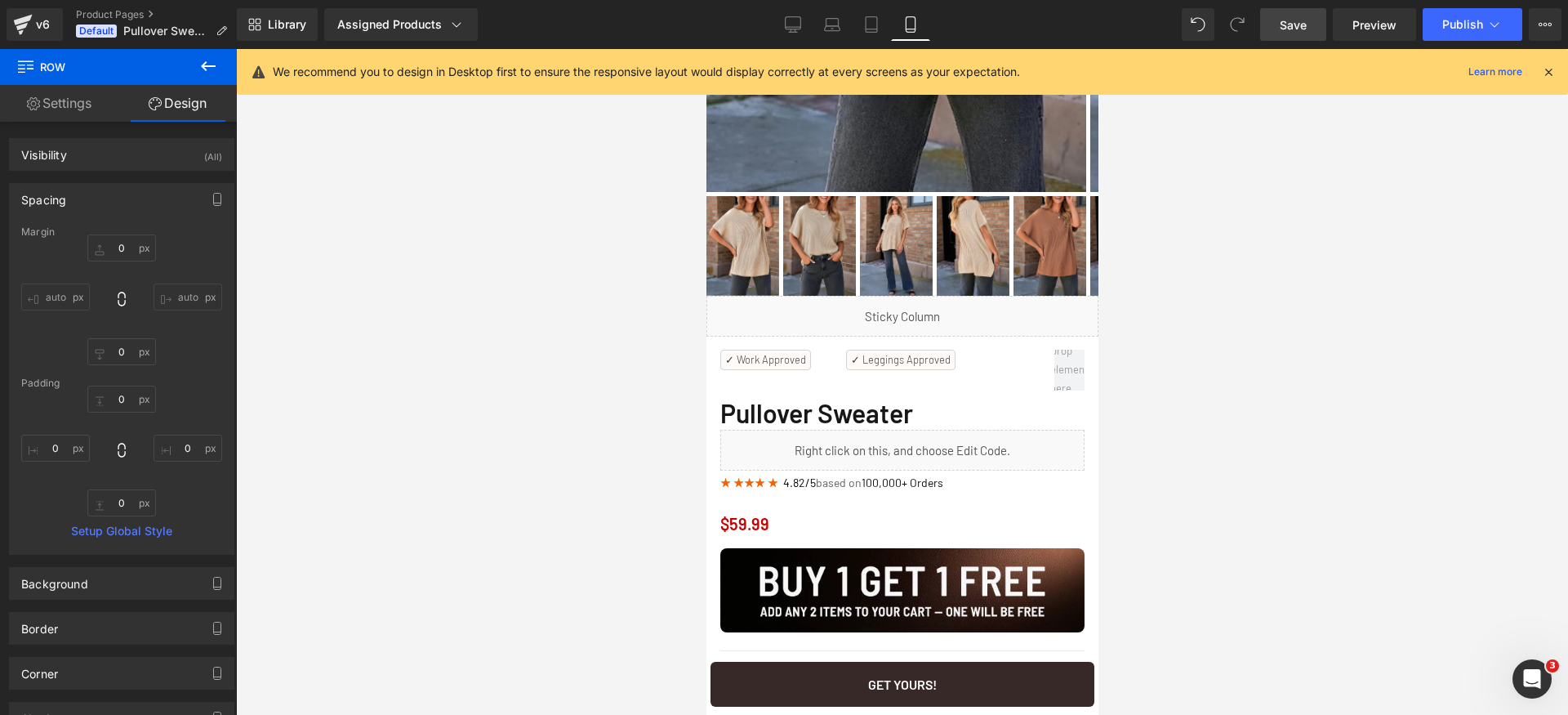
drag, startPoint x: 1271, startPoint y: 455, endPoint x: 1254, endPoint y: 454, distance: 17.0
click at [1271, 454] on div at bounding box center [903, 382] width 1333 height 666
click at [1309, 34] on link "Save" at bounding box center [1293, 24] width 66 height 33
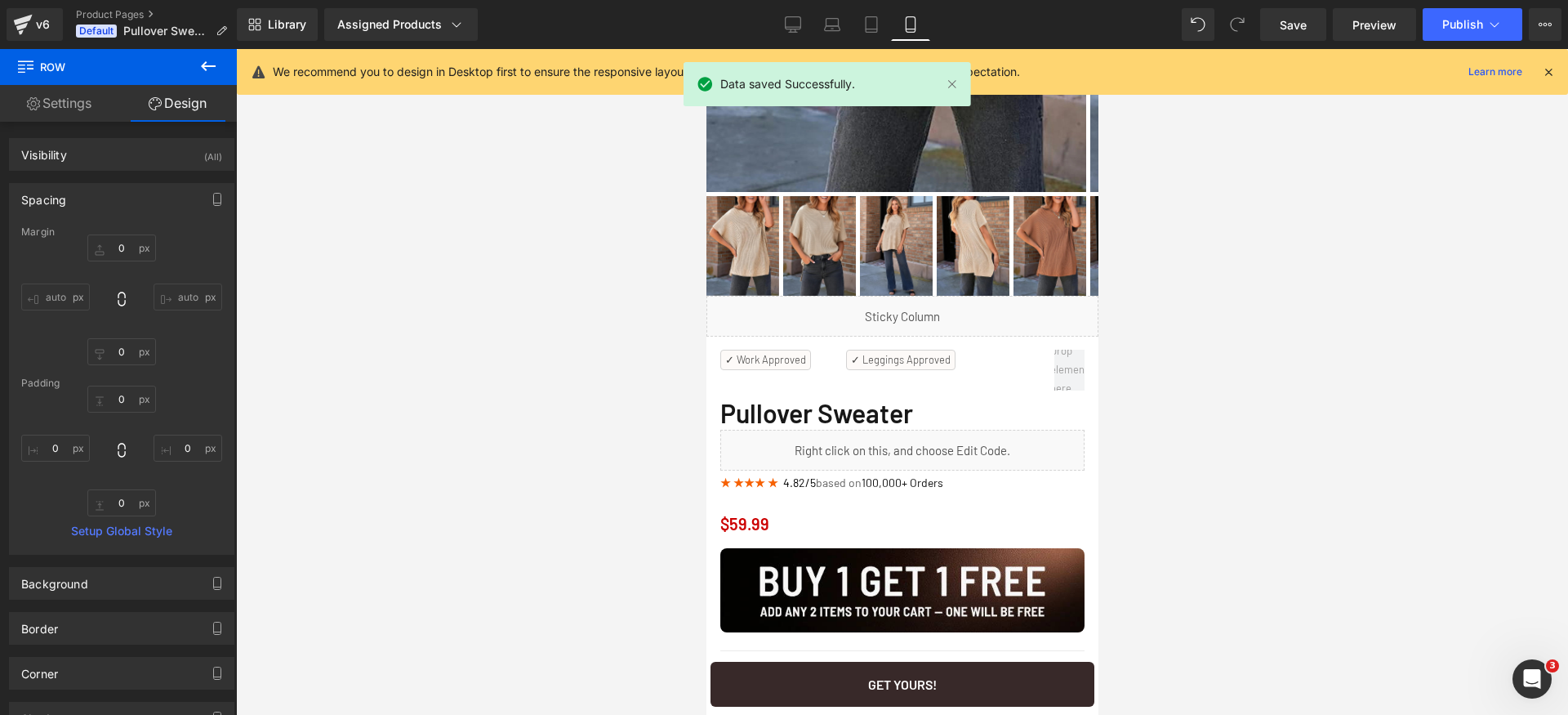
click at [1549, 71] on icon at bounding box center [1548, 72] width 15 height 15
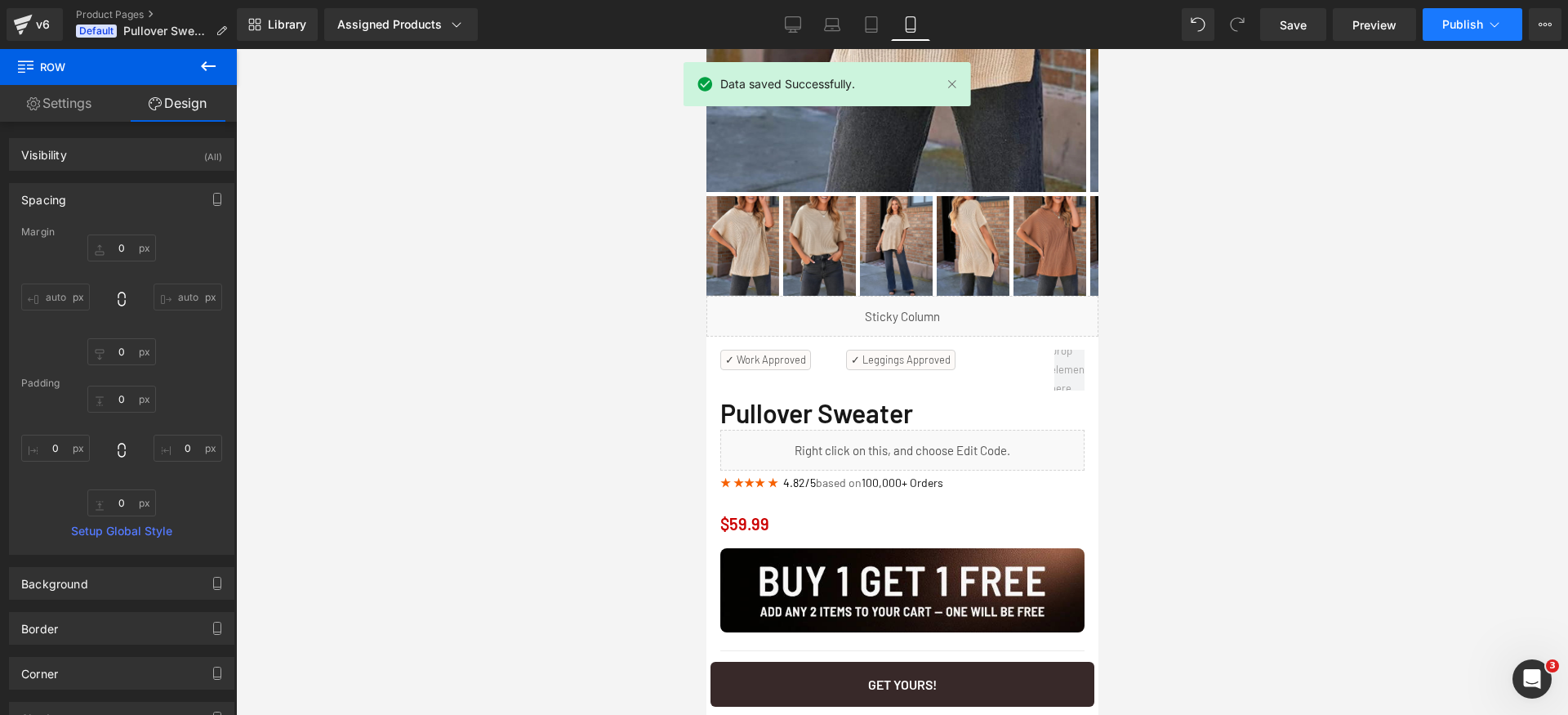
click at [1488, 30] on icon at bounding box center [1495, 25] width 17 height 17
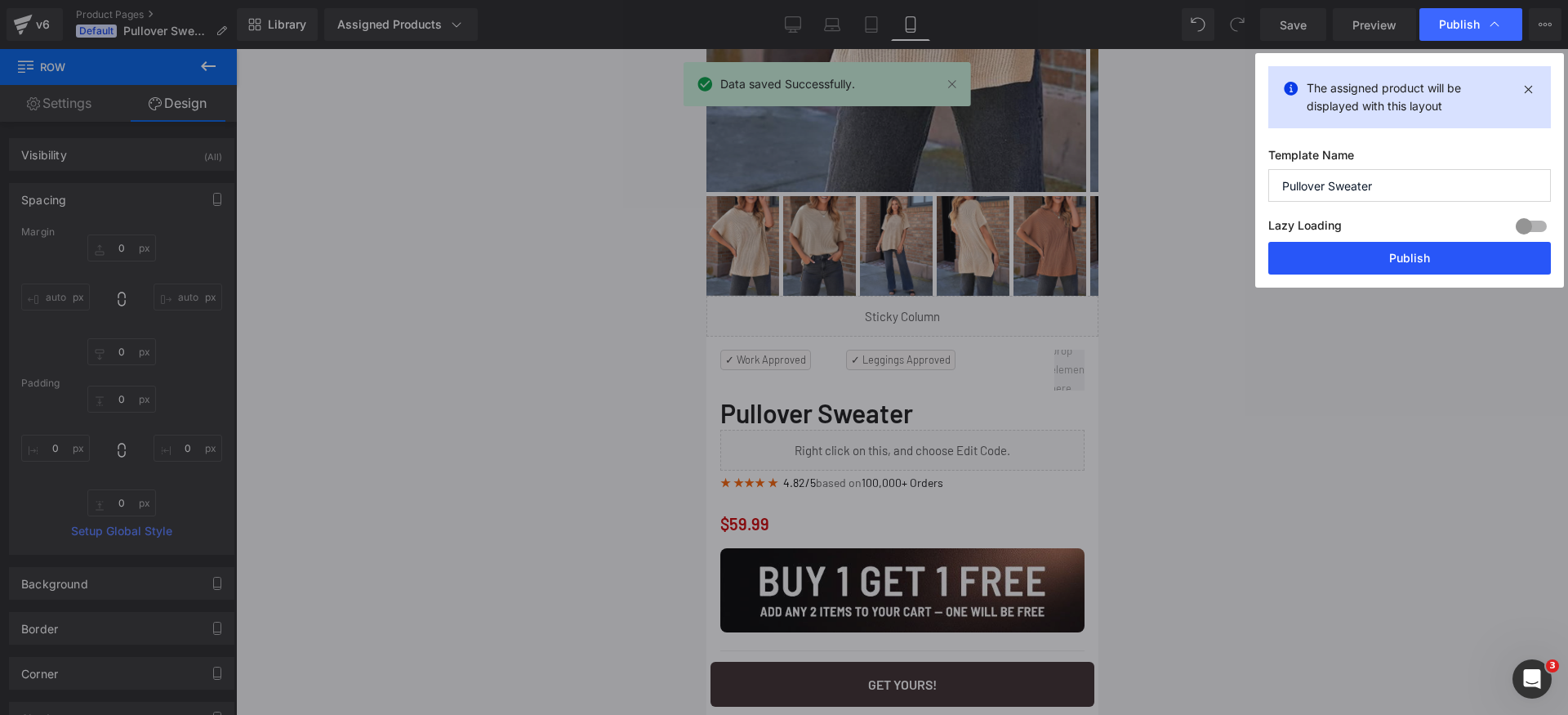
click at [1454, 257] on button "Publish" at bounding box center [1410, 258] width 283 height 33
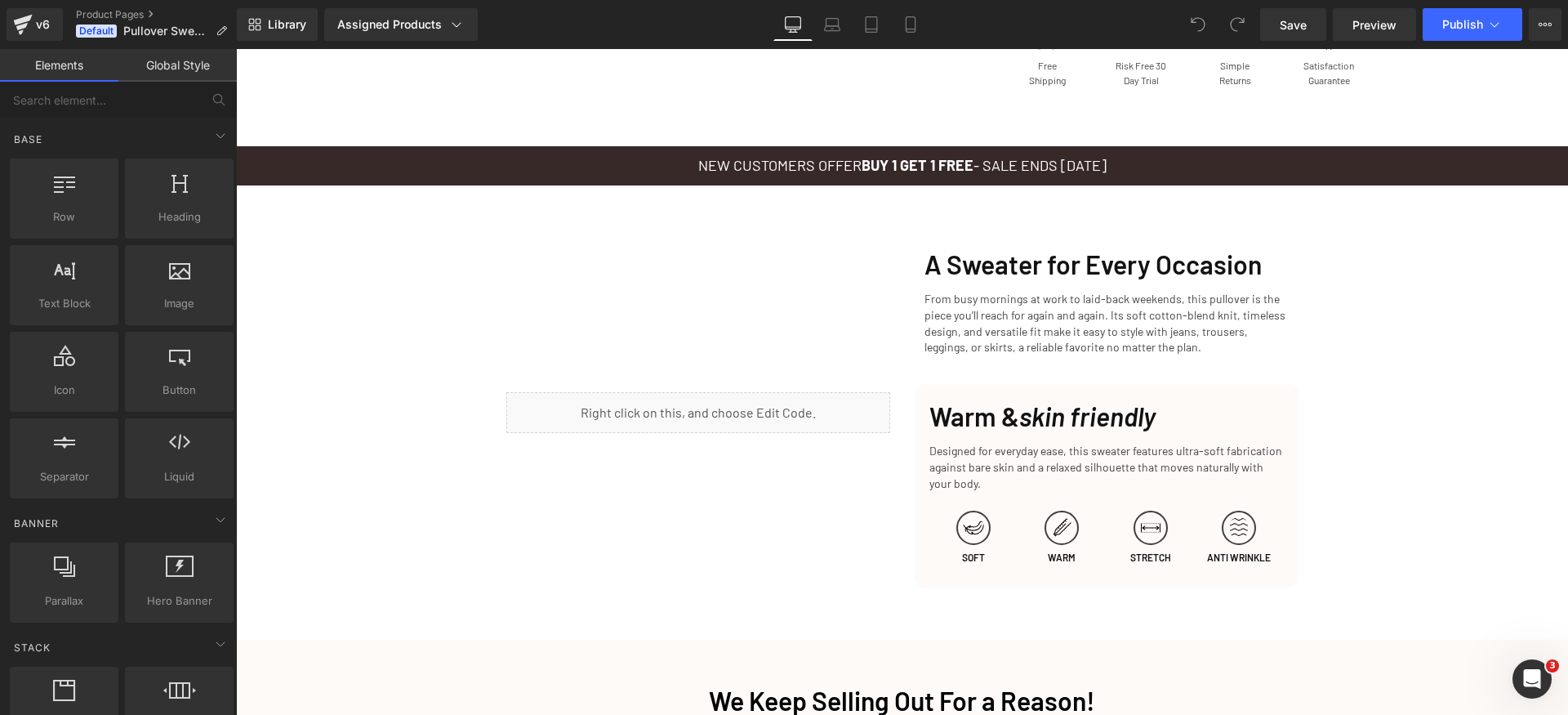
scroll to position [1909, 0]
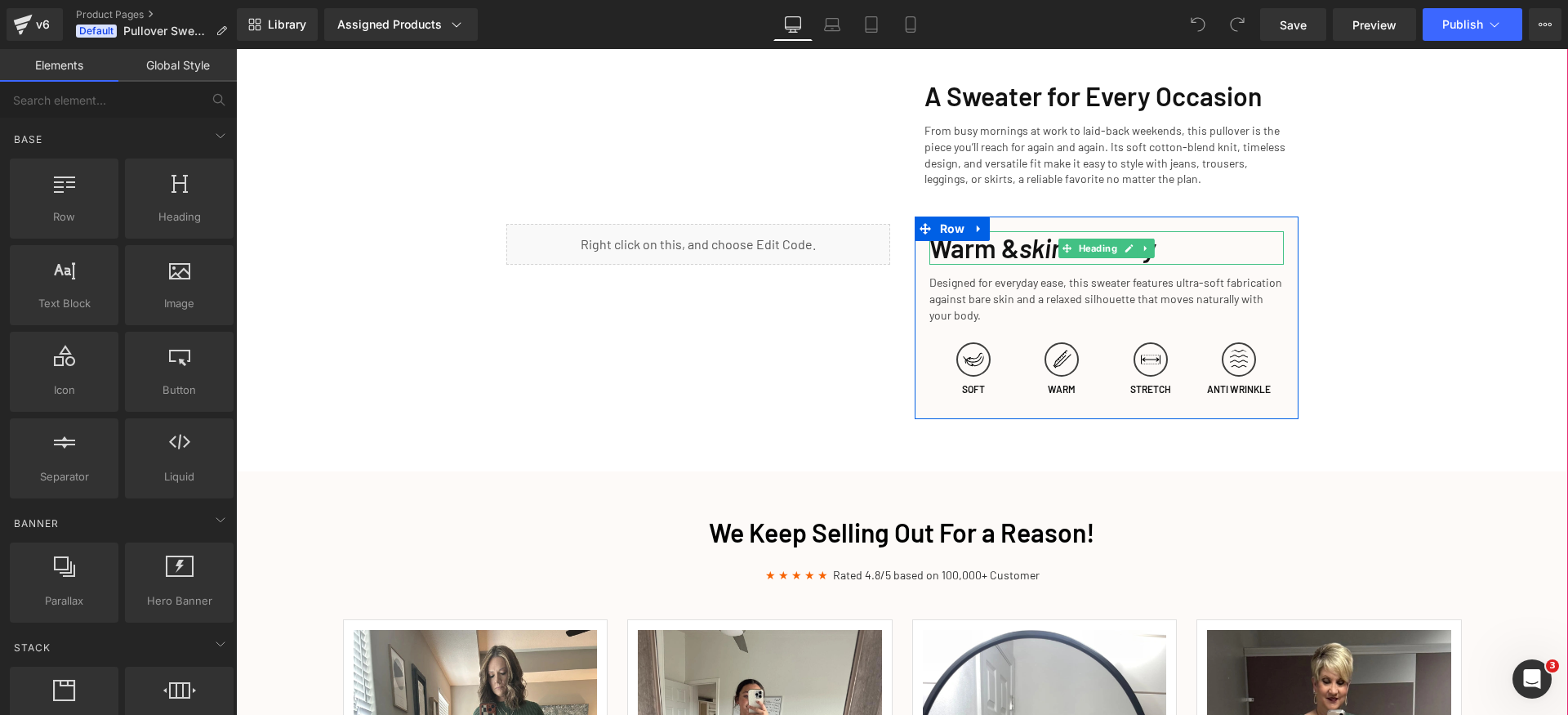
click at [951, 251] on h1 "Warm & skin friendly" at bounding box center [1106, 248] width 355 height 34
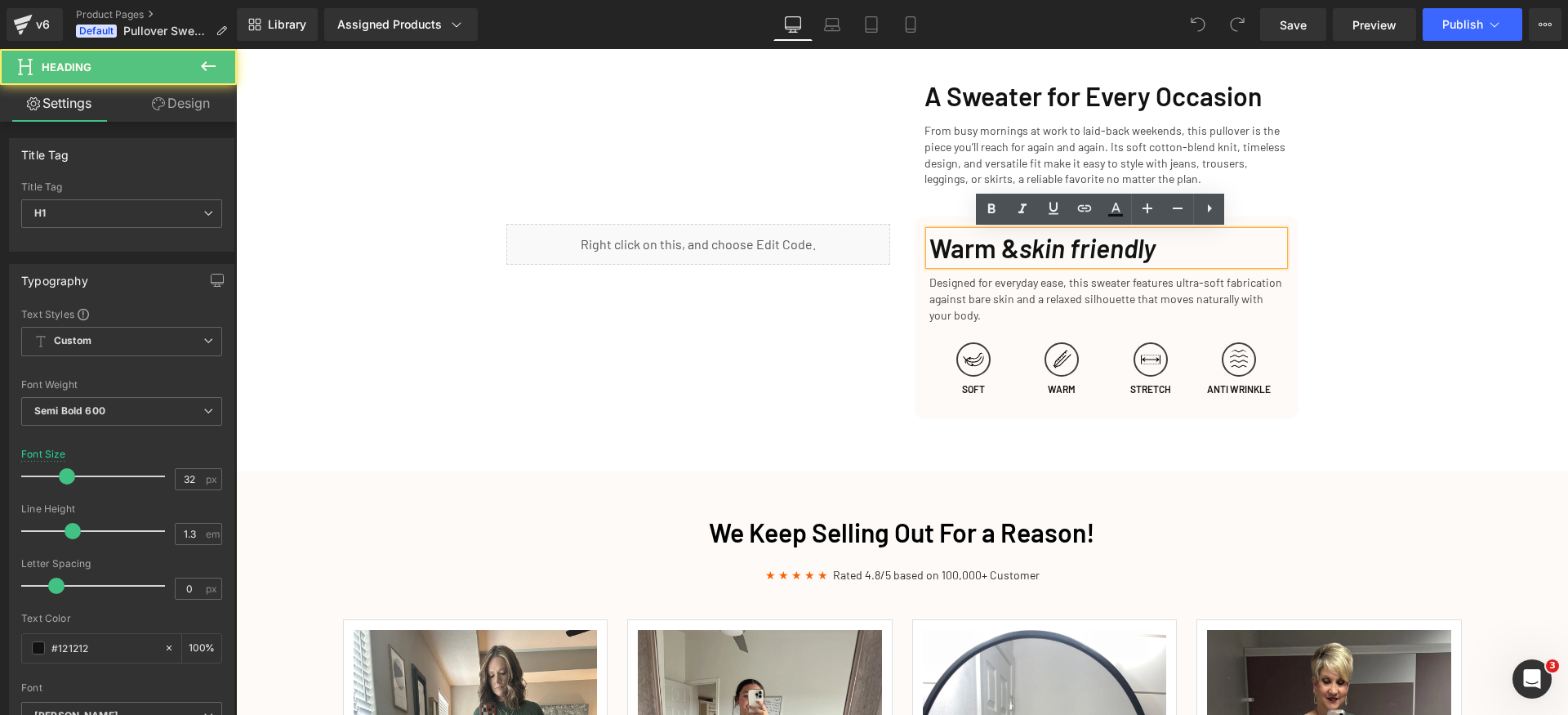
click at [942, 252] on h1 "Warm & skin friendly" at bounding box center [1106, 248] width 355 height 34
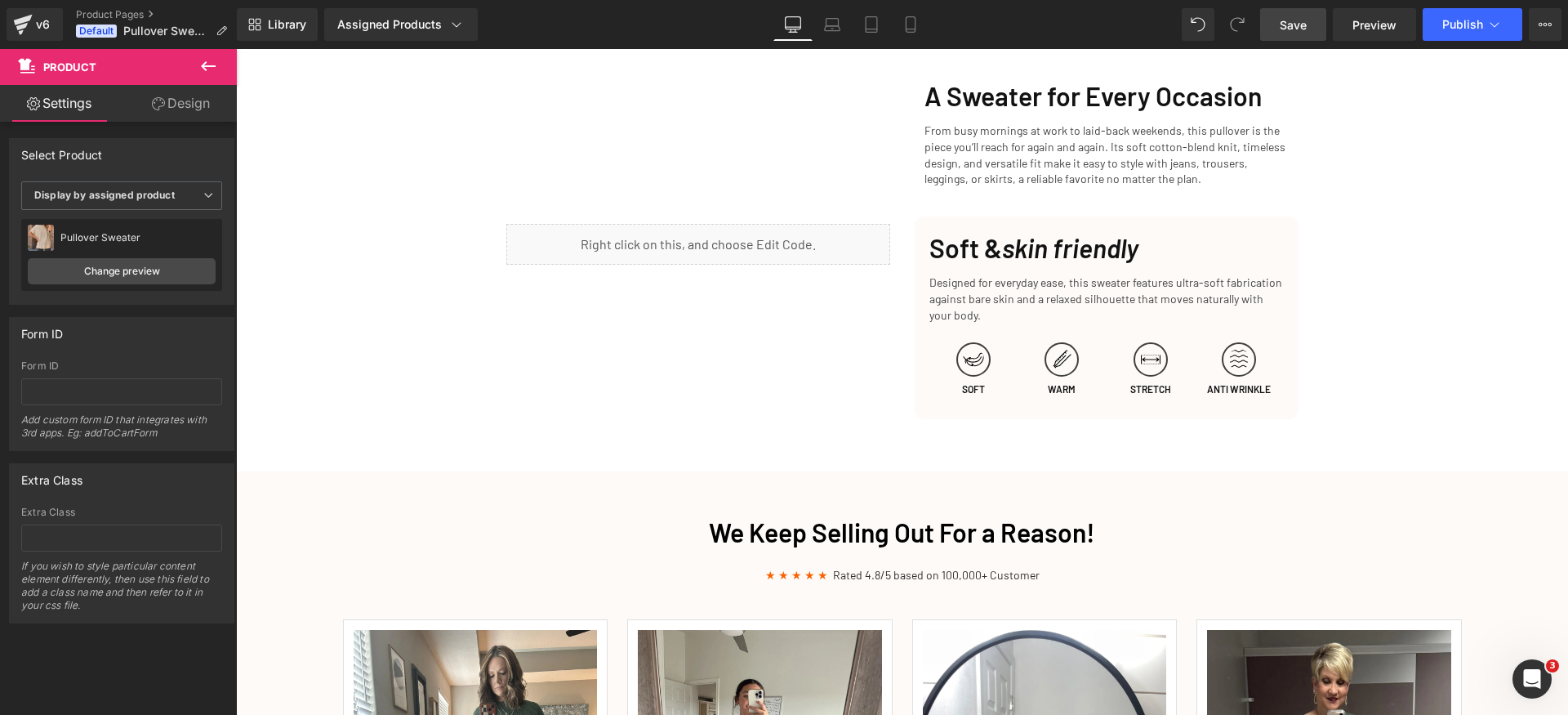
click at [1299, 23] on span "Save" at bounding box center [1293, 25] width 27 height 17
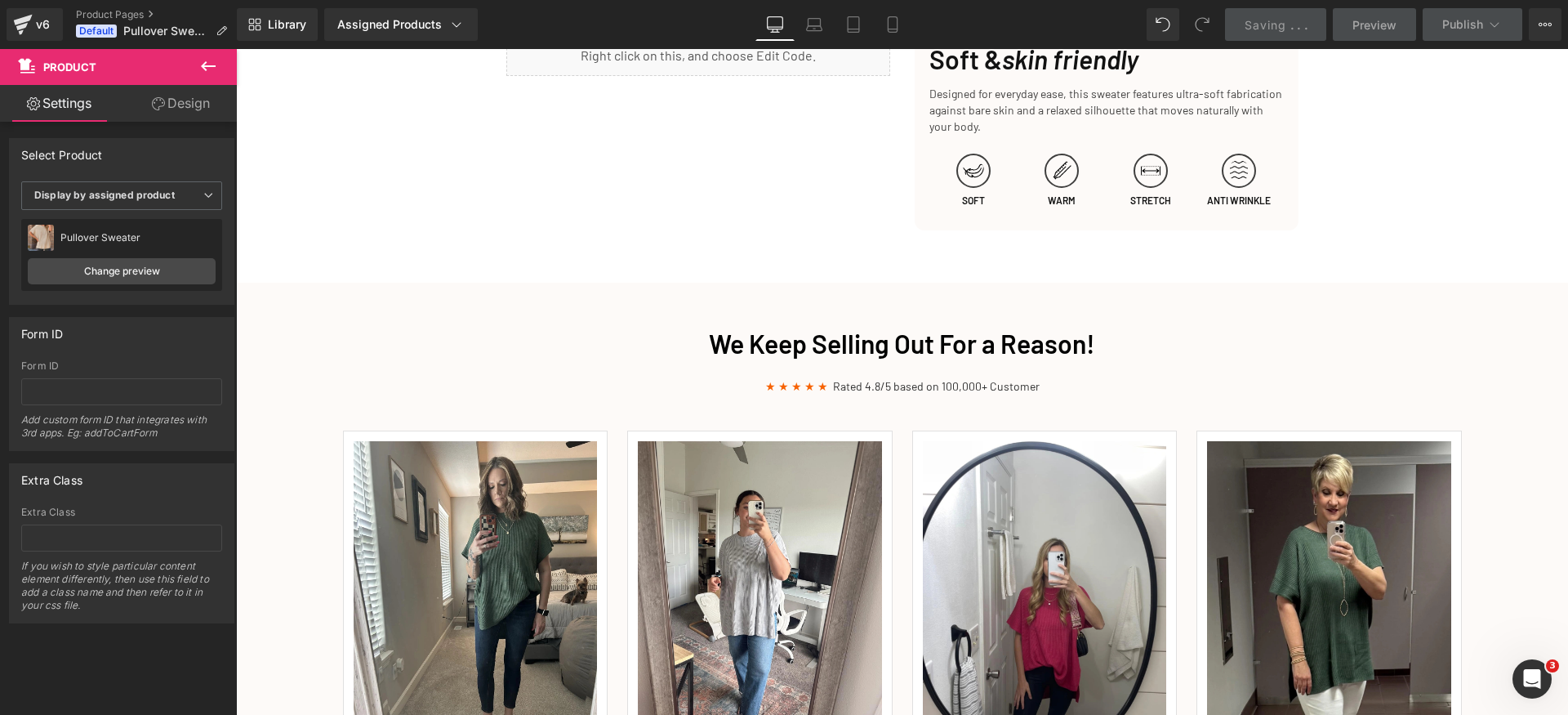
scroll to position [2182, 0]
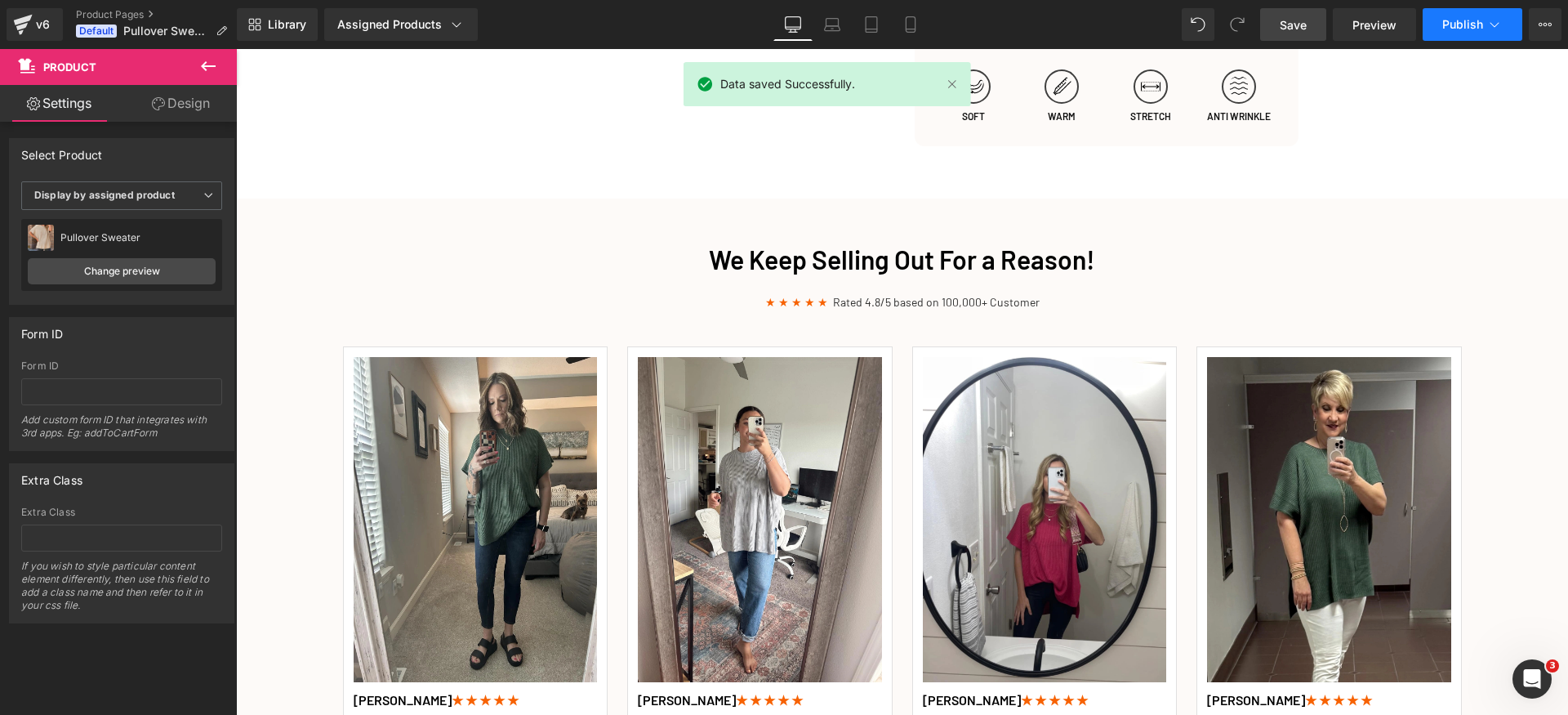
click at [1454, 23] on span "Publish" at bounding box center [1463, 24] width 41 height 13
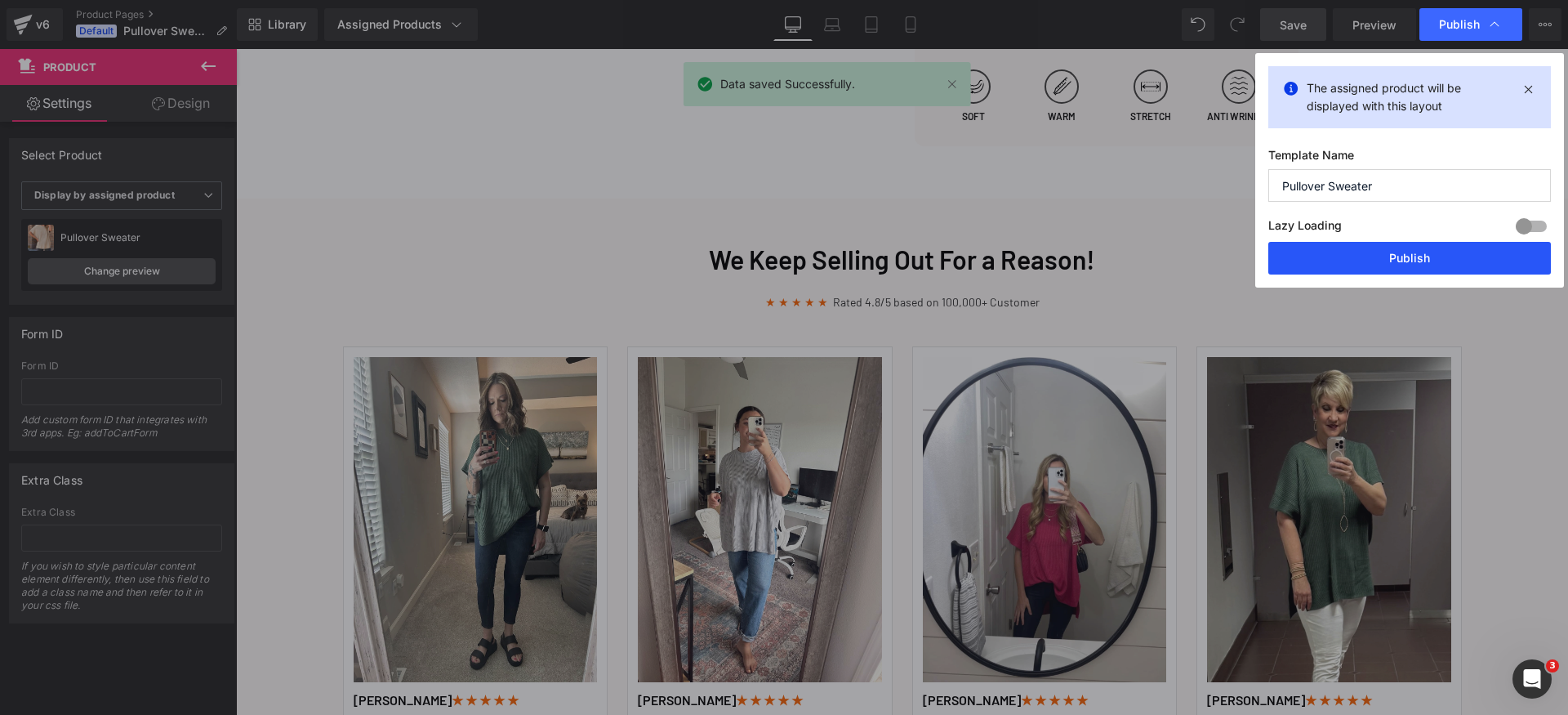
click at [1440, 254] on button "Publish" at bounding box center [1410, 258] width 283 height 33
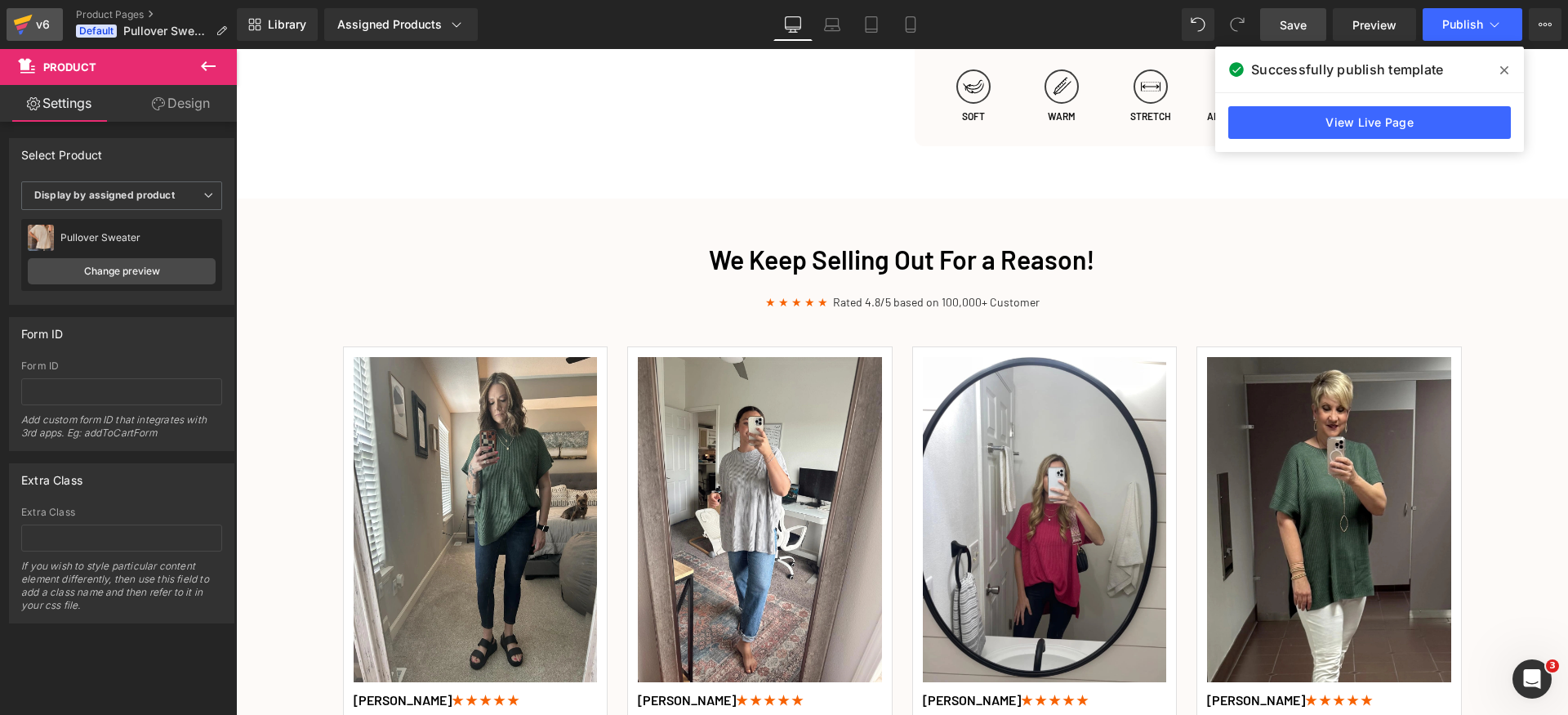
click at [36, 23] on div "v6" at bounding box center [43, 24] width 20 height 21
